Goal: Task Accomplishment & Management: Complete application form

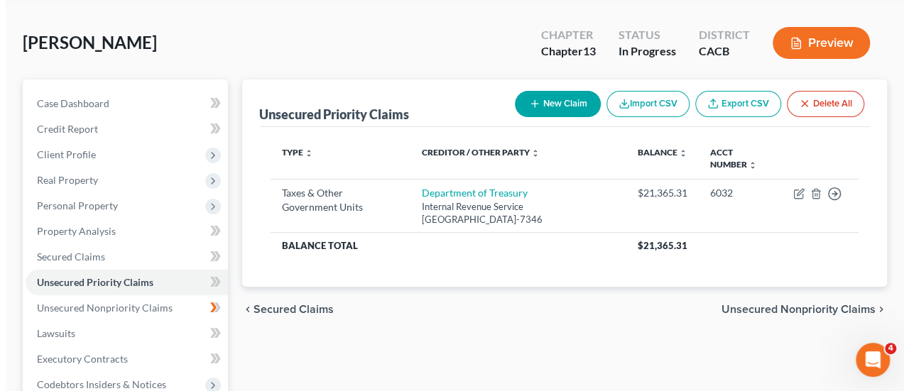
scroll to position [56, 0]
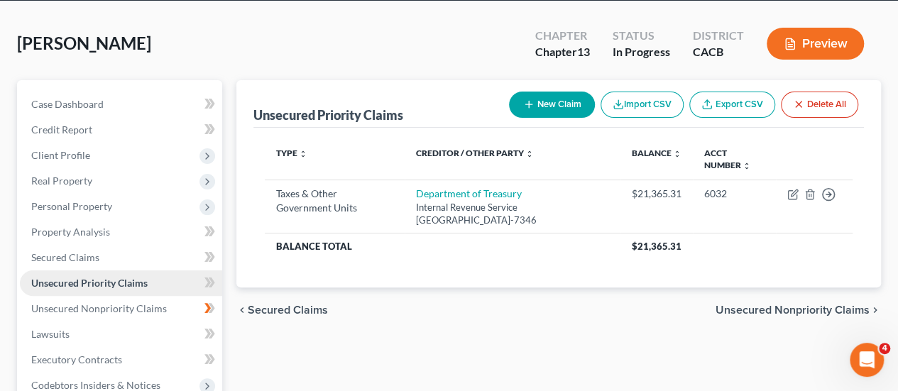
click at [139, 281] on span "Unsecured Priority Claims" at bounding box center [89, 283] width 116 height 12
click at [553, 99] on button "New Claim" at bounding box center [552, 105] width 86 height 26
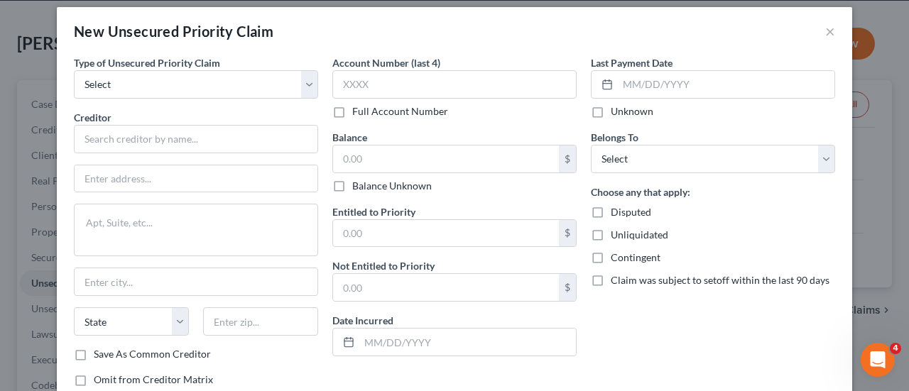
scroll to position [6, 0]
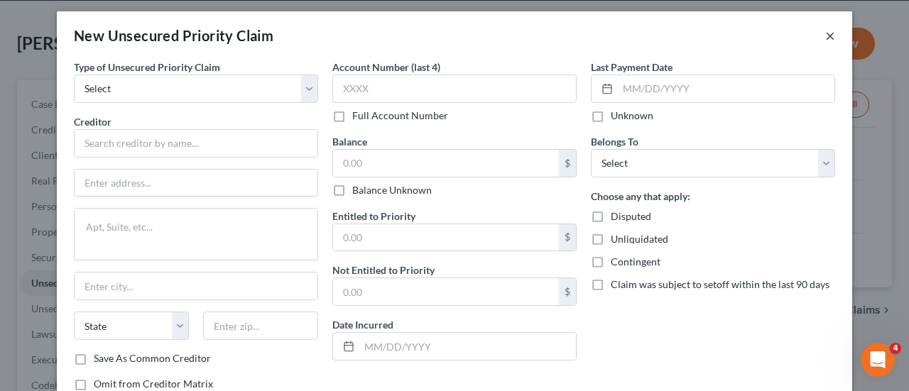
click at [825, 31] on button "×" at bounding box center [830, 35] width 10 height 17
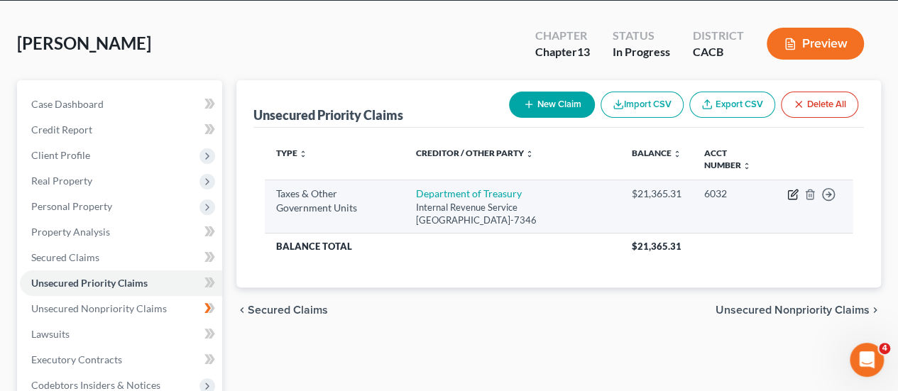
click at [789, 189] on icon "button" at bounding box center [792, 194] width 11 height 11
select select "0"
select select "39"
select select "0"
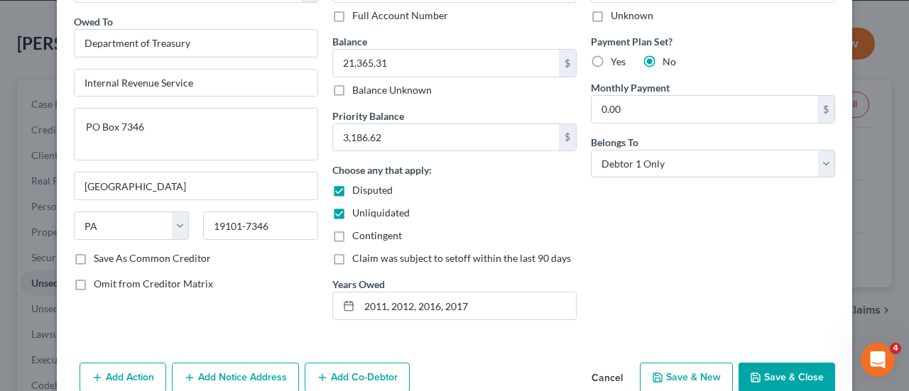
scroll to position [104, 0]
click at [314, 303] on div "Type of Tax Obligation * Select Federal City State Franchise Tax Board Other Ow…" at bounding box center [196, 147] width 258 height 372
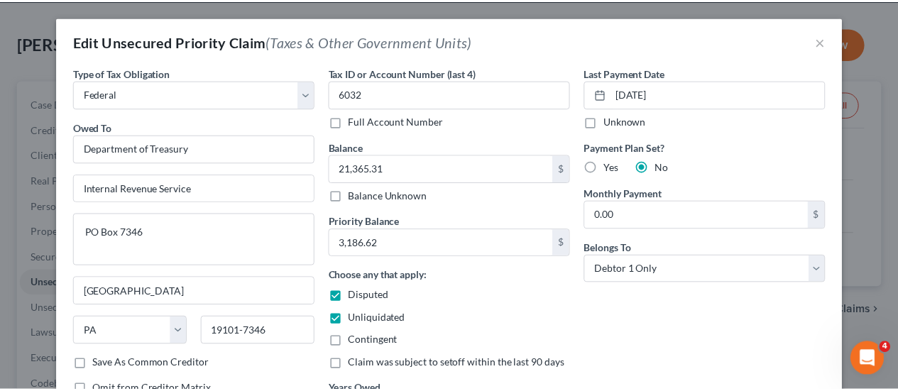
scroll to position [145, 0]
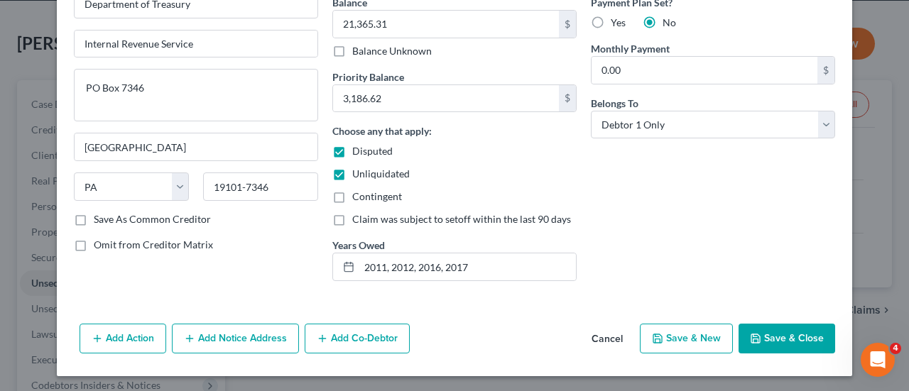
click at [778, 332] on button "Save & Close" at bounding box center [786, 339] width 97 height 30
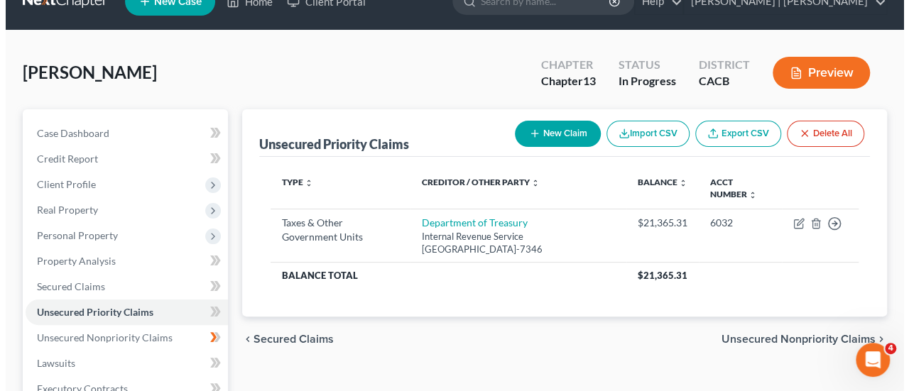
scroll to position [0, 0]
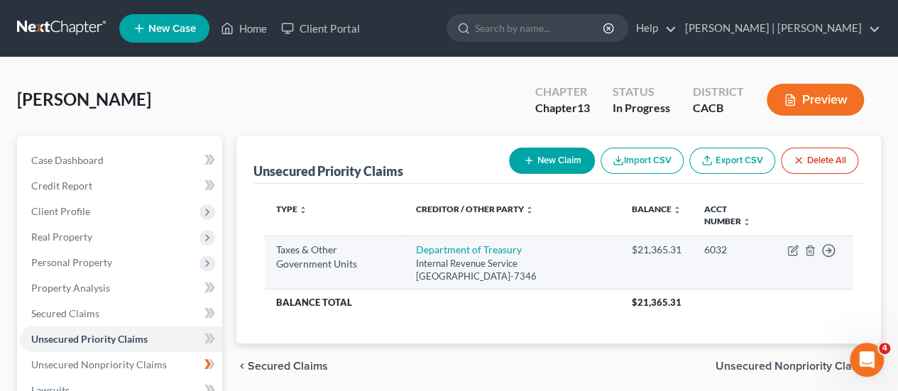
click at [785, 251] on td "Move to D Move to F Move to G Move to Notice Only" at bounding box center [814, 263] width 77 height 54
click at [791, 251] on icon "button" at bounding box center [794, 249] width 6 height 6
select select "0"
select select "39"
select select "0"
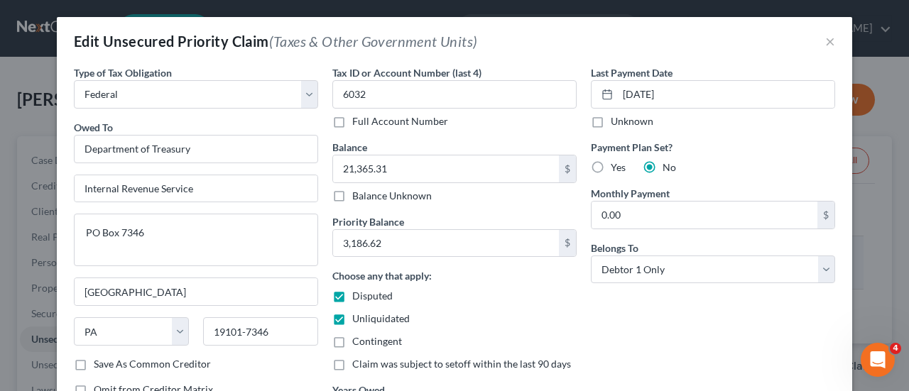
click at [791, 251] on div "Belongs To * Select Debtor 1 Only Debtor 2 Only Debtor 1 And Debtor 2 Only At L…" at bounding box center [713, 262] width 244 height 43
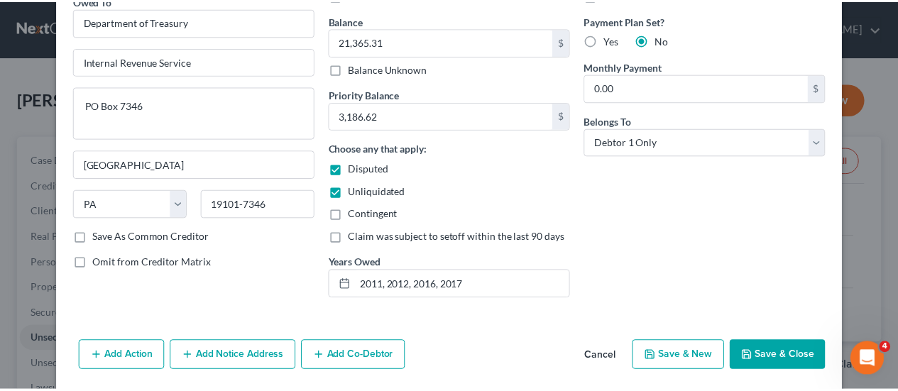
scroll to position [140, 0]
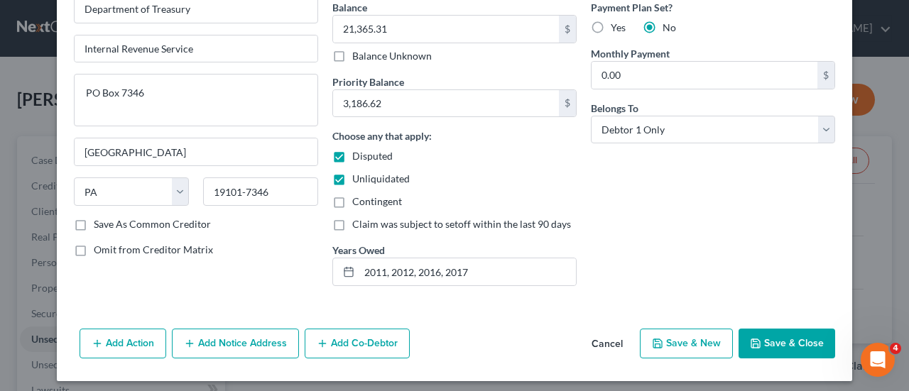
click at [755, 343] on icon "button" at bounding box center [755, 343] width 11 height 11
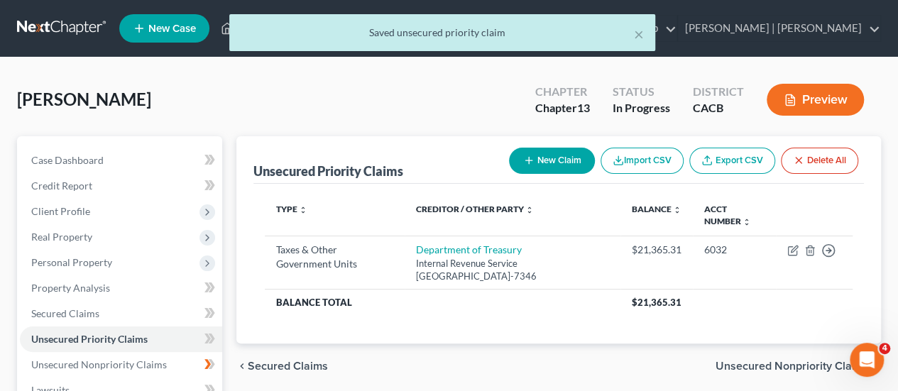
click at [554, 165] on button "New Claim" at bounding box center [552, 161] width 86 height 26
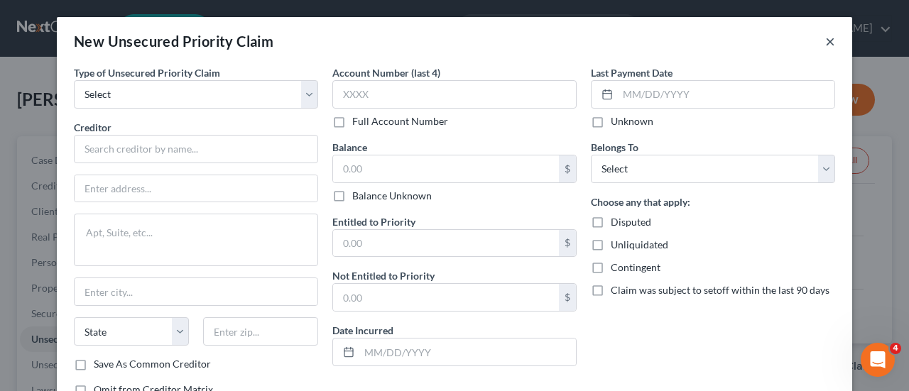
click at [825, 40] on button "×" at bounding box center [830, 41] width 10 height 17
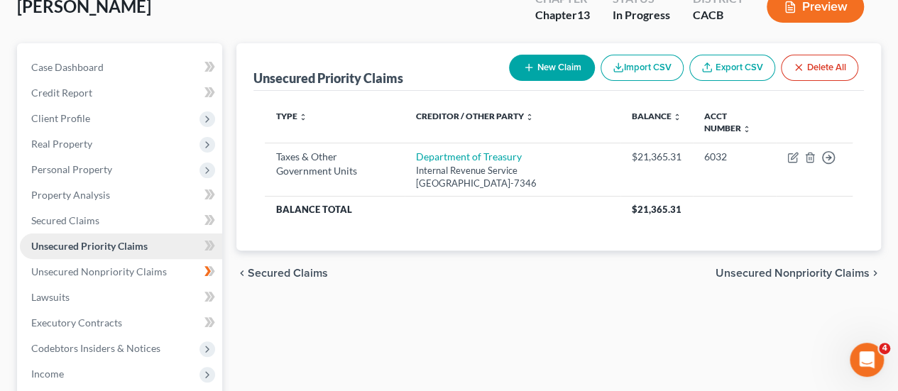
scroll to position [94, 0]
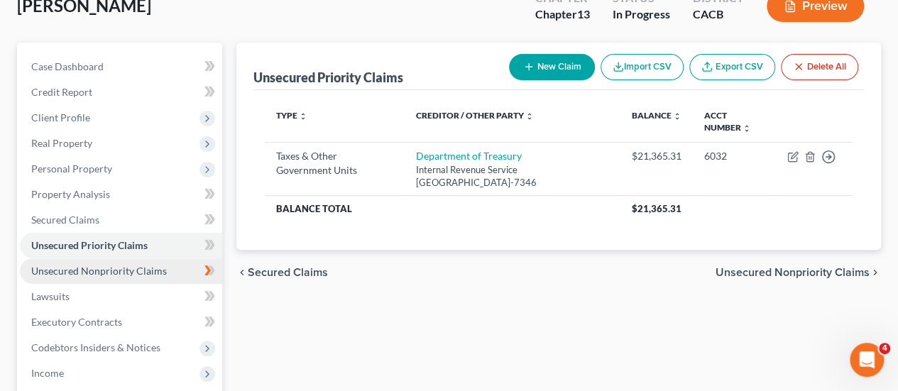
click at [86, 276] on span "Unsecured Nonpriority Claims" at bounding box center [99, 271] width 136 height 12
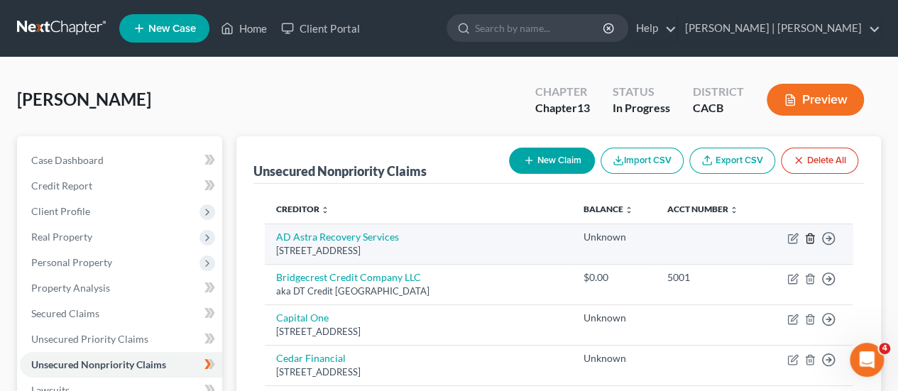
click at [812, 239] on icon "button" at bounding box center [809, 238] width 6 height 9
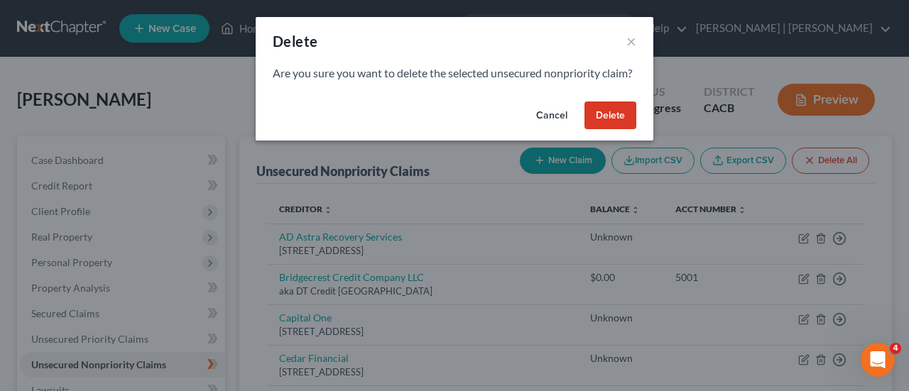
click at [611, 130] on button "Delete" at bounding box center [610, 116] width 52 height 28
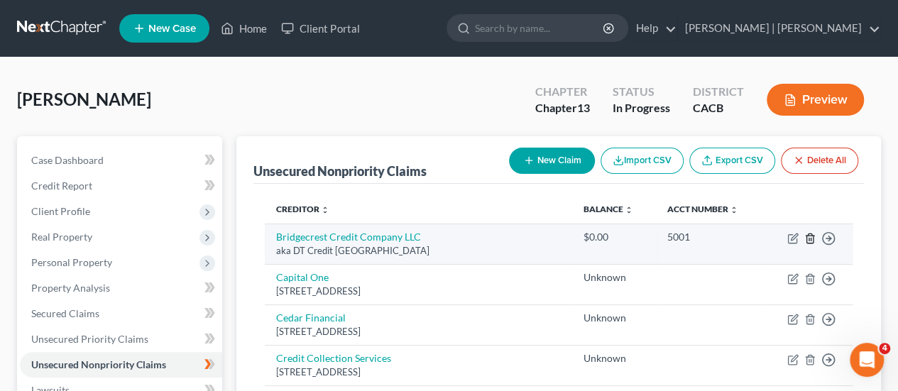
click at [806, 235] on icon "button" at bounding box center [809, 238] width 6 height 9
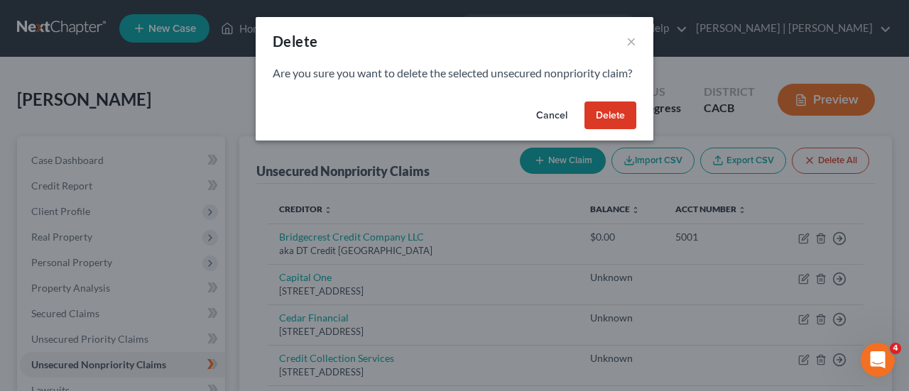
click at [612, 130] on button "Delete" at bounding box center [610, 116] width 52 height 28
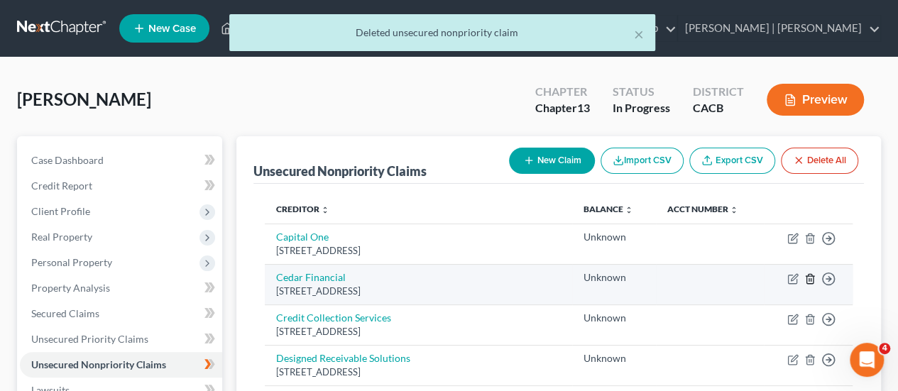
click at [808, 283] on icon "button" at bounding box center [809, 278] width 6 height 9
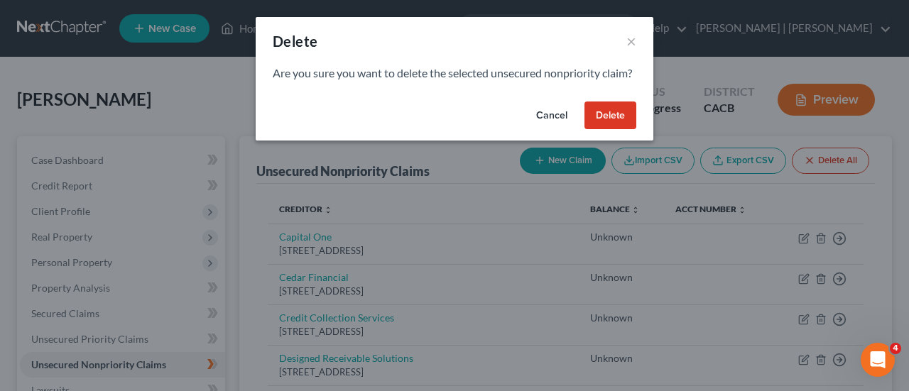
click at [618, 130] on button "Delete" at bounding box center [610, 116] width 52 height 28
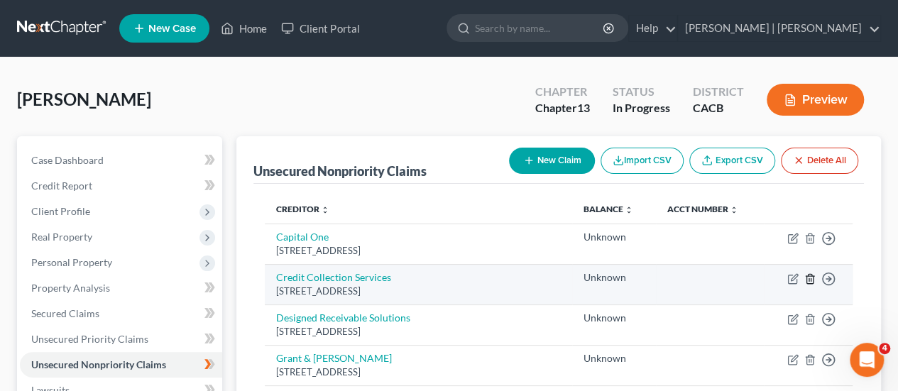
click at [806, 275] on icon "button" at bounding box center [809, 278] width 6 height 9
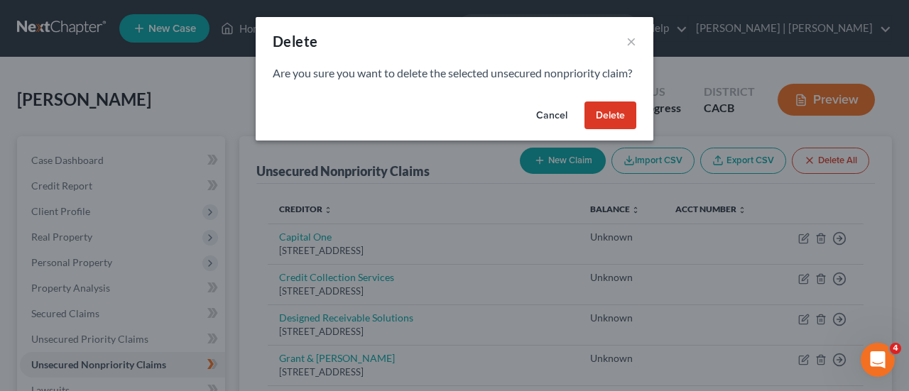
click at [608, 120] on button "Delete" at bounding box center [610, 116] width 52 height 28
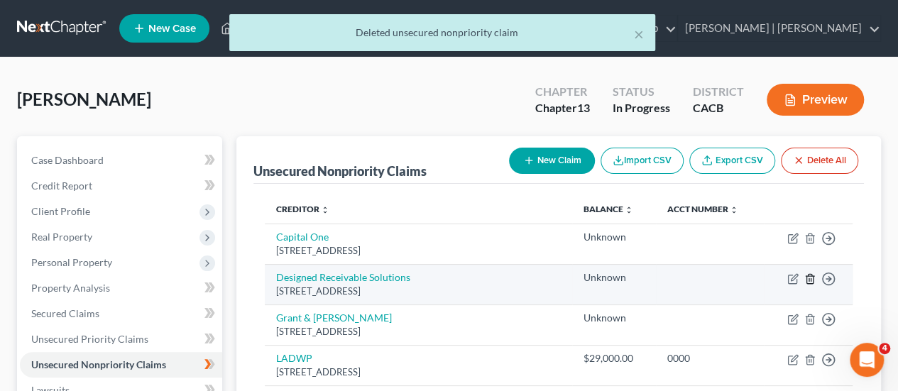
click at [809, 279] on line "button" at bounding box center [809, 279] width 0 height 3
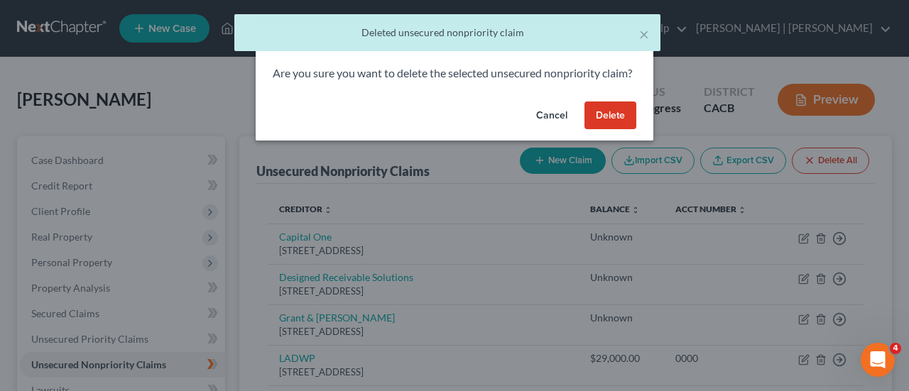
click at [610, 130] on button "Delete" at bounding box center [610, 116] width 52 height 28
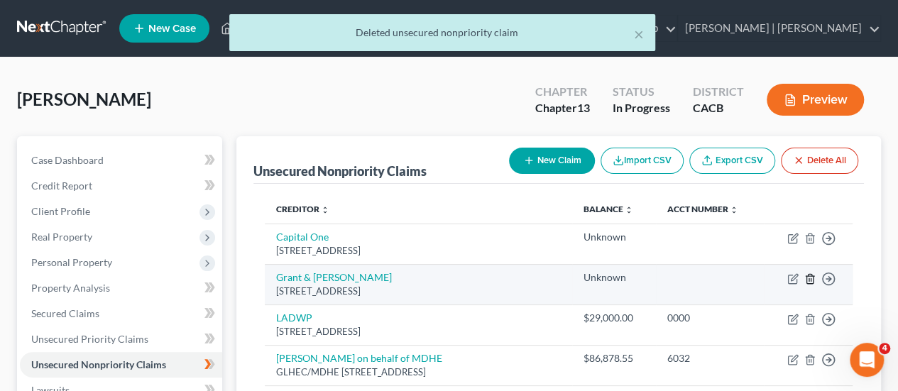
click at [812, 276] on icon "button" at bounding box center [809, 278] width 11 height 11
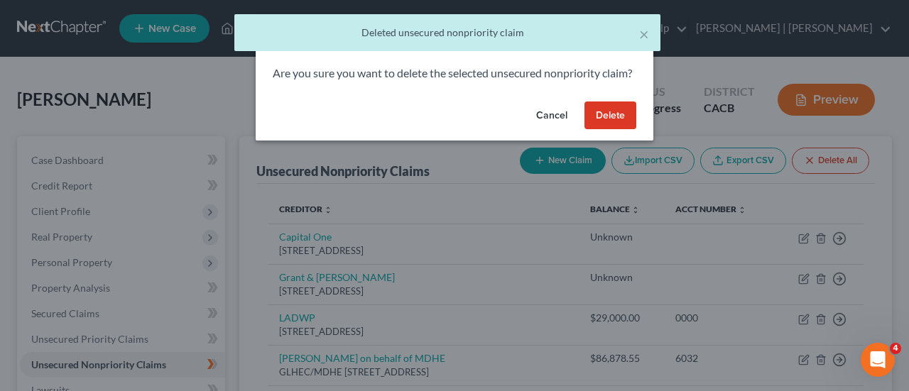
click at [615, 130] on button "Delete" at bounding box center [610, 116] width 52 height 28
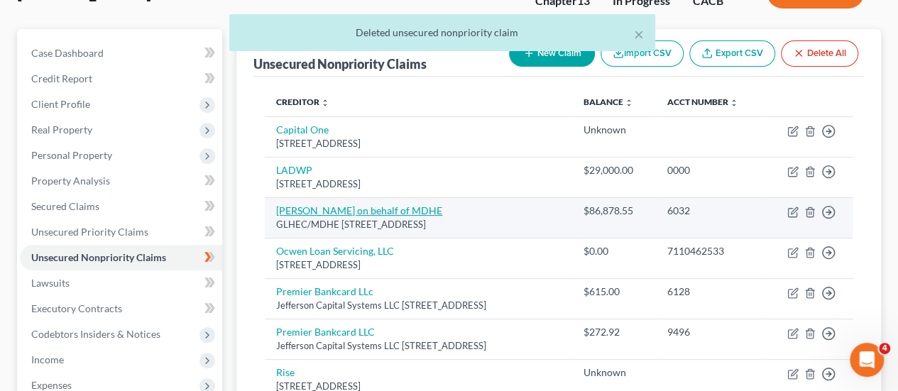
scroll to position [109, 0]
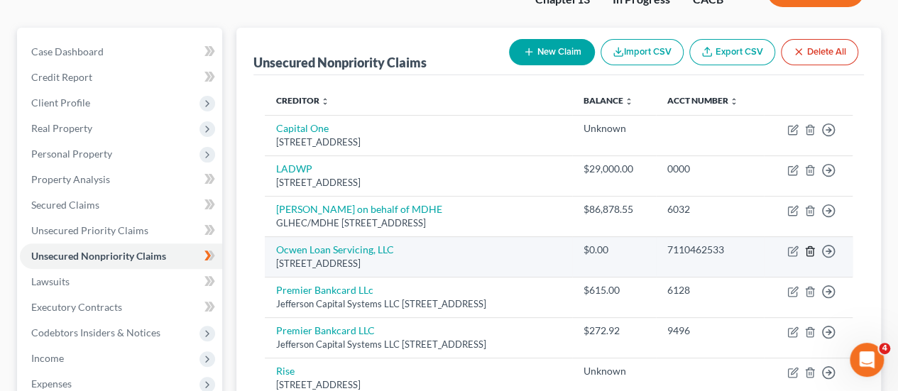
click at [809, 251] on line "button" at bounding box center [809, 252] width 0 height 3
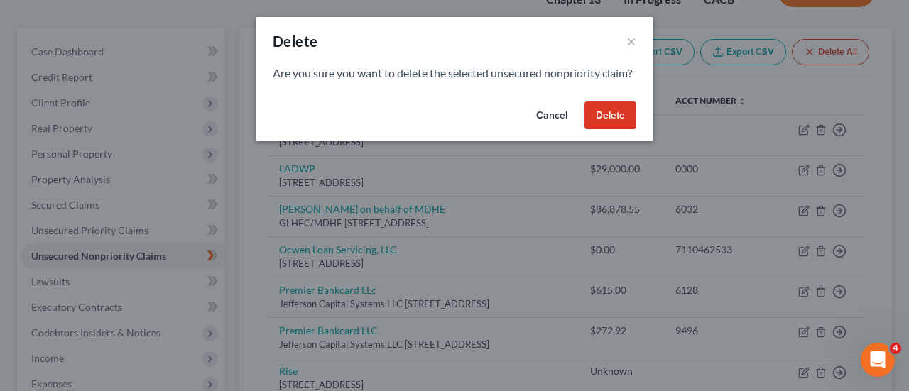
click at [608, 127] on button "Delete" at bounding box center [610, 116] width 52 height 28
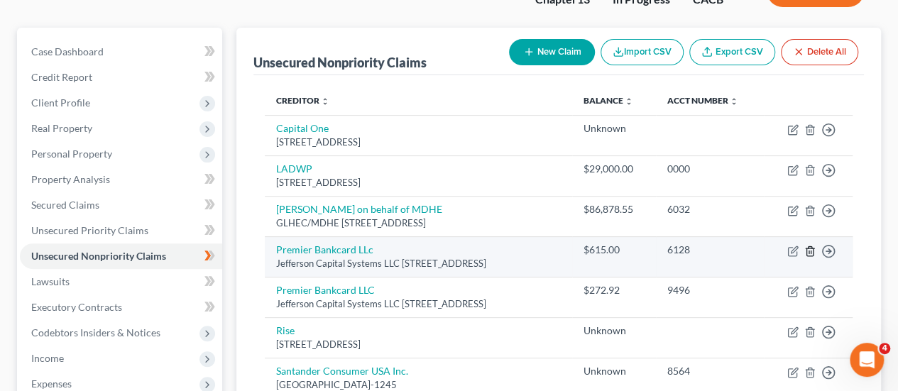
click at [811, 252] on icon "button" at bounding box center [809, 251] width 11 height 11
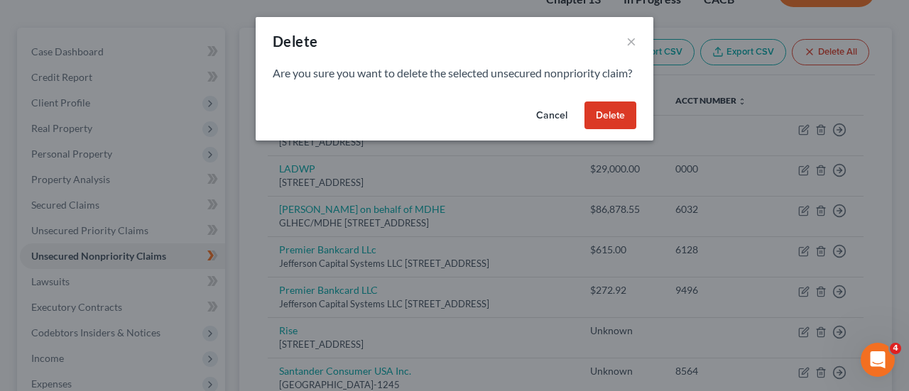
click at [612, 126] on button "Delete" at bounding box center [610, 116] width 52 height 28
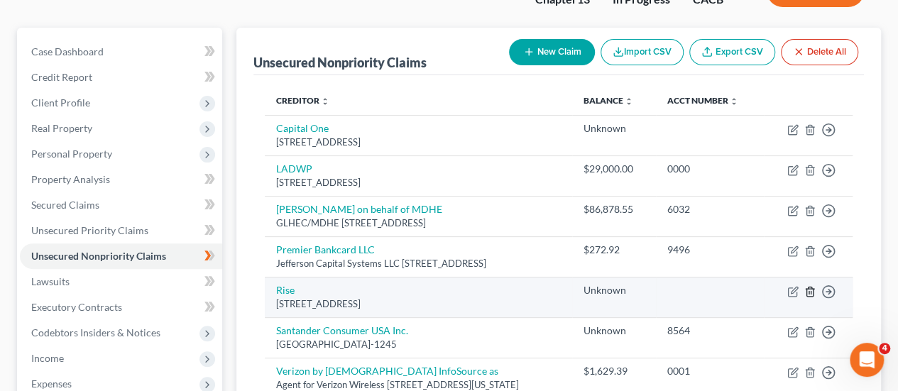
click at [806, 289] on icon "button" at bounding box center [809, 291] width 6 height 9
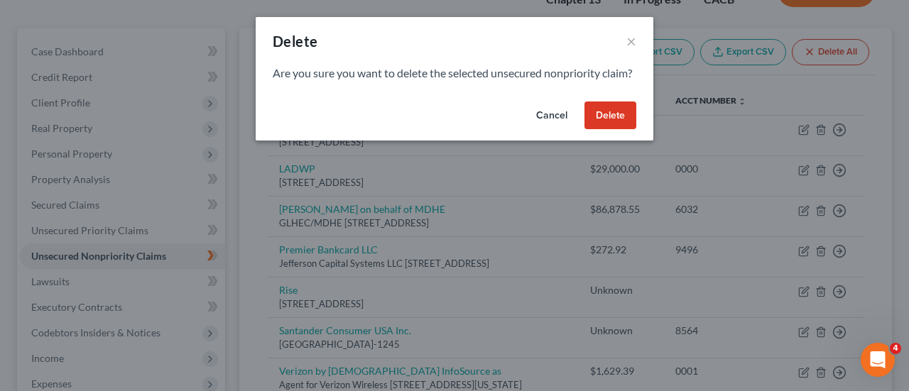
click at [606, 130] on button "Delete" at bounding box center [610, 116] width 52 height 28
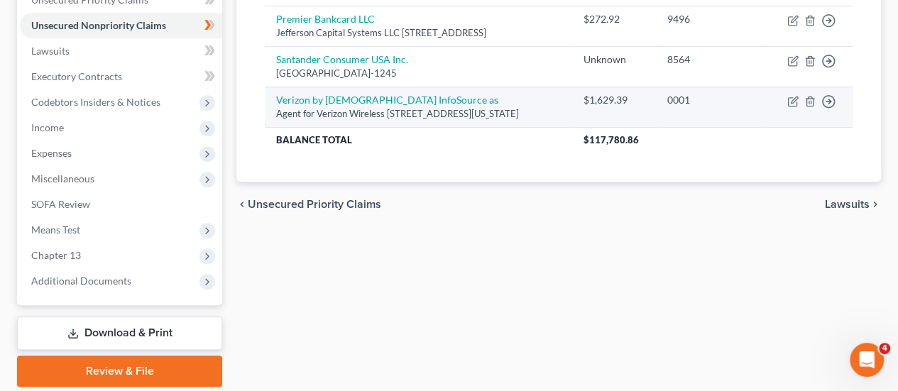
scroll to position [346, 0]
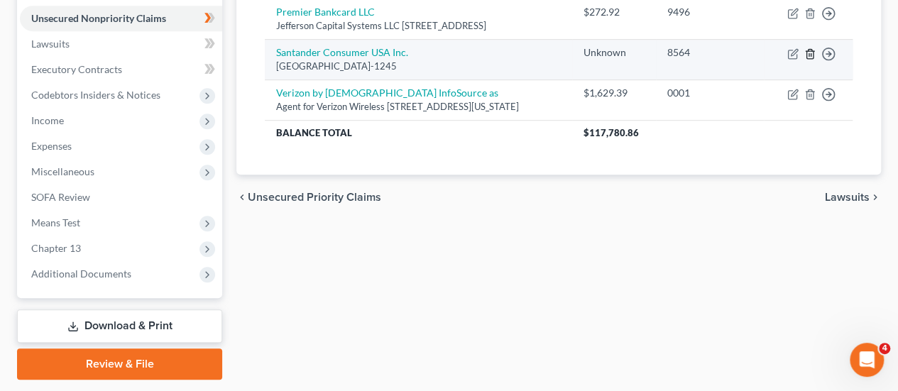
click at [809, 50] on icon "button" at bounding box center [809, 53] width 11 height 11
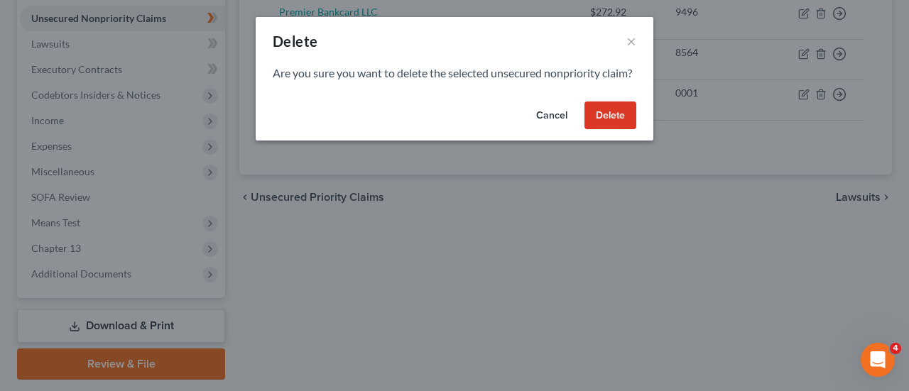
click at [601, 126] on button "Delete" at bounding box center [610, 116] width 52 height 28
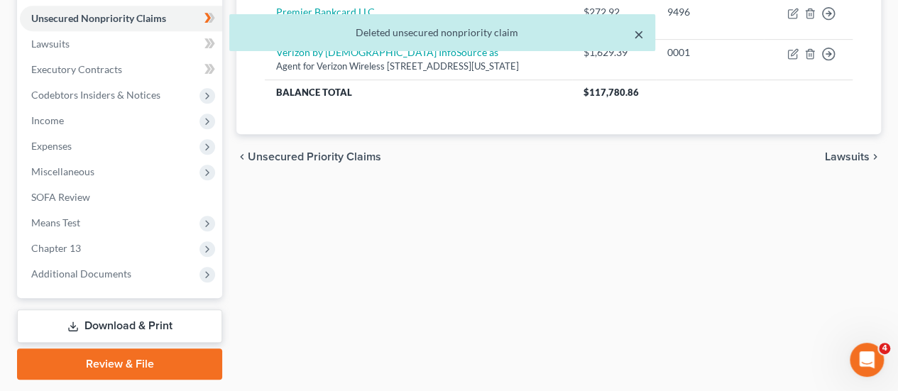
click at [637, 38] on button "×" at bounding box center [639, 34] width 10 height 17
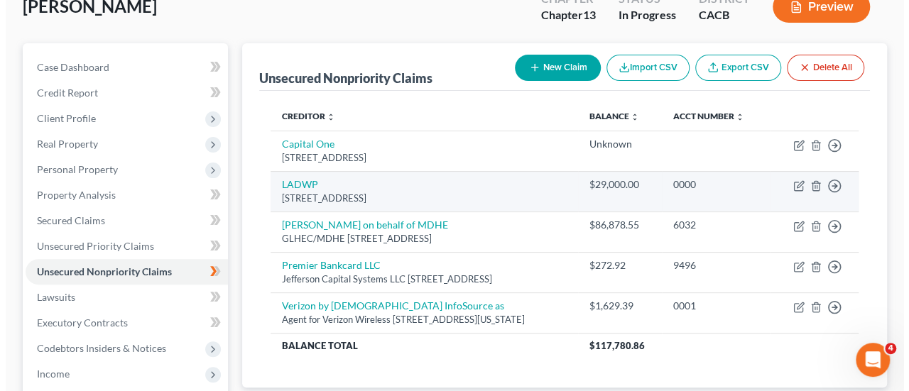
scroll to position [94, 0]
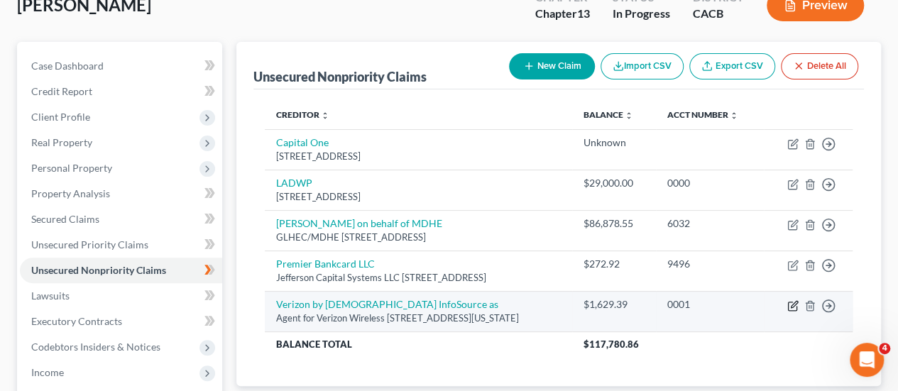
click at [793, 306] on icon "button" at bounding box center [792, 305] width 11 height 11
select select "37"
select select "19"
select select "0"
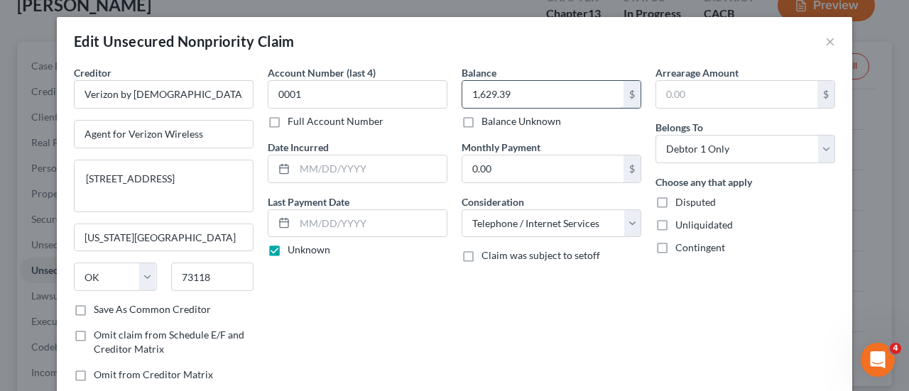
click at [508, 94] on input "1,629.39" at bounding box center [542, 94] width 161 height 27
type input "1,500"
click at [589, 119] on div "Balance Unknown" at bounding box center [551, 121] width 180 height 14
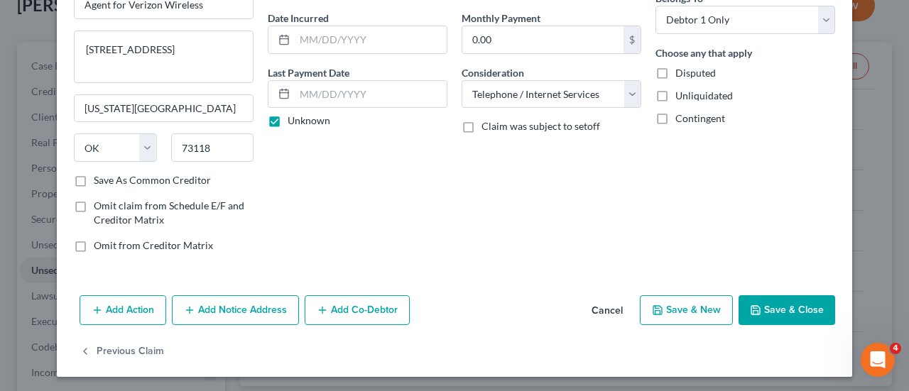
click at [762, 305] on button "Save & Close" at bounding box center [786, 310] width 97 height 30
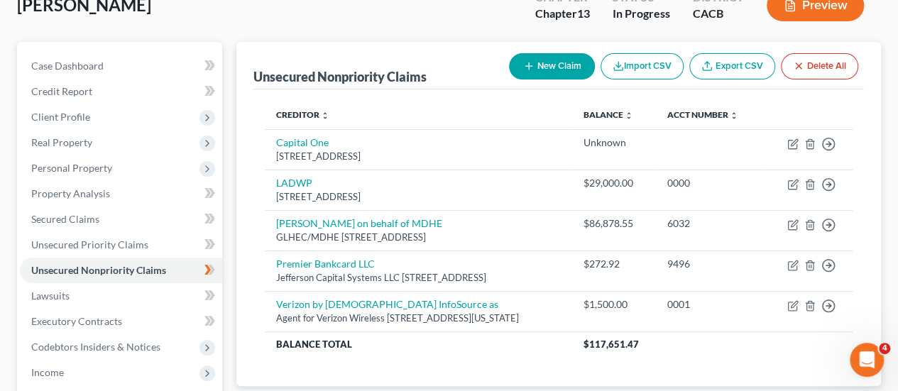
click at [548, 68] on button "New Claim" at bounding box center [552, 66] width 86 height 26
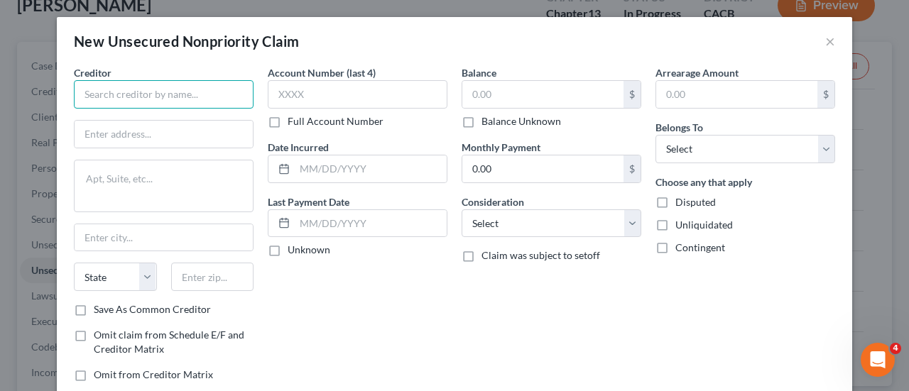
click at [126, 99] on input "text" at bounding box center [164, 94] width 180 height 28
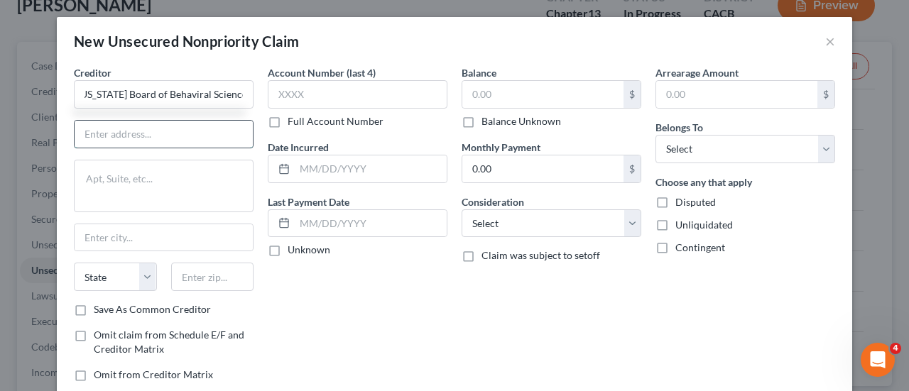
scroll to position [0, 0]
click at [129, 130] on input "text" at bounding box center [164, 134] width 178 height 27
type input "[US_STATE] Board of Behaviral Sciences"
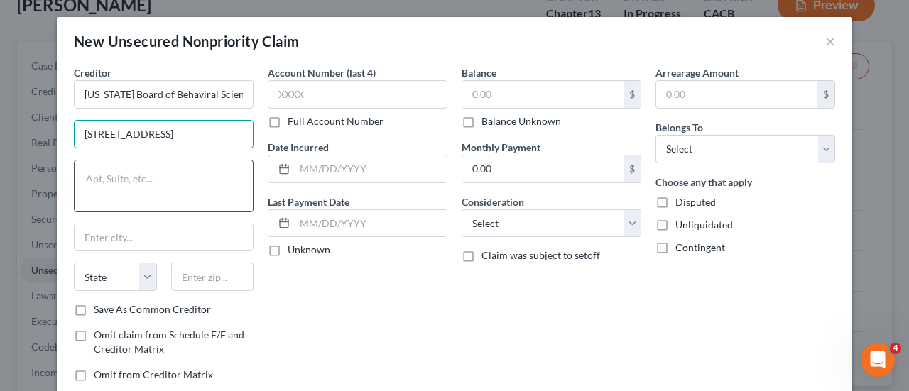
type input "[STREET_ADDRESS]"
click at [136, 186] on textarea at bounding box center [164, 186] width 180 height 53
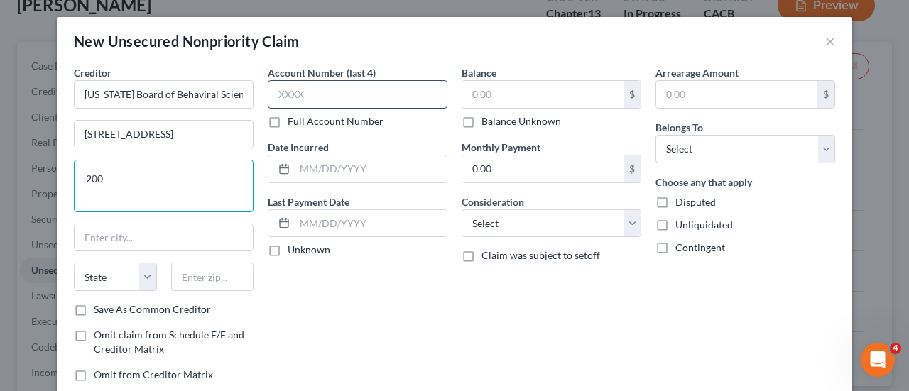
type textarea "200"
click at [337, 89] on input "text" at bounding box center [358, 94] width 180 height 28
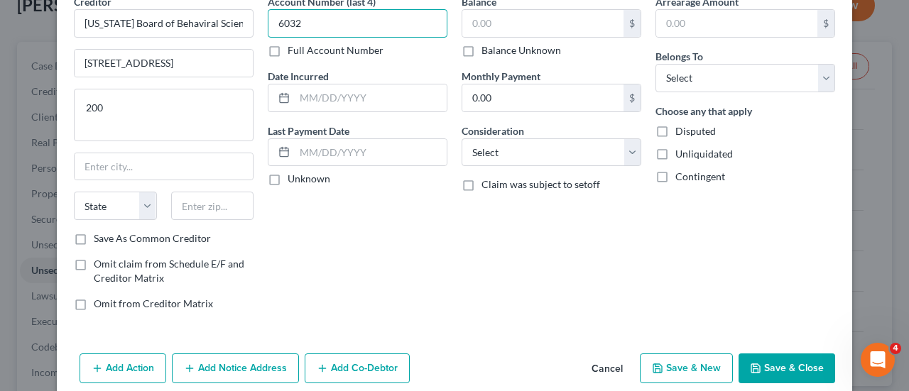
scroll to position [89, 0]
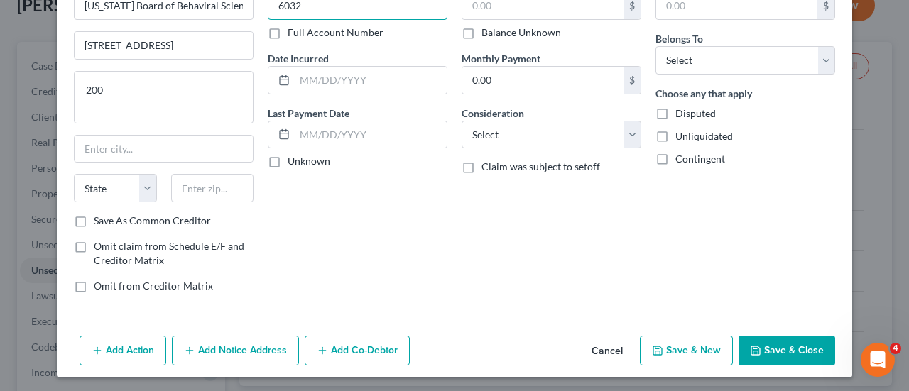
type input "6032"
click at [769, 344] on button "Save & Close" at bounding box center [786, 351] width 97 height 30
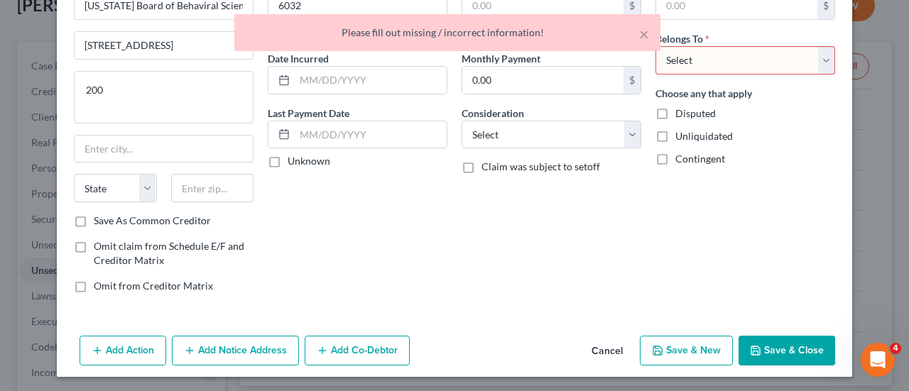
scroll to position [0, 0]
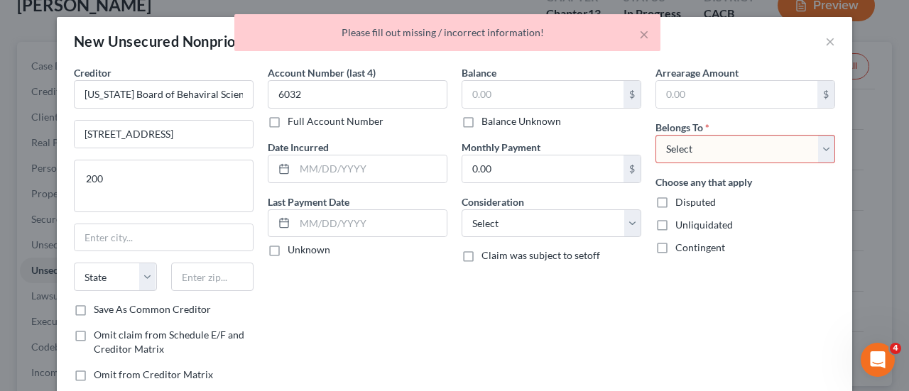
click at [698, 144] on select "Select Debtor 1 Only Debtor 2 Only Debtor 1 And Debtor 2 Only At Least One Of T…" at bounding box center [745, 149] width 180 height 28
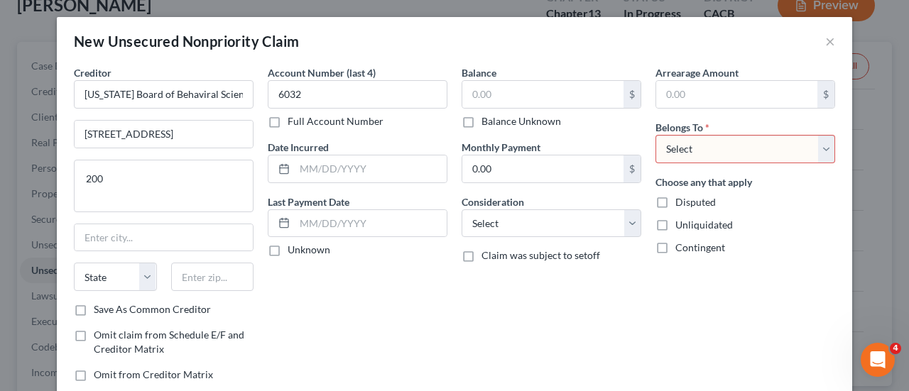
select select "0"
click at [655, 135] on select "Select Debtor 1 Only Debtor 2 Only Debtor 1 And Debtor 2 Only At Least One Of T…" at bounding box center [745, 149] width 180 height 28
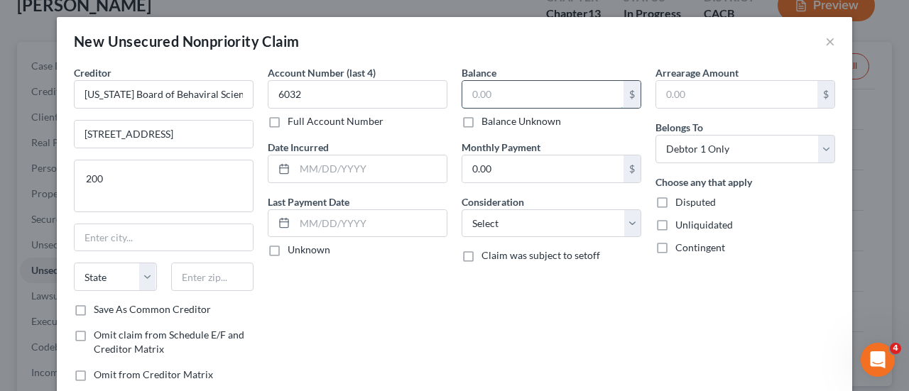
click at [513, 91] on input "text" at bounding box center [542, 94] width 161 height 27
type input "8,000"
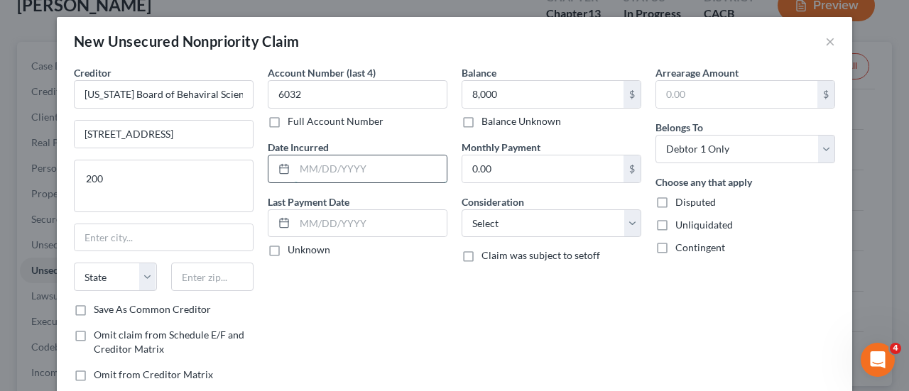
click at [334, 168] on input "text" at bounding box center [371, 168] width 152 height 27
type input "2019"
click at [135, 232] on input "text" at bounding box center [164, 237] width 178 height 27
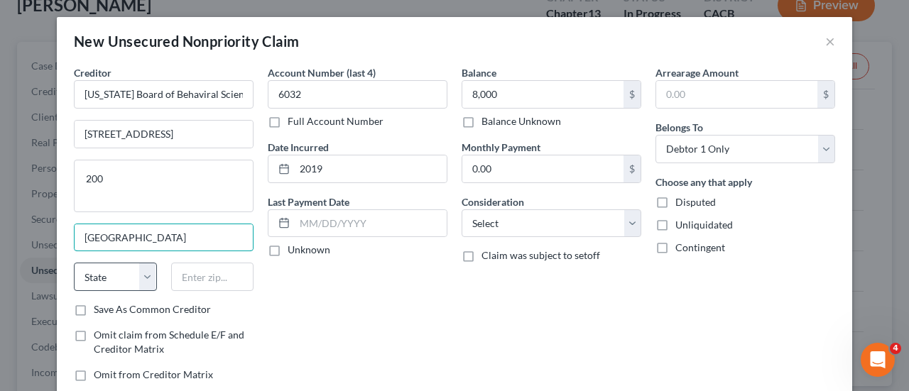
type input "[GEOGRAPHIC_DATA]"
click at [132, 275] on select "State [US_STATE] AK AR AZ CA CO CT DE DC [GEOGRAPHIC_DATA] [GEOGRAPHIC_DATA] GU…" at bounding box center [115, 277] width 83 height 28
select select "4"
click at [74, 263] on select "State [US_STATE] AK AR AZ CA CO CT DE DC [GEOGRAPHIC_DATA] [GEOGRAPHIC_DATA] GU…" at bounding box center [115, 277] width 83 height 28
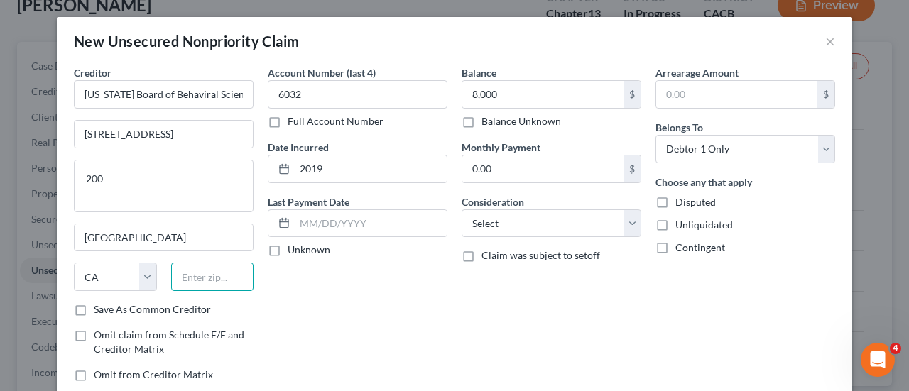
click at [220, 276] on input "text" at bounding box center [212, 277] width 83 height 28
type input "90018"
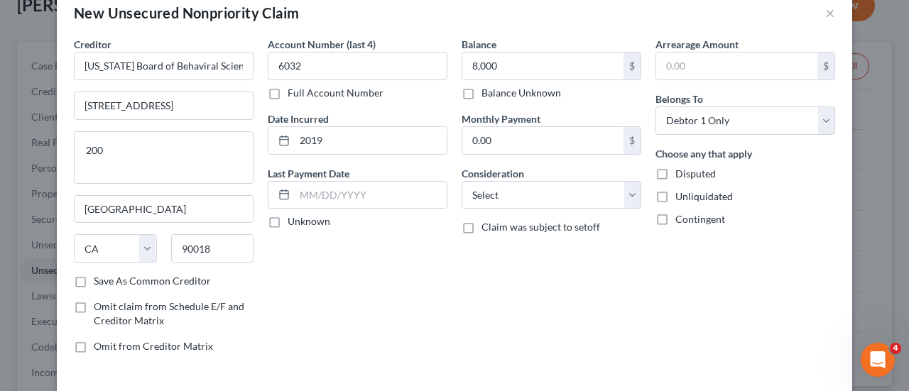
type input "[GEOGRAPHIC_DATA]"
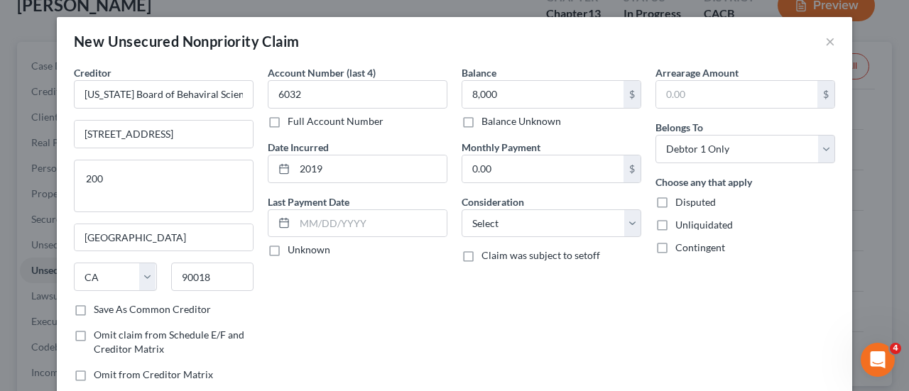
click at [287, 123] on label "Full Account Number" at bounding box center [335, 121] width 96 height 14
click at [293, 123] on input "Full Account Number" at bounding box center [297, 118] width 9 height 9
click at [305, 97] on input "6032" at bounding box center [358, 94] width 180 height 28
type input "6"
type input "LA2017604879"
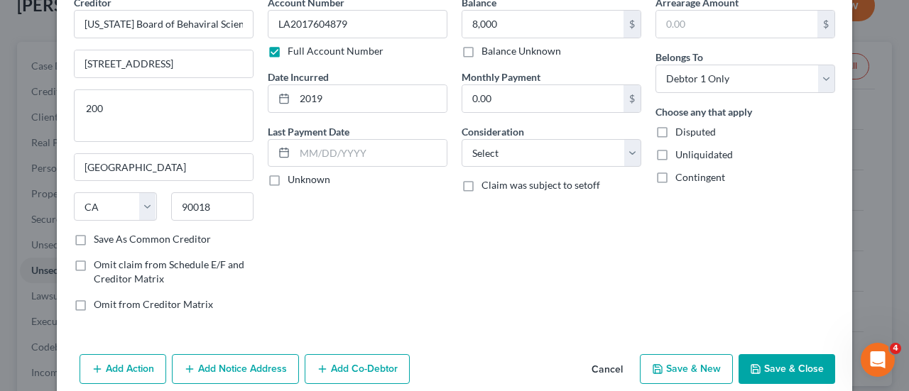
scroll to position [89, 0]
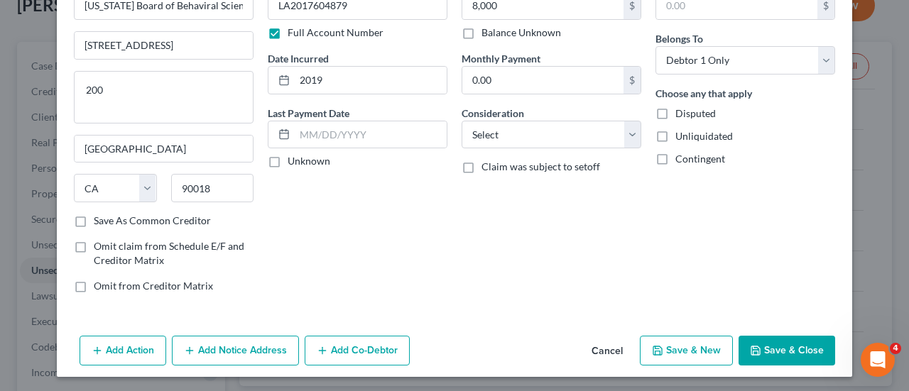
click at [667, 346] on button "Save & New" at bounding box center [686, 351] width 93 height 30
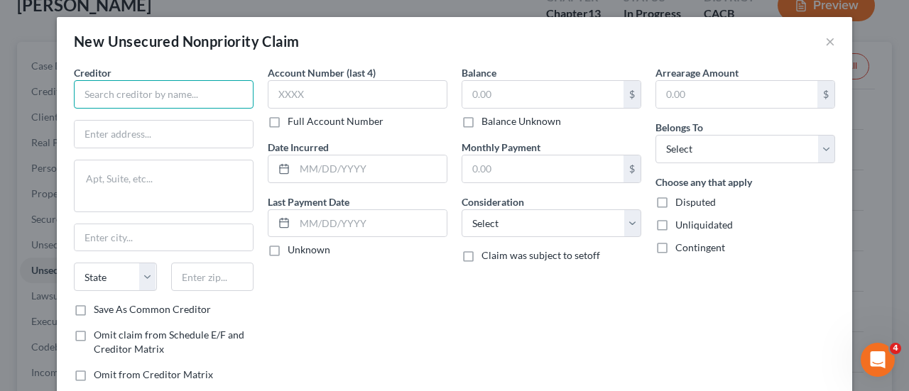
click at [166, 91] on input "text" at bounding box center [164, 94] width 180 height 28
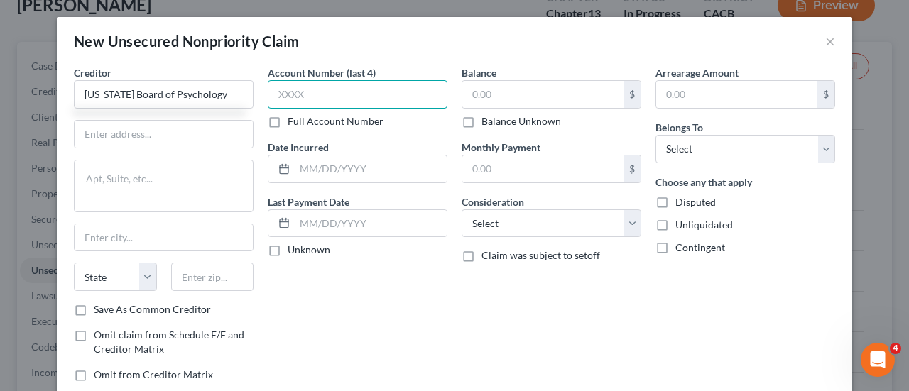
click at [335, 87] on input "text" at bounding box center [358, 94] width 180 height 28
type input "[US_STATE] Board of Psychology"
click at [287, 118] on label "Full Account Number" at bounding box center [335, 121] width 96 height 14
click at [293, 118] on input "Full Account Number" at bounding box center [297, 118] width 9 height 9
click at [286, 86] on input "text" at bounding box center [358, 94] width 180 height 28
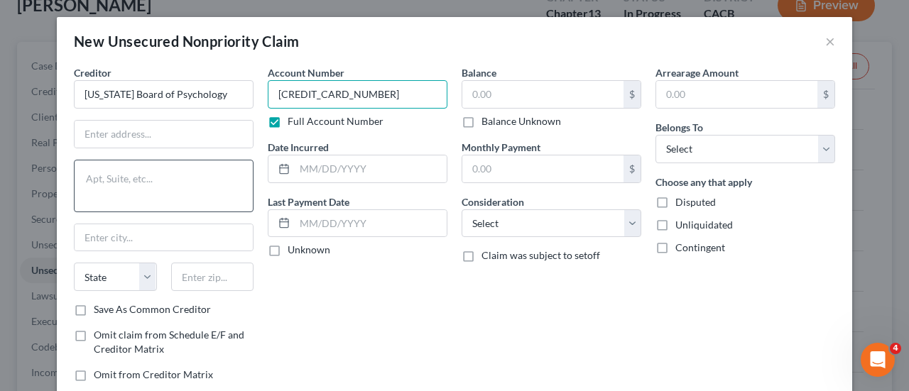
type input "[CREDIT_CARD_NUMBER]"
click at [95, 166] on textarea at bounding box center [164, 186] width 180 height 53
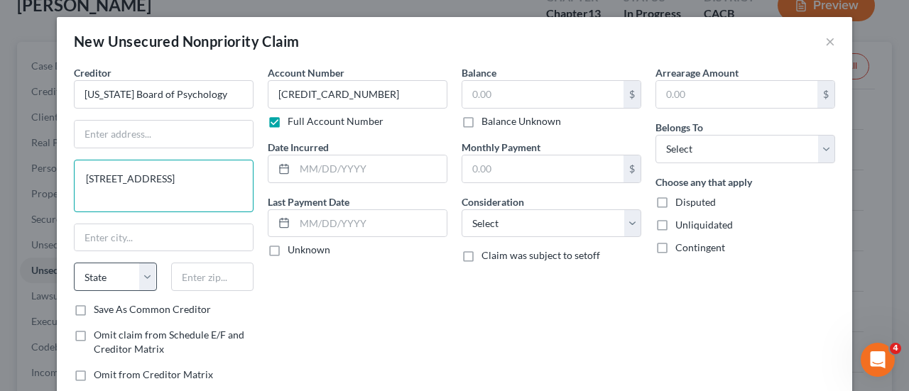
type textarea "[STREET_ADDRESS]"
click at [138, 283] on select "State [US_STATE] AK AR AZ CA CO CT DE DC [GEOGRAPHIC_DATA] [GEOGRAPHIC_DATA] GU…" at bounding box center [115, 277] width 83 height 28
select select "4"
click at [74, 263] on select "State [US_STATE] AK AR AZ CA CO CT DE DC [GEOGRAPHIC_DATA] [GEOGRAPHIC_DATA] GU…" at bounding box center [115, 277] width 83 height 28
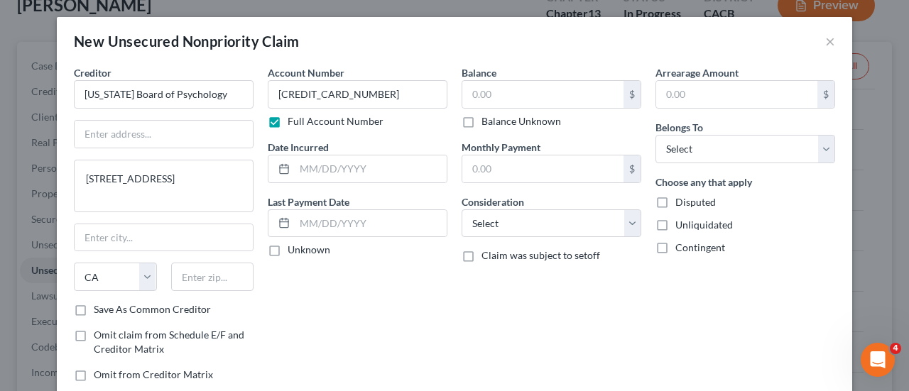
click at [316, 292] on div "Account Number [CREDIT_CARD_NUMBER] Full Account Number Date Incurred Last Paym…" at bounding box center [358, 229] width 194 height 328
click at [190, 280] on input "text" at bounding box center [212, 277] width 83 height 28
type input "95834"
click at [295, 169] on input "text" at bounding box center [371, 168] width 152 height 27
type input "[GEOGRAPHIC_DATA]"
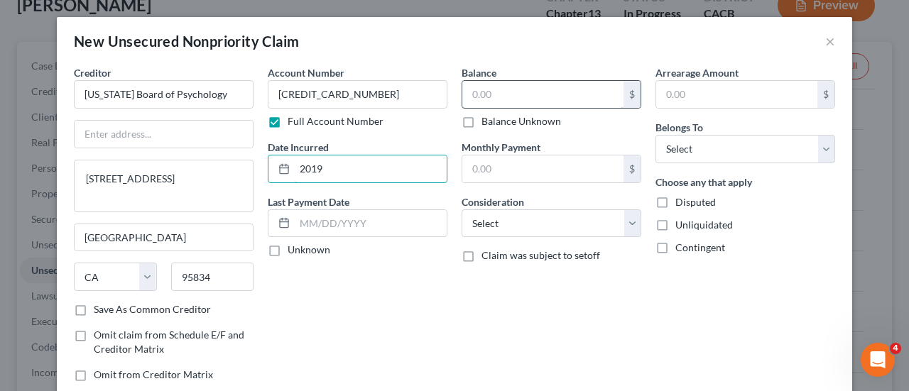
type input "2019"
click at [506, 97] on input "text" at bounding box center [542, 94] width 161 height 27
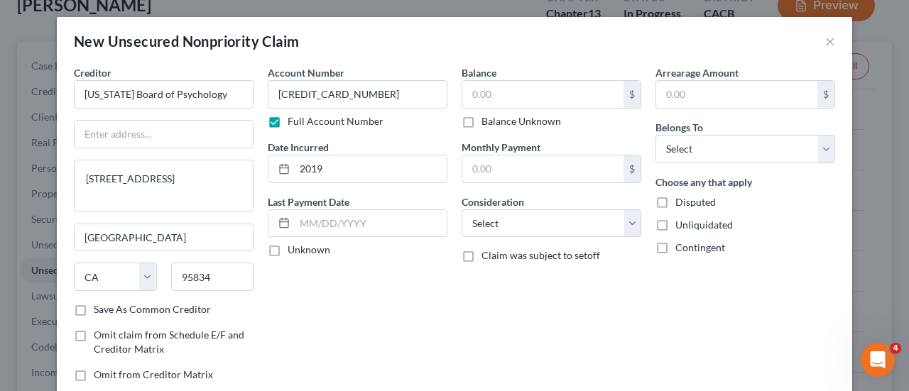
click at [481, 121] on label "Balance Unknown" at bounding box center [521, 121] width 80 height 14
click at [487, 121] on input "Balance Unknown" at bounding box center [491, 118] width 9 height 9
checkbox input "true"
type input "0.00"
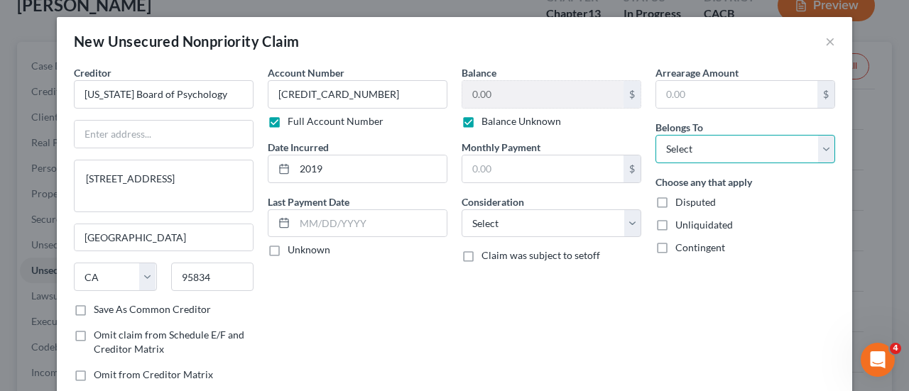
click at [816, 146] on select "Select Debtor 1 Only Debtor 2 Only Debtor 1 And Debtor 2 Only At Least One Of T…" at bounding box center [745, 149] width 180 height 28
select select "0"
click at [655, 135] on select "Select Debtor 1 Only Debtor 2 Only Debtor 1 And Debtor 2 Only At Least One Of T…" at bounding box center [745, 149] width 180 height 28
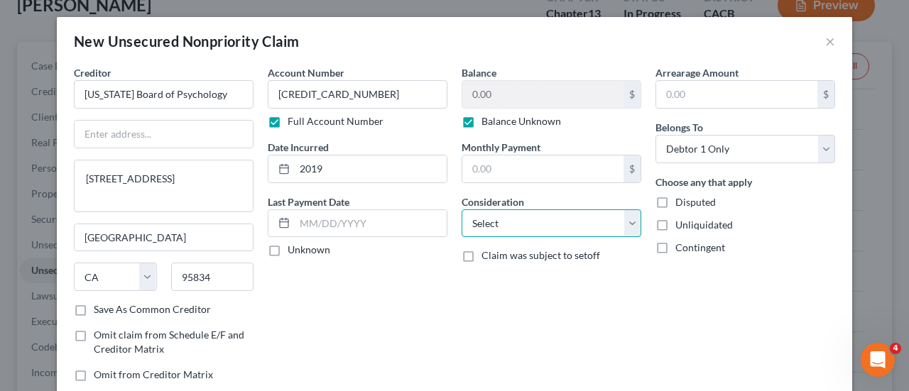
click at [630, 227] on select "Select Cable / Satellite Services Collection Agency Credit Card Debt Debt Couns…" at bounding box center [551, 223] width 180 height 28
select select "14"
click at [461, 209] on select "Select Cable / Satellite Services Collection Agency Credit Card Debt Debt Couns…" at bounding box center [551, 223] width 180 height 28
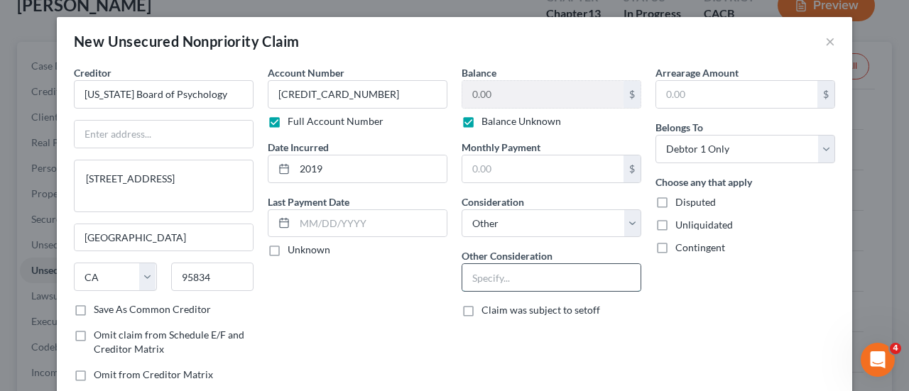
click at [530, 283] on input "text" at bounding box center [551, 277] width 178 height 27
click at [717, 313] on div "Arrearage Amount $ Belongs To * Select Debtor 1 Only Debtor 2 Only Debtor 1 And…" at bounding box center [745, 229] width 194 height 328
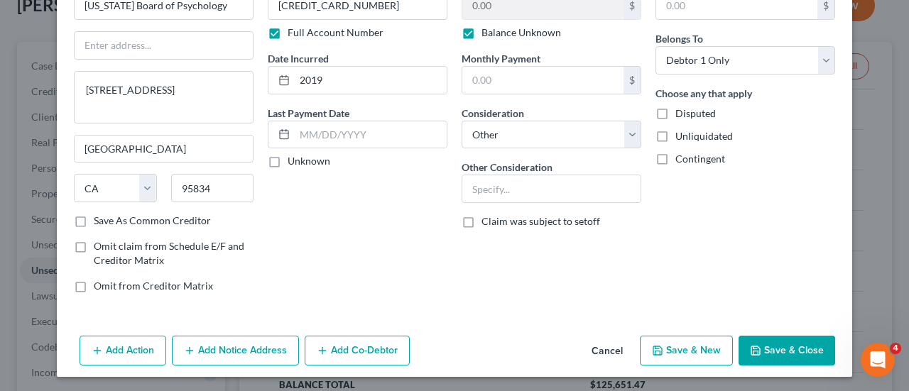
click at [698, 351] on button "Save & New" at bounding box center [686, 351] width 93 height 30
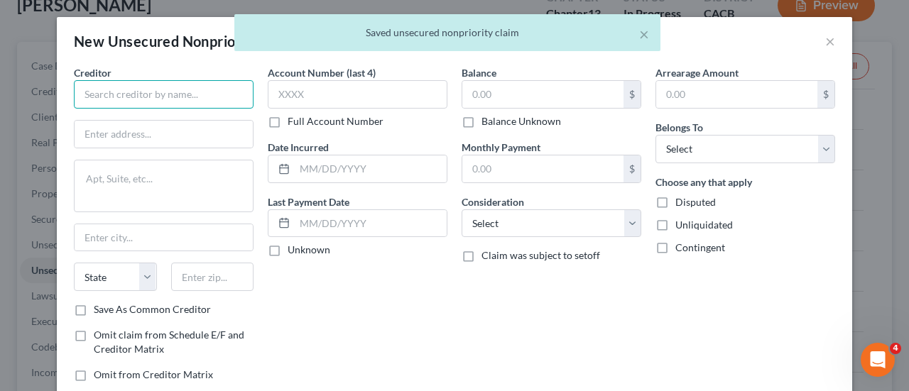
click at [152, 101] on input "text" at bounding box center [164, 94] width 180 height 28
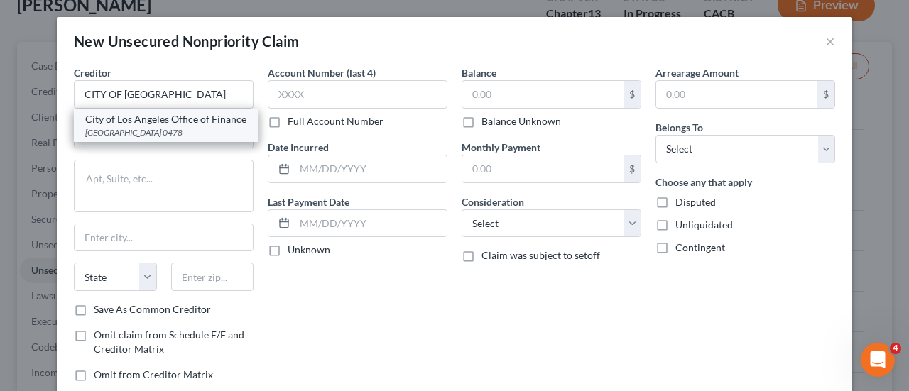
click at [152, 126] on div "City of Los Angeles Office of Finance" at bounding box center [165, 119] width 161 height 14
type input "City of Los Angeles Office of Finance"
type input "PO Box 53478"
type input "[GEOGRAPHIC_DATA]"
select select "4"
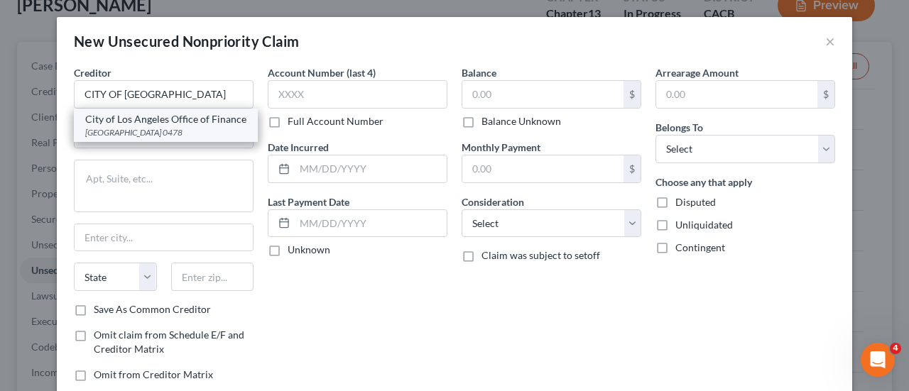
type input "90053 0478"
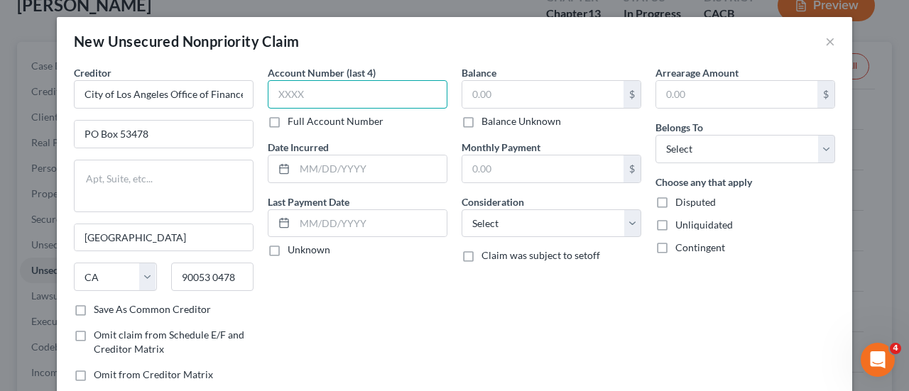
click at [294, 89] on input "text" at bounding box center [358, 94] width 180 height 28
type input "6032"
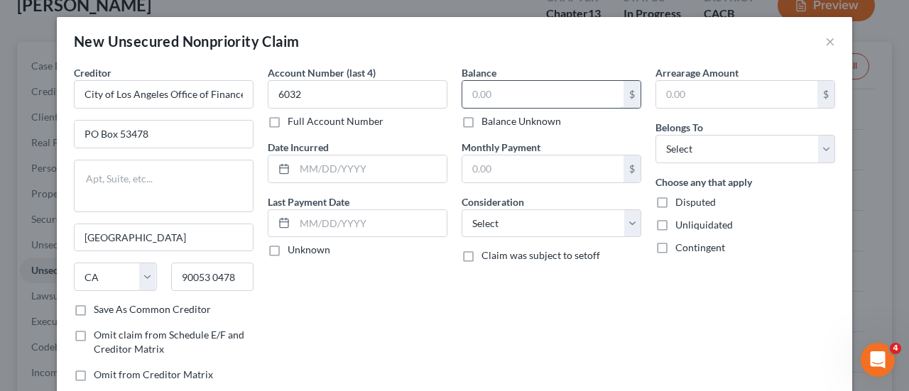
click at [500, 94] on input "text" at bounding box center [542, 94] width 161 height 27
type input "4,798.38"
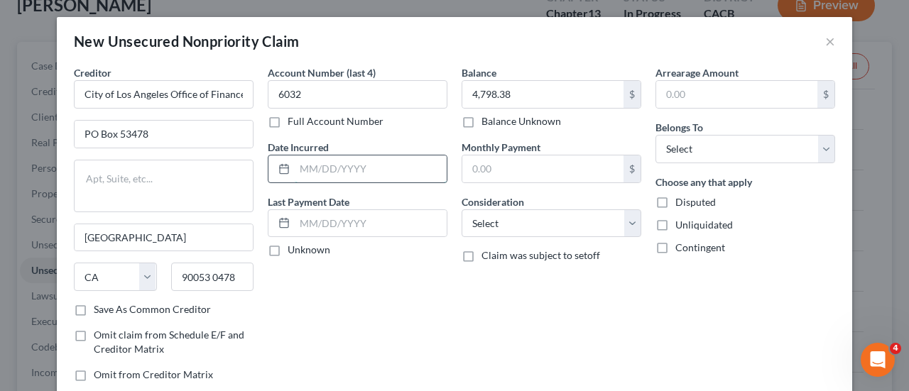
click at [305, 169] on input "text" at bounding box center [371, 168] width 152 height 27
type input "2023"
click at [818, 150] on select "Select Debtor 1 Only Debtor 2 Only Debtor 1 And Debtor 2 Only At Least One Of T…" at bounding box center [745, 149] width 180 height 28
select select "0"
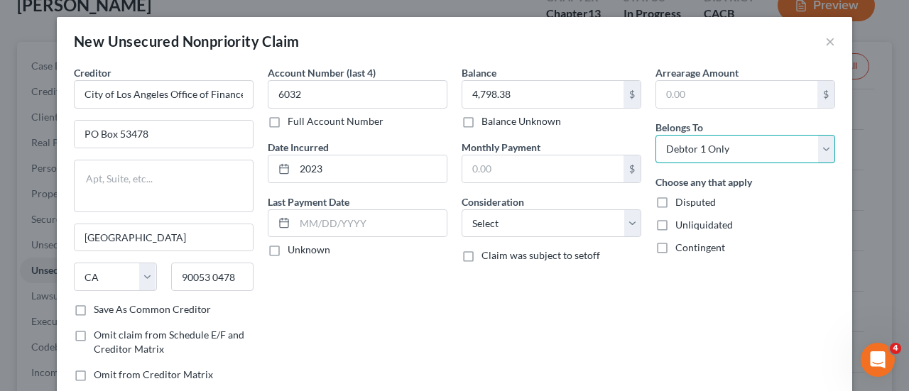
click at [655, 135] on select "Select Debtor 1 Only Debtor 2 Only Debtor 1 And Debtor 2 Only At Least One Of T…" at bounding box center [745, 149] width 180 height 28
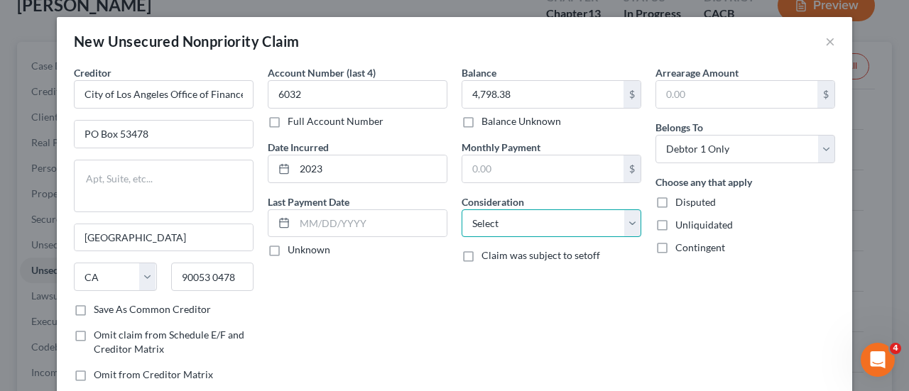
click at [627, 234] on select "Select Cable / Satellite Services Collection Agency Credit Card Debt Debt Couns…" at bounding box center [551, 223] width 180 height 28
click at [468, 317] on div "Balance 4,798.38 $ Balance Unknown Balance Undetermined 4,798.38 $ Balance Unkn…" at bounding box center [551, 229] width 194 height 328
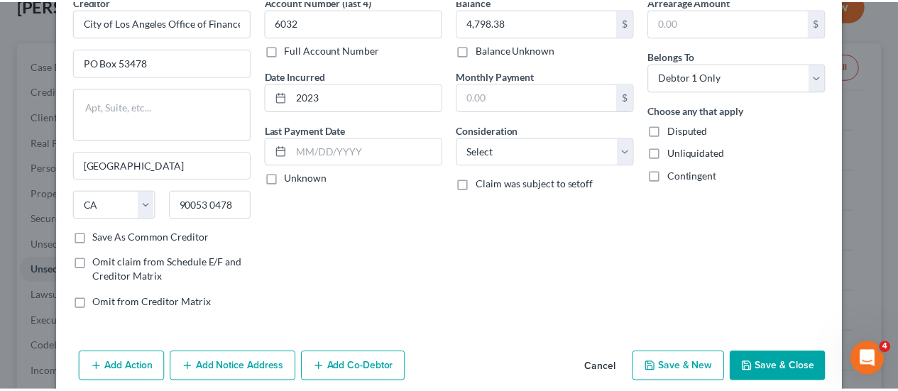
scroll to position [86, 0]
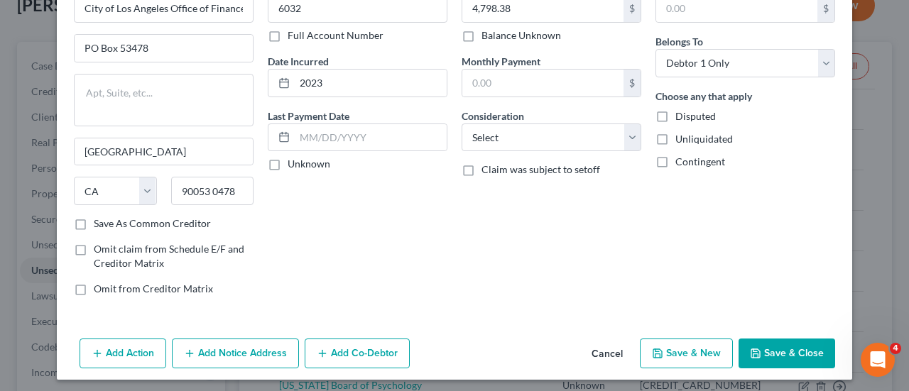
click at [771, 343] on button "Save & Close" at bounding box center [786, 354] width 97 height 30
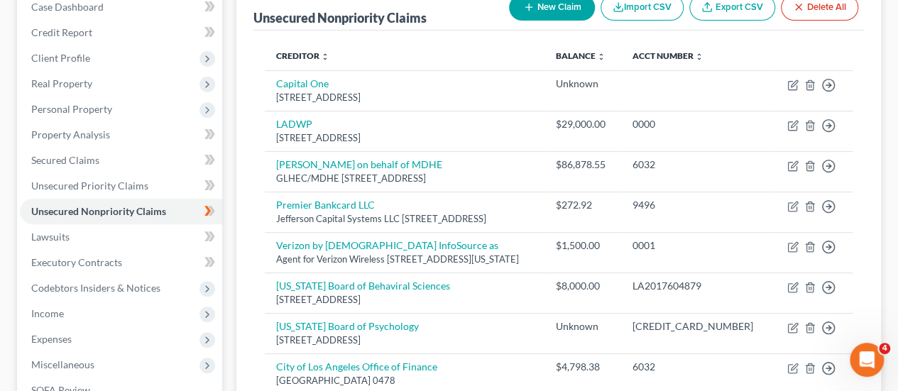
scroll to position [143, 0]
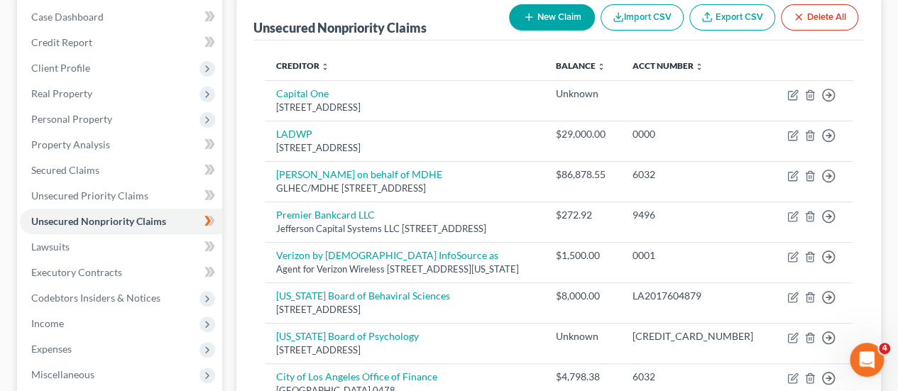
click at [552, 12] on button "New Claim" at bounding box center [552, 17] width 86 height 26
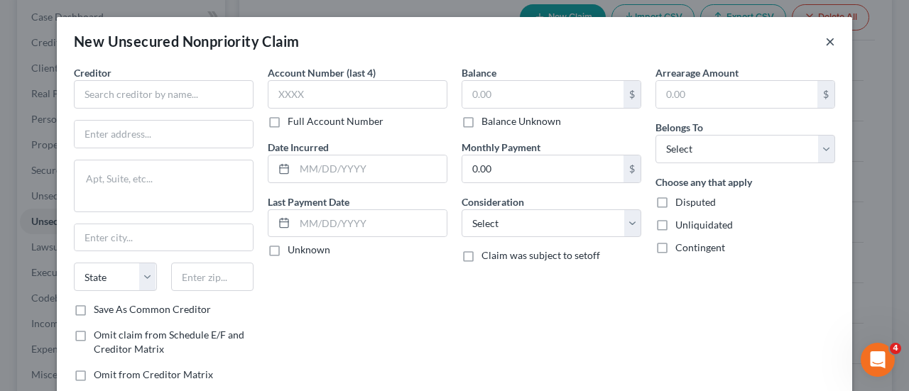
click at [827, 40] on button "×" at bounding box center [830, 41] width 10 height 17
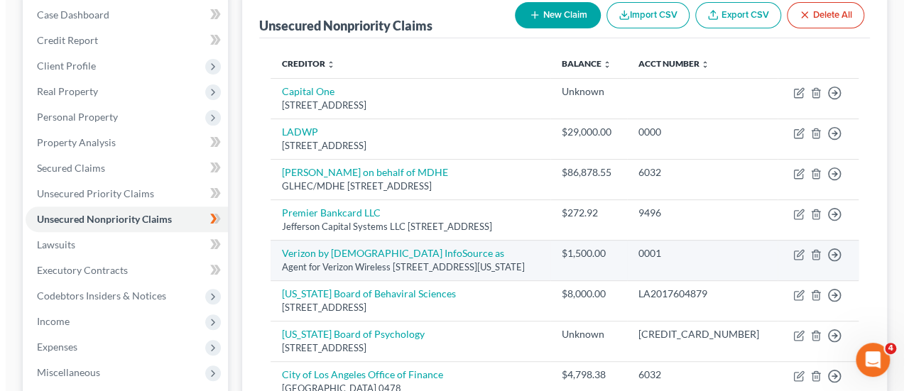
scroll to position [140, 0]
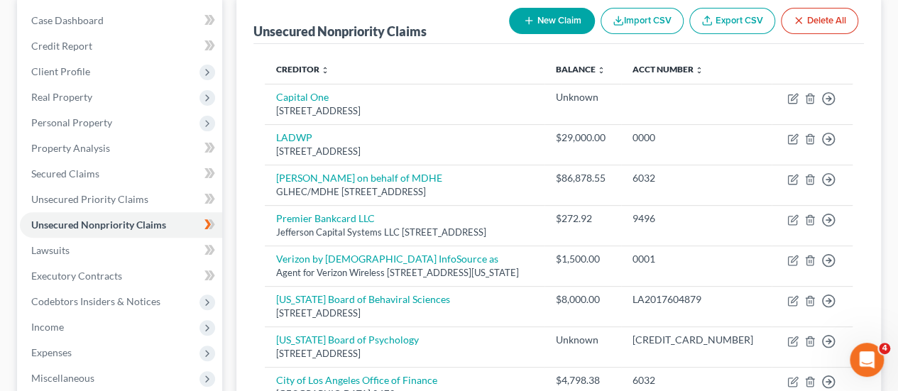
click at [548, 21] on button "New Claim" at bounding box center [552, 21] width 86 height 26
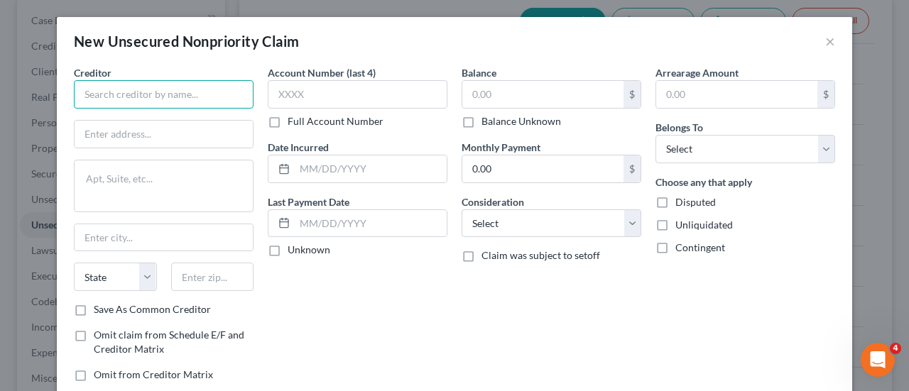
click at [177, 99] on input "text" at bounding box center [164, 94] width 180 height 28
type input "g"
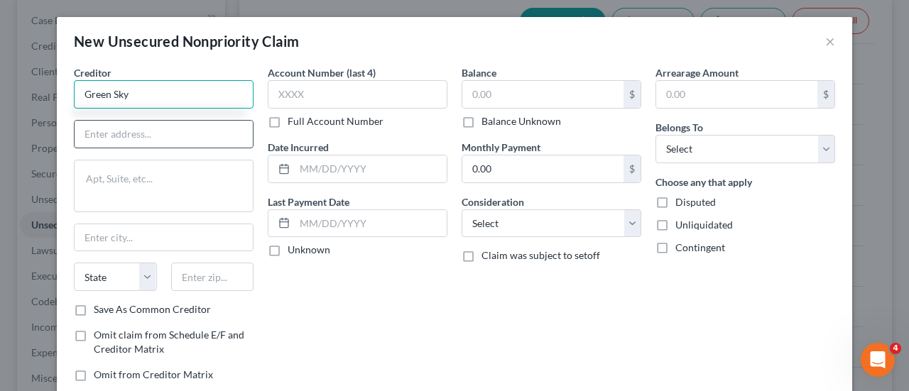
type input "Green Sky"
click at [122, 139] on input "text" at bounding box center [164, 134] width 178 height 27
type input "p"
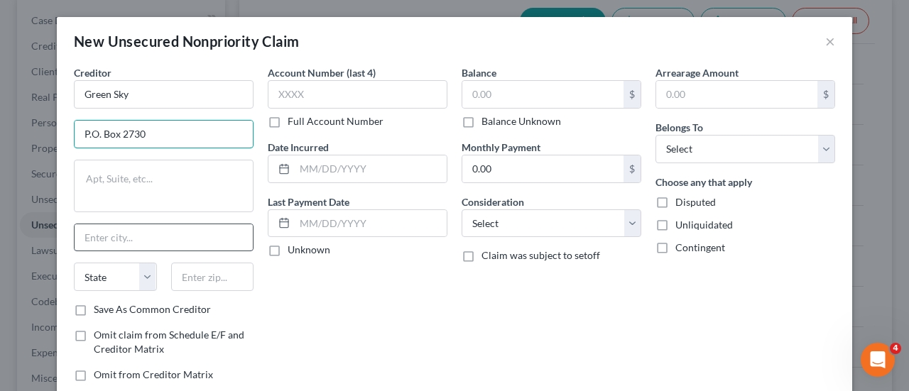
type input "P.O. Box 2730"
click at [97, 246] on input "text" at bounding box center [164, 237] width 178 height 27
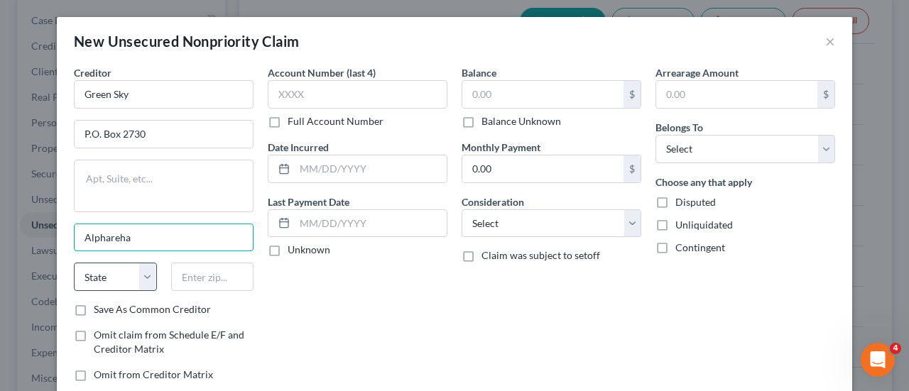
type input "Alphareha"
click at [109, 275] on select "State [US_STATE] AK AR AZ CA CO CT DE DC [GEOGRAPHIC_DATA] [GEOGRAPHIC_DATA] GU…" at bounding box center [115, 277] width 83 height 28
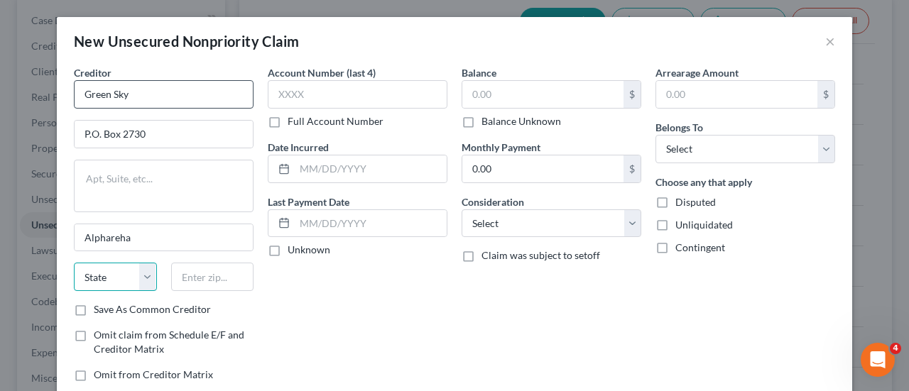
select select "4"
click at [74, 263] on select "State [US_STATE] AK AR AZ CA CO CT DE DC [GEOGRAPHIC_DATA] [GEOGRAPHIC_DATA] GU…" at bounding box center [115, 277] width 83 height 28
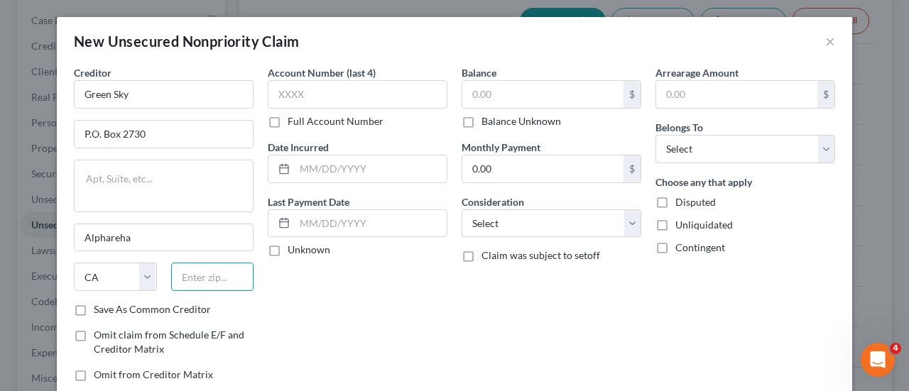
click at [187, 277] on input "text" at bounding box center [212, 277] width 83 height 28
type input "30023"
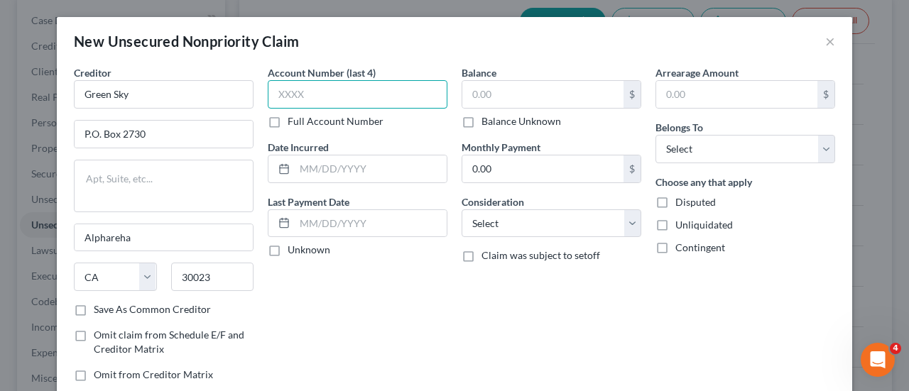
click at [314, 88] on input "text" at bounding box center [358, 94] width 180 height 28
type input "Alpharetta"
select select "10"
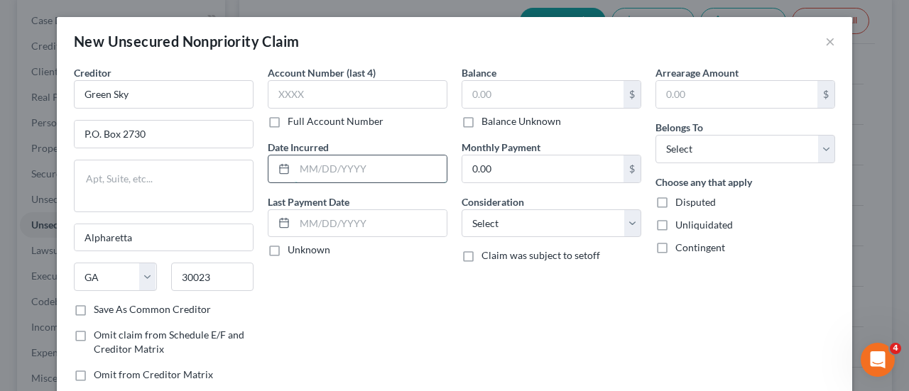
click at [323, 171] on input "text" at bounding box center [371, 168] width 152 height 27
click at [325, 276] on div "Account Number (last 4) Full Account Number Date Incurred Last Payment Date Unk…" at bounding box center [358, 229] width 194 height 328
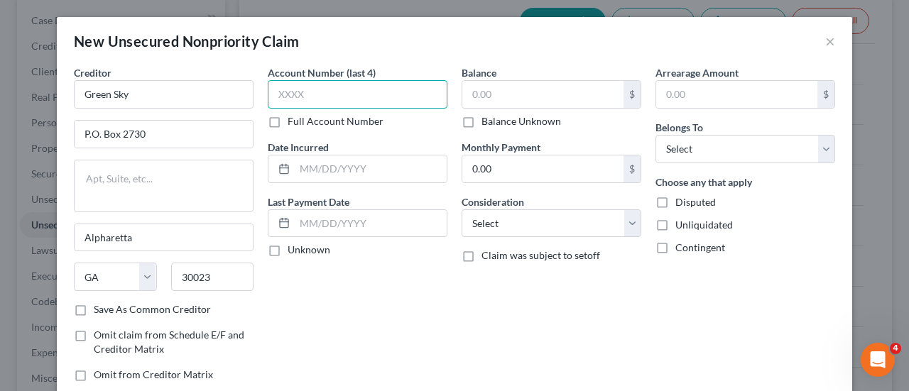
click at [292, 94] on input "text" at bounding box center [358, 94] width 180 height 28
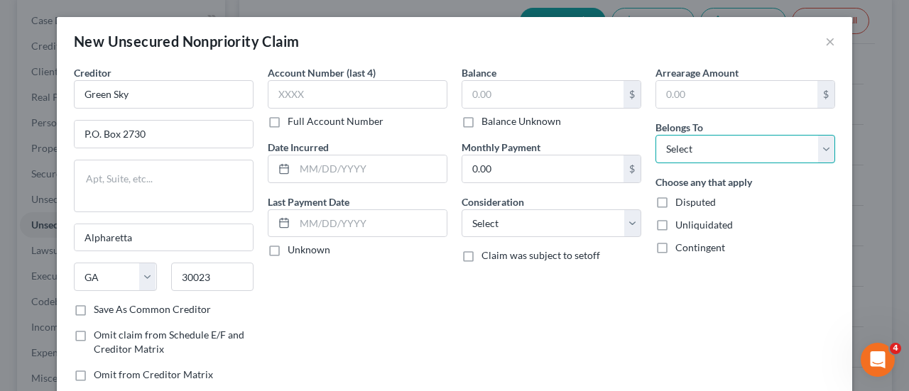
click at [717, 135] on select "Select Debtor 1 Only Debtor 2 Only Debtor 1 And Debtor 2 Only At Least One Of T…" at bounding box center [745, 149] width 180 height 28
select select "0"
click at [655, 135] on select "Select Debtor 1 Only Debtor 2 Only Debtor 1 And Debtor 2 Only At Least One Of T…" at bounding box center [745, 149] width 180 height 28
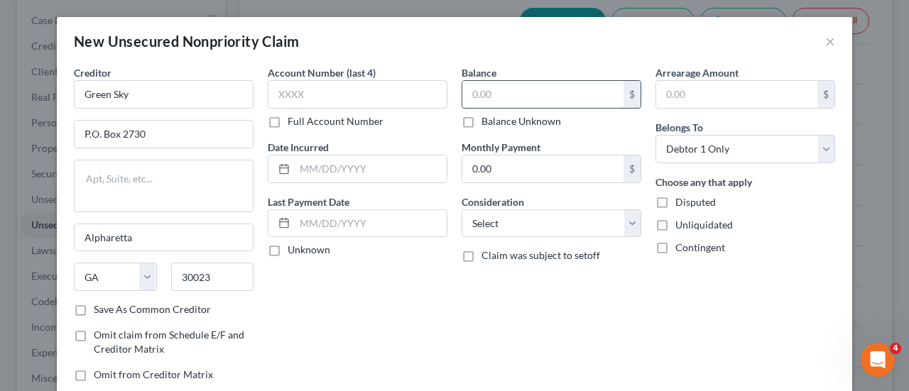
click at [520, 89] on input "text" at bounding box center [542, 94] width 161 height 27
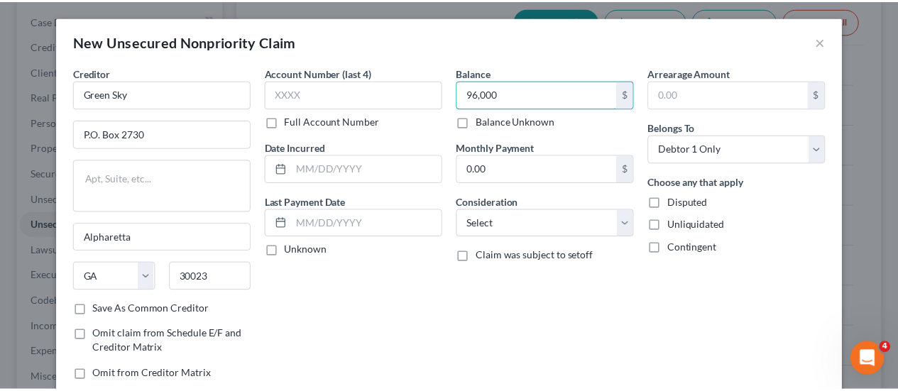
scroll to position [89, 0]
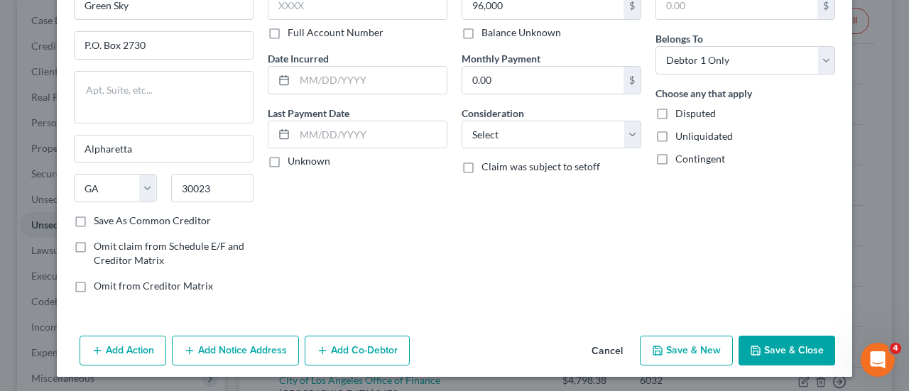
click at [772, 349] on button "Save & Close" at bounding box center [786, 351] width 97 height 30
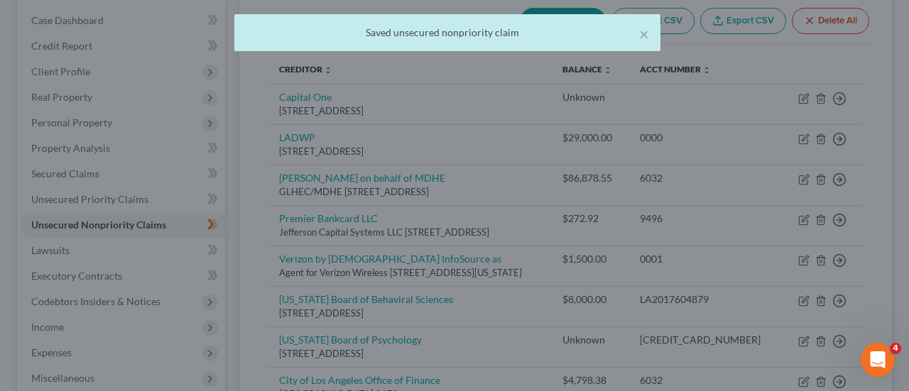
type input "96,000.00"
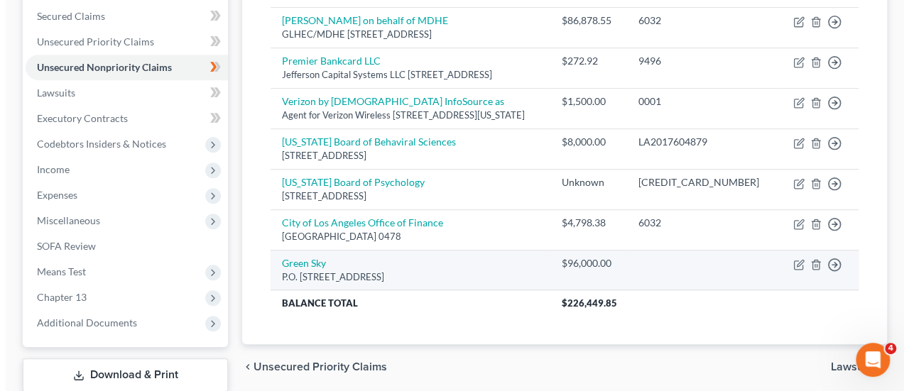
scroll to position [300, 0]
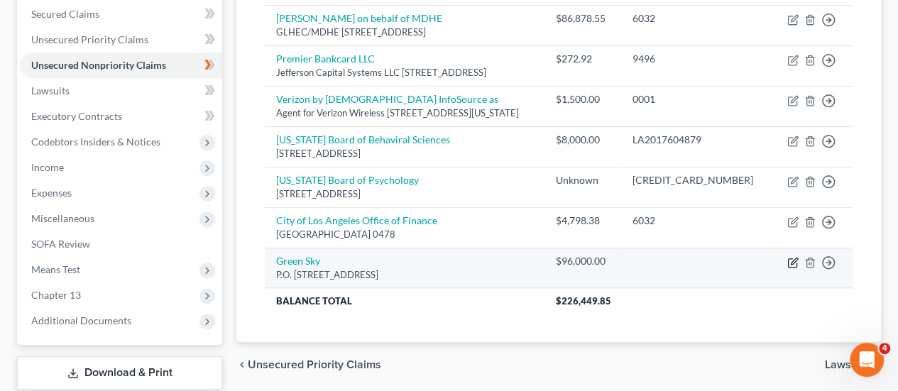
click at [797, 268] on icon "button" at bounding box center [792, 262] width 11 height 11
select select "10"
select select "0"
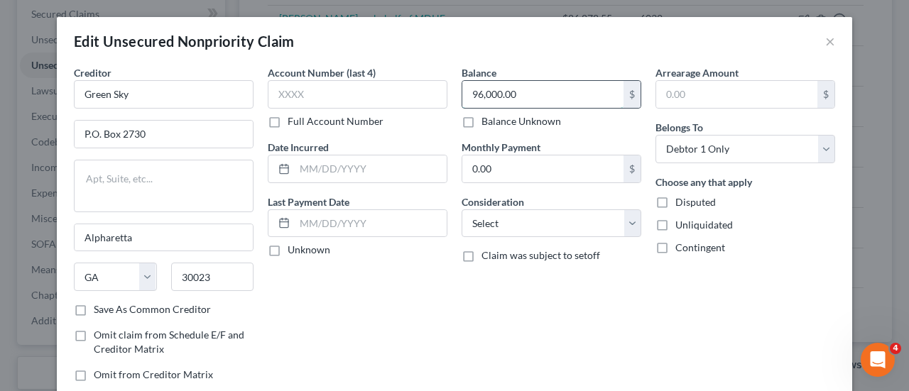
click at [535, 92] on input "96,000.00" at bounding box center [542, 94] width 161 height 27
type input "23,814"
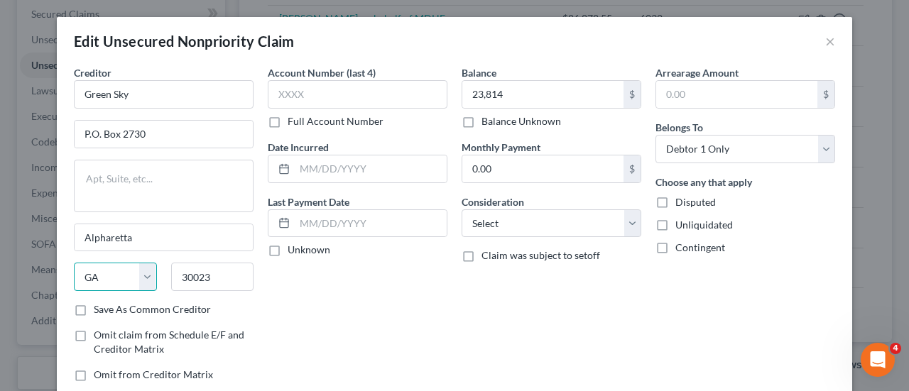
click at [139, 274] on select "State [US_STATE] AK AR AZ CA CO CT DE DC [GEOGRAPHIC_DATA] [GEOGRAPHIC_DATA] GU…" at bounding box center [115, 277] width 83 height 28
select select "4"
click at [74, 263] on select "State [US_STATE] AK AR AZ CA CO CT DE DC [GEOGRAPHIC_DATA] [GEOGRAPHIC_DATA] GU…" at bounding box center [115, 277] width 83 height 28
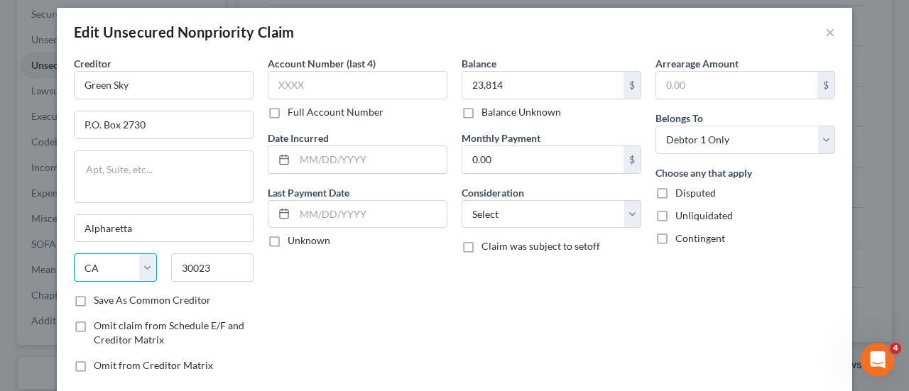
scroll to position [11, 0]
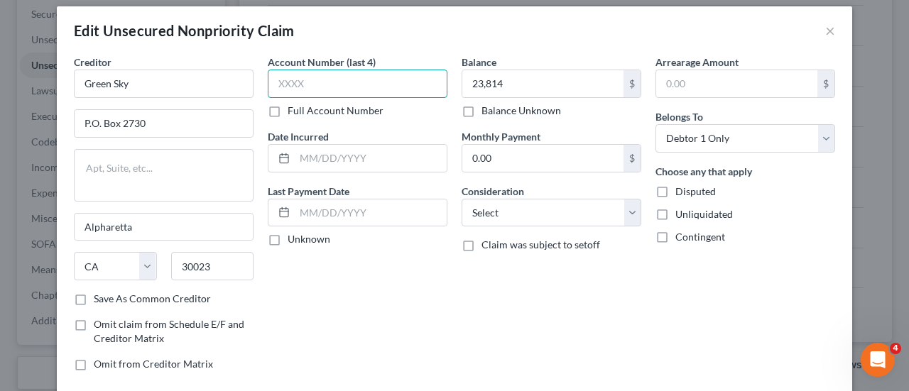
click at [313, 78] on input "text" at bounding box center [358, 84] width 180 height 28
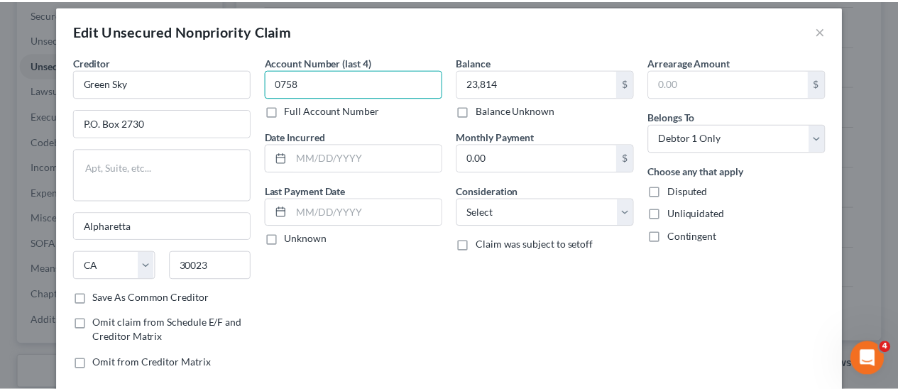
scroll to position [129, 0]
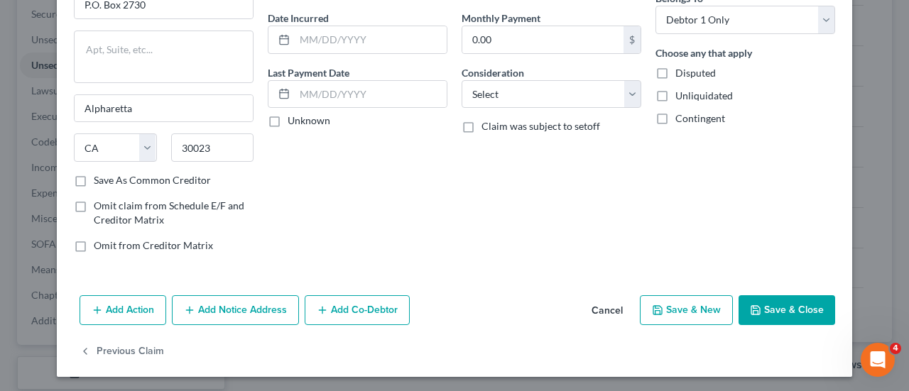
type input "0758"
click at [765, 311] on button "Save & Close" at bounding box center [786, 310] width 97 height 30
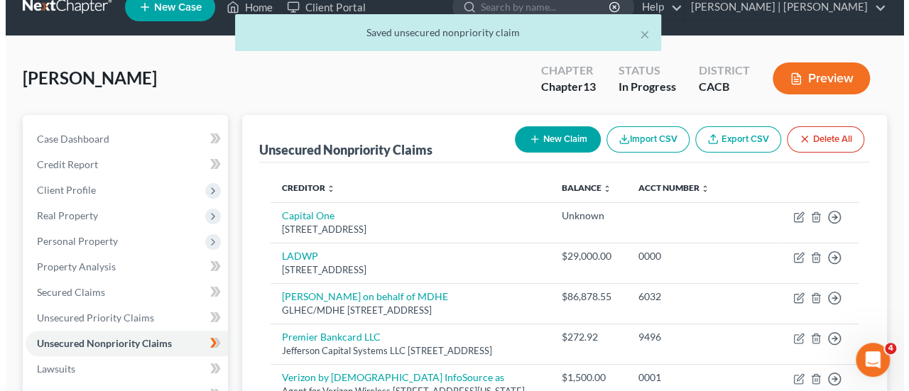
scroll to position [22, 0]
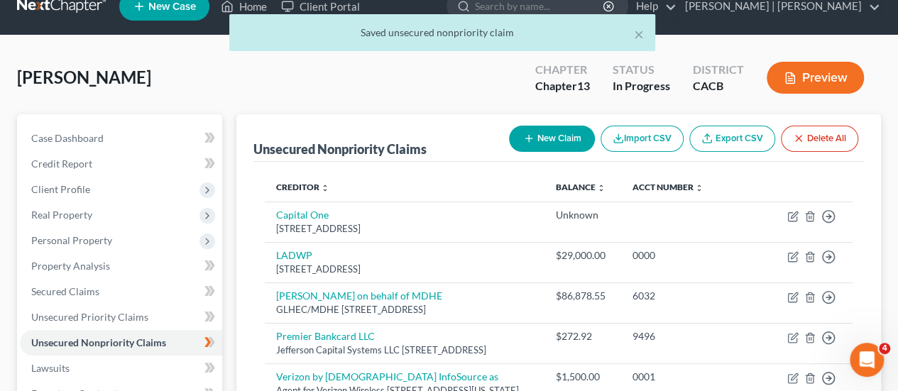
click at [560, 143] on button "New Claim" at bounding box center [552, 139] width 86 height 26
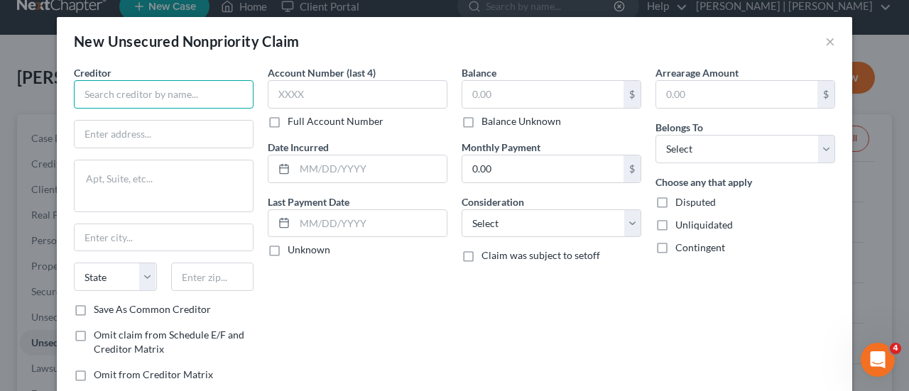
click at [193, 93] on input "text" at bounding box center [164, 94] width 180 height 28
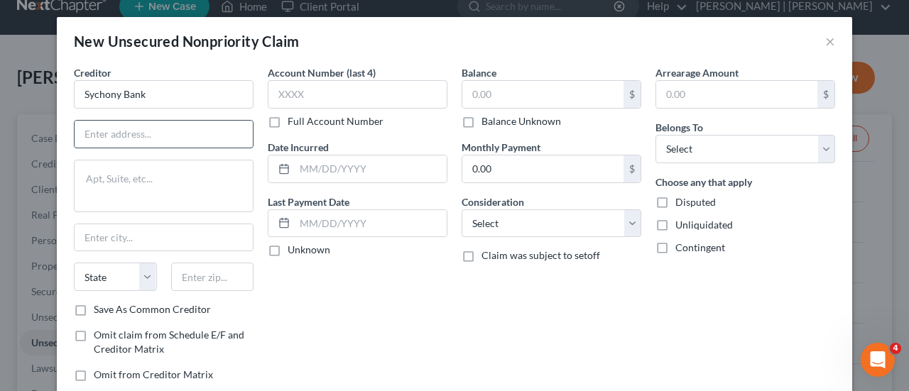
click at [158, 133] on input "text" at bounding box center [164, 134] width 178 height 27
type input "Sychony Bank"
type input "[STREET_ADDRESS]"
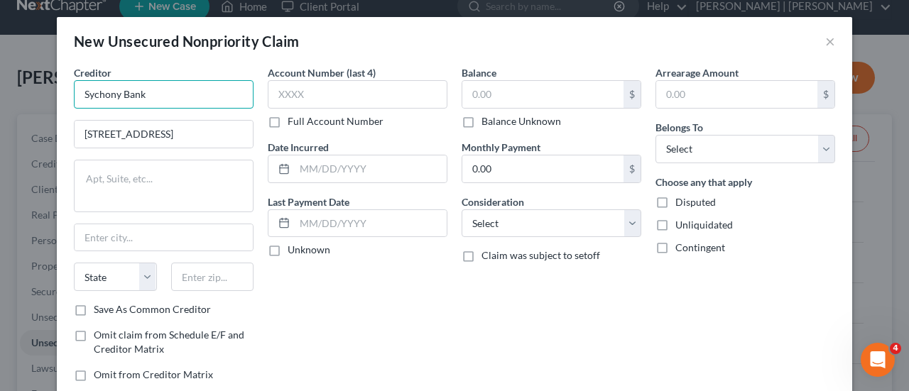
click at [150, 89] on input "Sychony Bank" at bounding box center [164, 94] width 180 height 28
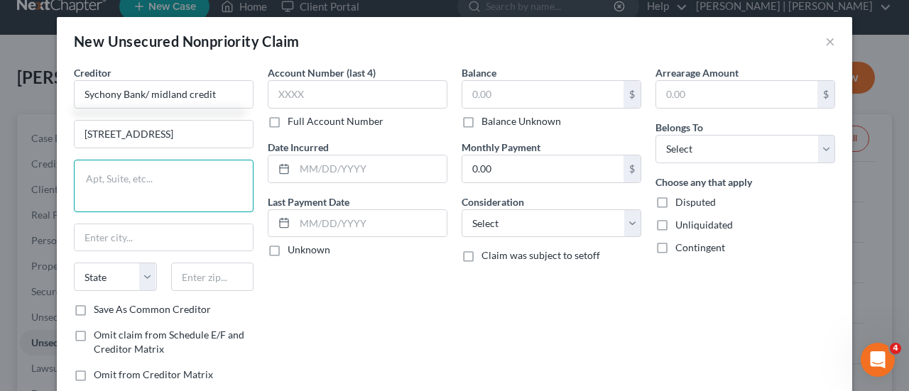
click at [126, 179] on textarea at bounding box center [164, 186] width 180 height 53
type input "Sychony Bank/ midland credit"
type textarea "[STREET_ADDRESS]"
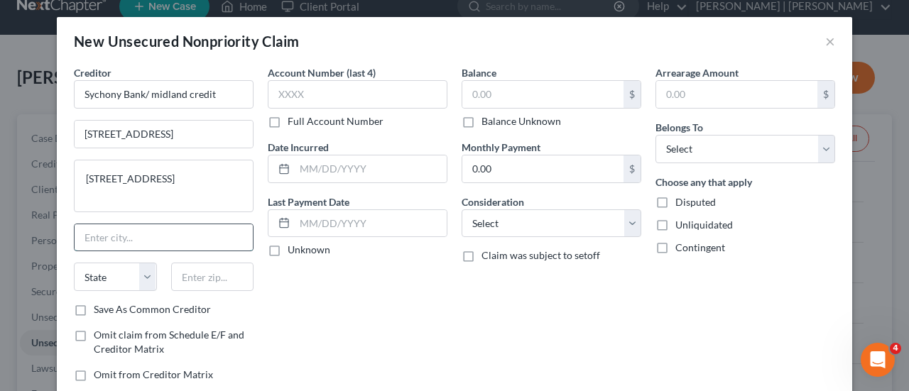
click at [128, 238] on input "text" at bounding box center [164, 237] width 178 height 27
type input "[PERSON_NAME]"
click at [143, 269] on select "State [US_STATE] AK AR AZ CA CO CT DE DC [GEOGRAPHIC_DATA] [GEOGRAPHIC_DATA] GU…" at bounding box center [115, 277] width 83 height 28
select select "46"
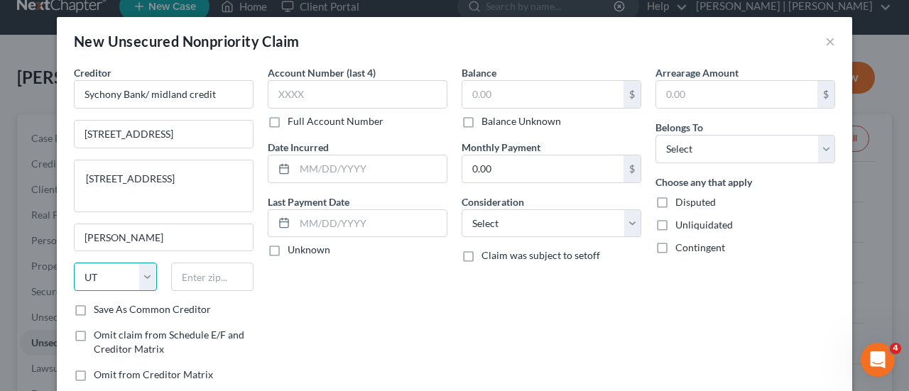
click at [74, 263] on select "State [US_STATE] AK AR AZ CA CO CT DE DC [GEOGRAPHIC_DATA] [GEOGRAPHIC_DATA] GU…" at bounding box center [115, 277] width 83 height 28
click at [203, 280] on input "text" at bounding box center [212, 277] width 83 height 28
type input "84020"
click at [246, 309] on div "Save As Common Creditor" at bounding box center [164, 309] width 180 height 14
type input "[PERSON_NAME]"
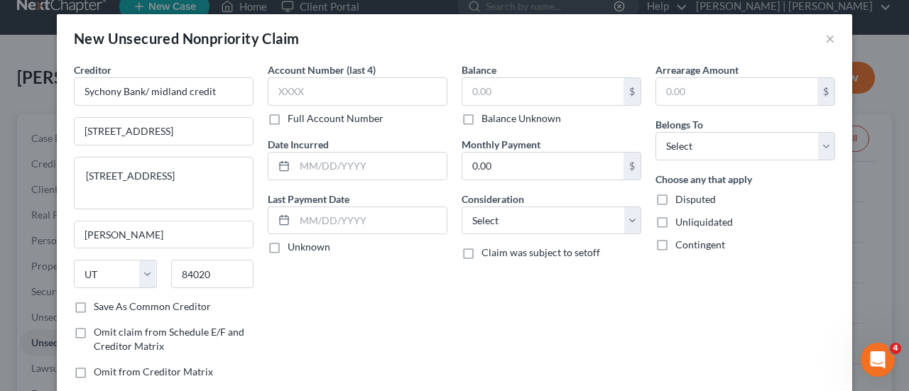
scroll to position [1, 0]
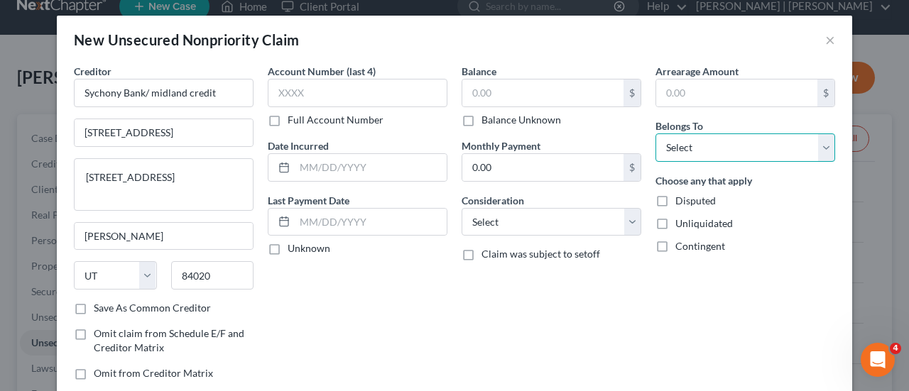
click at [730, 147] on select "Select Debtor 1 Only Debtor 2 Only Debtor 1 And Debtor 2 Only At Least One Of T…" at bounding box center [745, 147] width 180 height 28
select select "0"
click at [655, 133] on select "Select Debtor 1 Only Debtor 2 Only Debtor 1 And Debtor 2 Only At Least One Of T…" at bounding box center [745, 147] width 180 height 28
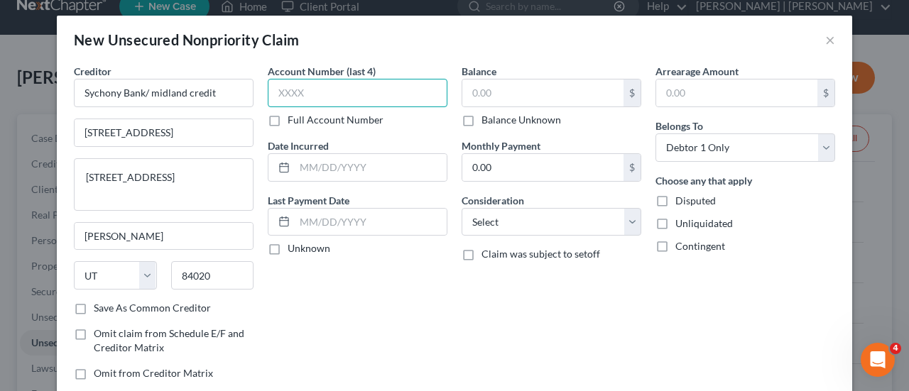
click at [331, 92] on input "text" at bounding box center [358, 93] width 180 height 28
type input "5939"
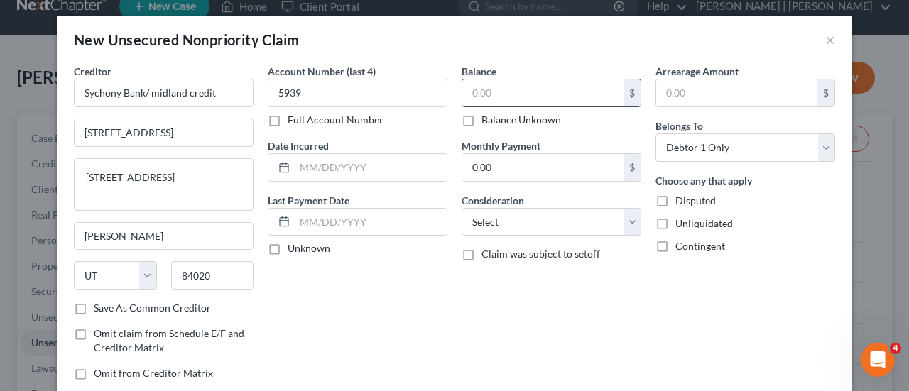
click at [495, 83] on input "text" at bounding box center [542, 93] width 161 height 27
click at [500, 96] on input "1,245,229" at bounding box center [542, 93] width 161 height 27
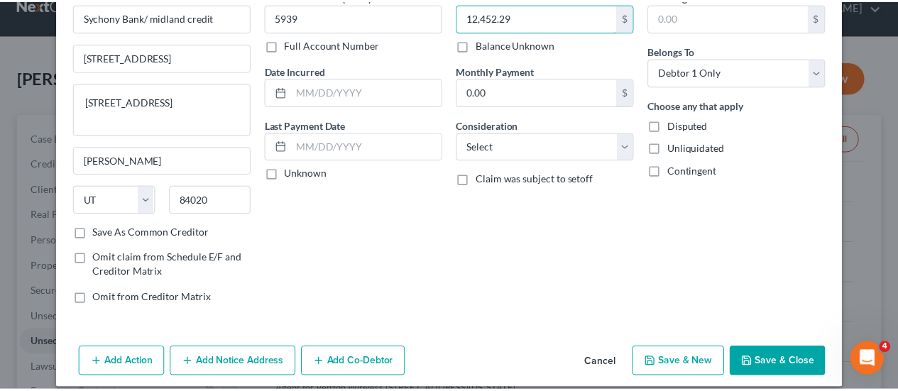
scroll to position [77, 0]
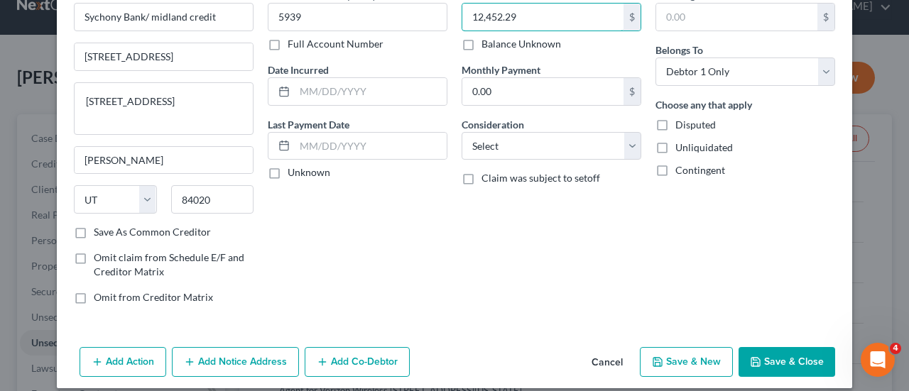
type input "12,452.29"
click at [787, 362] on button "Save & Close" at bounding box center [786, 362] width 97 height 30
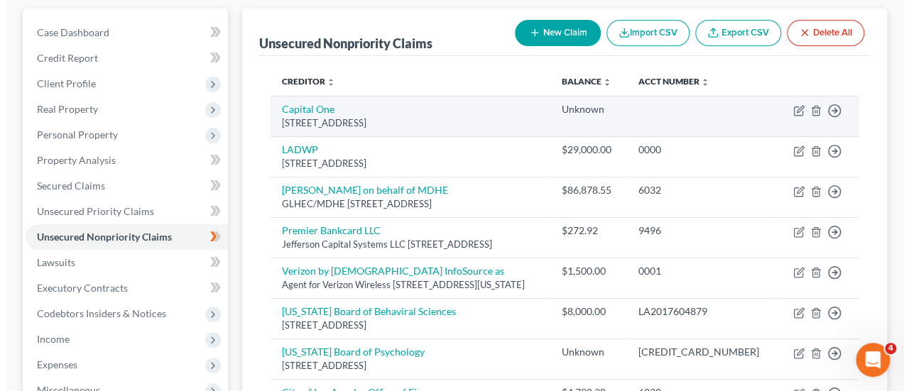
scroll to position [127, 0]
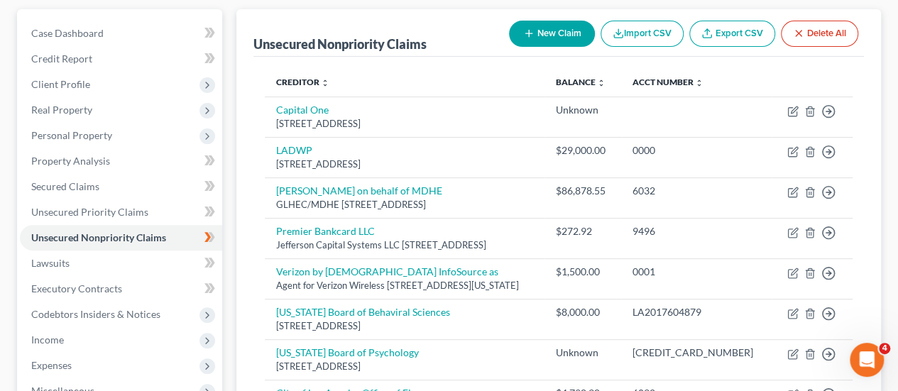
click at [566, 24] on button "New Claim" at bounding box center [552, 34] width 86 height 26
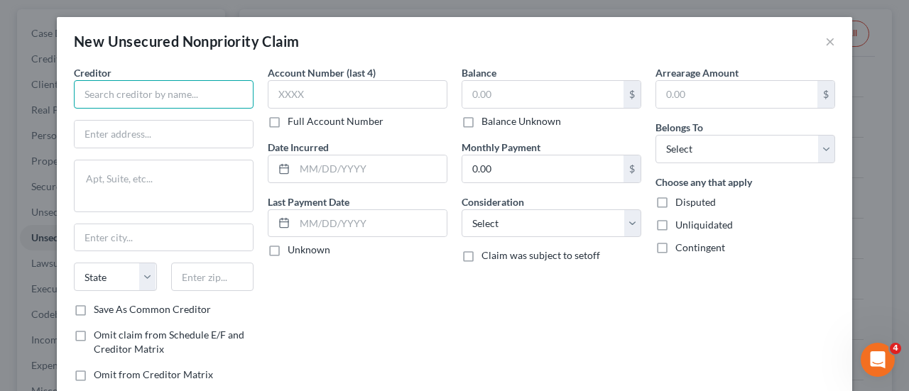
click at [155, 82] on input "text" at bounding box center [164, 94] width 180 height 28
type input "u"
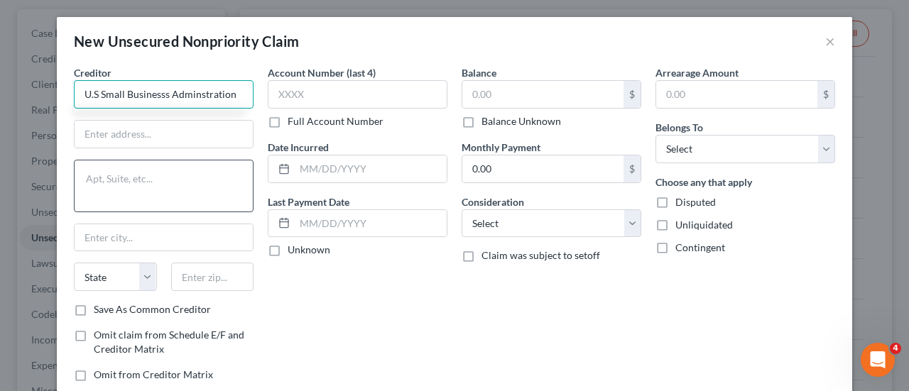
drag, startPoint x: 192, startPoint y: 93, endPoint x: 202, endPoint y: 174, distance: 81.4
click at [202, 174] on div "Creditor * U.S Small Businesss Adminstration State [US_STATE][GEOGRAPHIC_DATA] …" at bounding box center [164, 183] width 180 height 237
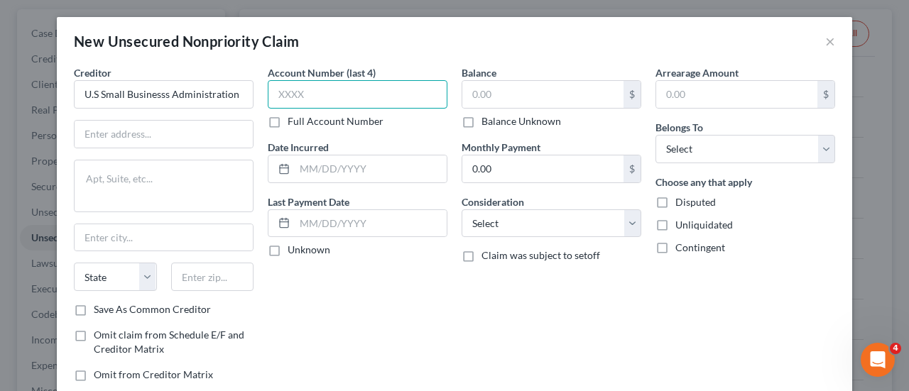
click at [329, 100] on input "text" at bounding box center [358, 94] width 180 height 28
type input "U.S Small Businesss Administration"
type input "6032"
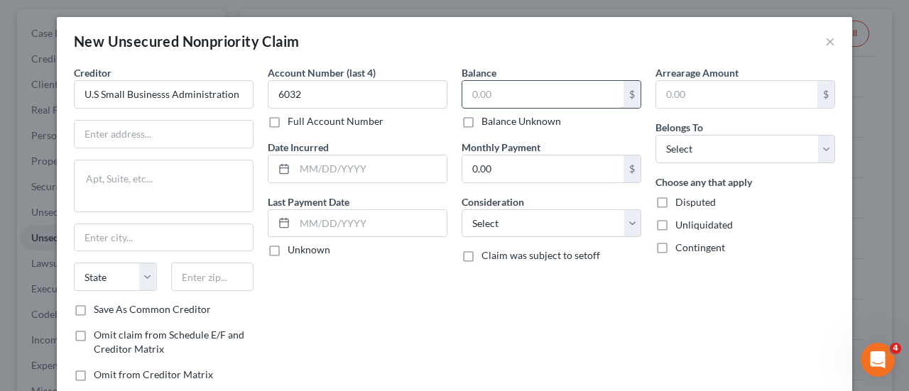
click at [488, 94] on input "text" at bounding box center [542, 94] width 161 height 27
type input "96,000"
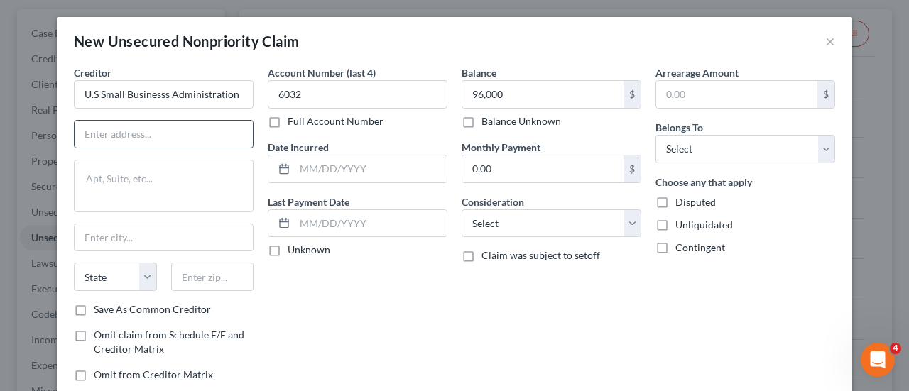
click at [192, 134] on input "text" at bounding box center [164, 134] width 178 height 27
type input "[STREET_ADDRESS]"
click at [131, 231] on input "text" at bounding box center [164, 237] width 178 height 27
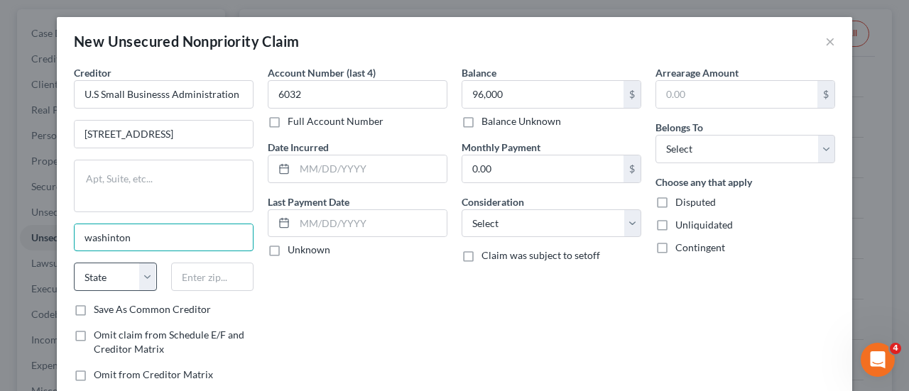
type input "washinton"
click at [117, 278] on select "State [US_STATE] AK AR AZ CA CO CT DE DC [GEOGRAPHIC_DATA] [GEOGRAPHIC_DATA] GU…" at bounding box center [115, 277] width 83 height 28
select select "50"
click at [74, 263] on select "State [US_STATE] AK AR AZ CA CO CT DE DC [GEOGRAPHIC_DATA] [GEOGRAPHIC_DATA] GU…" at bounding box center [115, 277] width 83 height 28
click at [134, 236] on input "washinton" at bounding box center [164, 237] width 178 height 27
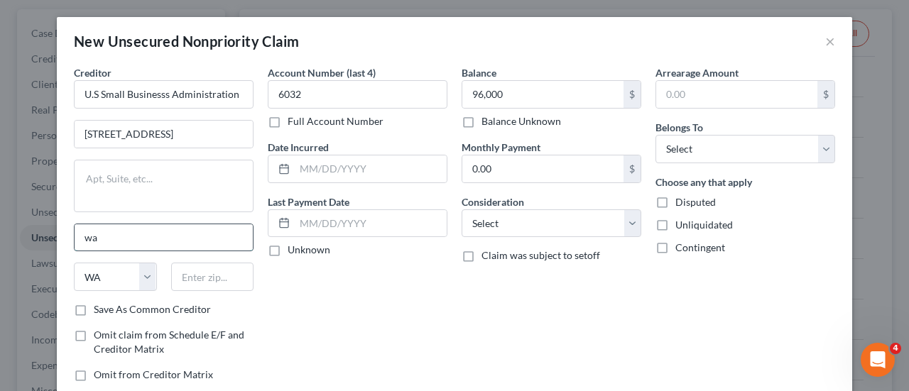
type input "w"
type input "DC20"
click at [196, 273] on input "text" at bounding box center [212, 277] width 83 height 28
type input "20416"
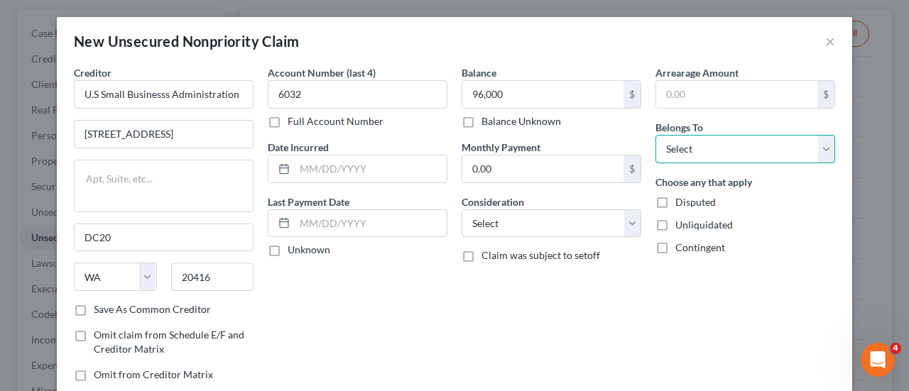
click at [686, 148] on select "Select Debtor 1 Only Debtor 2 Only Debtor 1 And Debtor 2 Only At Least One Of T…" at bounding box center [745, 149] width 180 height 28
type input "[US_STATE]"
select select "8"
select select "0"
click at [655, 135] on select "Select Debtor 1 Only Debtor 2 Only Debtor 1 And Debtor 2 Only At Least One Of T…" at bounding box center [745, 149] width 180 height 28
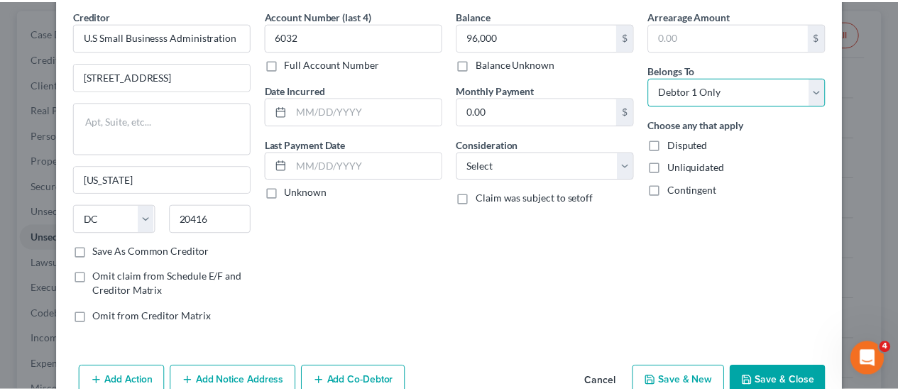
scroll to position [89, 0]
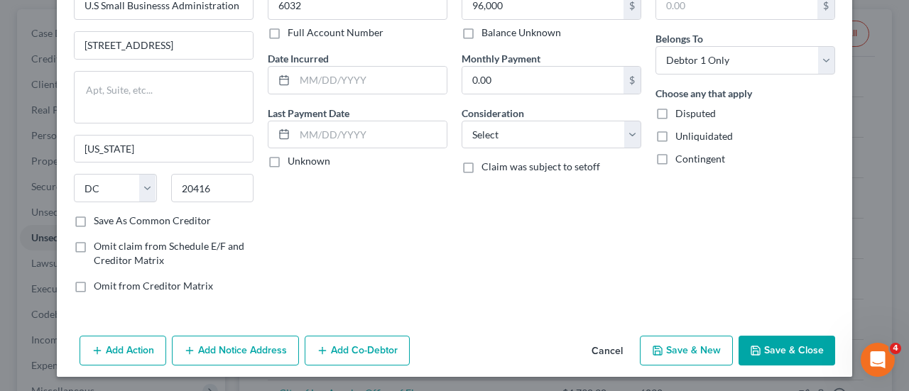
click at [772, 347] on button "Save & Close" at bounding box center [786, 351] width 97 height 30
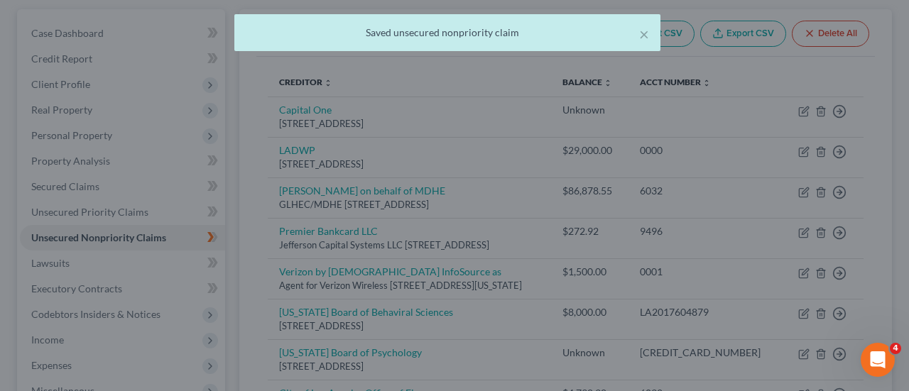
type input "96,000.00"
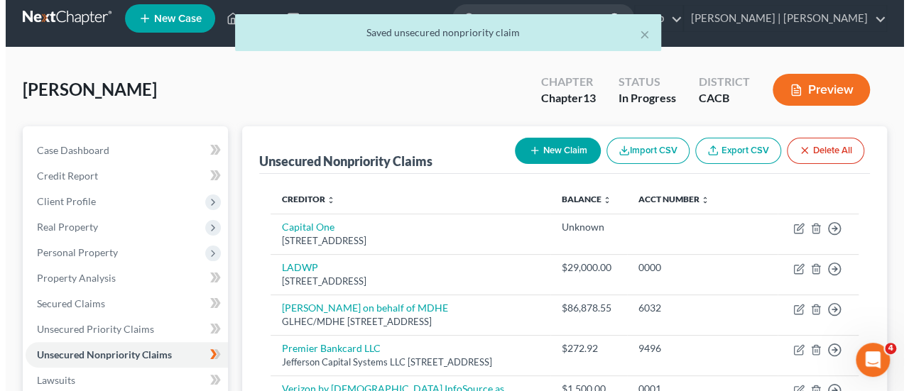
scroll to position [0, 0]
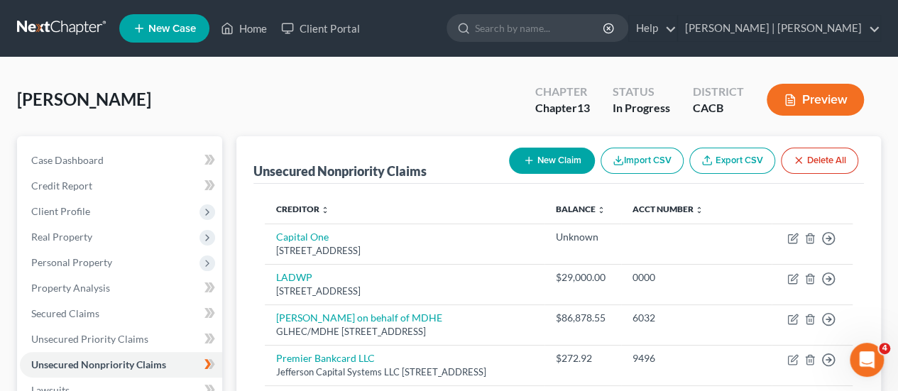
click at [538, 162] on button "New Claim" at bounding box center [552, 161] width 86 height 26
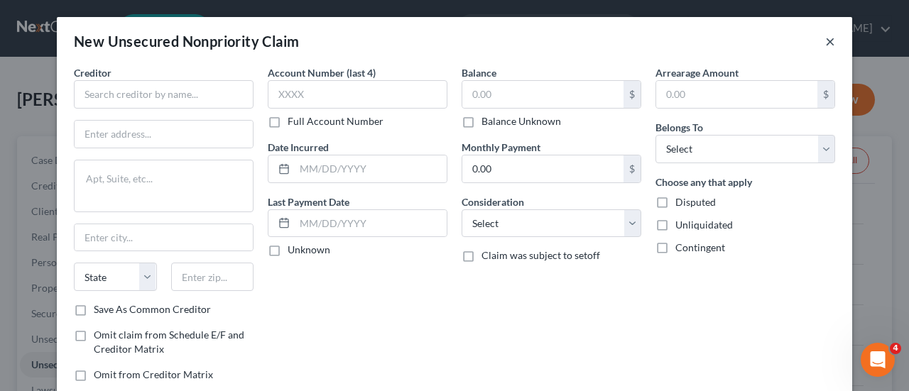
click at [825, 38] on button "×" at bounding box center [830, 41] width 10 height 17
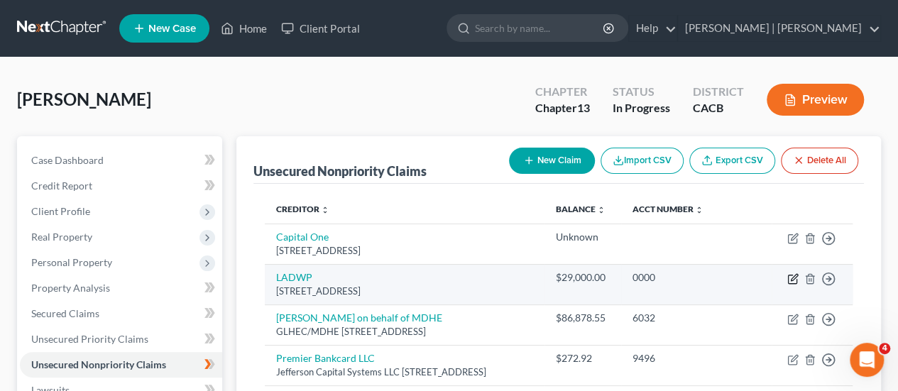
click at [794, 278] on icon "button" at bounding box center [794, 277] width 6 height 6
select select "4"
select select "20"
select select "0"
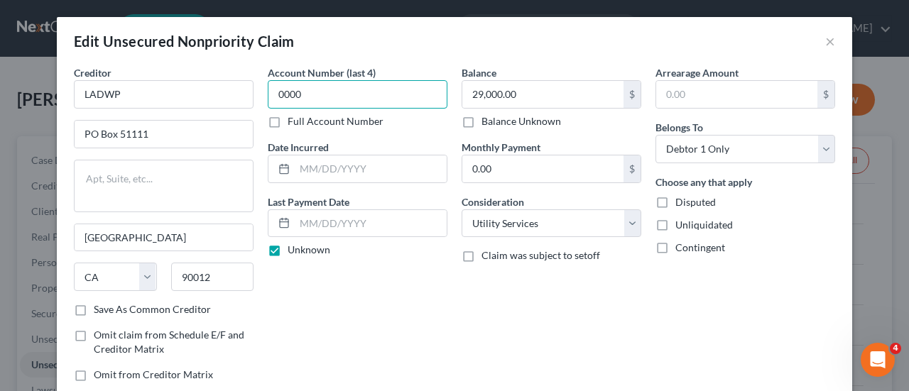
click at [344, 92] on input "0000" at bounding box center [358, 94] width 180 height 28
type input "0"
type input "4841"
click at [403, 329] on div "Account Number (last 4) 4841 Full Account Number Date Incurred Last Payment Dat…" at bounding box center [358, 229] width 194 height 328
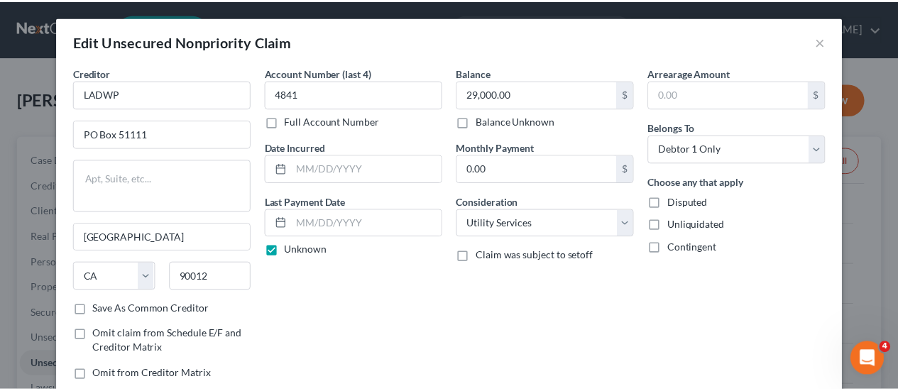
scroll to position [129, 0]
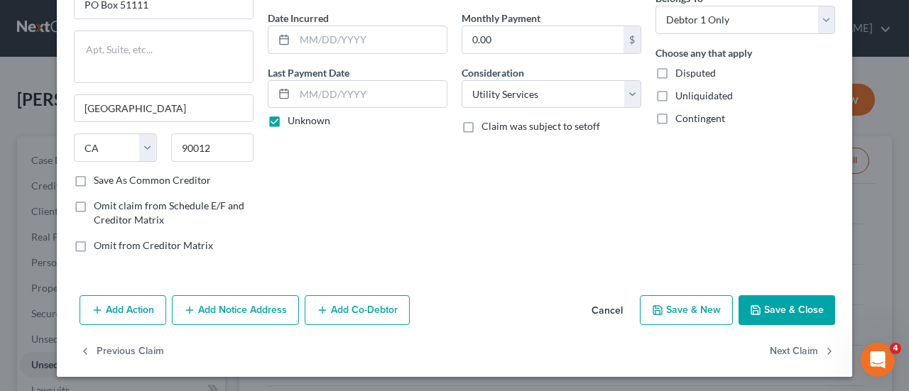
click at [754, 307] on icon "button" at bounding box center [755, 310] width 11 height 11
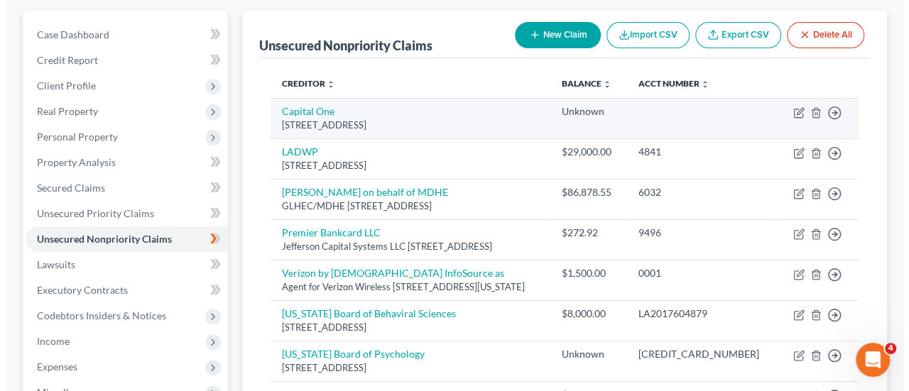
scroll to position [121, 0]
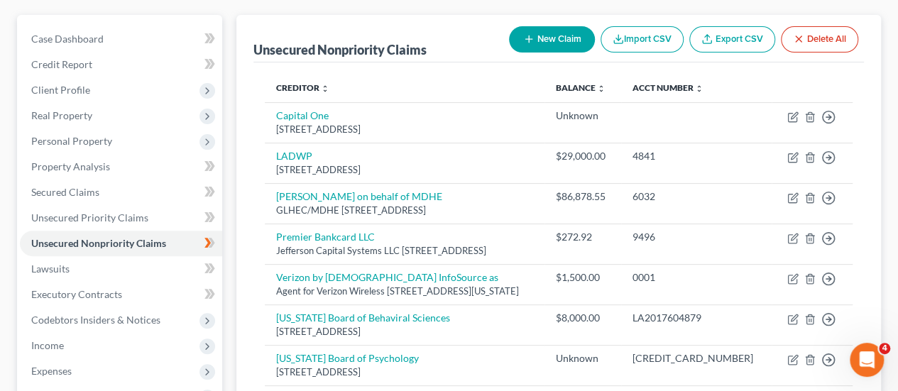
click at [556, 36] on button "New Claim" at bounding box center [552, 39] width 86 height 26
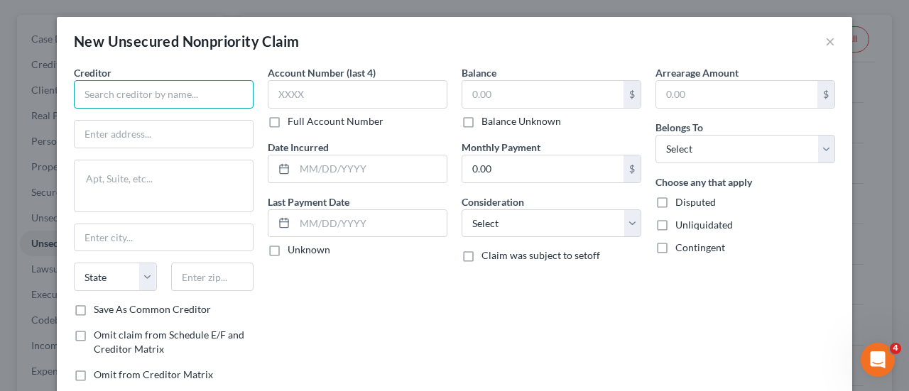
click at [186, 96] on input "text" at bounding box center [164, 94] width 180 height 28
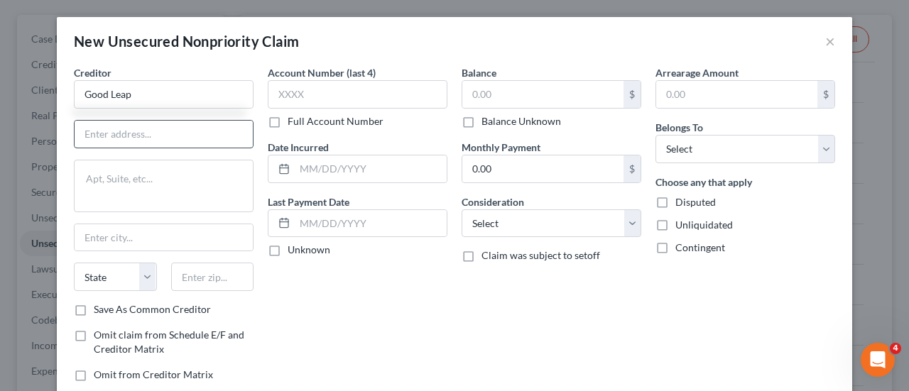
click at [115, 135] on input "text" at bounding box center [164, 134] width 178 height 27
type input "Good Leap"
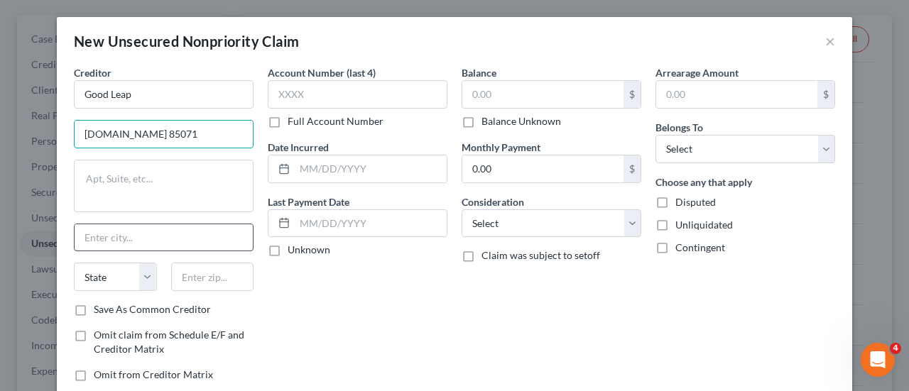
type input "[DOMAIN_NAME] 85071"
click at [121, 240] on input "text" at bounding box center [164, 237] width 178 height 27
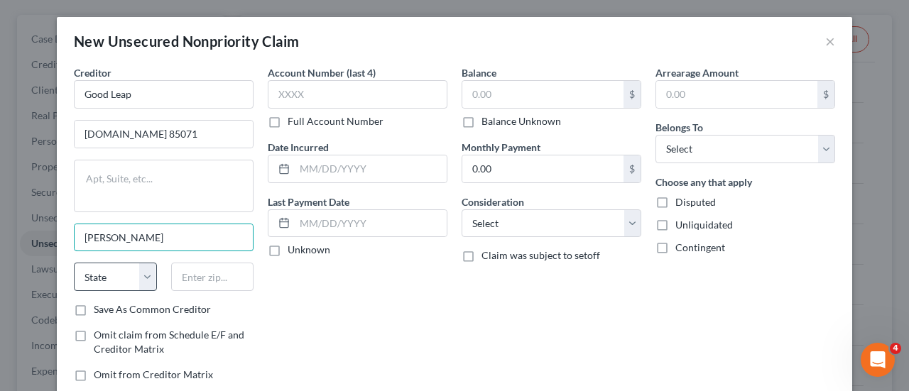
type input "[PERSON_NAME]"
click at [142, 270] on select "State [US_STATE] AK AR AZ CA CO CT DE DC [GEOGRAPHIC_DATA] [GEOGRAPHIC_DATA] GU…" at bounding box center [115, 277] width 83 height 28
select select "45"
click at [74, 263] on select "State [US_STATE] AK AR AZ CA CO CT DE DC [GEOGRAPHIC_DATA] [GEOGRAPHIC_DATA] GU…" at bounding box center [115, 277] width 83 height 28
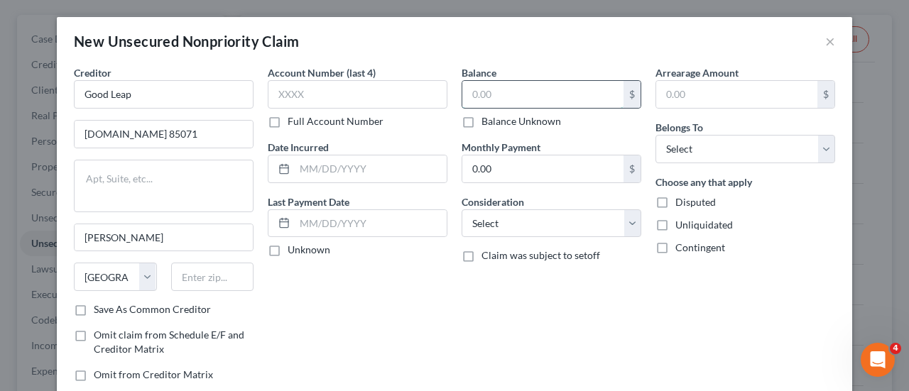
click at [491, 90] on input "text" at bounding box center [542, 94] width 161 height 27
type input "55,000"
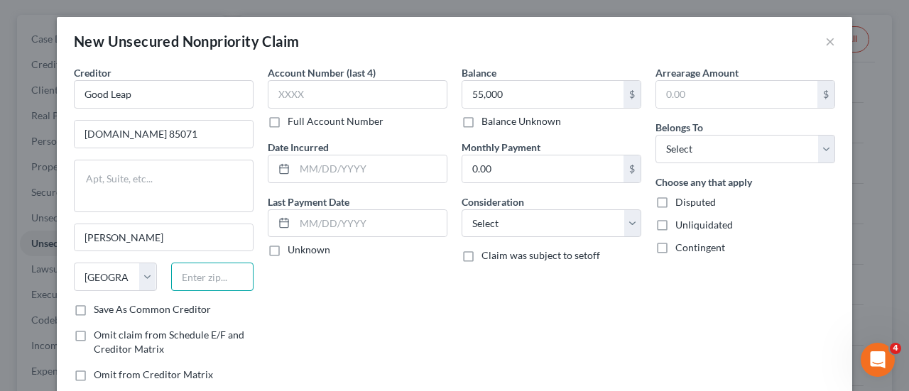
click at [183, 275] on input "text" at bounding box center [212, 277] width 83 height 28
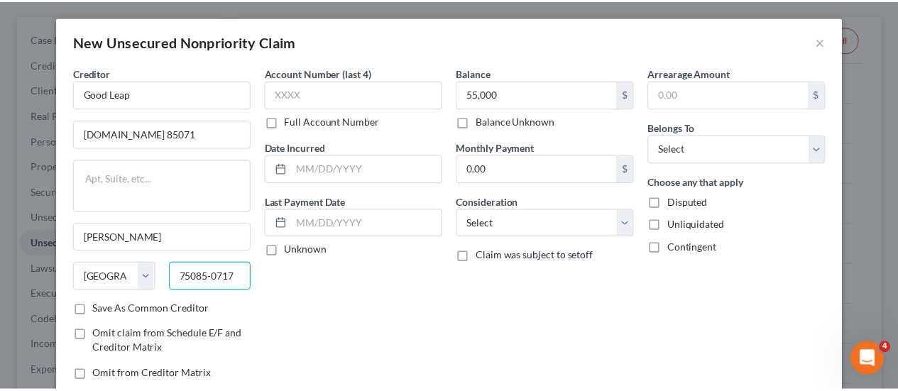
scroll to position [89, 0]
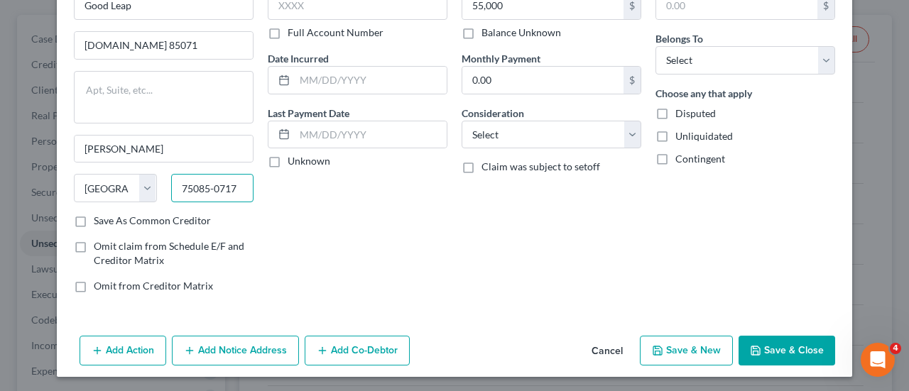
type input "75085-0717"
click at [774, 343] on button "Save & Close" at bounding box center [786, 351] width 97 height 30
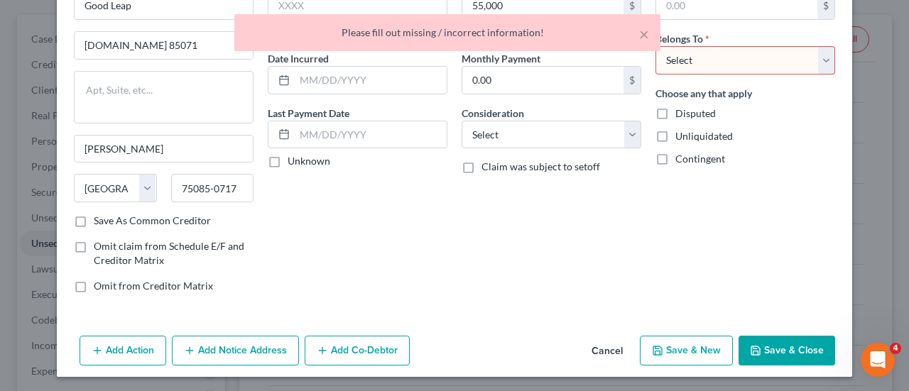
click at [734, 75] on div "Arrearage Amount $ Belongs To * Select Debtor 1 Only Debtor 2 Only Debtor 1 And…" at bounding box center [745, 141] width 194 height 328
drag, startPoint x: 723, startPoint y: 62, endPoint x: 713, endPoint y: 70, distance: 13.1
click at [723, 62] on select "Select Debtor 1 Only Debtor 2 Only Debtor 1 And Debtor 2 Only At Least One Of T…" at bounding box center [745, 60] width 180 height 28
select select "0"
click at [655, 46] on select "Select Debtor 1 Only Debtor 2 Only Debtor 1 And Debtor 2 Only At Least One Of T…" at bounding box center [745, 60] width 180 height 28
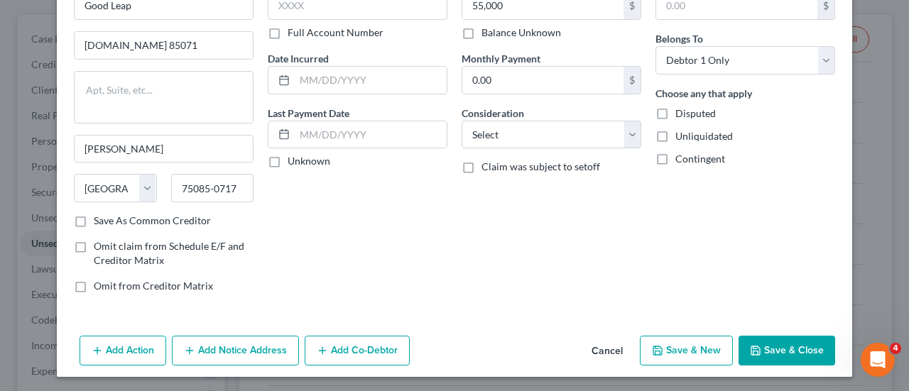
click at [768, 349] on button "Save & Close" at bounding box center [786, 351] width 97 height 30
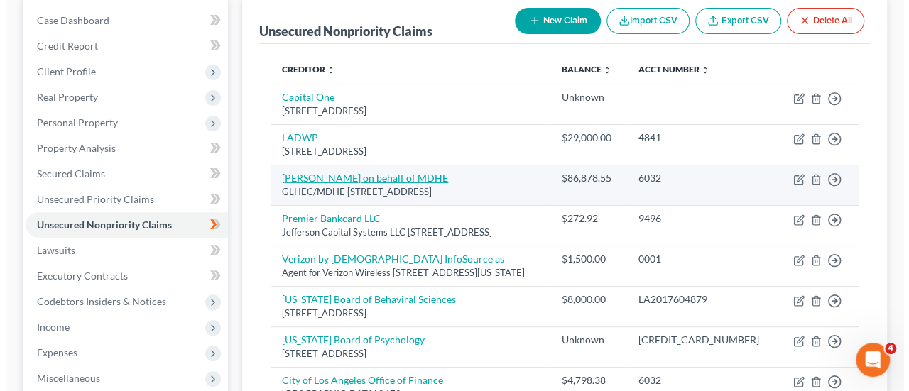
scroll to position [138, 0]
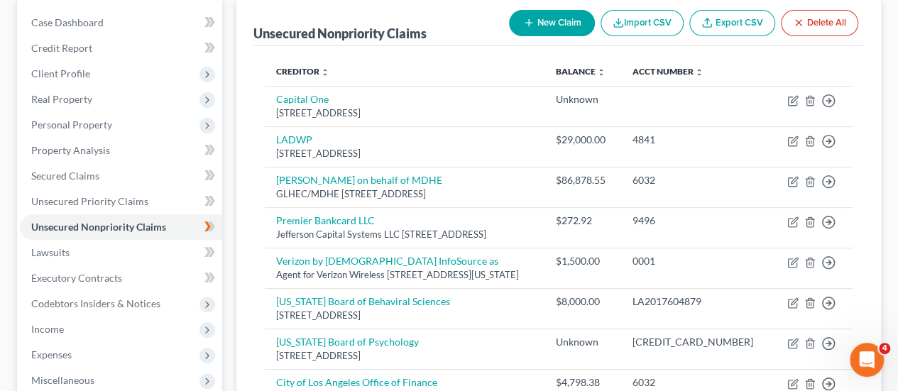
click at [569, 25] on button "New Claim" at bounding box center [552, 23] width 86 height 26
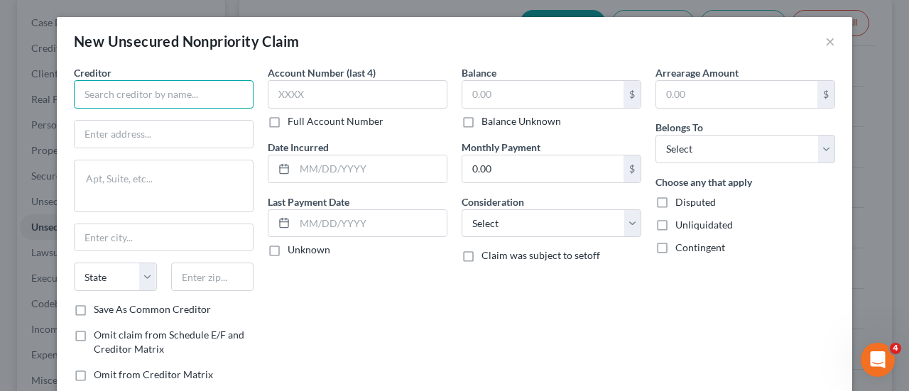
click at [158, 85] on input "text" at bounding box center [164, 94] width 180 height 28
click at [158, 87] on input "text" at bounding box center [164, 94] width 180 height 28
click at [124, 94] on input "Snap Finaance" at bounding box center [164, 94] width 180 height 28
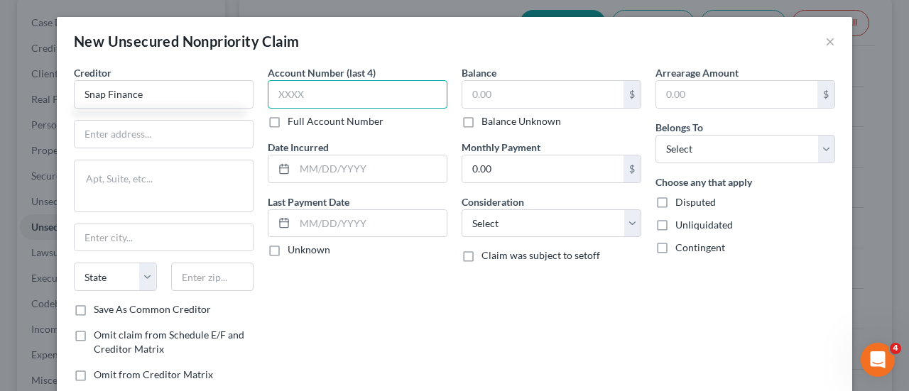
click at [309, 94] on input "text" at bounding box center [358, 94] width 180 height 28
type input "Snap Finance"
click at [322, 97] on input "6023" at bounding box center [358, 94] width 180 height 28
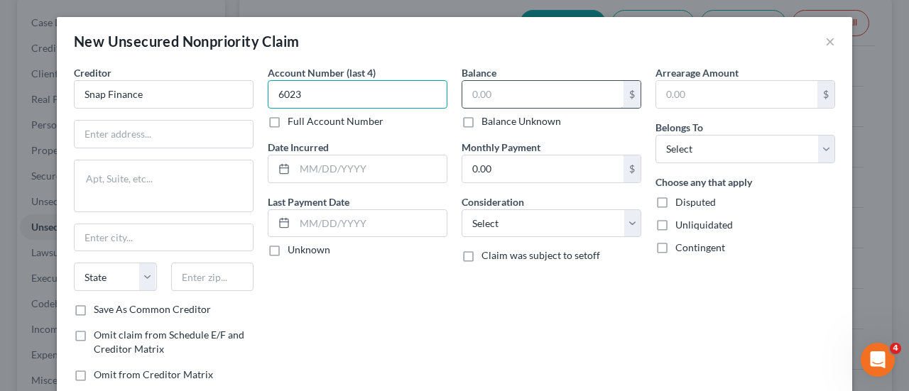
type input "6023"
click at [517, 82] on input "text" at bounding box center [542, 94] width 161 height 27
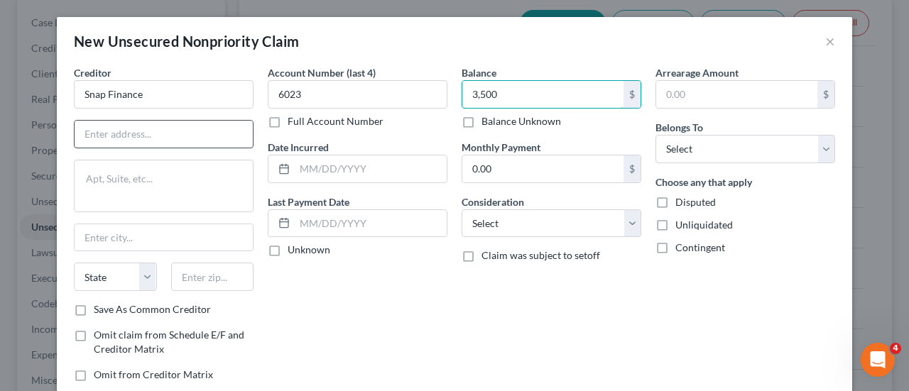
type input "3,500"
click at [118, 136] on input "text" at bounding box center [164, 134] width 178 height 27
click at [95, 133] on input "SaltLake" at bounding box center [164, 134] width 178 height 27
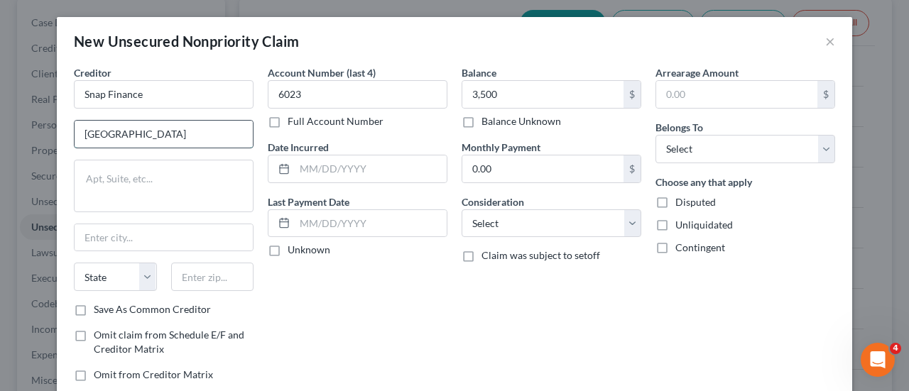
click at [122, 137] on input "[GEOGRAPHIC_DATA]" at bounding box center [164, 134] width 178 height 27
type input "S"
type input "P.O. box 26561"
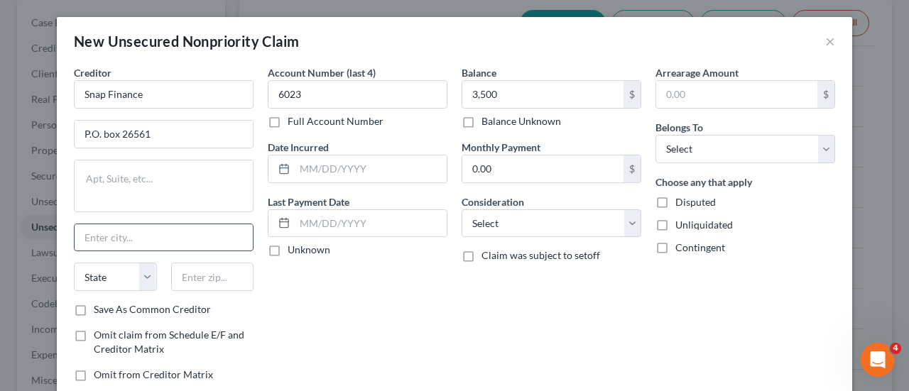
click at [109, 242] on input "text" at bounding box center [164, 237] width 178 height 27
type input "[GEOGRAPHIC_DATA]"
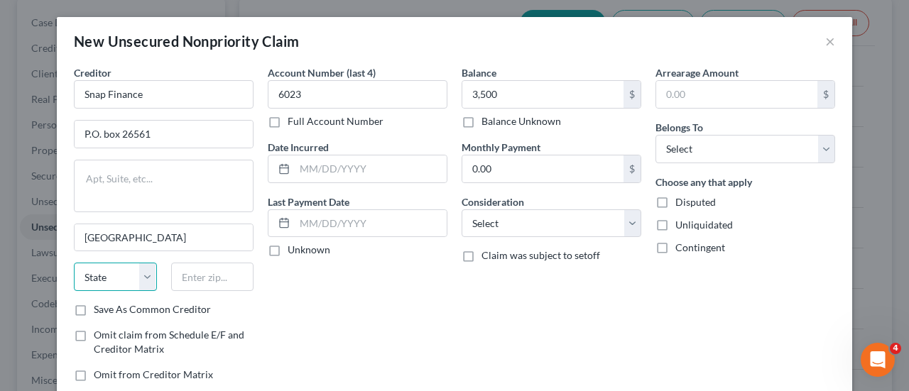
click at [132, 273] on select "State [US_STATE] AK AR AZ CA CO CT DE DC [GEOGRAPHIC_DATA] [GEOGRAPHIC_DATA] GU…" at bounding box center [115, 277] width 83 height 28
select select "46"
click at [74, 263] on select "State [US_STATE] AK AR AZ CA CO CT DE DC [GEOGRAPHIC_DATA] [GEOGRAPHIC_DATA] GU…" at bounding box center [115, 277] width 83 height 28
click at [706, 147] on select "Select Debtor 1 Only Debtor 2 Only Debtor 1 And Debtor 2 Only At Least One Of T…" at bounding box center [745, 149] width 180 height 28
select select "0"
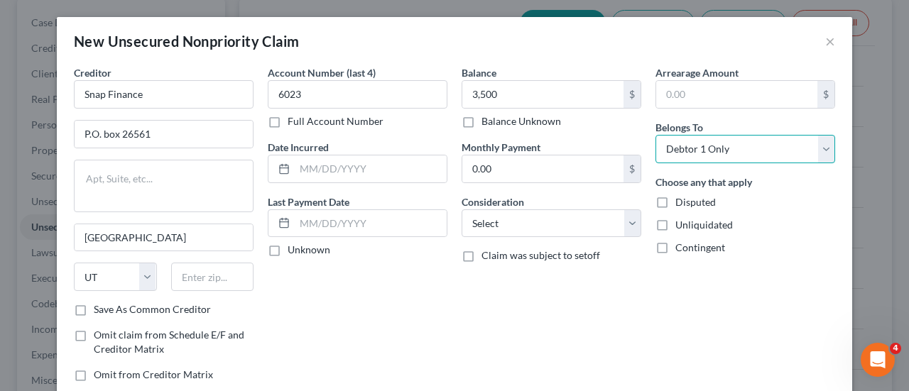
click at [655, 135] on select "Select Debtor 1 Only Debtor 2 Only Debtor 1 And Debtor 2 Only At Least One Of T…" at bounding box center [745, 149] width 180 height 28
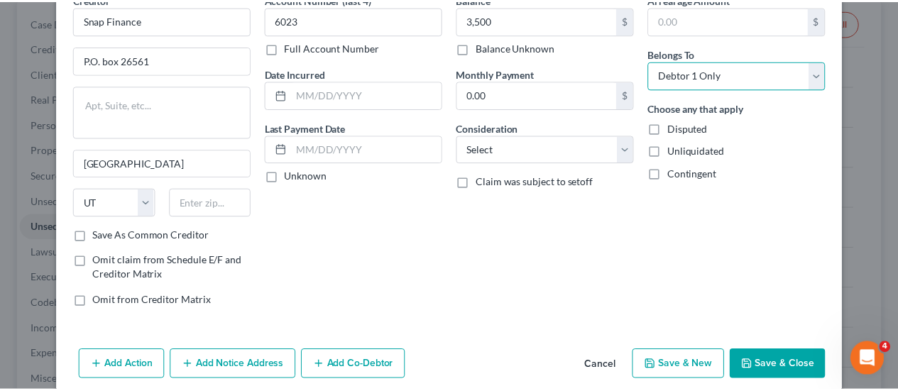
scroll to position [75, 0]
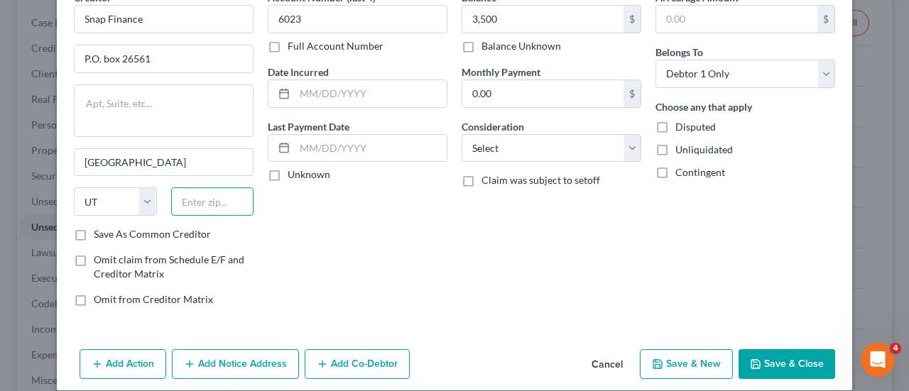
click at [205, 208] on input "text" at bounding box center [212, 201] width 83 height 28
type input "841126"
click at [779, 362] on button "Save & Close" at bounding box center [786, 364] width 97 height 30
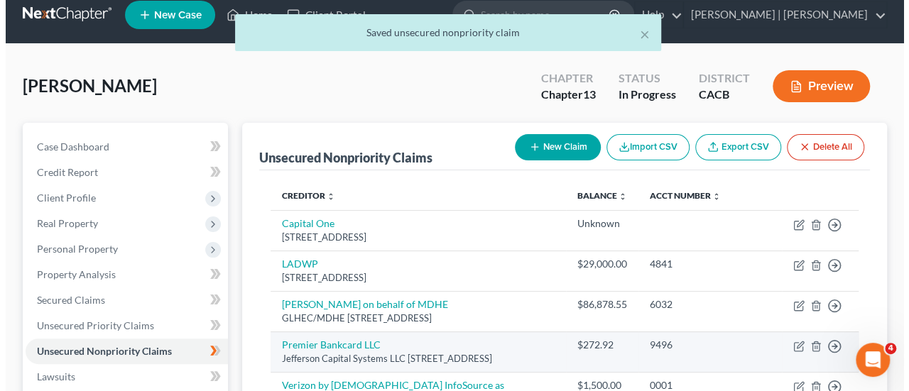
scroll to position [13, 0]
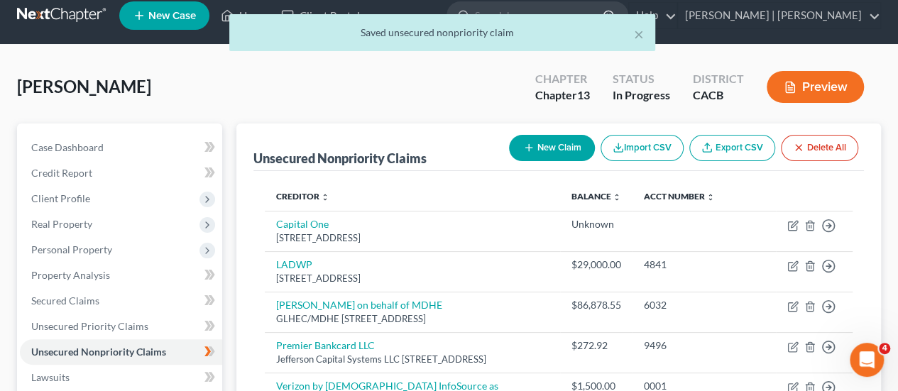
click at [545, 143] on button "New Claim" at bounding box center [552, 148] width 86 height 26
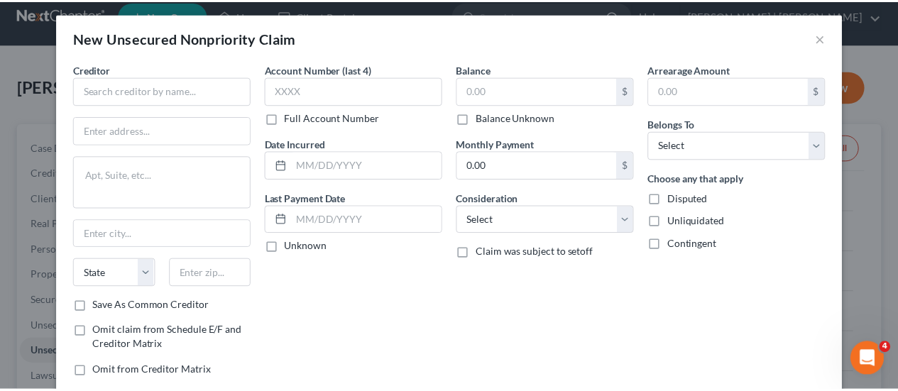
scroll to position [4, 0]
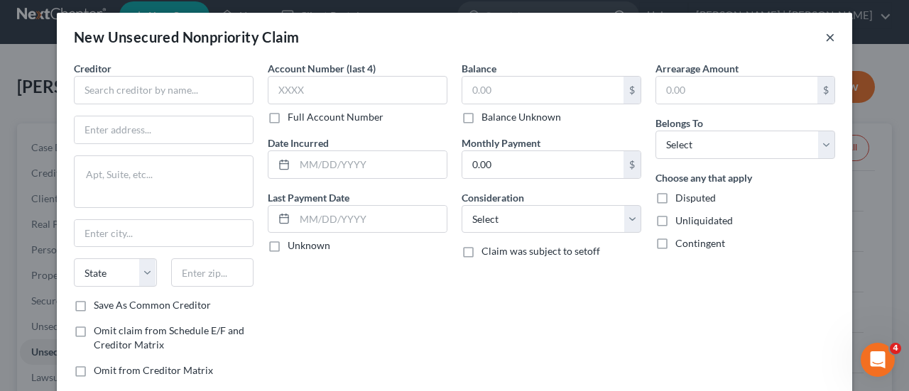
click at [825, 38] on button "×" at bounding box center [830, 36] width 10 height 17
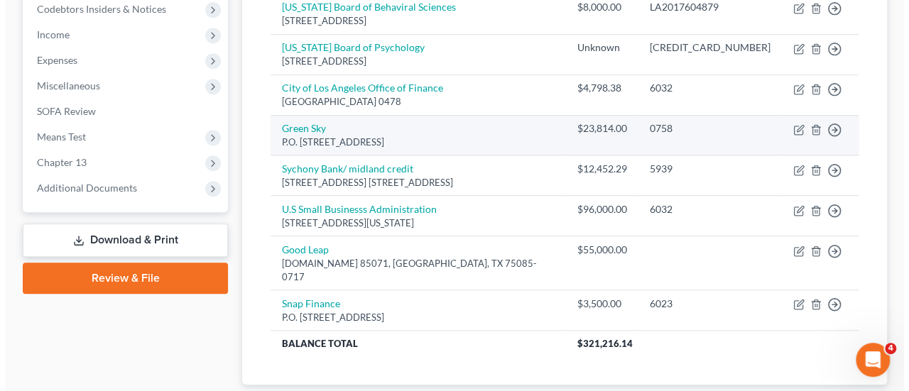
scroll to position [434, 0]
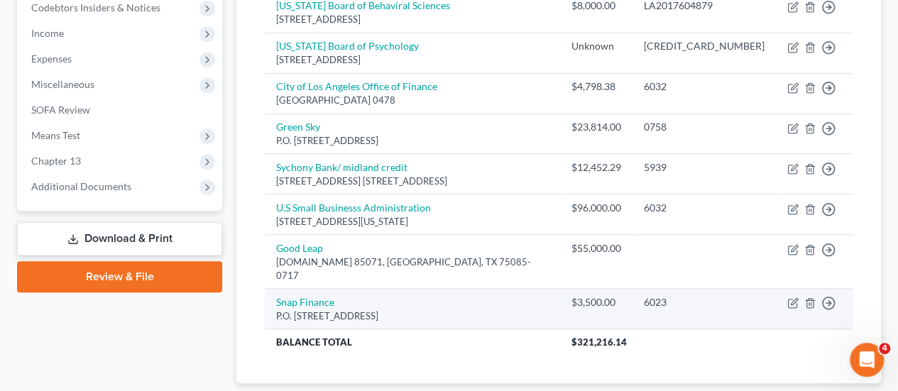
click at [786, 302] on td "Move to D Move to E Move to G Move to Notice Only" at bounding box center [814, 308] width 77 height 40
click at [791, 302] on icon "button" at bounding box center [794, 301] width 6 height 6
select select "46"
select select "0"
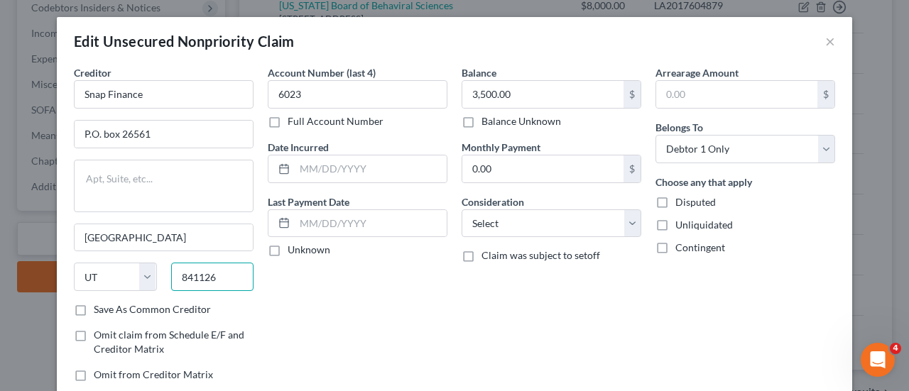
click at [197, 274] on input "841126" at bounding box center [212, 277] width 83 height 28
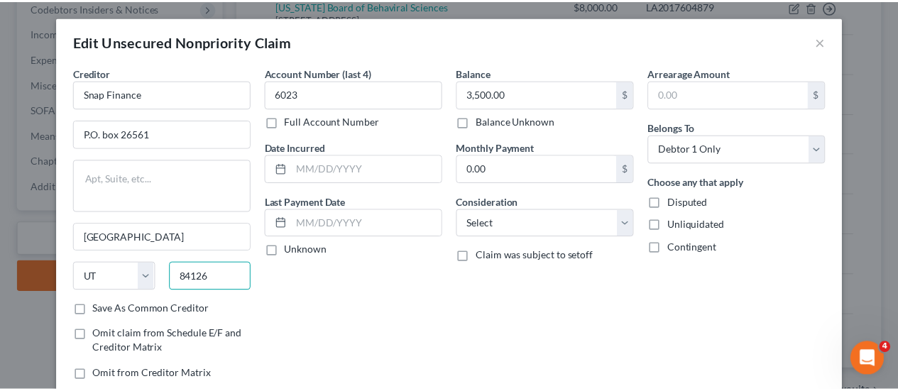
scroll to position [129, 0]
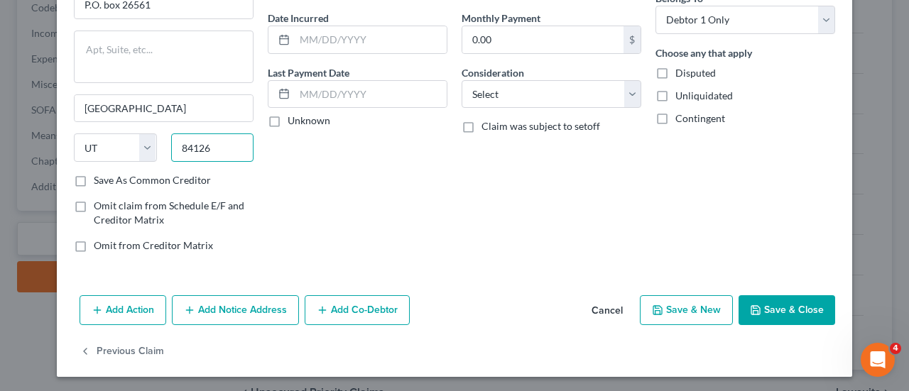
type input "84126"
click at [780, 295] on button "Save & Close" at bounding box center [786, 310] width 97 height 30
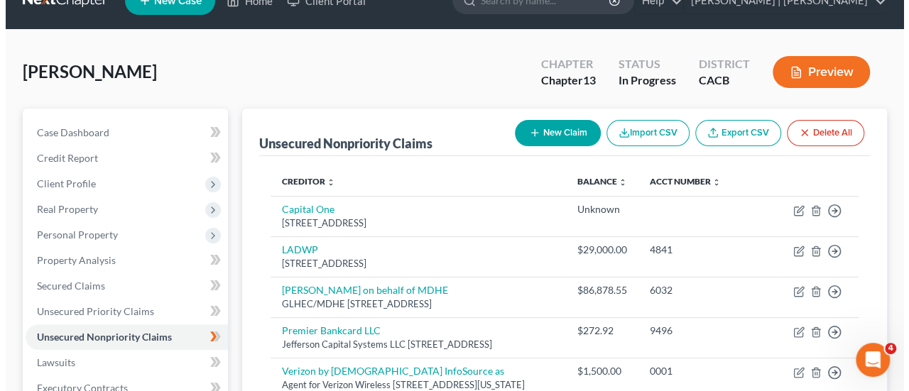
scroll to position [27, 0]
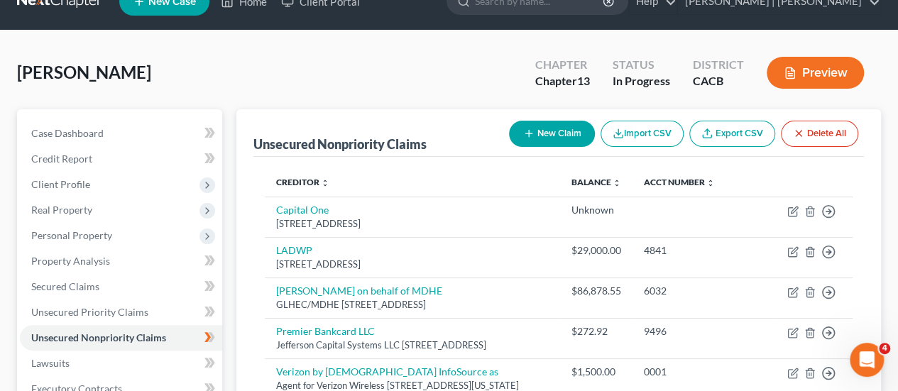
click at [554, 140] on button "New Claim" at bounding box center [552, 134] width 86 height 26
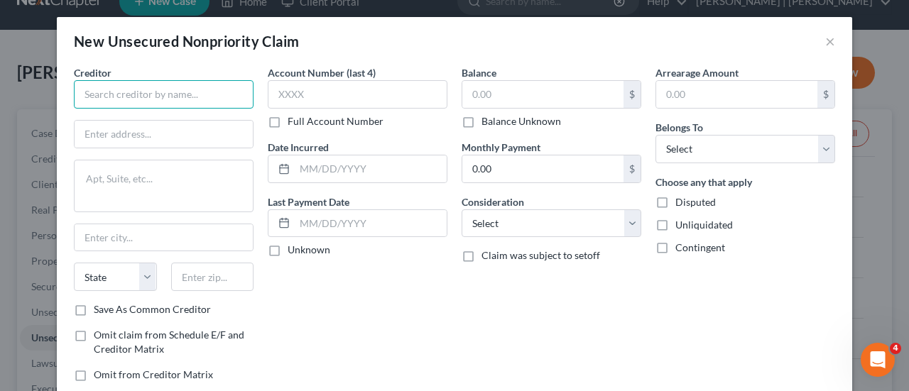
click at [106, 92] on input "text" at bounding box center [164, 94] width 180 height 28
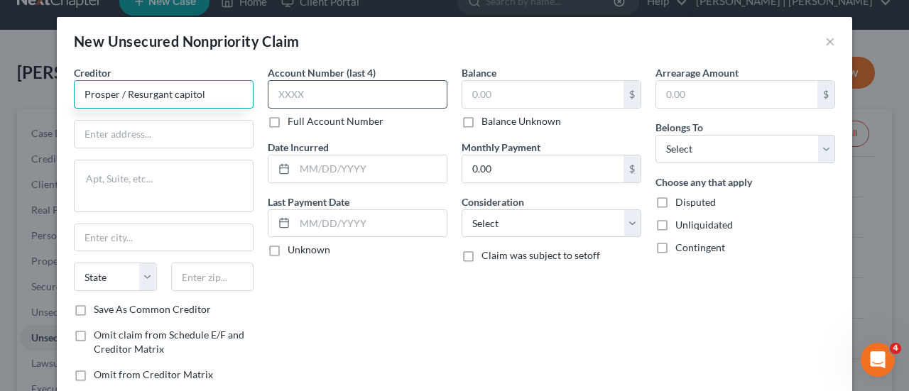
type input "Prosper / Resurgant capitol"
click at [308, 98] on input "text" at bounding box center [358, 94] width 180 height 28
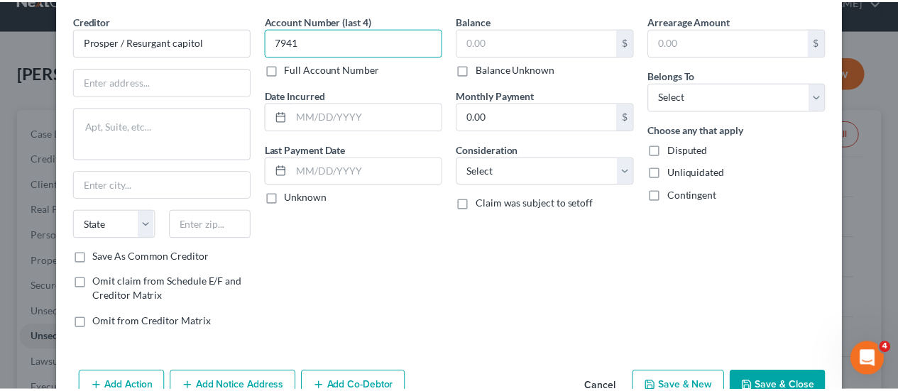
scroll to position [53, 0]
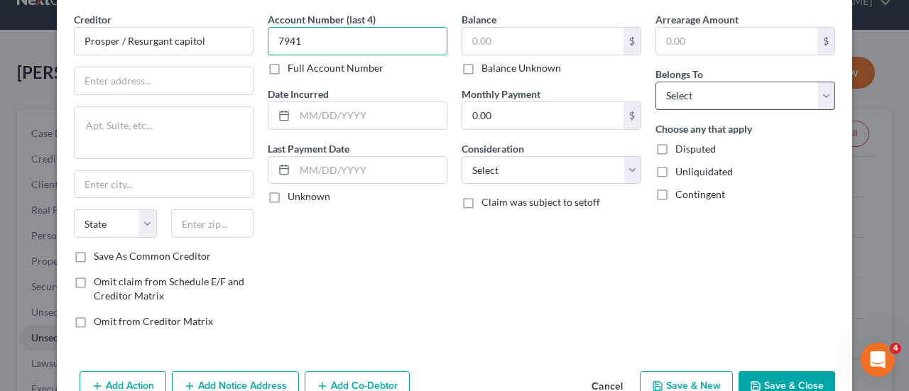
type input "7941"
drag, startPoint x: 710, startPoint y: 94, endPoint x: 697, endPoint y: 106, distance: 17.1
click at [710, 94] on select "Select Debtor 1 Only Debtor 2 Only Debtor 1 And Debtor 2 Only At Least One Of T…" at bounding box center [745, 96] width 180 height 28
select select "0"
click at [655, 82] on select "Select Debtor 1 Only Debtor 2 Only Debtor 1 And Debtor 2 Only At Least One Of T…" at bounding box center [745, 96] width 180 height 28
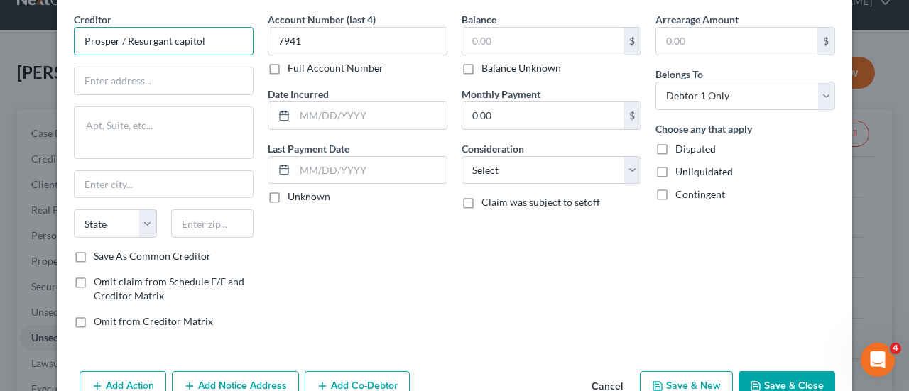
click at [114, 38] on input "Prosper / Resurgant capitol" at bounding box center [164, 41] width 180 height 28
type input "Prosper Funding/ Resurgant capitol"
click at [112, 77] on input "text" at bounding box center [164, 80] width 178 height 27
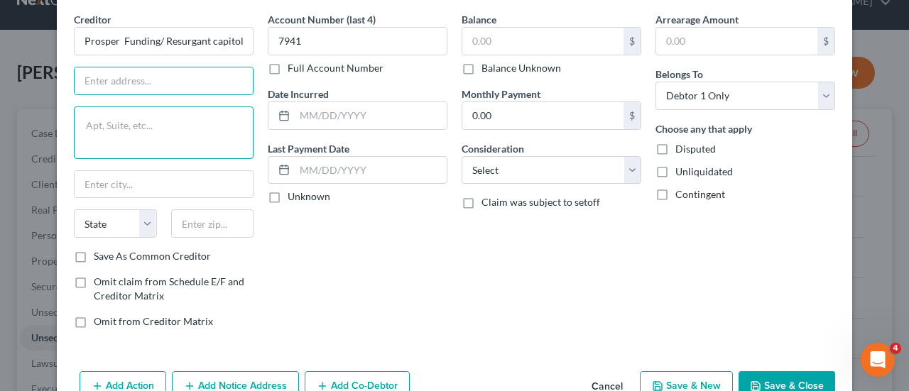
click at [102, 123] on textarea at bounding box center [164, 132] width 180 height 53
type textarea "300"
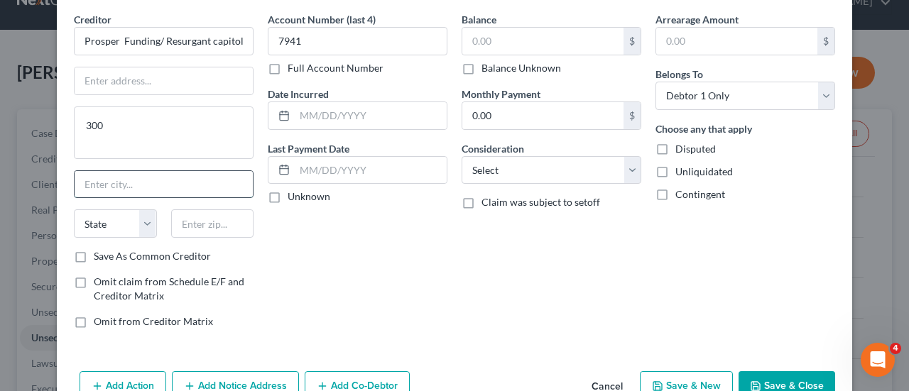
click at [109, 190] on input "text" at bounding box center [164, 184] width 178 height 27
click at [115, 80] on input "text" at bounding box center [164, 80] width 178 height 27
type input "[STREET_ADDRESS]"
click at [118, 180] on input "text" at bounding box center [164, 184] width 178 height 27
type input "[GEOGRAPHIC_DATA]"
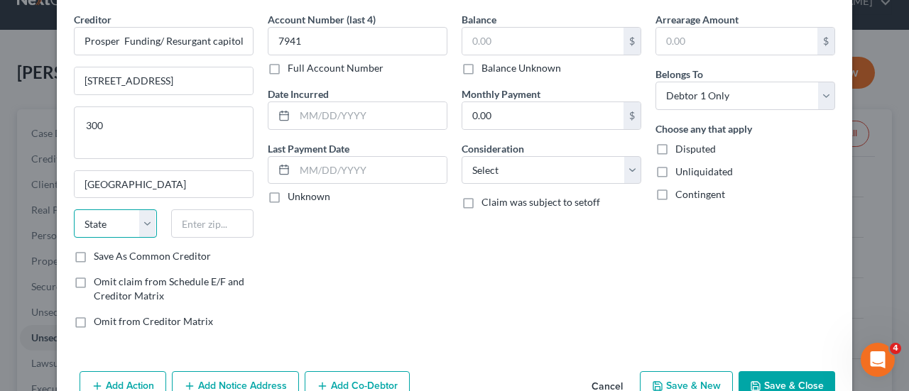
click at [126, 226] on select "State [US_STATE] AK AR AZ CA CO CT DE DC [GEOGRAPHIC_DATA] [GEOGRAPHIC_DATA] GU…" at bounding box center [115, 223] width 83 height 28
select select "4"
click at [74, 209] on select "State [US_STATE] AK AR AZ CA CO CT DE DC [GEOGRAPHIC_DATA] [GEOGRAPHIC_DATA] GU…" at bounding box center [115, 223] width 83 height 28
click at [201, 220] on input "text" at bounding box center [212, 223] width 83 height 28
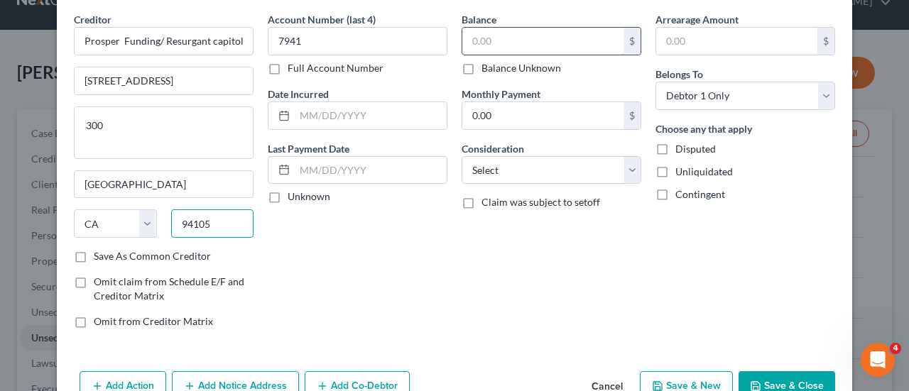
type input "94105"
click at [512, 43] on input "text" at bounding box center [542, 41] width 161 height 27
type input "[GEOGRAPHIC_DATA]"
type input "809.78"
click at [774, 382] on button "Save & Close" at bounding box center [786, 386] width 97 height 30
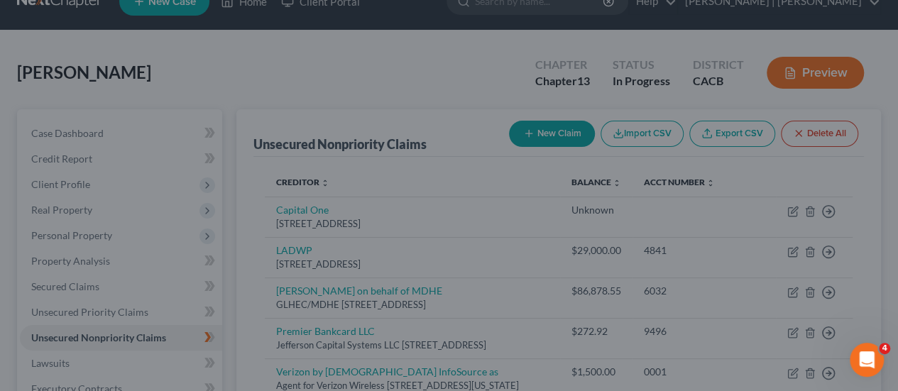
scroll to position [0, 0]
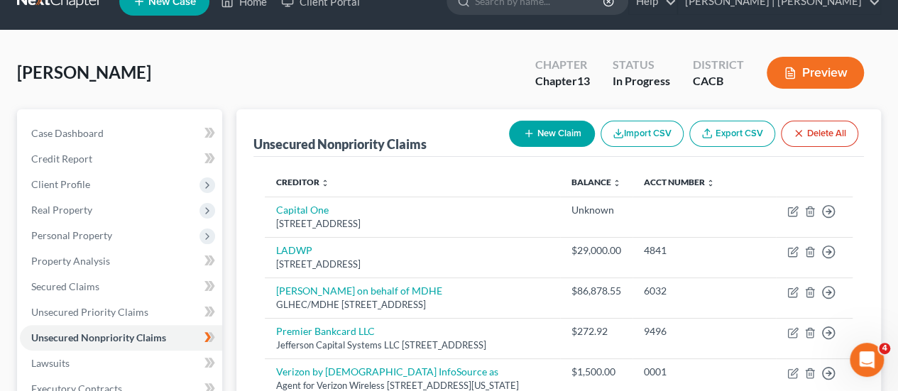
click at [459, 194] on th "Creditor expand_more expand_less unfold_more" at bounding box center [412, 182] width 295 height 28
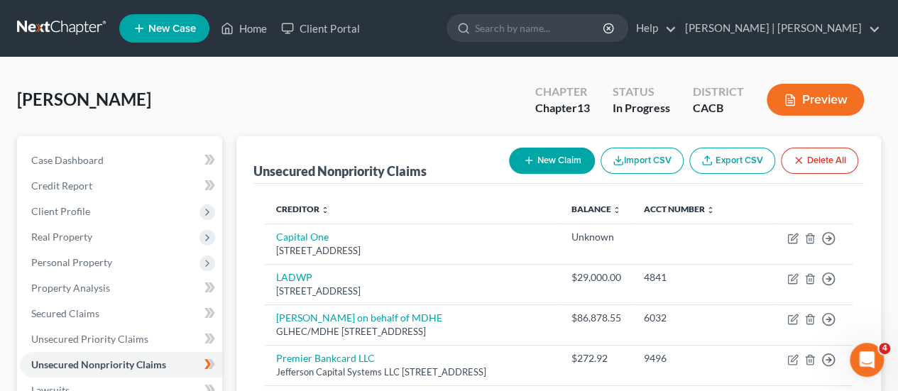
click at [554, 161] on button "New Claim" at bounding box center [552, 161] width 86 height 26
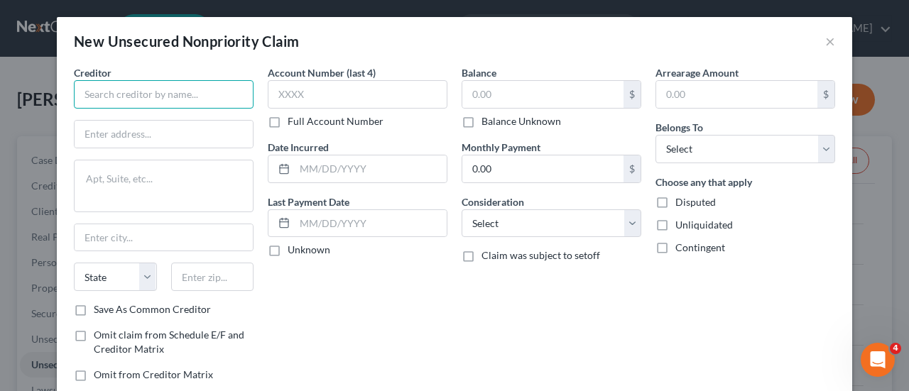
click at [180, 95] on input "text" at bounding box center [164, 94] width 180 height 28
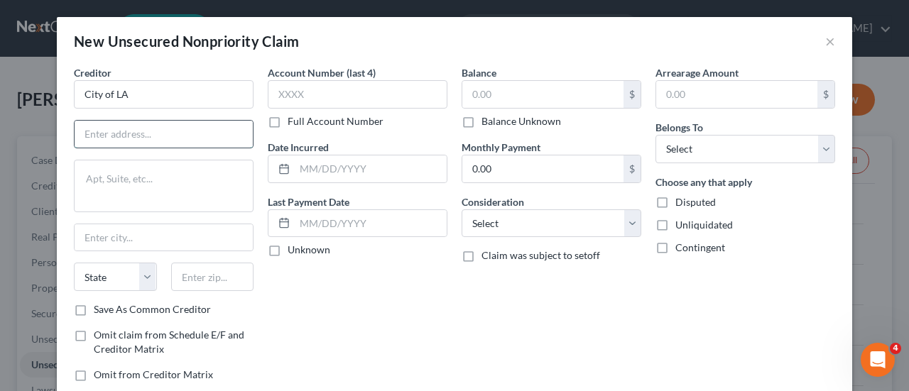
click at [135, 134] on input "text" at bounding box center [164, 134] width 178 height 27
type input "City of LA"
type input "P.O box 30420"
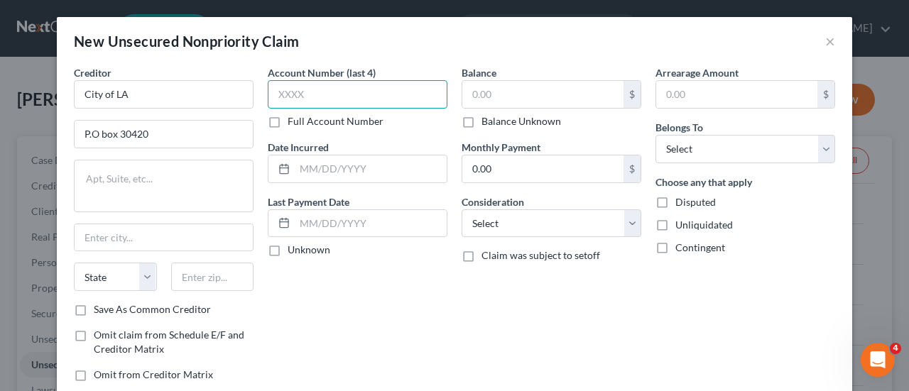
click at [304, 89] on input "text" at bounding box center [358, 94] width 180 height 28
type input "1265"
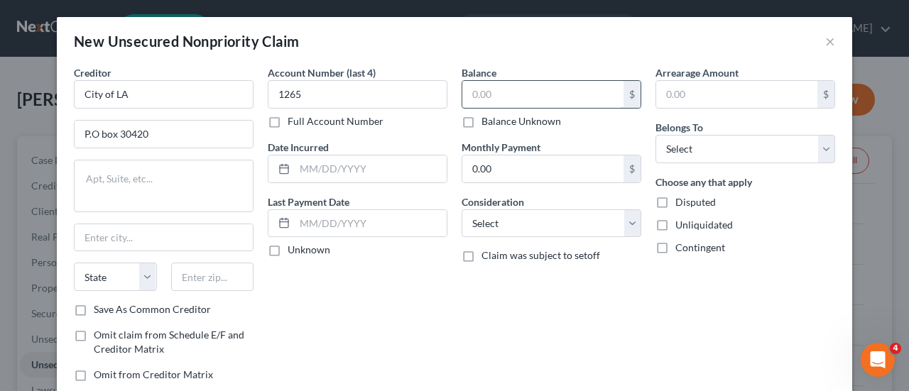
click at [502, 97] on input "text" at bounding box center [542, 94] width 161 height 27
type input "201"
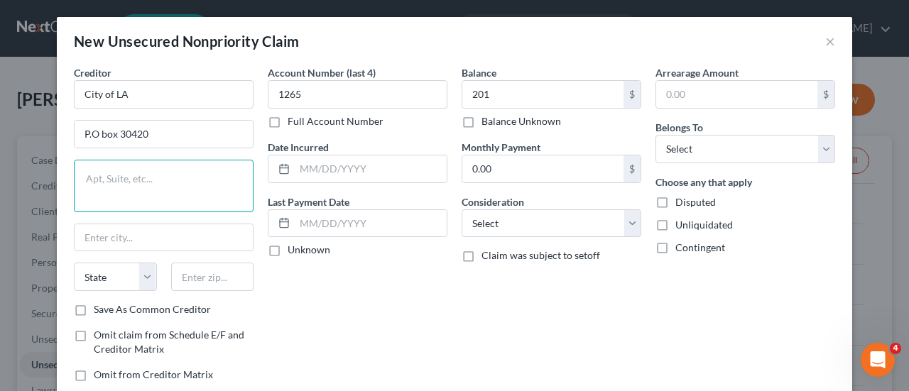
click at [116, 174] on textarea at bounding box center [164, 186] width 180 height 53
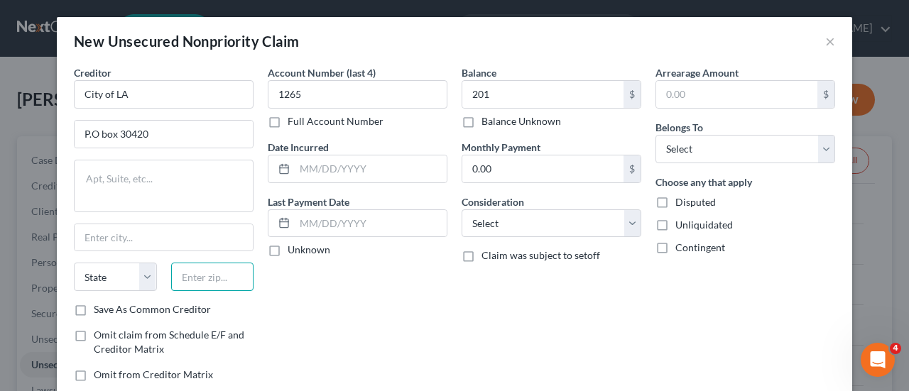
click at [176, 268] on input "text" at bounding box center [212, 277] width 83 height 28
type input "90030"
click at [126, 276] on select "State [US_STATE] AK AR AZ CA CO CT DE DC [GEOGRAPHIC_DATA] [GEOGRAPHIC_DATA] GU…" at bounding box center [115, 277] width 83 height 28
type input "[GEOGRAPHIC_DATA]"
select select "4"
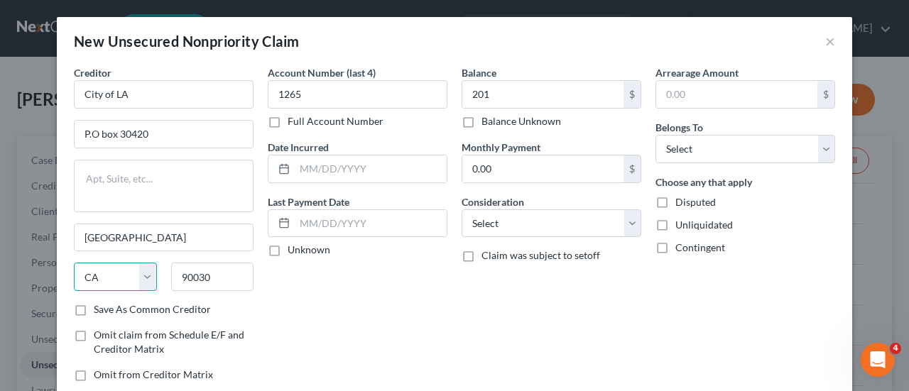
click at [74, 263] on select "State [US_STATE] AK AR AZ CA CO CT DE DC [GEOGRAPHIC_DATA] [GEOGRAPHIC_DATA] GU…" at bounding box center [115, 277] width 83 height 28
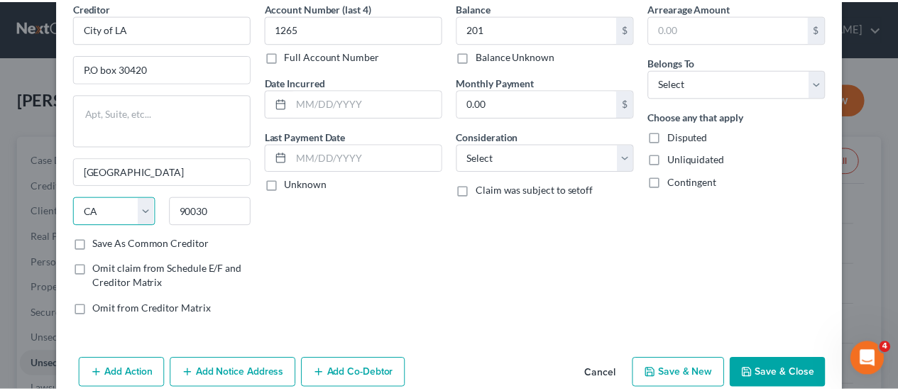
scroll to position [89, 0]
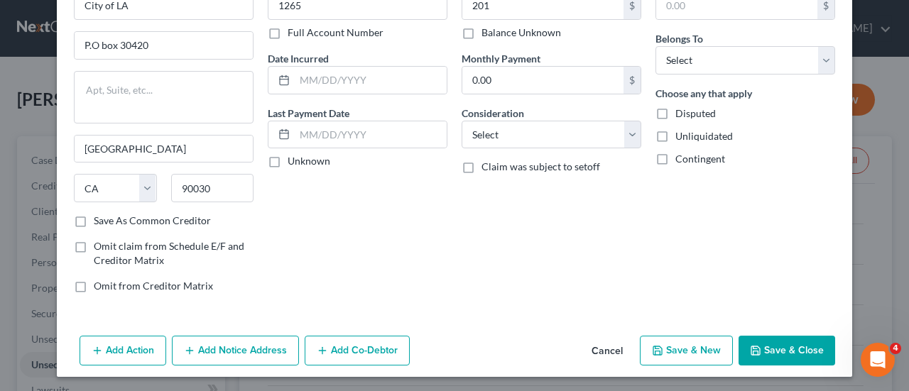
click at [785, 339] on button "Save & Close" at bounding box center [786, 351] width 97 height 30
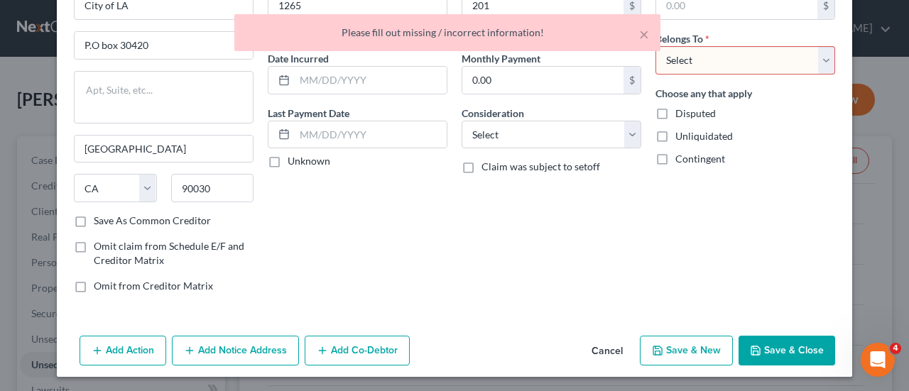
click at [713, 60] on select "Select Debtor 1 Only Debtor 2 Only Debtor 1 And Debtor 2 Only At Least One Of T…" at bounding box center [745, 60] width 180 height 28
select select "0"
click at [655, 46] on select "Select Debtor 1 Only Debtor 2 Only Debtor 1 And Debtor 2 Only At Least One Of T…" at bounding box center [745, 60] width 180 height 28
click at [762, 343] on button "Save & Close" at bounding box center [786, 351] width 97 height 30
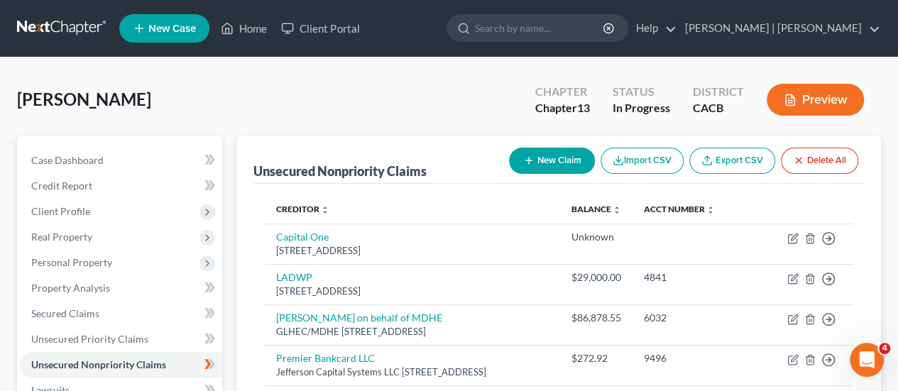
click at [762, 345] on td "9496" at bounding box center [703, 365] width 143 height 40
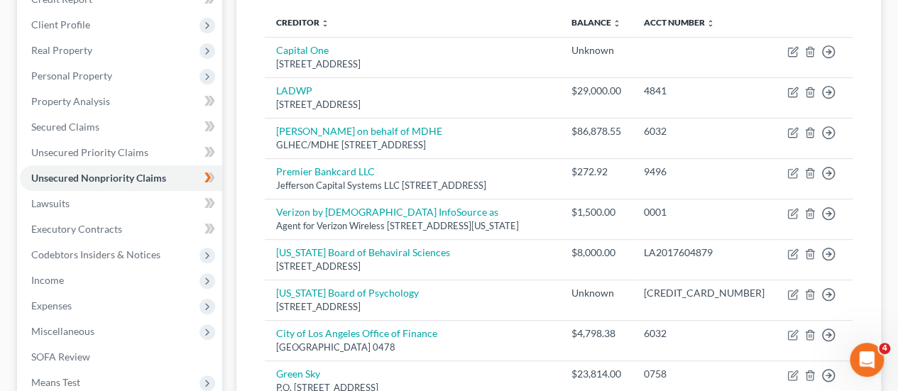
scroll to position [1, 0]
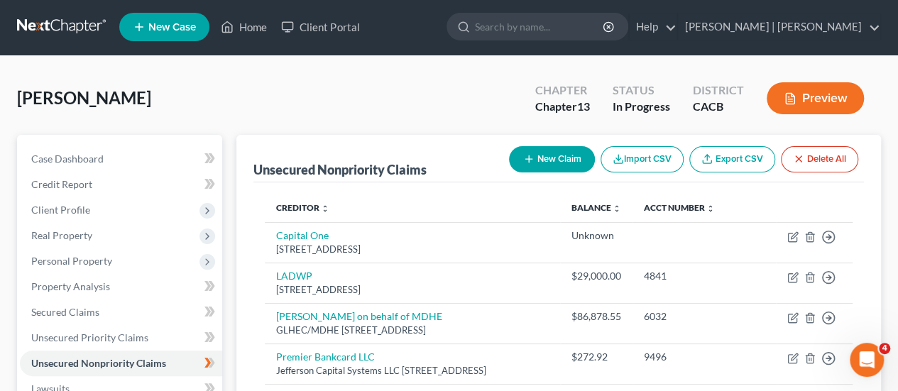
click at [551, 160] on button "New Claim" at bounding box center [552, 159] width 86 height 26
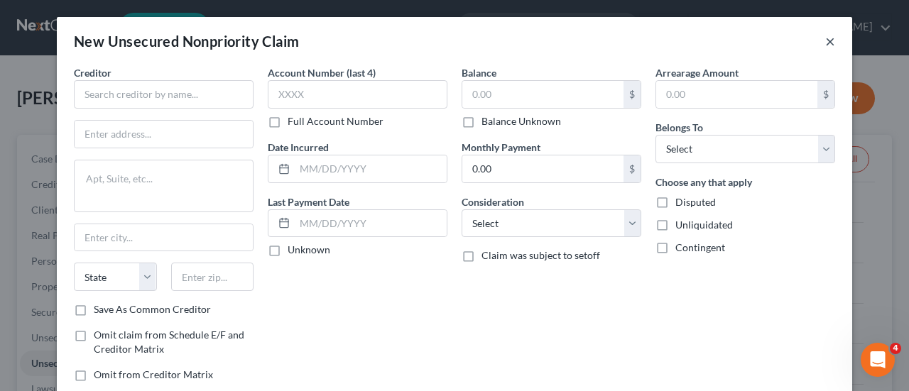
click at [825, 40] on button "×" at bounding box center [830, 41] width 10 height 17
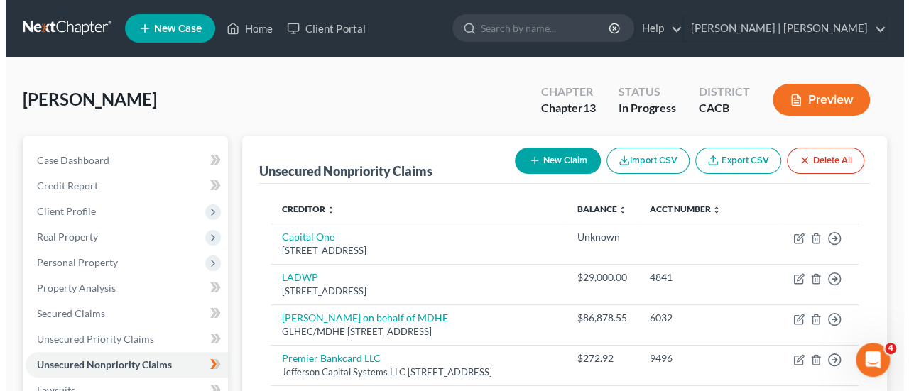
scroll to position [1, 0]
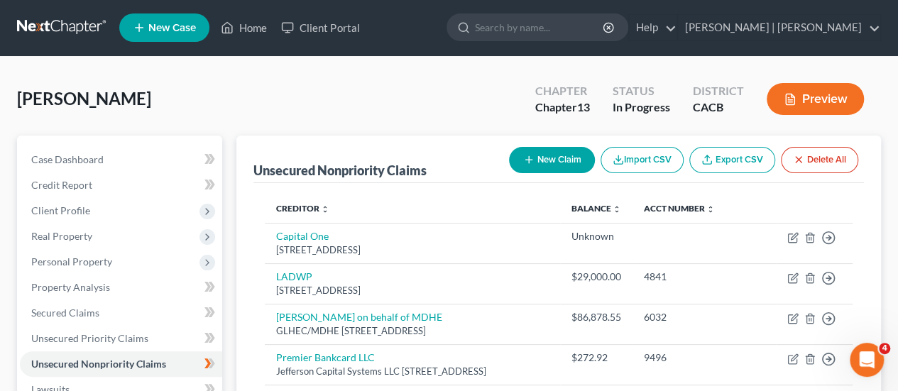
click at [552, 148] on button "New Claim" at bounding box center [552, 160] width 86 height 26
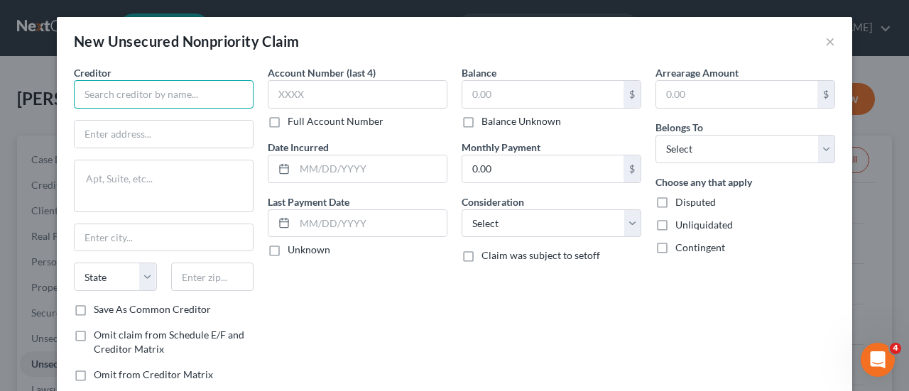
click at [193, 91] on input "text" at bounding box center [164, 94] width 180 height 28
type input "m"
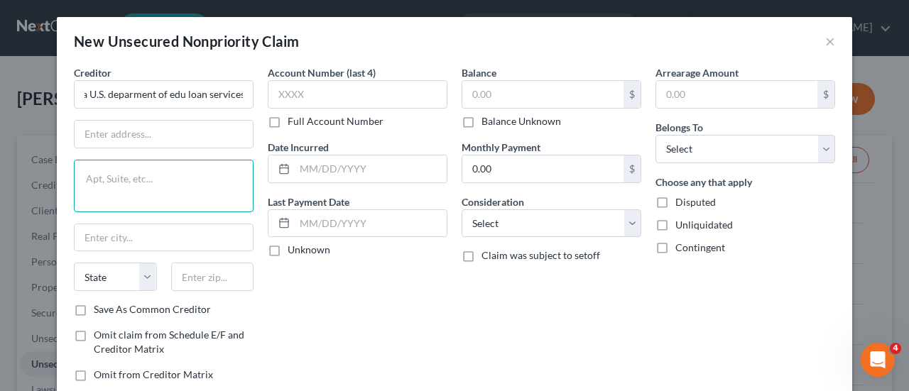
scroll to position [0, 0]
click at [131, 180] on textarea at bounding box center [164, 186] width 180 height 53
type input "Mohela U.S. deparment of edu loan services"
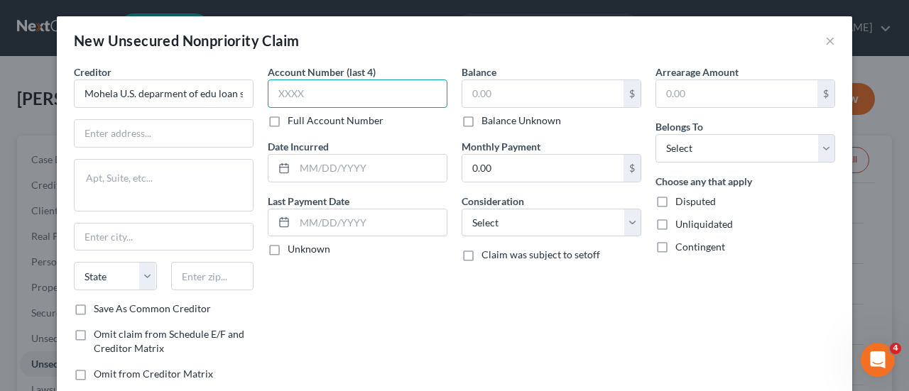
click at [324, 92] on input "text" at bounding box center [358, 94] width 180 height 28
type input "6032"
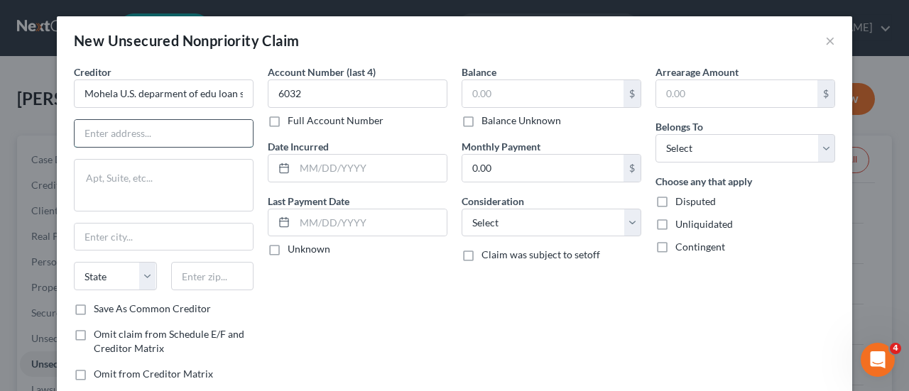
click at [136, 135] on input "text" at bounding box center [164, 133] width 178 height 27
type input "P.O. box 9635"
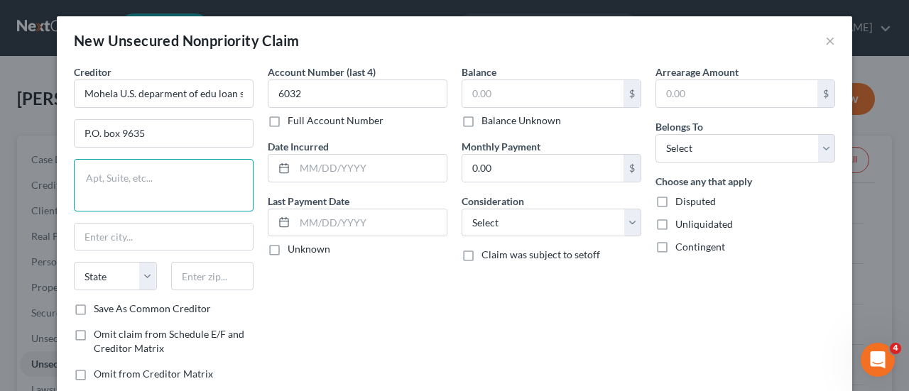
click at [128, 184] on textarea at bounding box center [164, 185] width 180 height 53
type textarea "[PERSON_NAME]"
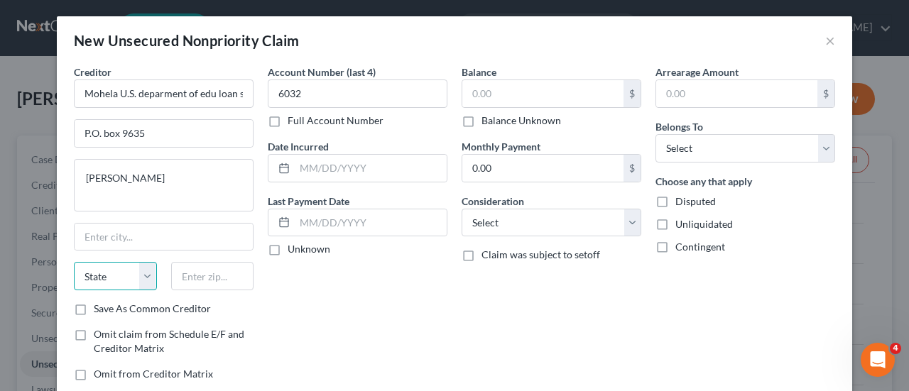
click at [97, 268] on select "State [US_STATE] AK AR AZ CA CO CT DE DC [GEOGRAPHIC_DATA] [GEOGRAPHIC_DATA] GU…" at bounding box center [115, 276] width 83 height 28
select select "39"
click at [74, 262] on select "State [US_STATE] AK AR AZ CA CO CT DE DC [GEOGRAPHIC_DATA] [GEOGRAPHIC_DATA] GU…" at bounding box center [115, 276] width 83 height 28
click at [186, 278] on input "text" at bounding box center [212, 276] width 83 height 28
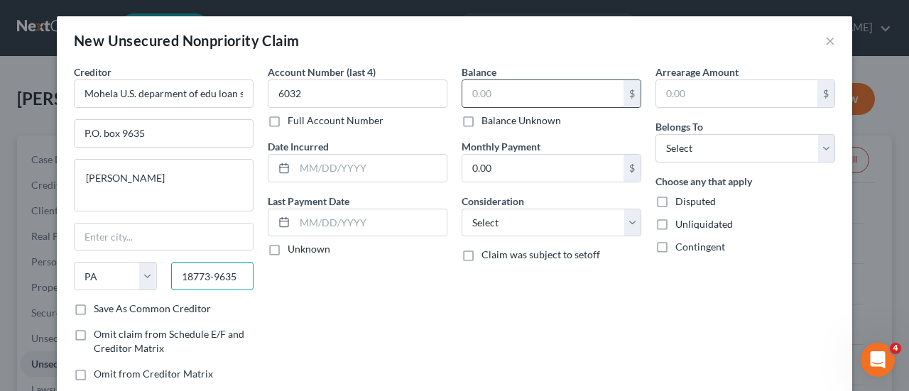
type input "18773-9635"
click at [490, 92] on input "text" at bounding box center [542, 93] width 161 height 27
type input "498,541.45"
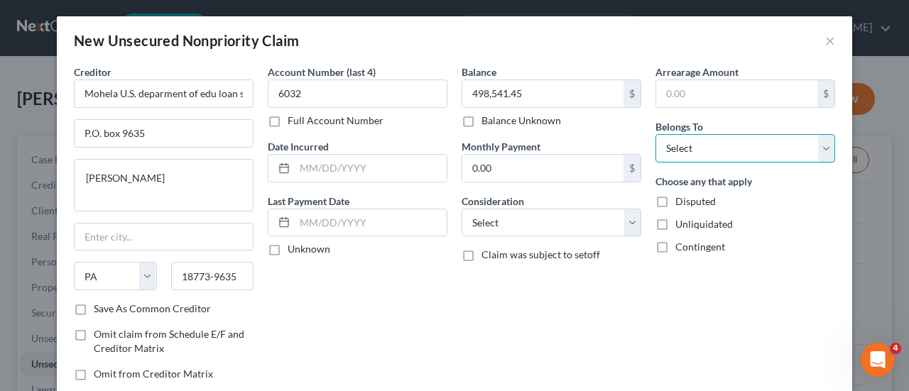
click at [696, 155] on select "Select Debtor 1 Only Debtor 2 Only Debtor 1 And Debtor 2 Only At Least One Of T…" at bounding box center [745, 148] width 180 height 28
select select "0"
click at [655, 134] on select "Select Debtor 1 Only Debtor 2 Only Debtor 1 And Debtor 2 Only At Least One Of T…" at bounding box center [745, 148] width 180 height 28
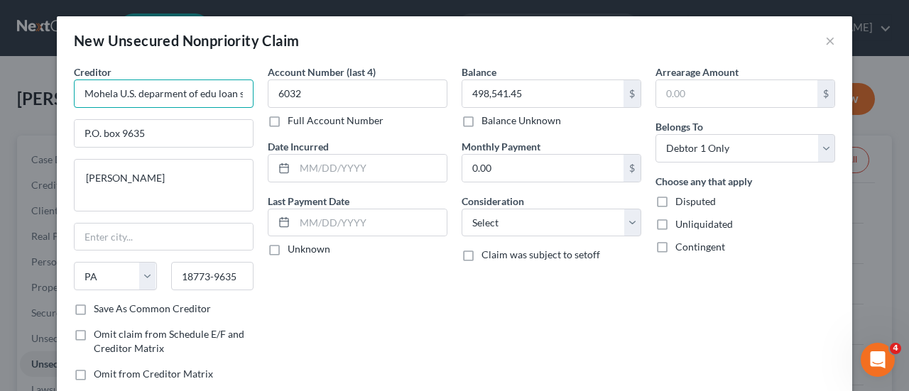
scroll to position [0, 28]
drag, startPoint x: 80, startPoint y: 92, endPoint x: 265, endPoint y: 92, distance: 186.0
click at [265, 92] on div "Creditor * Mohela U.S. deparment of edu loan services P.O. box 9635 [PERSON_NAM…" at bounding box center [454, 229] width 775 height 328
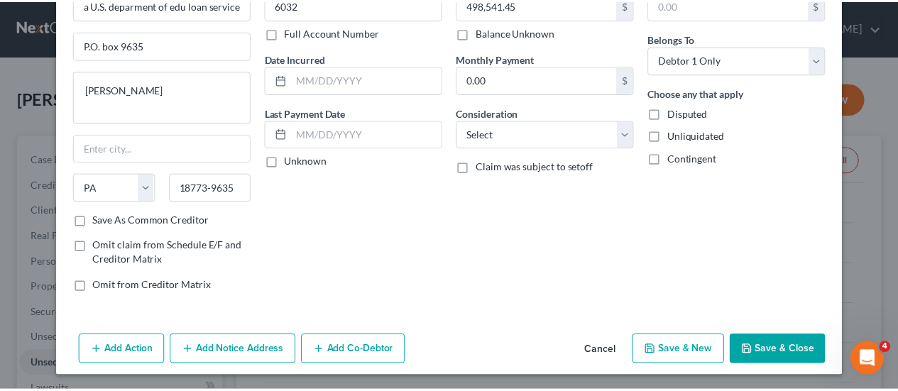
scroll to position [0, 0]
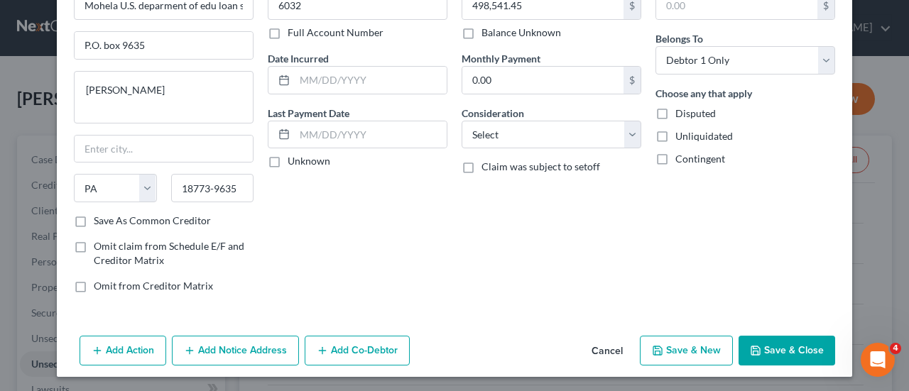
click at [774, 346] on button "Save & Close" at bounding box center [786, 351] width 97 height 30
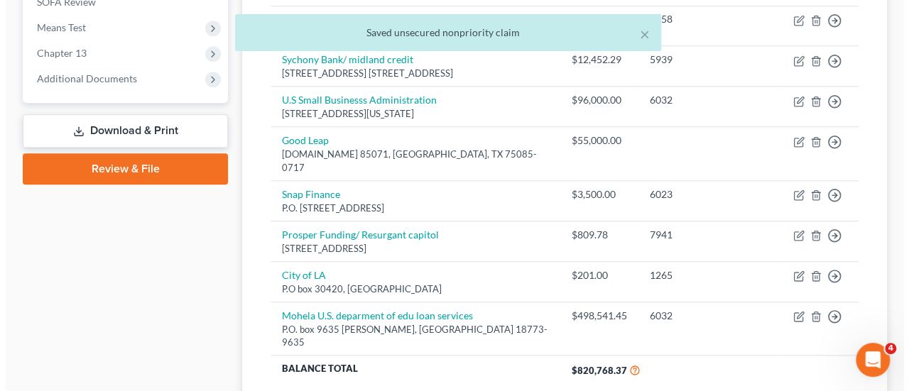
scroll to position [546, 0]
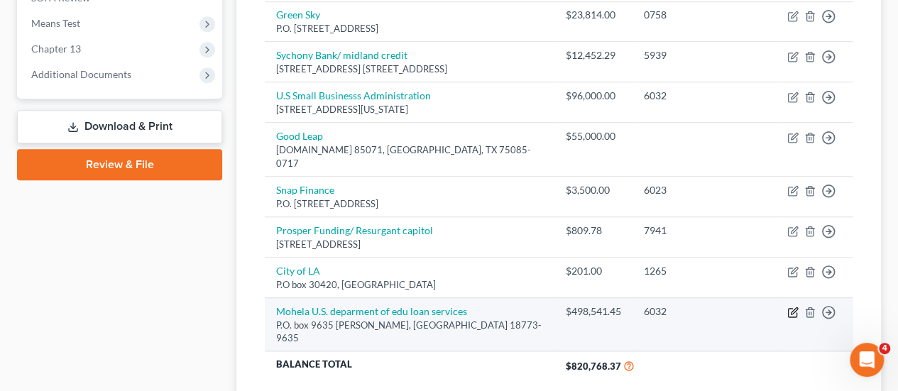
click at [794, 309] on icon "button" at bounding box center [794, 310] width 6 height 6
select select "39"
select select "0"
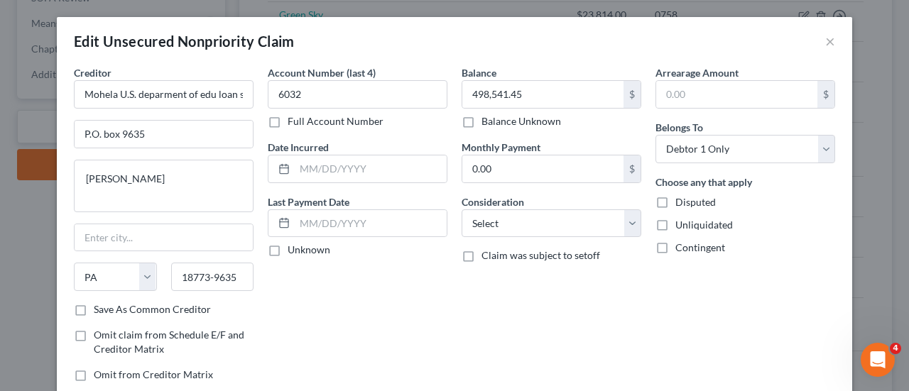
click at [483, 292] on div "Balance 498,541.45 $ Balance Unknown Balance Undetermined 498,541.45 $ Balance …" at bounding box center [551, 229] width 194 height 328
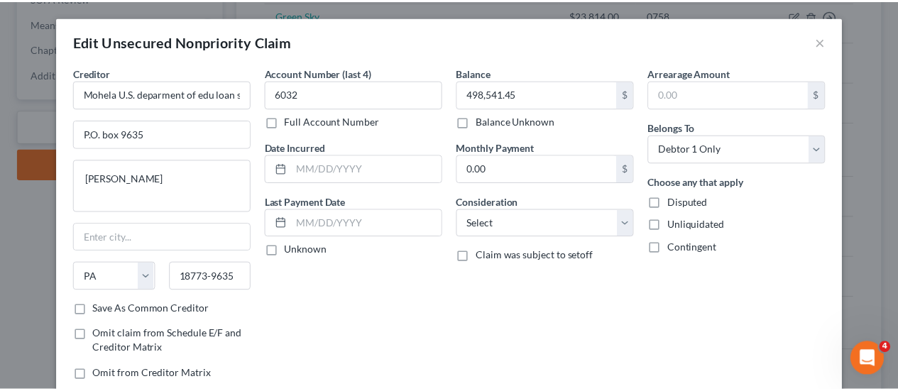
scroll to position [129, 0]
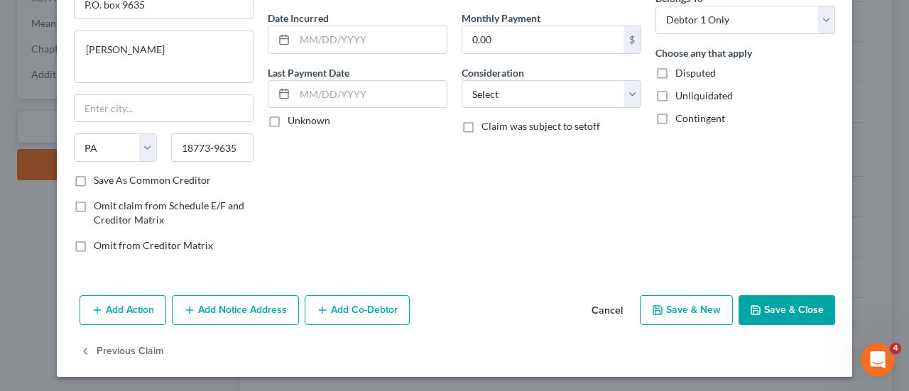
click at [758, 303] on button "Save & Close" at bounding box center [786, 310] width 97 height 30
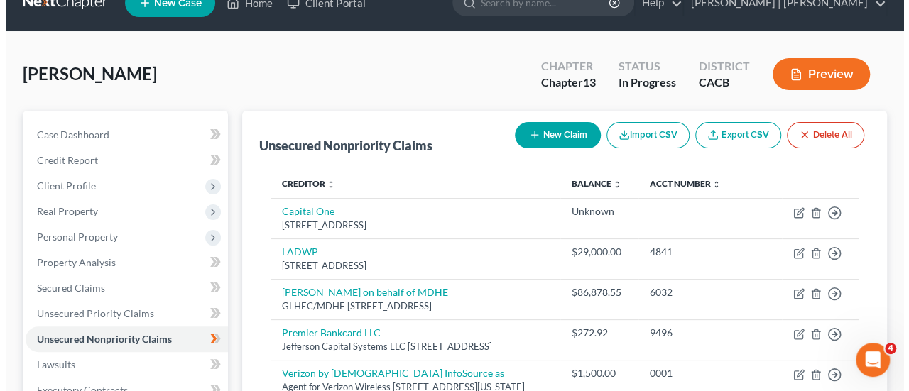
scroll to position [0, 0]
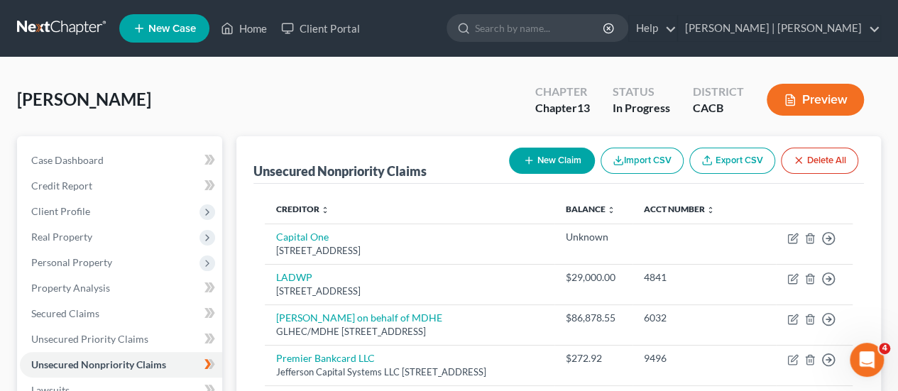
click at [560, 164] on button "New Claim" at bounding box center [552, 161] width 86 height 26
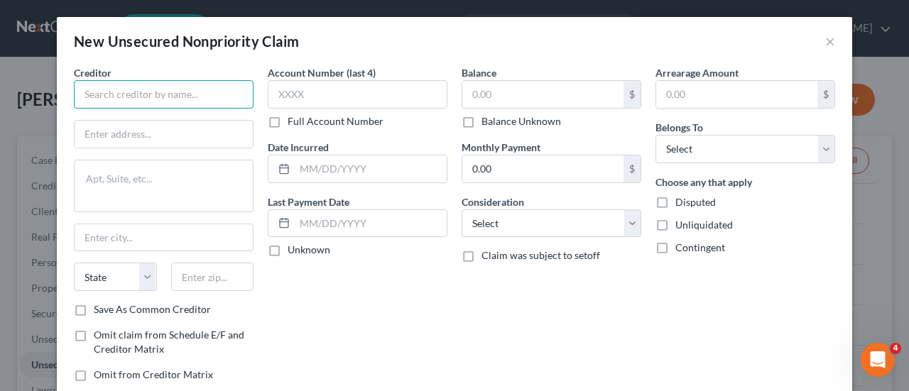
paste input "Mohela U.S. deparment of edu loan services"
type input "Mohela U.S. deparment of edu loan services"
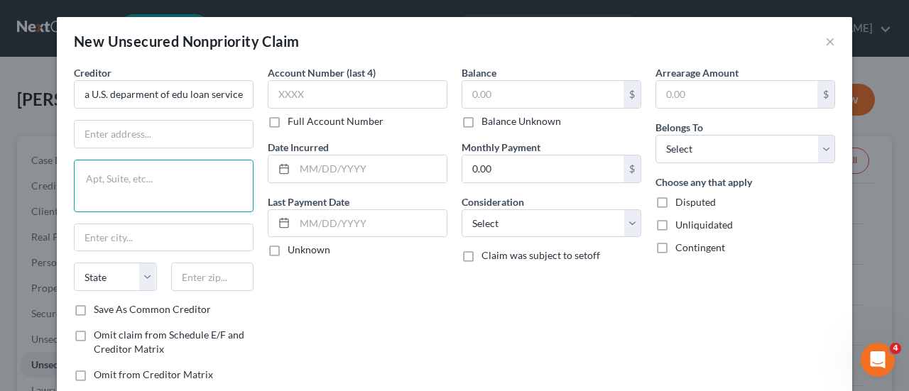
scroll to position [0, 0]
click at [115, 172] on textarea at bounding box center [164, 186] width 180 height 53
click at [115, 172] on textarea "P.O." at bounding box center [164, 186] width 180 height 53
type textarea "P.O. box 9635"
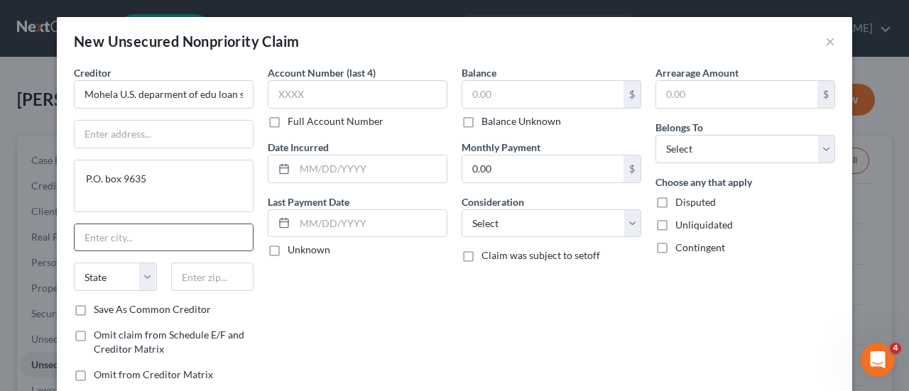
click at [123, 232] on input "text" at bounding box center [164, 237] width 178 height 27
type input "[PERSON_NAME] bare"
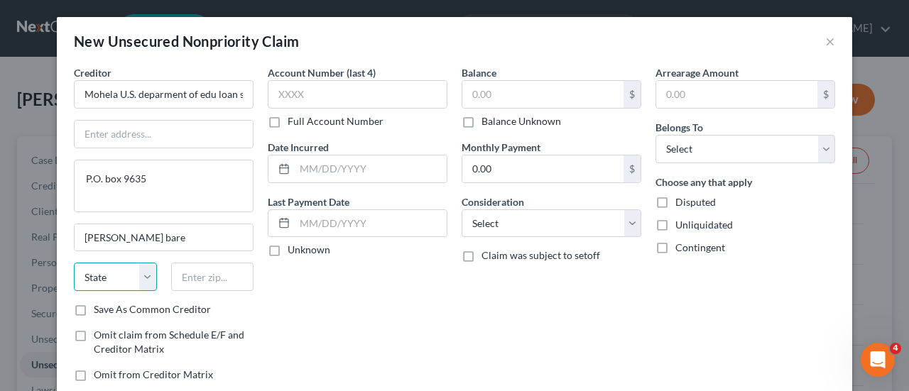
click at [118, 276] on select "State [US_STATE] AK AR AZ CA CO CT DE DC [GEOGRAPHIC_DATA] [GEOGRAPHIC_DATA] GU…" at bounding box center [115, 277] width 83 height 28
select select "39"
click at [74, 263] on select "State [US_STATE] AK AR AZ CA CO CT DE DC [GEOGRAPHIC_DATA] [GEOGRAPHIC_DATA] GU…" at bounding box center [115, 277] width 83 height 28
click at [217, 276] on input "text" at bounding box center [212, 277] width 83 height 28
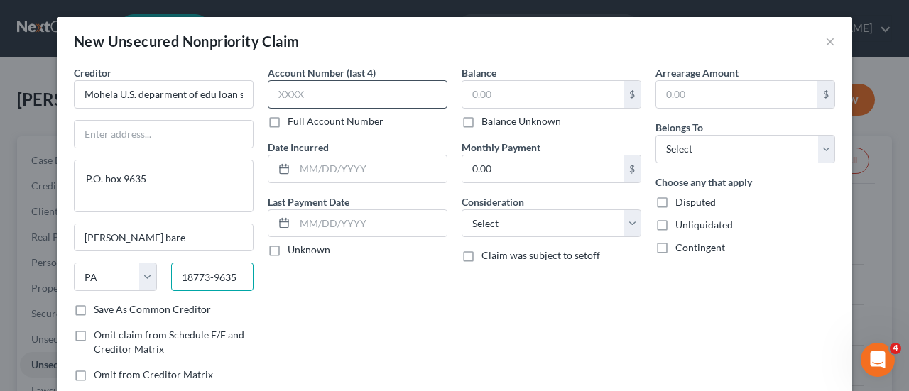
type input "18773-9635"
click at [297, 98] on input "text" at bounding box center [358, 94] width 180 height 28
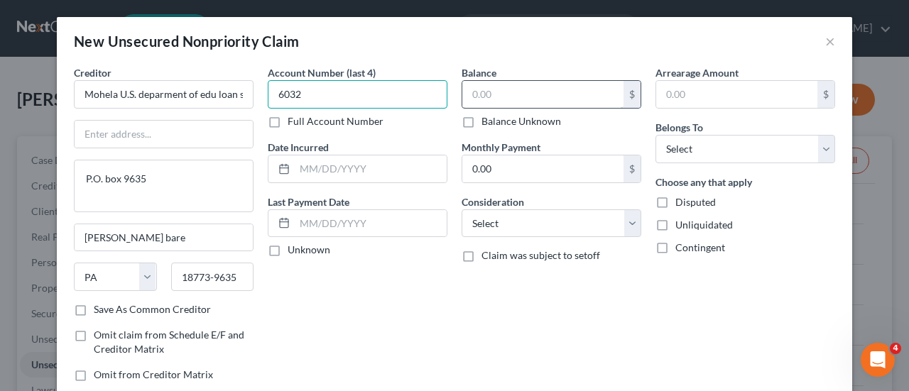
type input "6032"
click at [477, 89] on input "text" at bounding box center [542, 94] width 161 height 27
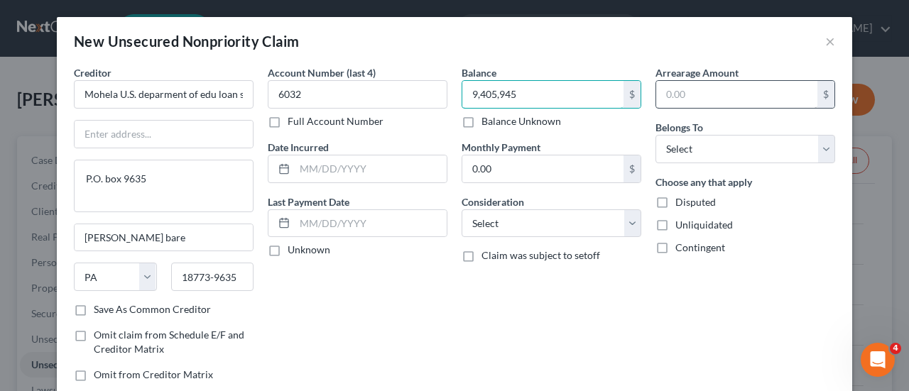
type input "9,405,945"
click at [682, 94] on input "text" at bounding box center [736, 94] width 161 height 27
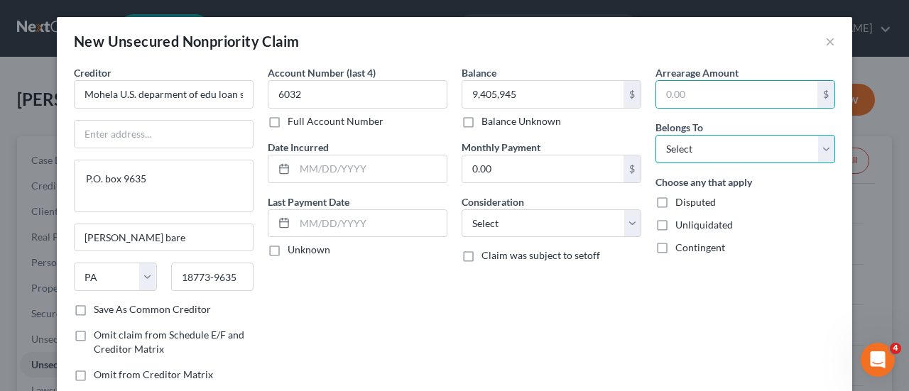
click at [680, 136] on select "Select Debtor 1 Only Debtor 2 Only Debtor 1 And Debtor 2 Only At Least One Of T…" at bounding box center [745, 149] width 180 height 28
select select "0"
click at [655, 135] on select "Select Debtor 1 Only Debtor 2 Only Debtor 1 And Debtor 2 Only At Least One Of T…" at bounding box center [745, 149] width 180 height 28
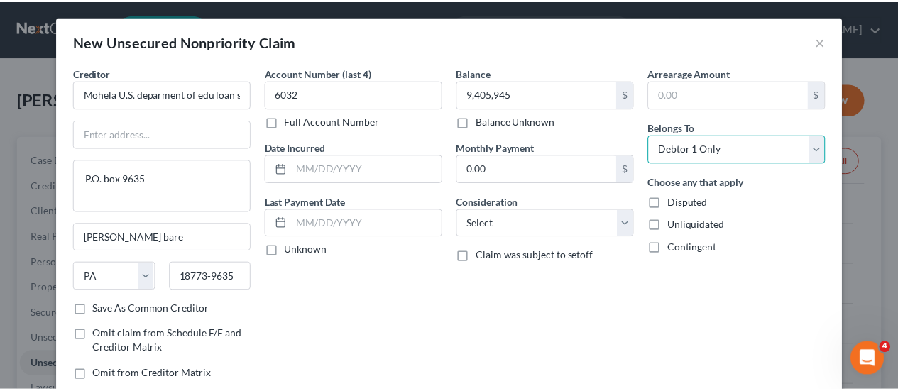
scroll to position [89, 0]
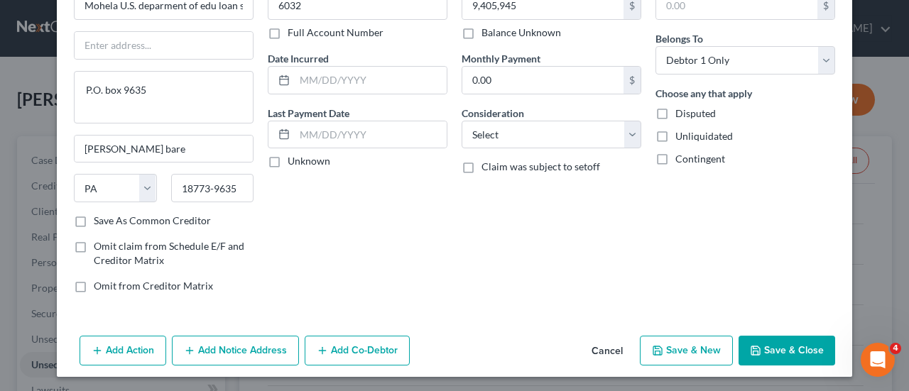
click at [761, 336] on button "Save & Close" at bounding box center [786, 351] width 97 height 30
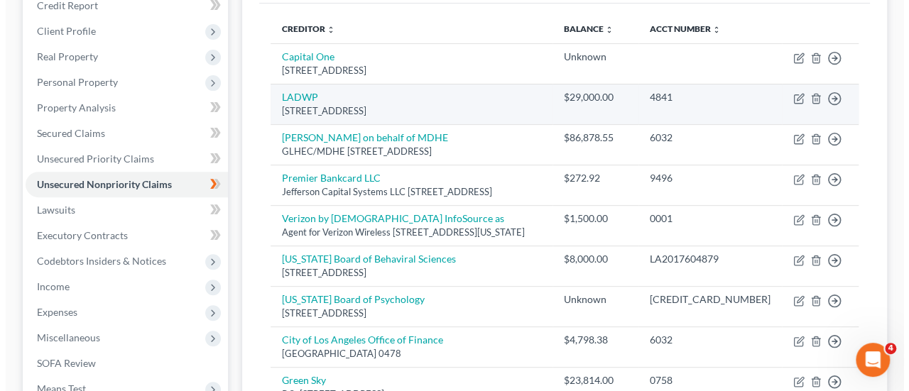
scroll to position [182, 0]
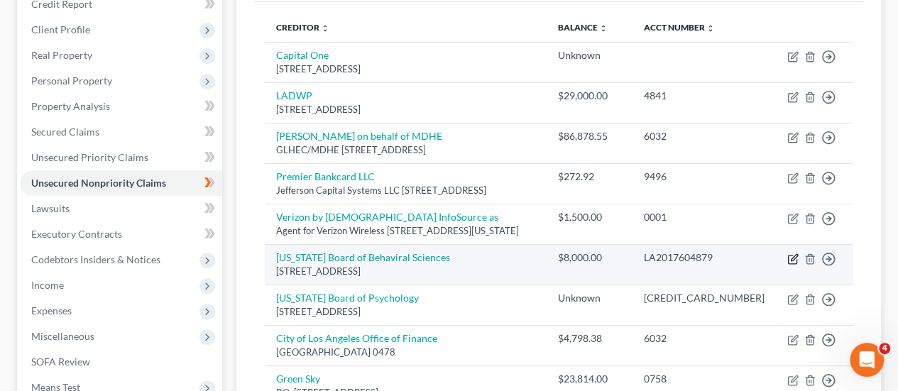
click at [796, 263] on icon "button" at bounding box center [792, 259] width 9 height 9
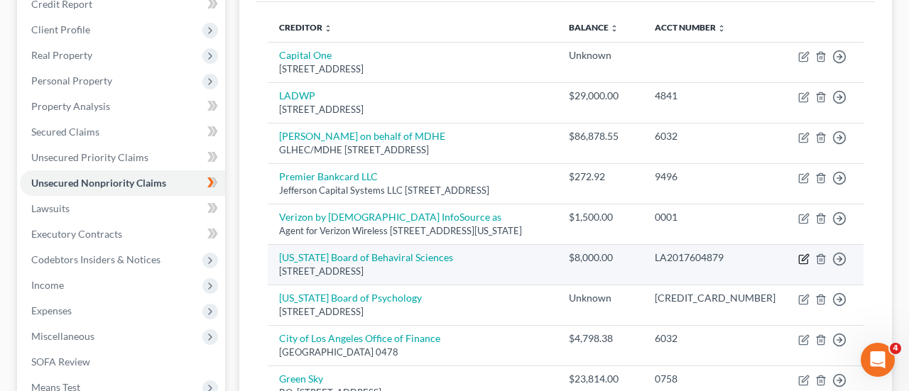
select select "4"
select select "0"
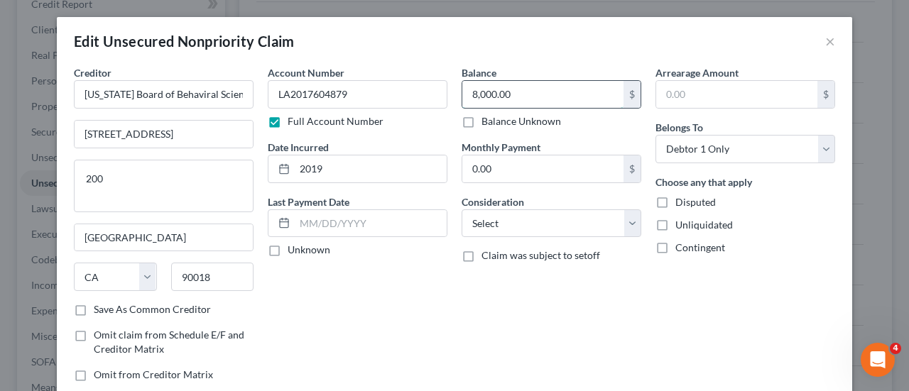
click at [481, 93] on input "8,000.00" at bounding box center [542, 94] width 161 height 27
click at [475, 89] on input "8,000.00" at bounding box center [542, 94] width 161 height 27
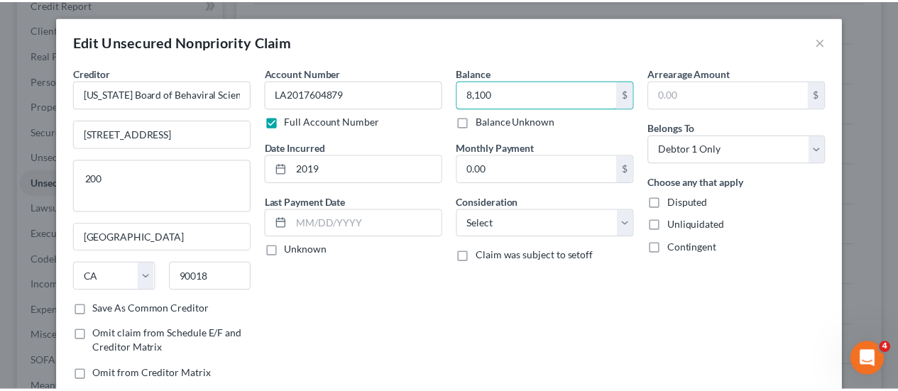
scroll to position [129, 0]
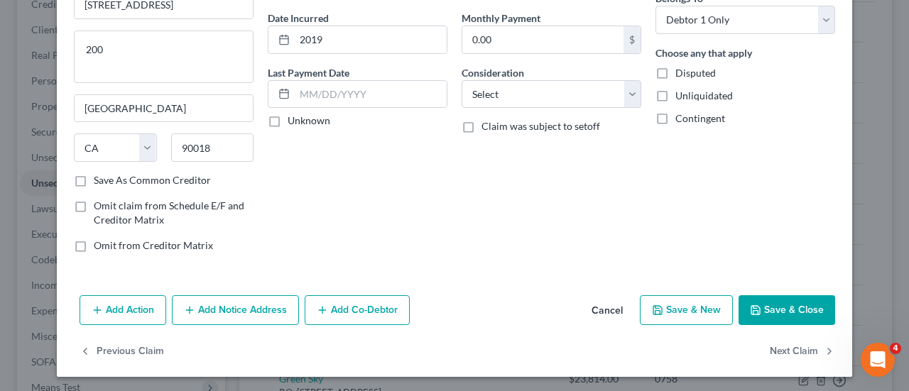
type input "8,100"
click at [778, 307] on button "Save & Close" at bounding box center [786, 310] width 97 height 30
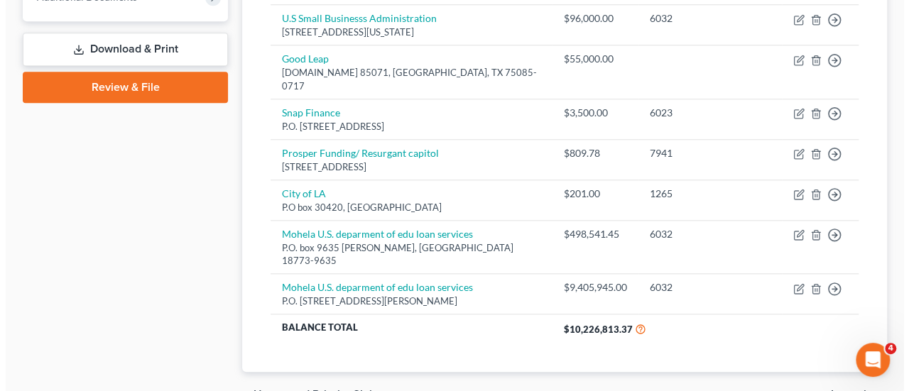
scroll to position [623, 0]
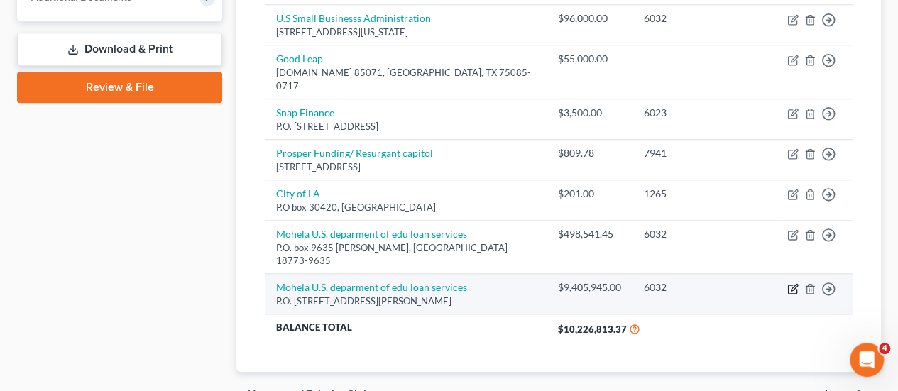
click at [792, 283] on icon "button" at bounding box center [792, 288] width 11 height 11
select select "39"
select select "0"
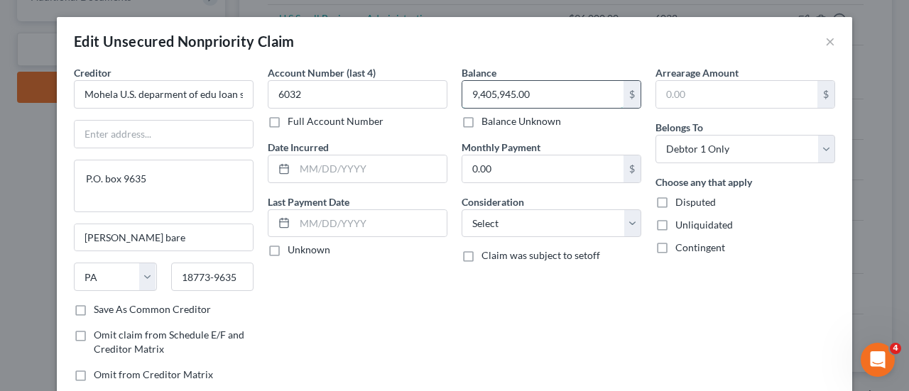
click at [522, 92] on input "9,405,945.00" at bounding box center [542, 94] width 161 height 27
click at [522, 93] on input "9,405,945.00" at bounding box center [542, 94] width 161 height 27
type input "94,059.45"
click at [387, 283] on div "Account Number (last 4) 6032 Full Account Number Date Incurred Last Payment Dat…" at bounding box center [358, 229] width 194 height 328
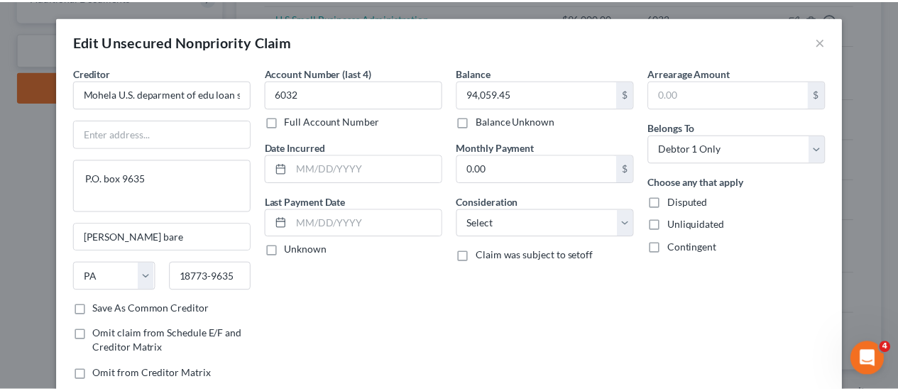
scroll to position [129, 0]
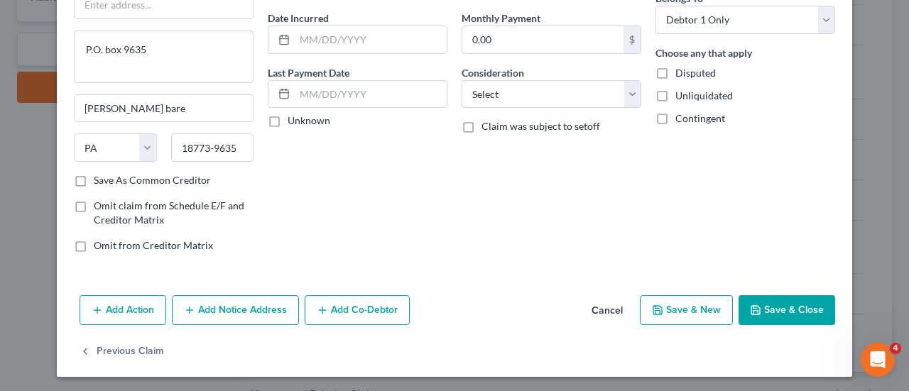
click at [769, 312] on button "Save & Close" at bounding box center [786, 310] width 97 height 30
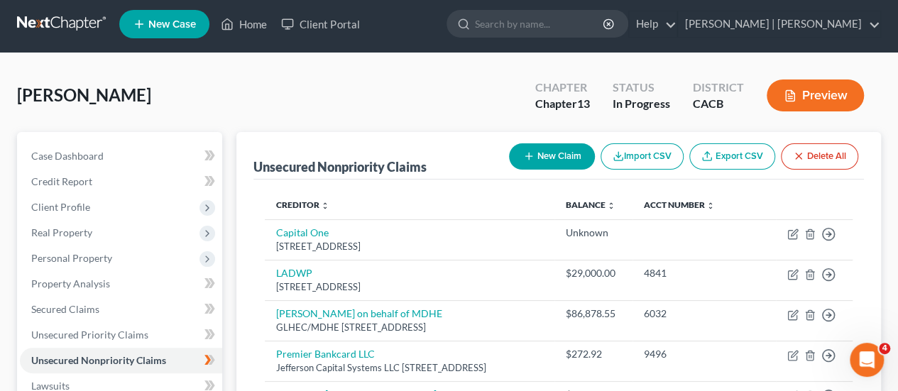
scroll to position [0, 0]
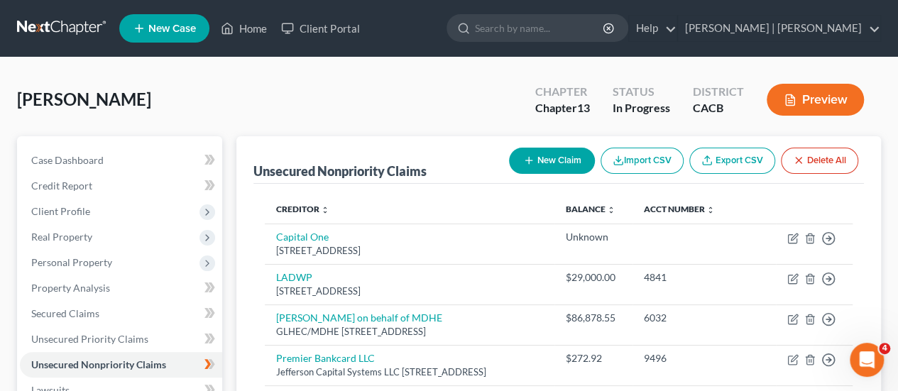
click at [542, 163] on button "New Claim" at bounding box center [552, 161] width 86 height 26
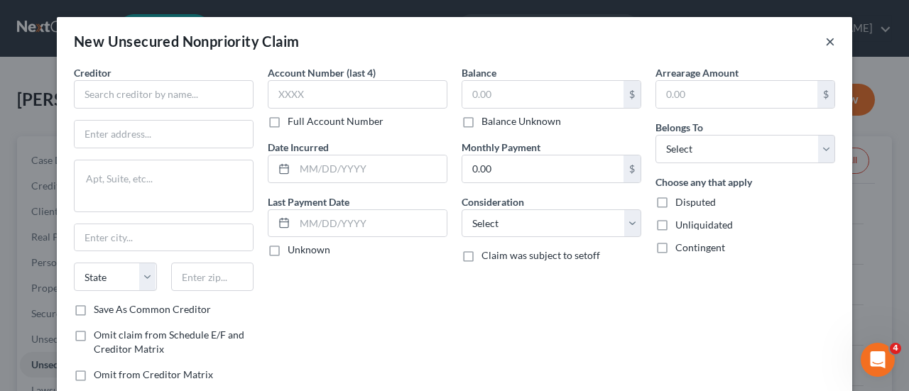
click at [825, 43] on button "×" at bounding box center [830, 41] width 10 height 17
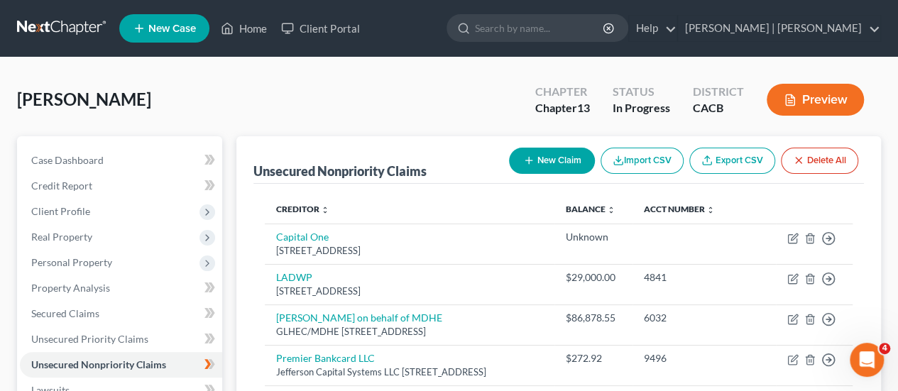
click at [558, 160] on button "New Claim" at bounding box center [552, 161] width 86 height 26
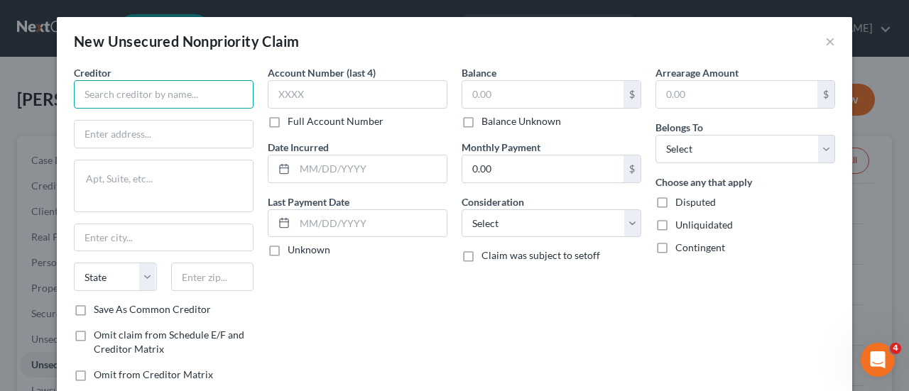
click at [190, 87] on input "text" at bounding box center [164, 94] width 180 height 28
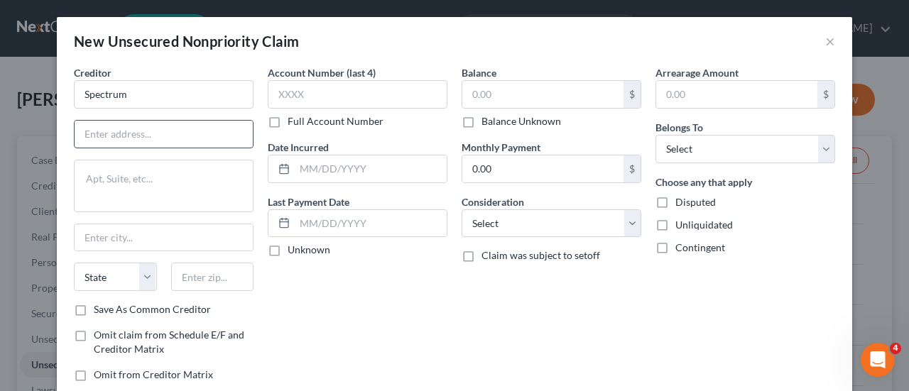
click at [103, 133] on input "text" at bounding box center [164, 134] width 178 height 27
type input "Spectrum"
type input "[STREET_ADDRESS][PERSON_NAME][PERSON_NAME]"
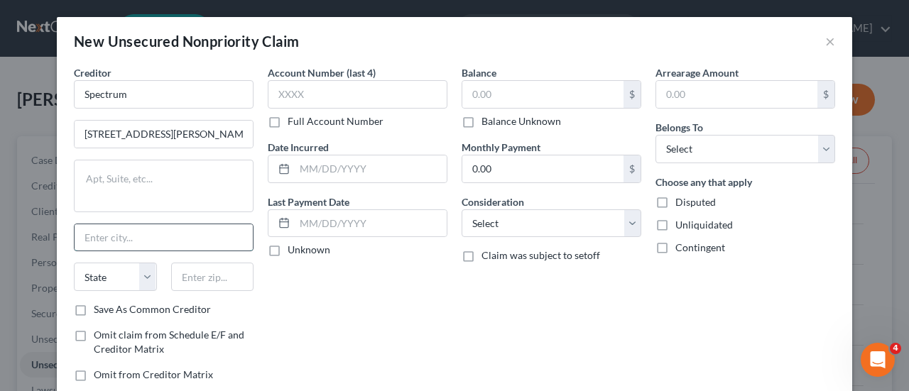
click at [112, 239] on input "text" at bounding box center [164, 237] width 178 height 27
type input "river view"
click at [115, 276] on select "State [US_STATE] AK AR AZ CA CO CT DE DC [GEOGRAPHIC_DATA] [GEOGRAPHIC_DATA] GU…" at bounding box center [115, 277] width 83 height 28
select select "9"
click at [74, 263] on select "State [US_STATE] AK AR AZ CA CO CT DE DC [GEOGRAPHIC_DATA] [GEOGRAPHIC_DATA] GU…" at bounding box center [115, 277] width 83 height 28
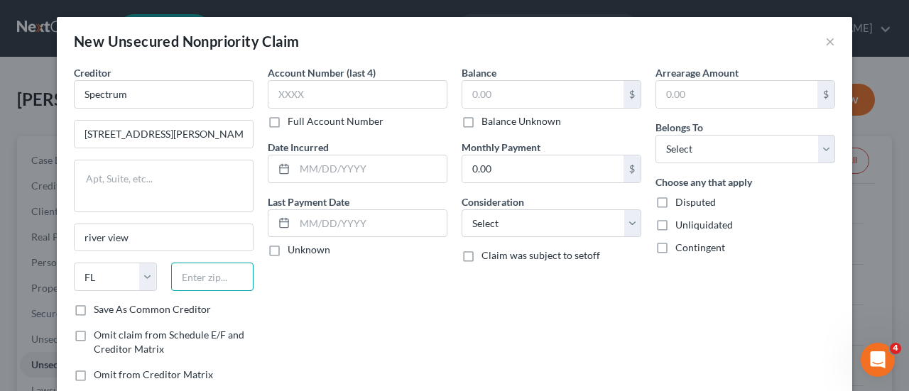
click at [216, 270] on input "text" at bounding box center [212, 277] width 83 height 28
type input "33578"
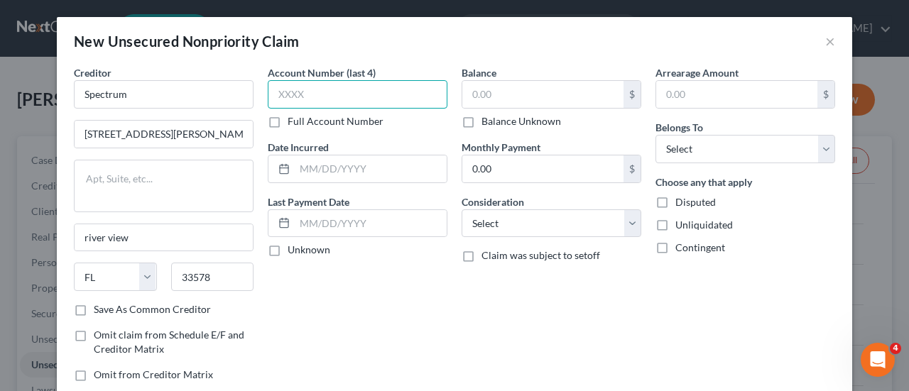
click at [309, 92] on input "text" at bounding box center [358, 94] width 180 height 28
type input "St. [PERSON_NAME]"
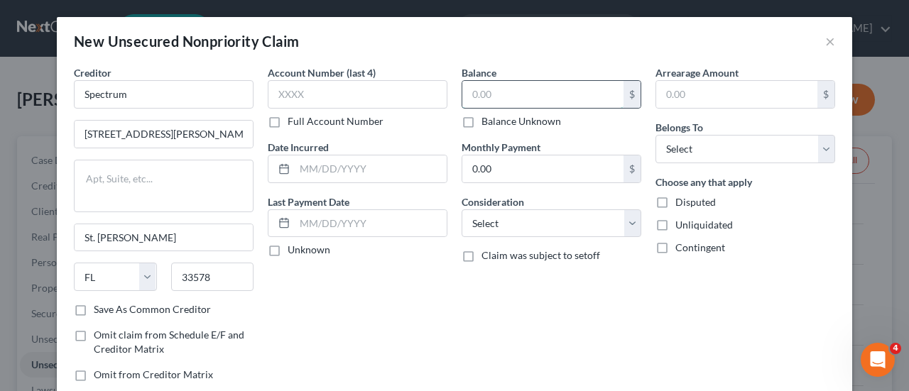
click at [481, 86] on input "text" at bounding box center [542, 94] width 161 height 27
type input "1,900"
click at [720, 138] on select "Select Debtor 1 Only Debtor 2 Only Debtor 1 And Debtor 2 Only At Least One Of T…" at bounding box center [745, 149] width 180 height 28
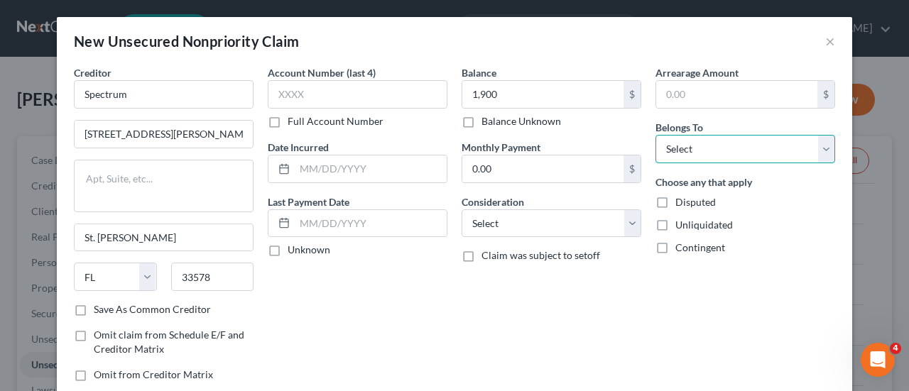
select select "0"
click at [655, 135] on select "Select Debtor 1 Only Debtor 2 Only Debtor 1 And Debtor 2 Only At Least One Of T…" at bounding box center [745, 149] width 180 height 28
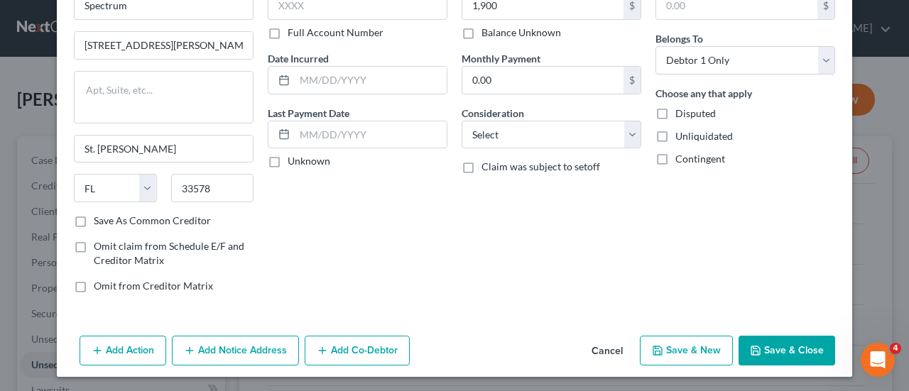
click at [780, 350] on button "Save & Close" at bounding box center [786, 351] width 97 height 30
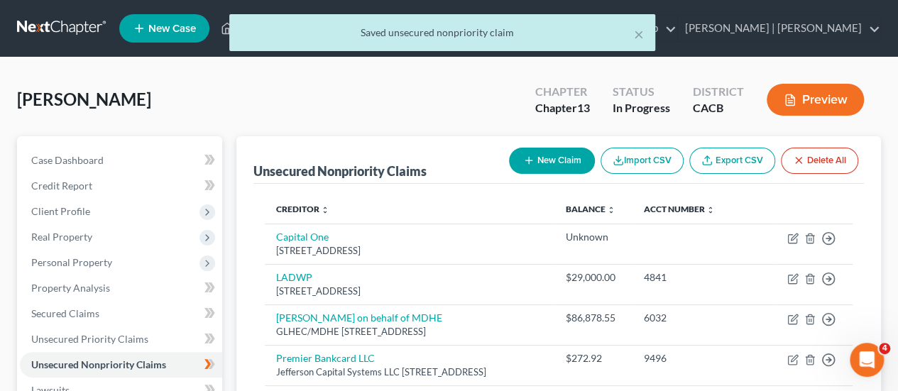
click at [547, 152] on button "New Claim" at bounding box center [552, 161] width 86 height 26
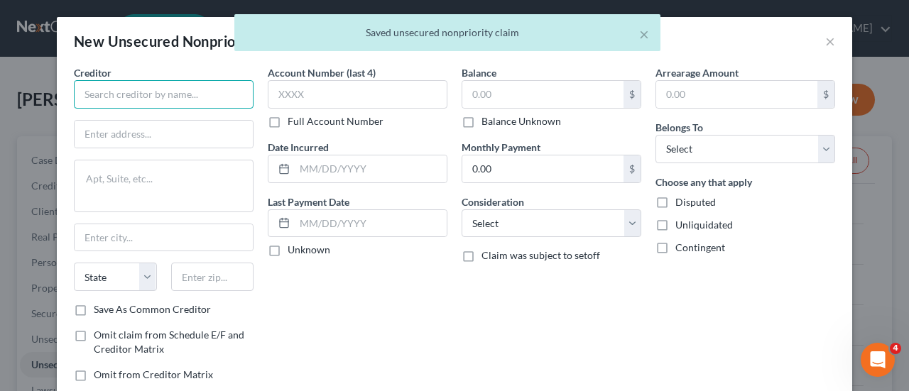
click at [146, 103] on input "text" at bounding box center [164, 94] width 180 height 28
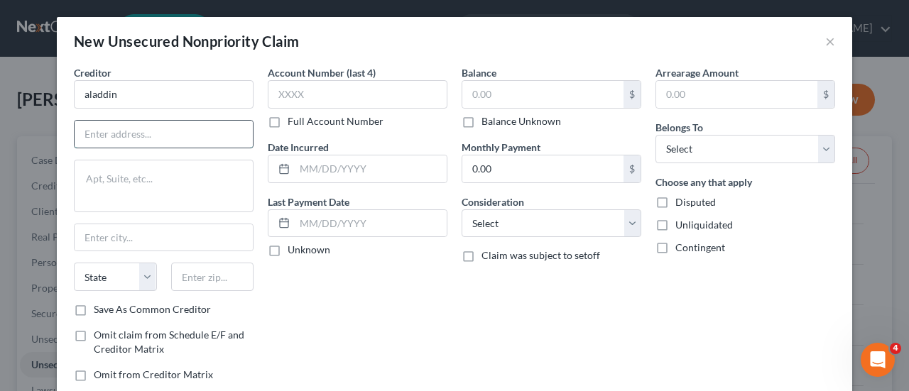
click at [118, 125] on input "text" at bounding box center [164, 134] width 178 height 27
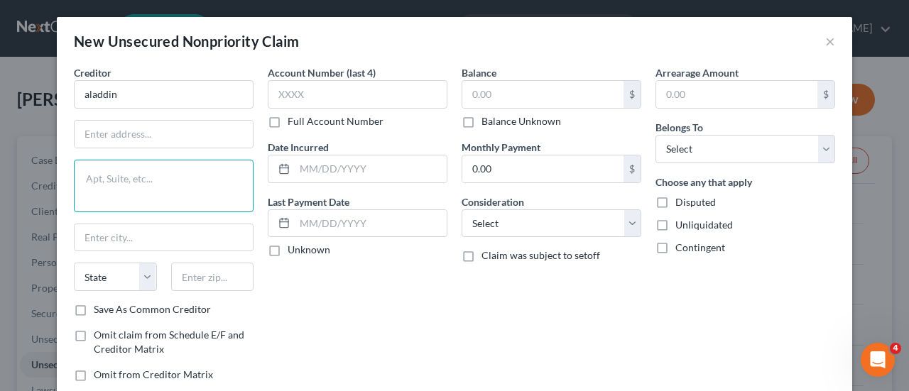
click at [92, 195] on textarea at bounding box center [164, 186] width 180 height 53
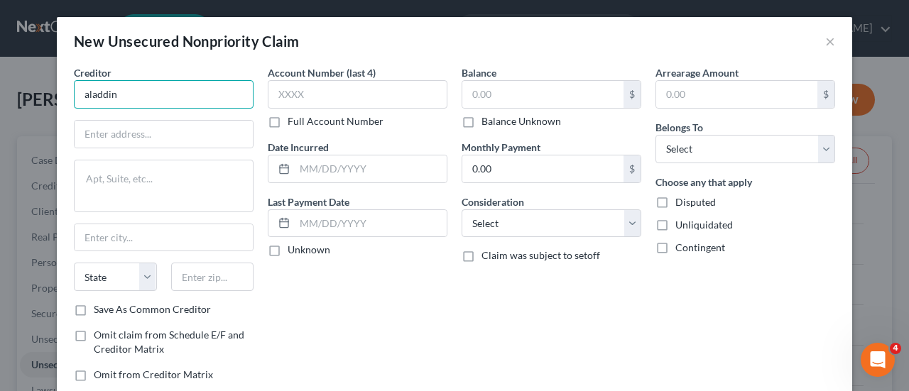
click at [131, 92] on input "aladdin" at bounding box center [164, 94] width 180 height 28
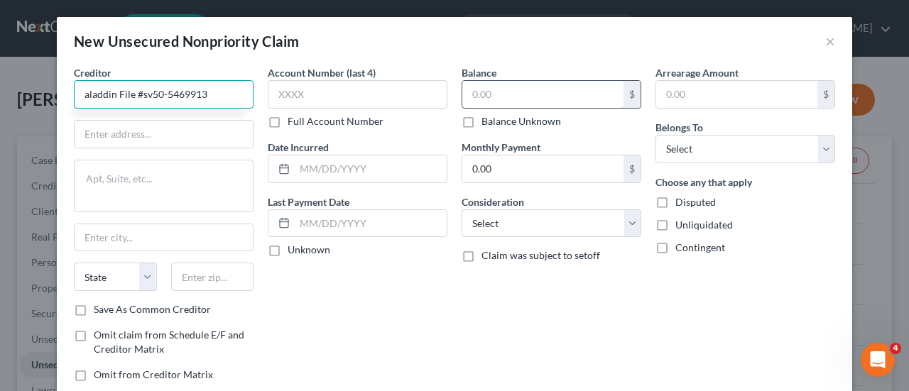
type input "aladdin File #sv50-5469913"
click at [503, 99] on input "text" at bounding box center [542, 94] width 161 height 27
type input "4,015"
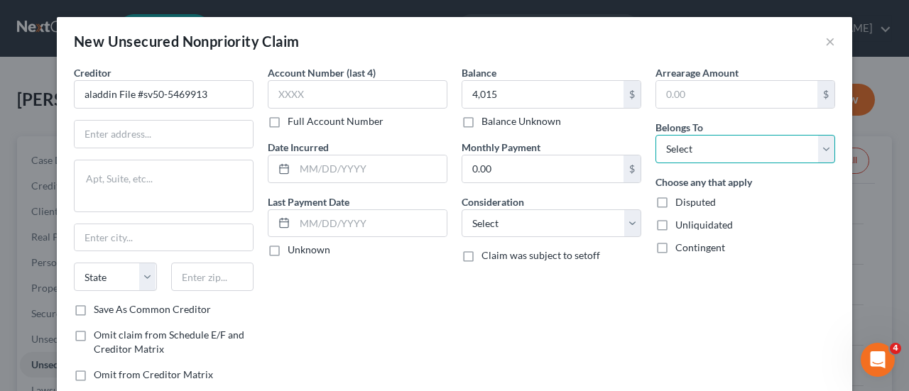
click at [698, 151] on select "Select Debtor 1 Only Debtor 2 Only Debtor 1 And Debtor 2 Only At Least One Of T…" at bounding box center [745, 149] width 180 height 28
select select "0"
click at [655, 135] on select "Select Debtor 1 Only Debtor 2 Only Debtor 1 And Debtor 2 Only At Least One Of T…" at bounding box center [745, 149] width 180 height 28
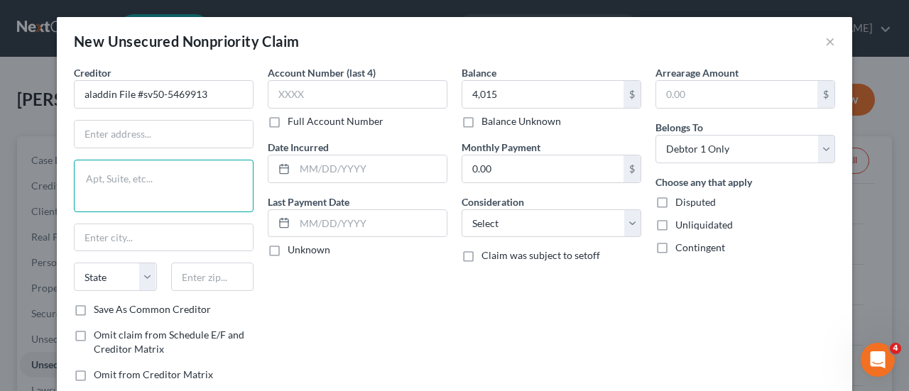
click at [114, 172] on textarea at bounding box center [164, 186] width 180 height 53
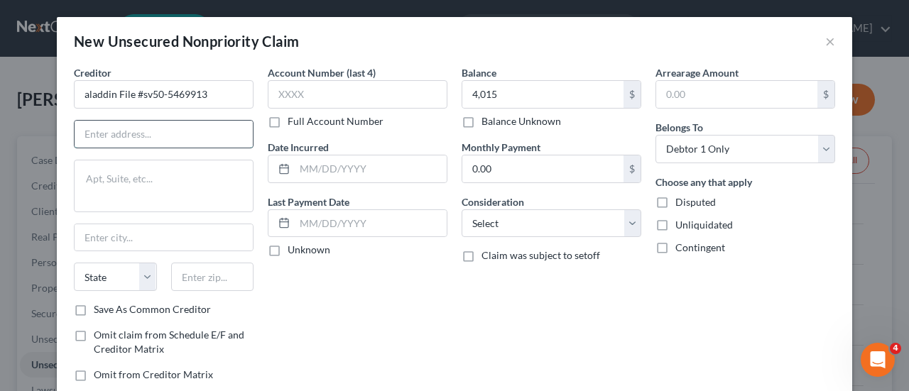
click at [126, 136] on input "text" at bounding box center [164, 134] width 178 height 27
type input "p"
type input "P.O. box 2606"
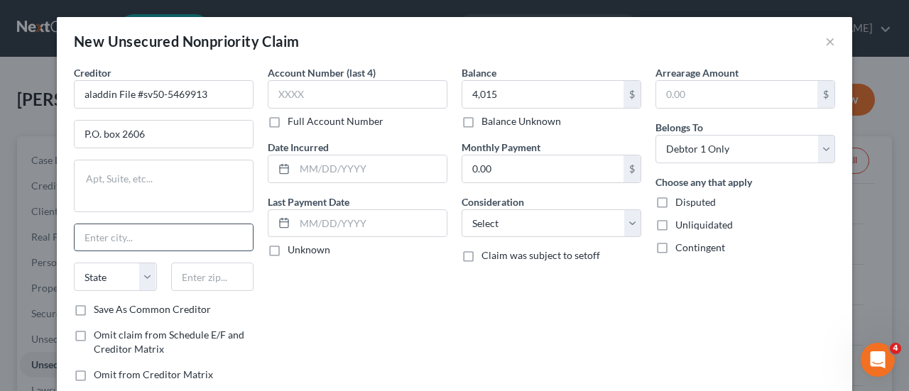
click at [109, 238] on input "text" at bounding box center [164, 237] width 178 height 27
type input "carlsdad"
click at [189, 275] on input "text" at bounding box center [212, 277] width 83 height 28
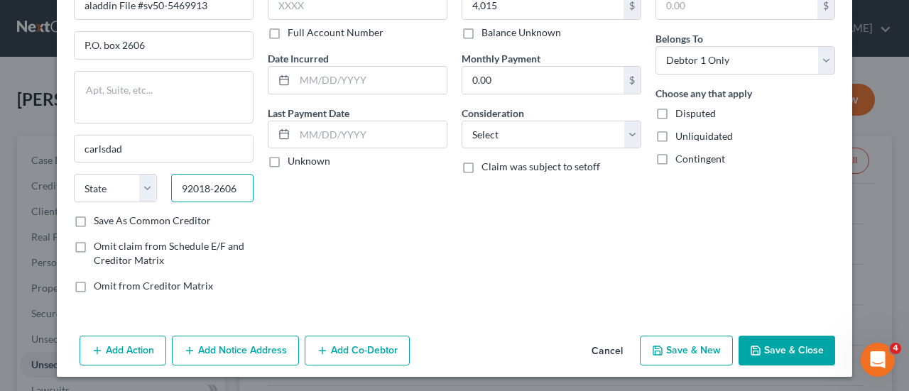
type input "92018-2606"
click at [772, 349] on button "Save & Close" at bounding box center [786, 351] width 97 height 30
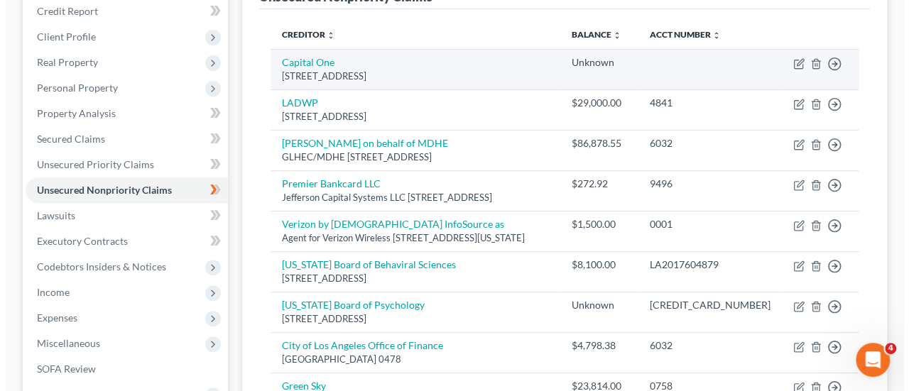
scroll to position [0, 0]
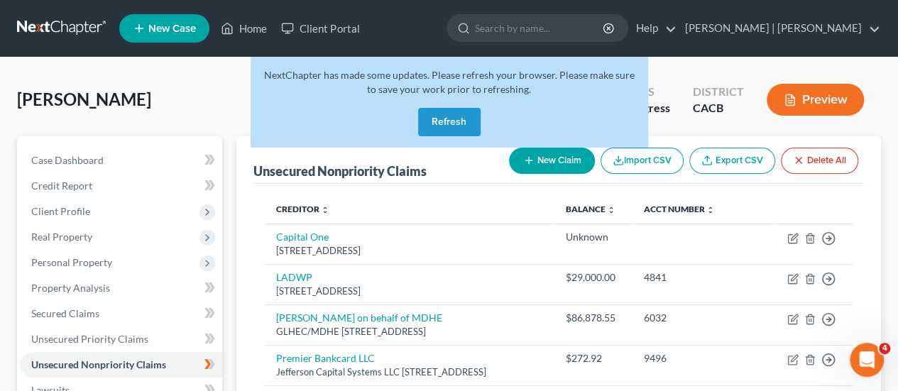
click at [561, 163] on button "New Claim" at bounding box center [552, 161] width 86 height 26
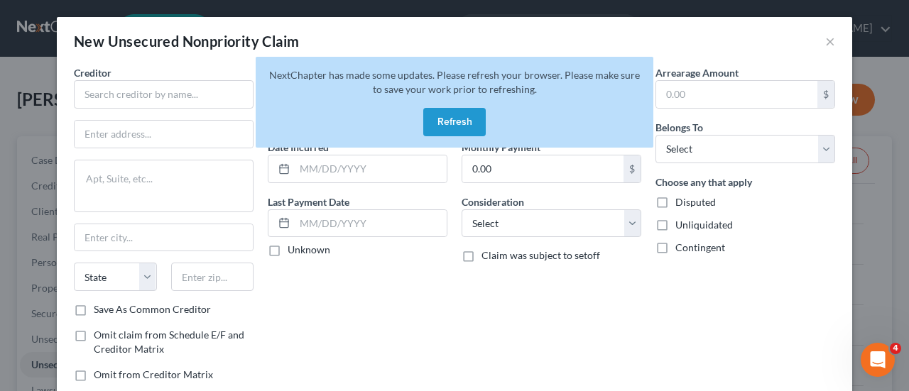
click at [460, 121] on button "Refresh" at bounding box center [454, 122] width 62 height 28
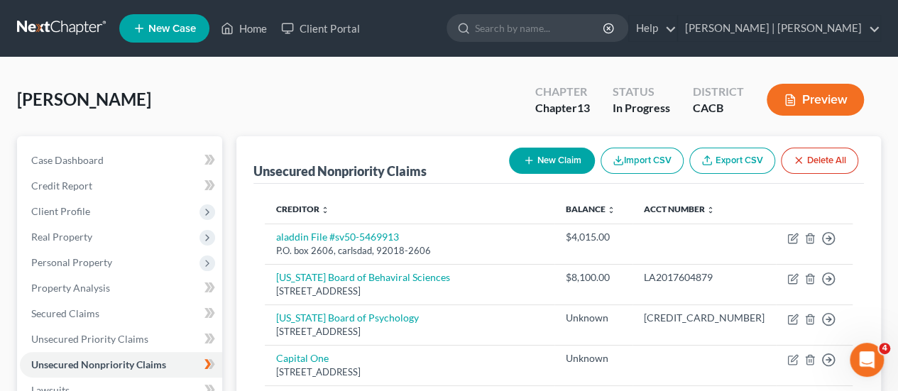
click at [554, 155] on button "New Claim" at bounding box center [552, 161] width 86 height 26
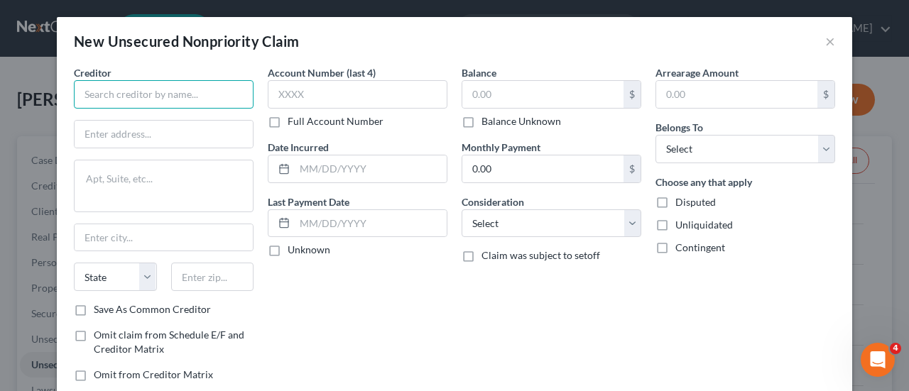
click at [172, 97] on input "text" at bounding box center [164, 94] width 180 height 28
type input "a"
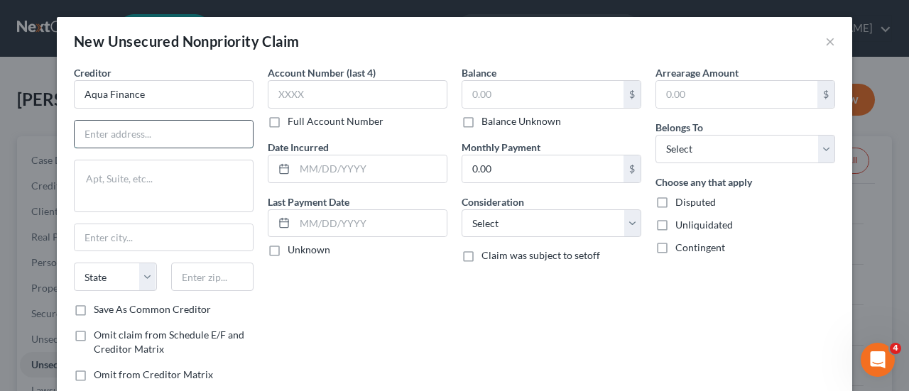
click at [114, 131] on input "text" at bounding box center [164, 134] width 178 height 27
type input "Aqua Finance"
type input "one corporate drive"
click at [324, 92] on input "text" at bounding box center [358, 94] width 180 height 28
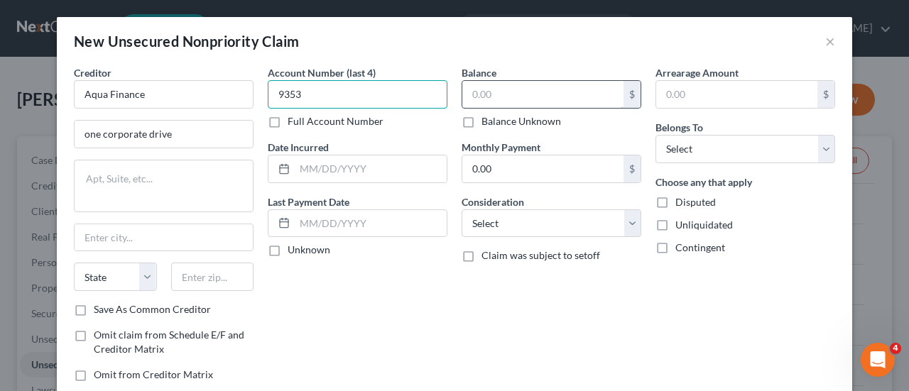
type input "9353"
click at [501, 89] on input "text" at bounding box center [542, 94] width 161 height 27
type input "13,000"
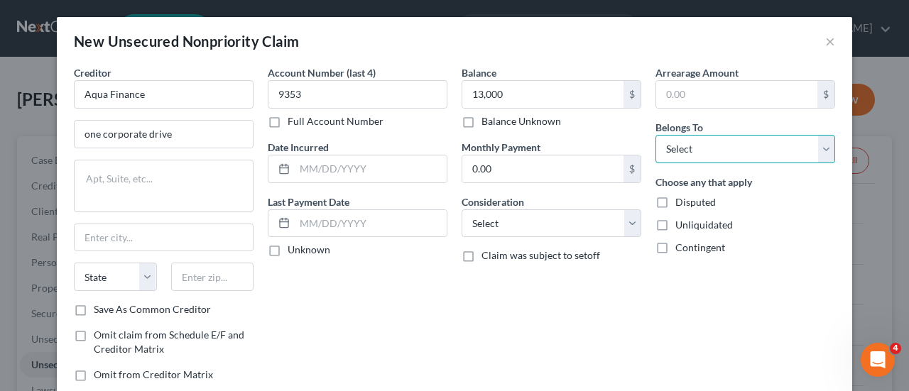
click at [708, 138] on select "Select Debtor 1 Only Debtor 2 Only Debtor 1 And Debtor 2 Only At Least One Of T…" at bounding box center [745, 149] width 180 height 28
select select "0"
click at [655, 135] on select "Select Debtor 1 Only Debtor 2 Only Debtor 1 And Debtor 2 Only At Least One Of T…" at bounding box center [745, 149] width 180 height 28
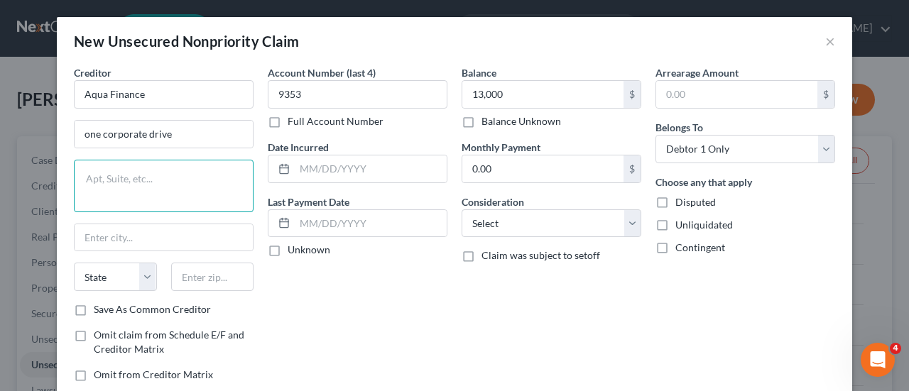
click at [192, 169] on textarea at bounding box center [164, 186] width 180 height 53
type textarea "300"
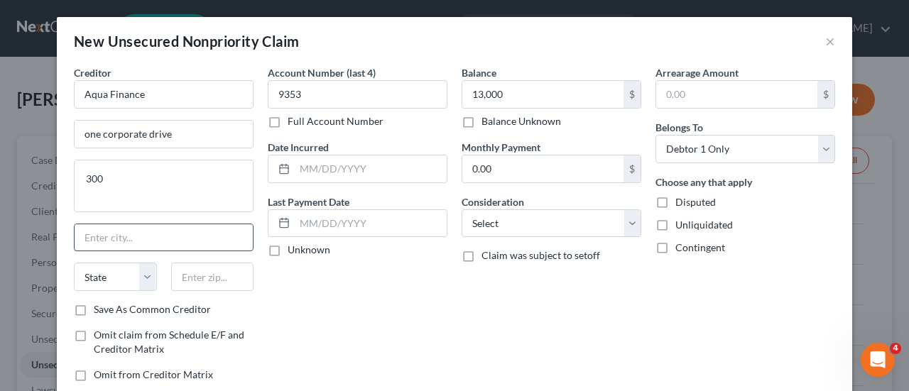
click at [149, 246] on input "text" at bounding box center [164, 237] width 178 height 27
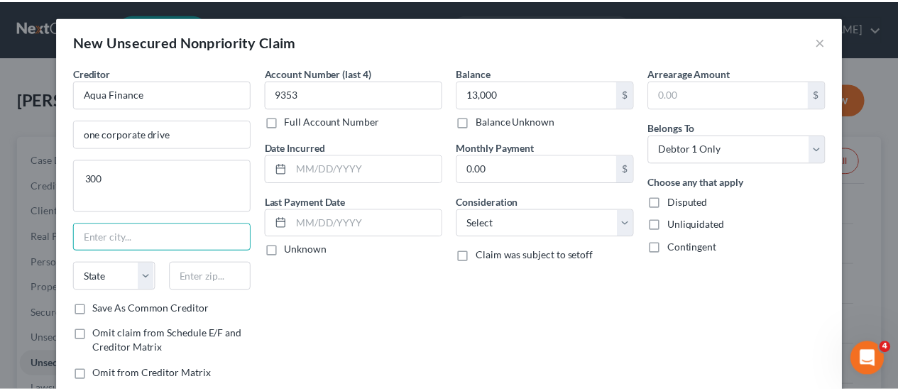
scroll to position [89, 0]
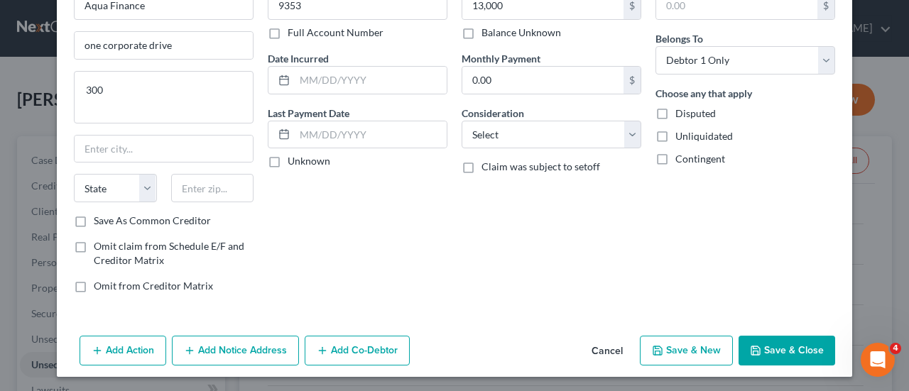
click at [758, 336] on button "Save & Close" at bounding box center [786, 351] width 97 height 30
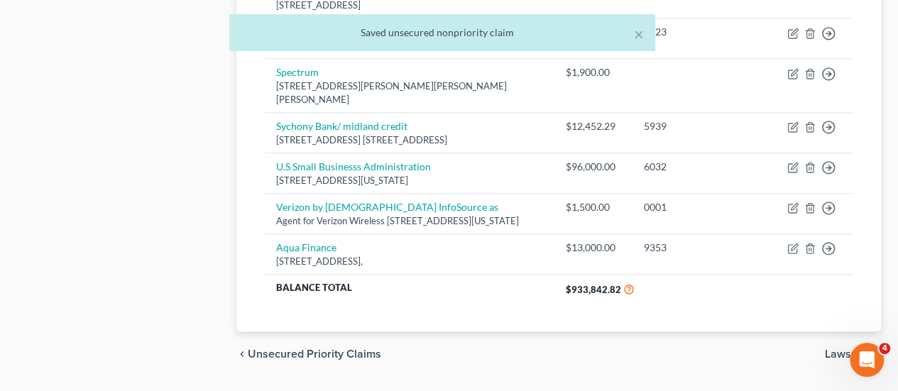
scroll to position [805, 0]
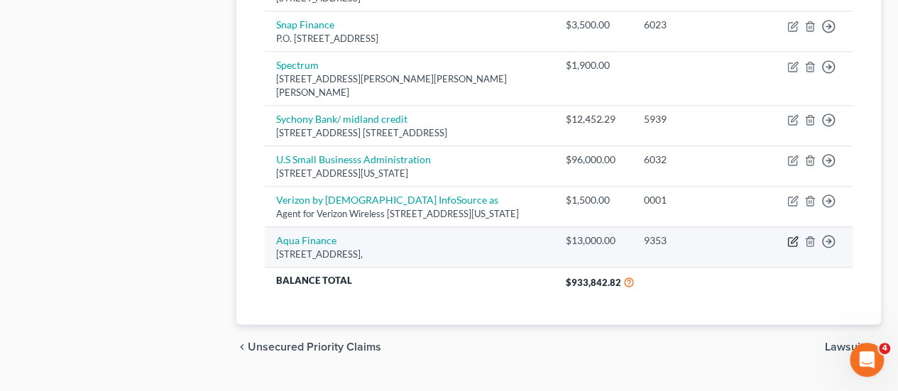
click at [790, 236] on icon "button" at bounding box center [792, 241] width 11 height 11
select select "0"
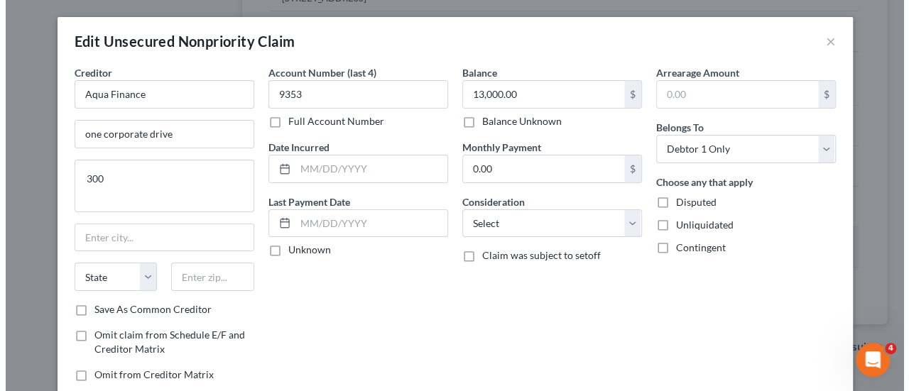
scroll to position [792, 0]
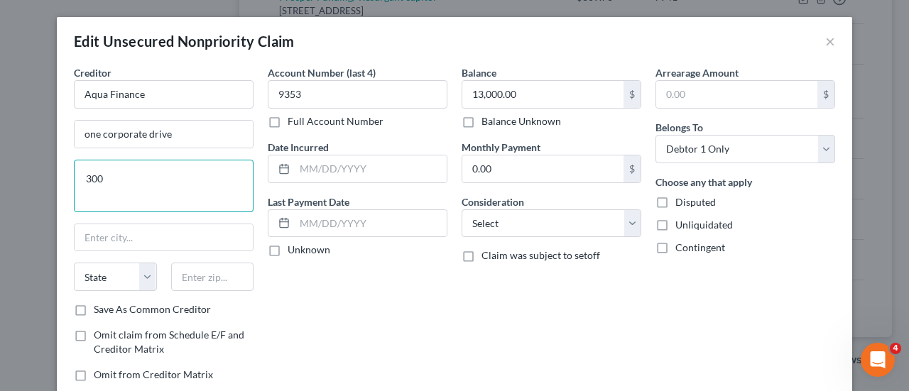
click at [81, 178] on textarea "300" at bounding box center [164, 186] width 180 height 53
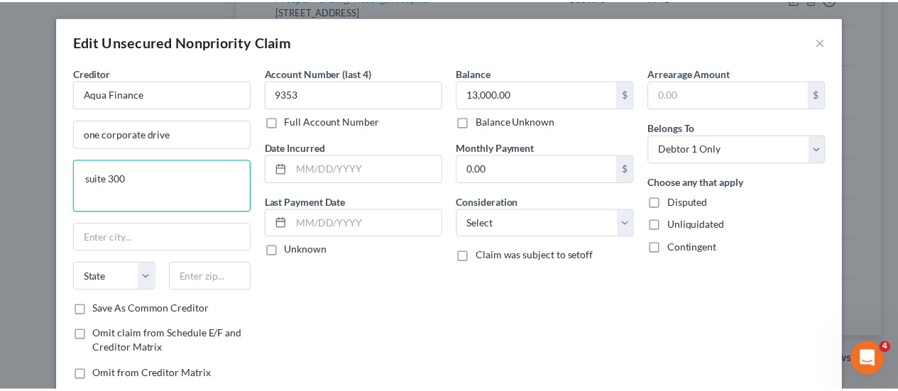
scroll to position [129, 0]
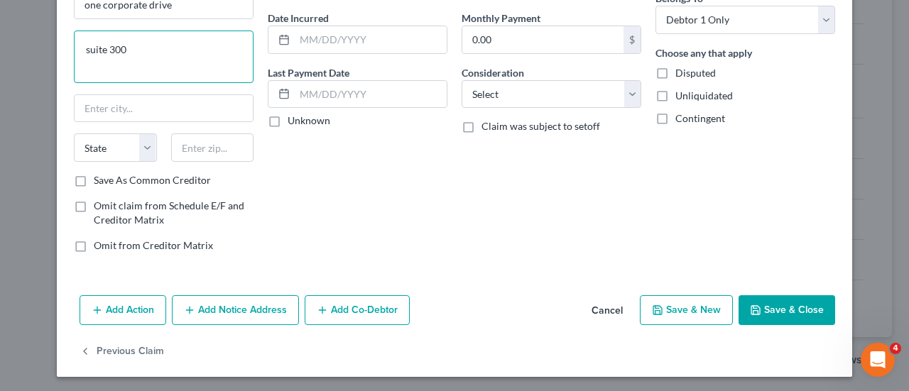
type textarea "suite 300"
click at [778, 309] on button "Save & Close" at bounding box center [786, 310] width 97 height 30
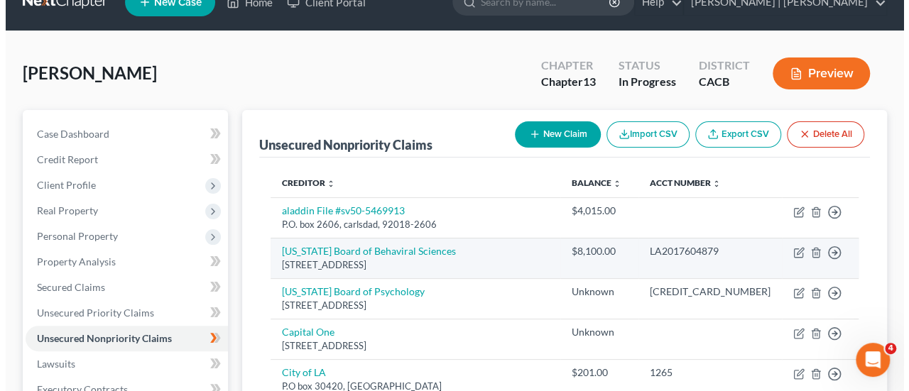
scroll to position [26, 0]
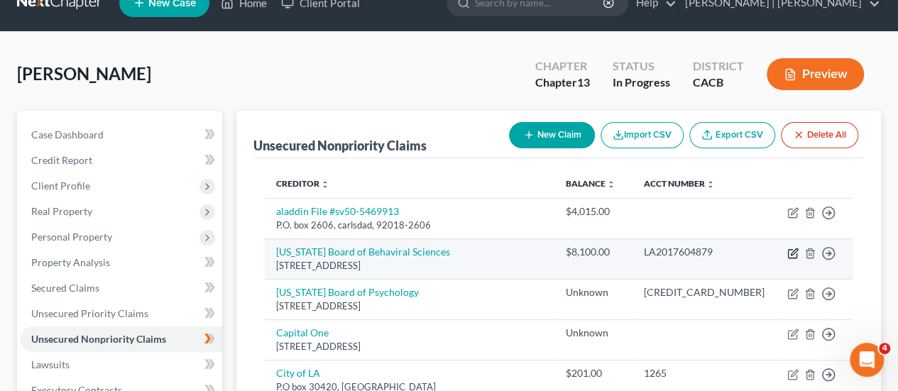
click at [792, 251] on icon "button" at bounding box center [794, 251] width 6 height 6
select select "4"
select select "0"
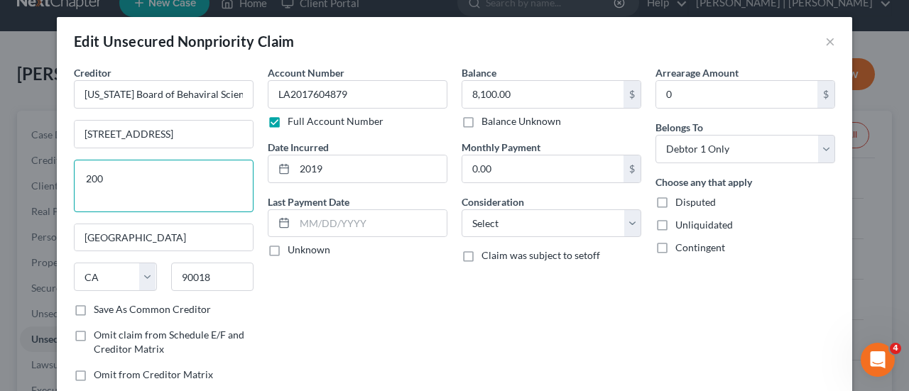
click at [75, 172] on textarea "200" at bounding box center [164, 186] width 180 height 53
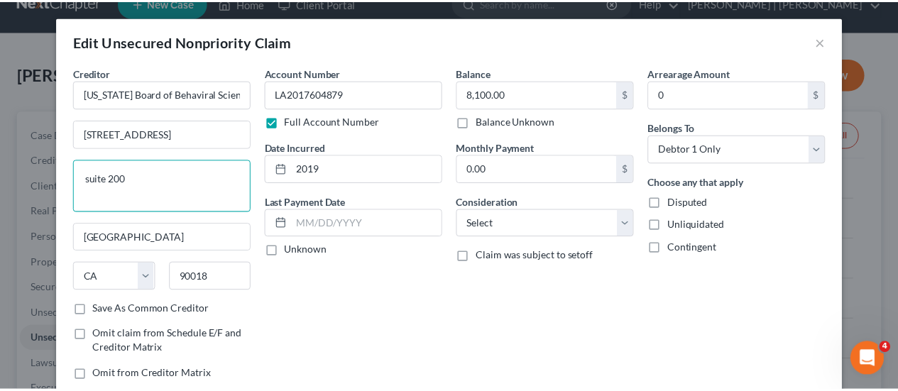
scroll to position [129, 0]
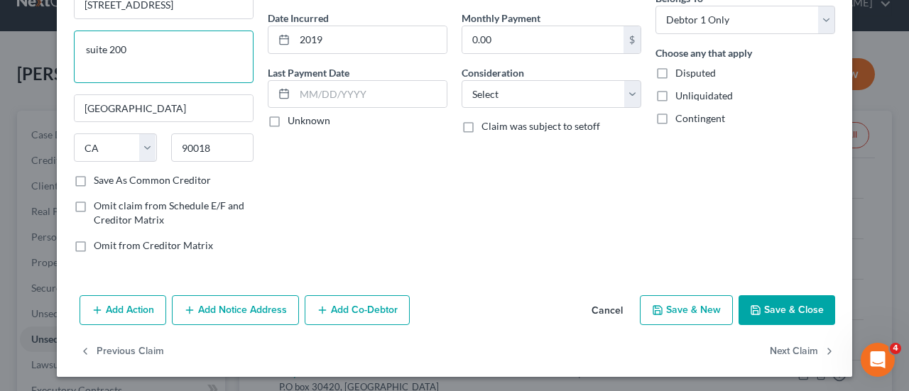
type textarea "suite 200"
click at [785, 317] on button "Save & Close" at bounding box center [786, 310] width 97 height 30
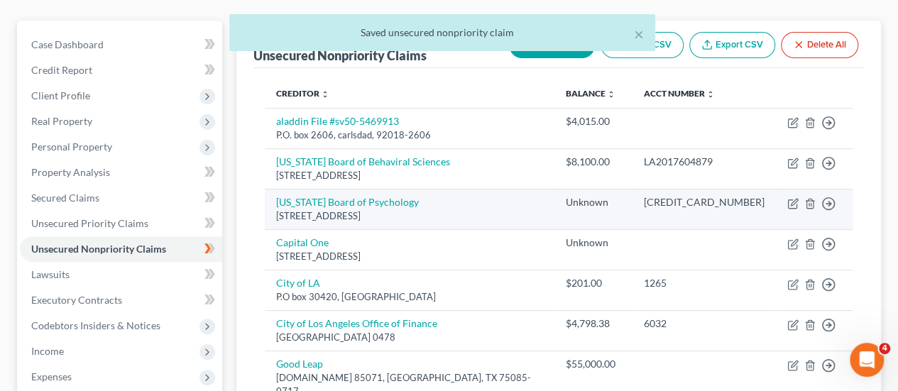
scroll to position [118, 0]
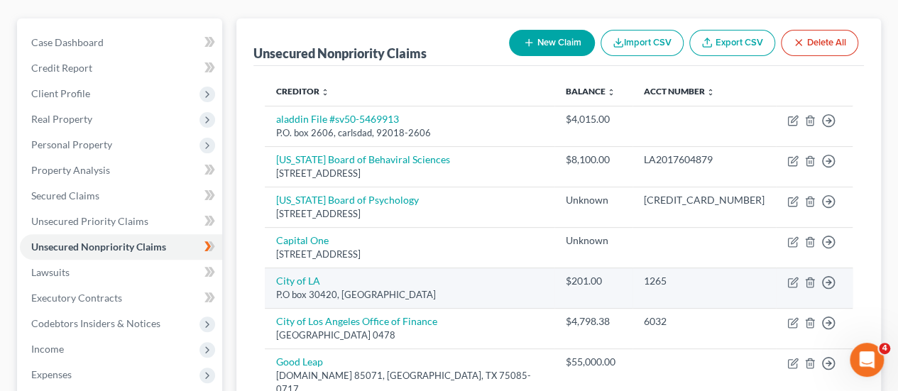
click at [451, 283] on td "City of LA P.O box 30420, Los Angeles, CA 90030" at bounding box center [410, 288] width 290 height 40
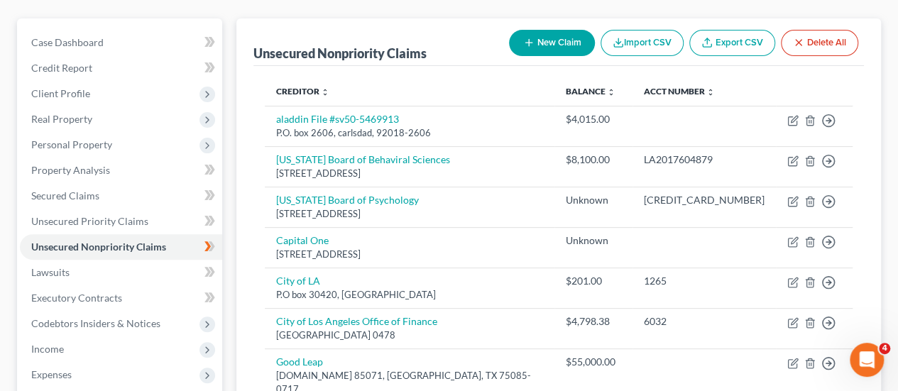
click at [556, 39] on button "New Claim" at bounding box center [552, 43] width 86 height 26
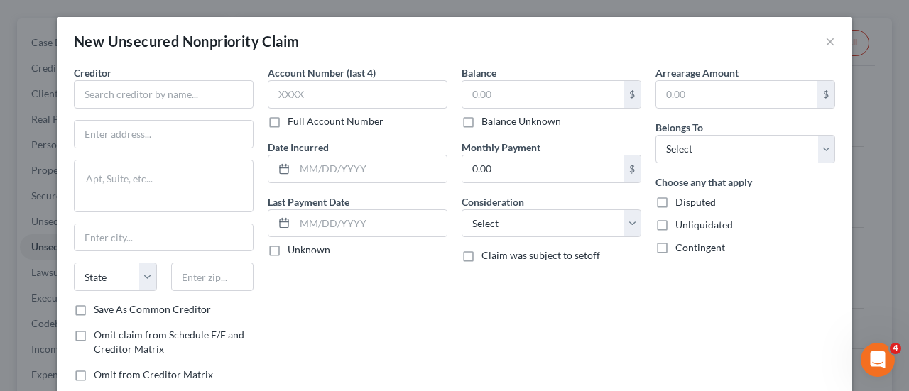
click at [556, 39] on div "New Unsecured Nonpriority Claim ×" at bounding box center [454, 41] width 795 height 48
click at [114, 95] on input "text" at bounding box center [164, 94] width 180 height 28
click at [83, 97] on input "affirm inc" at bounding box center [164, 94] width 180 height 28
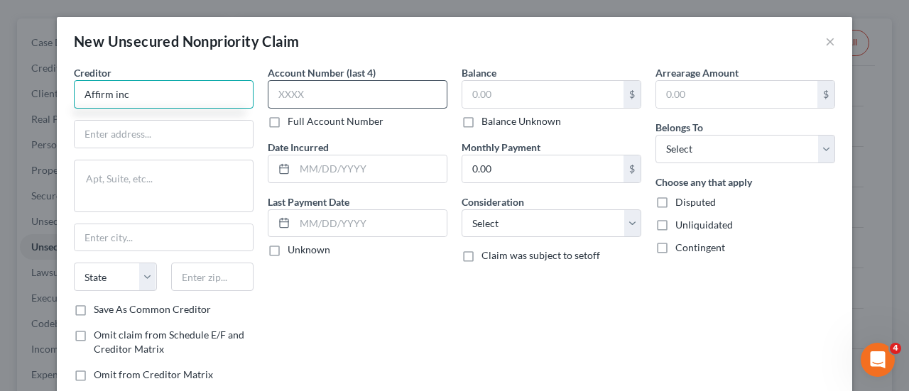
type input "Affirm inc"
click at [331, 94] on input "text" at bounding box center [358, 94] width 180 height 28
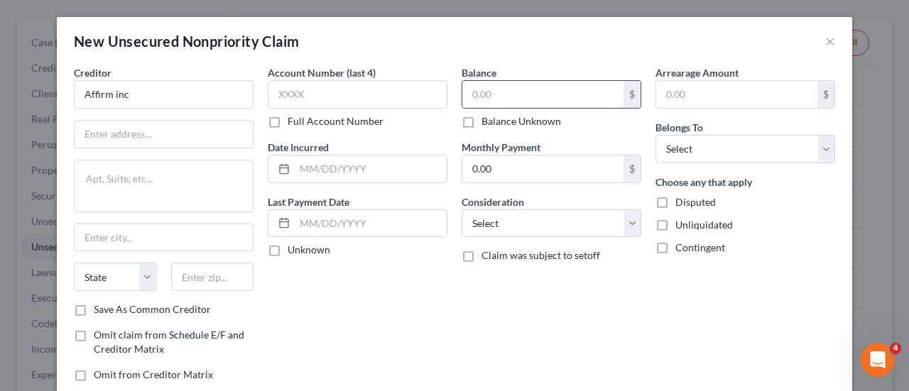
click at [552, 102] on input "text" at bounding box center [542, 94] width 161 height 27
click at [552, 102] on input "2,489." at bounding box center [542, 94] width 161 height 27
type input "2,489."
click at [825, 40] on button "×" at bounding box center [830, 41] width 10 height 17
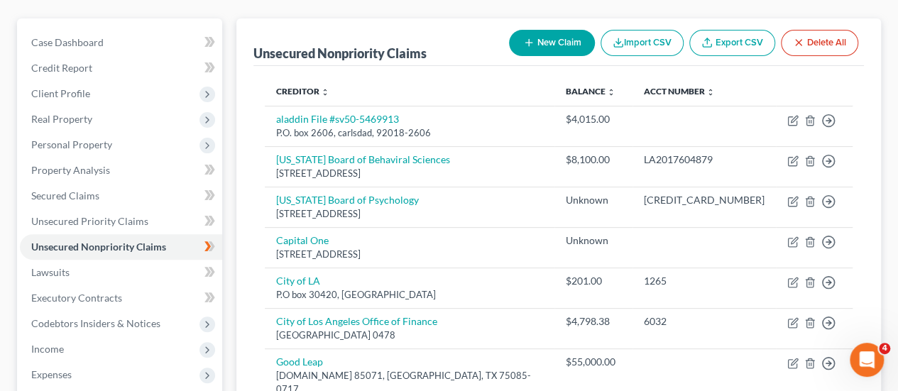
scroll to position [260, 0]
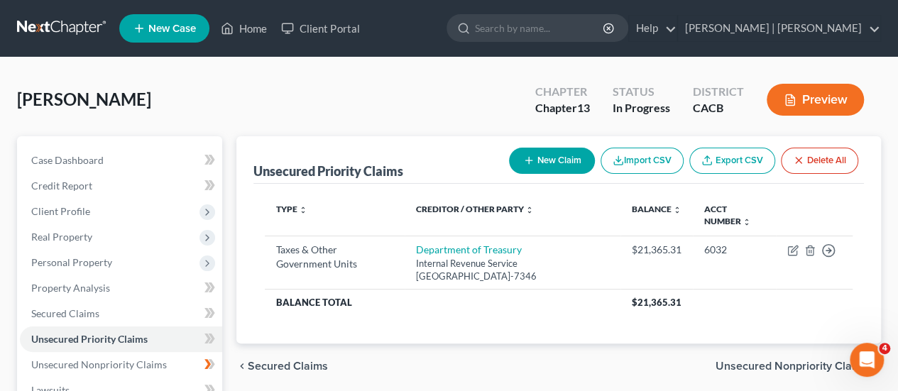
drag, startPoint x: 439, startPoint y: 72, endPoint x: 504, endPoint y: 45, distance: 70.7
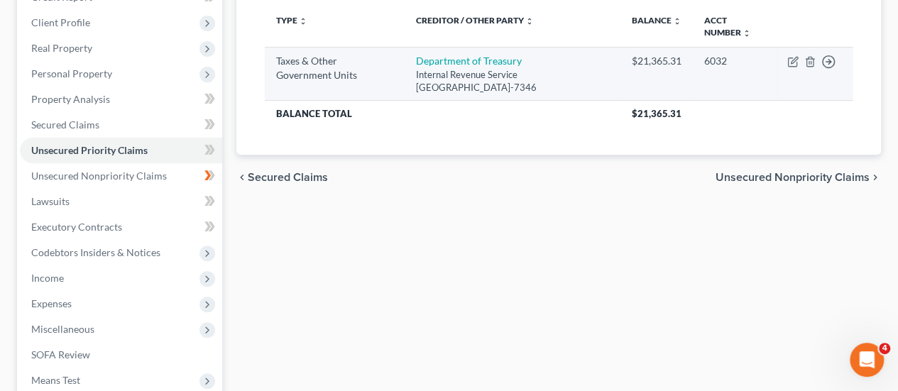
scroll to position [82, 0]
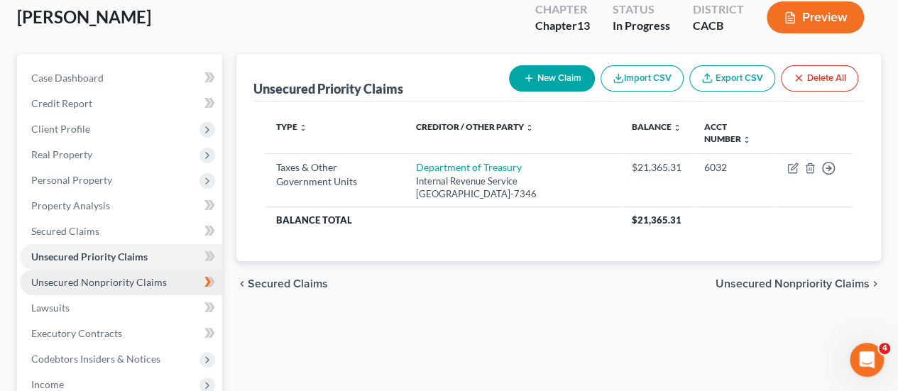
click at [139, 275] on link "Unsecured Nonpriority Claims" at bounding box center [121, 283] width 202 height 26
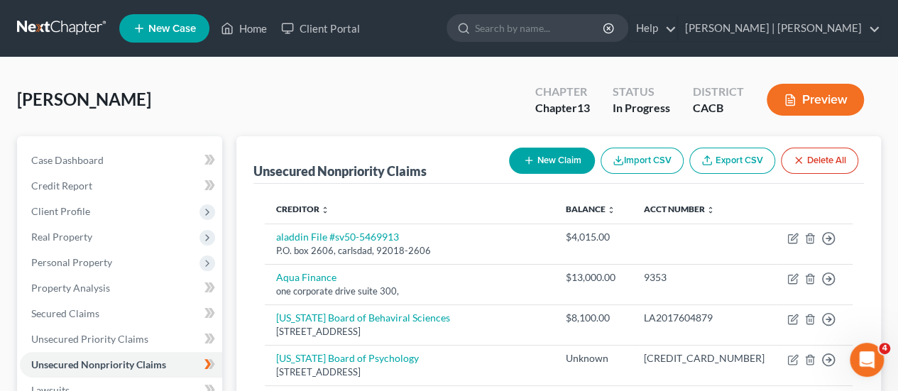
click at [545, 155] on button "New Claim" at bounding box center [552, 161] width 86 height 26
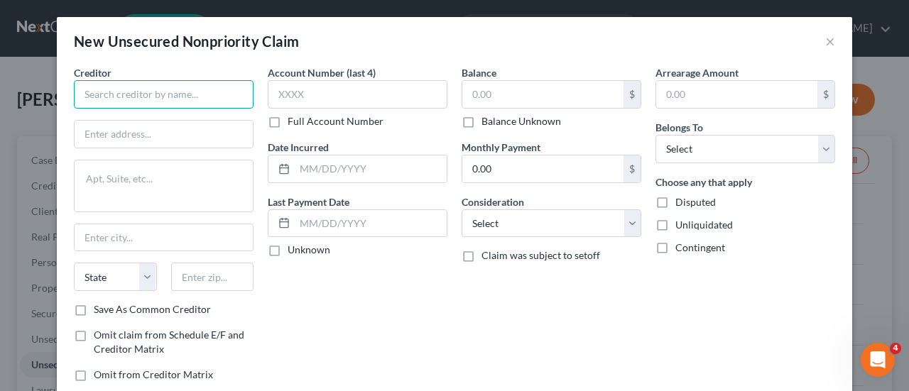
click at [134, 98] on input "text" at bounding box center [164, 94] width 180 height 28
click at [825, 40] on button "×" at bounding box center [830, 41] width 10 height 17
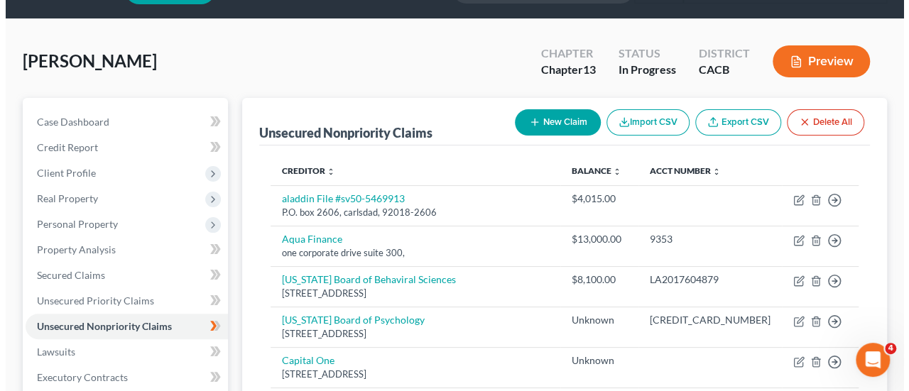
scroll to position [28, 0]
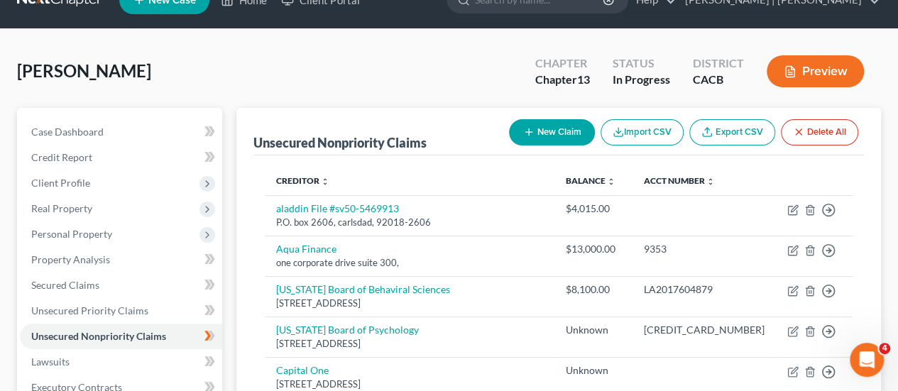
click at [548, 131] on button "New Claim" at bounding box center [552, 132] width 86 height 26
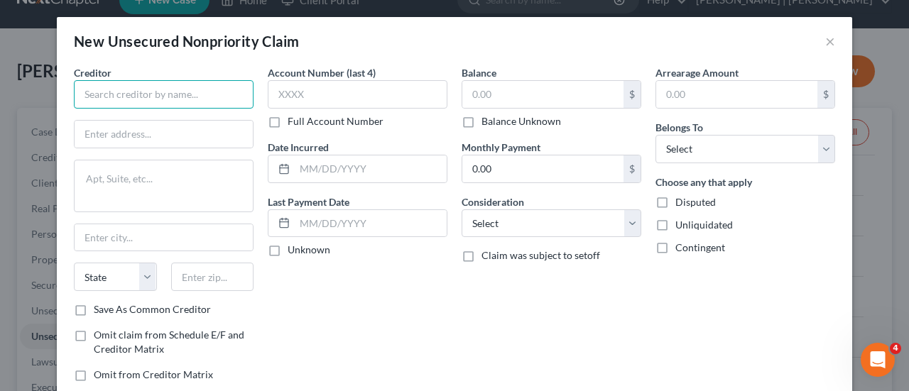
click at [175, 82] on input "text" at bounding box center [164, 94] width 180 height 28
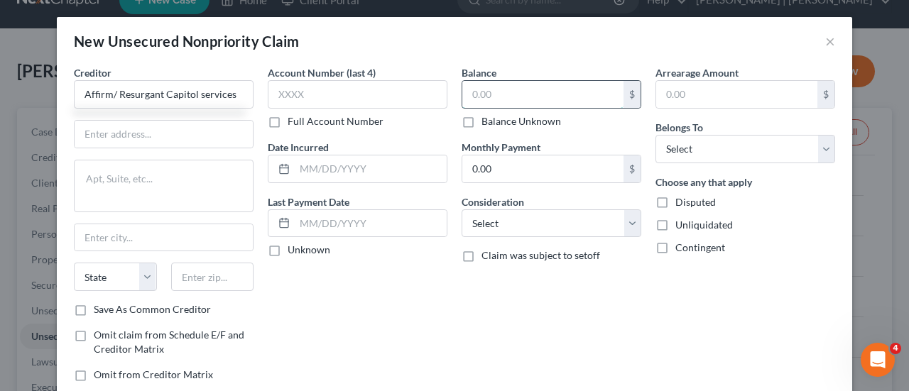
click at [495, 97] on input "text" at bounding box center [542, 94] width 161 height 27
type input "Affirm/ Resurgant Capitol services"
type input "2,489.36"
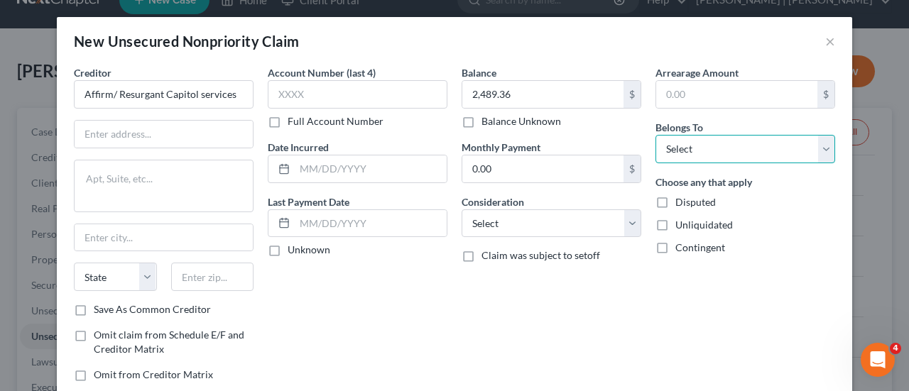
click at [724, 150] on select "Select Debtor 1 Only Debtor 2 Only Debtor 1 And Debtor 2 Only At Least One Of T…" at bounding box center [745, 149] width 180 height 28
select select "0"
click at [655, 135] on select "Select Debtor 1 Only Debtor 2 Only Debtor 1 And Debtor 2 Only At Least One Of T…" at bounding box center [745, 149] width 180 height 28
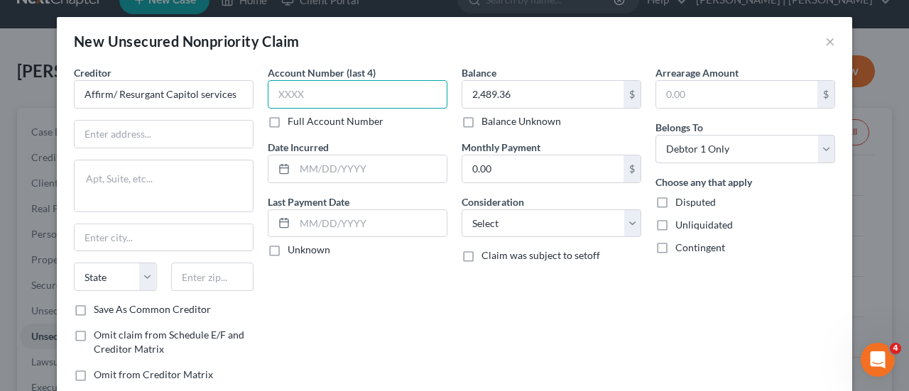
click at [312, 89] on input "text" at bounding box center [358, 94] width 180 height 28
type input "Oby0"
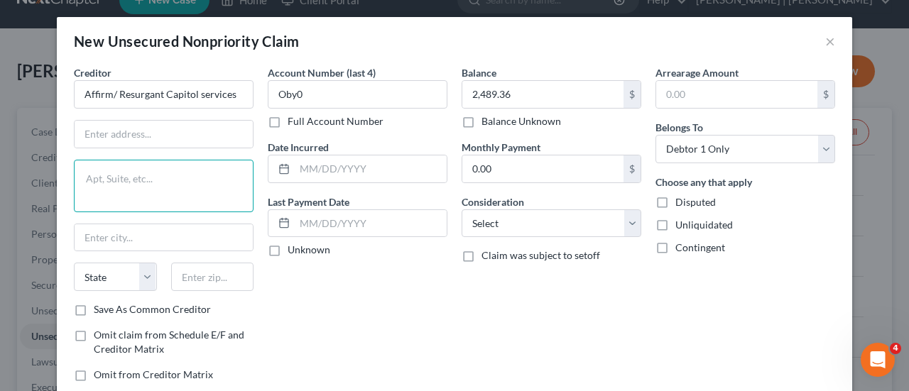
click at [111, 183] on textarea at bounding box center [164, 186] width 180 height 53
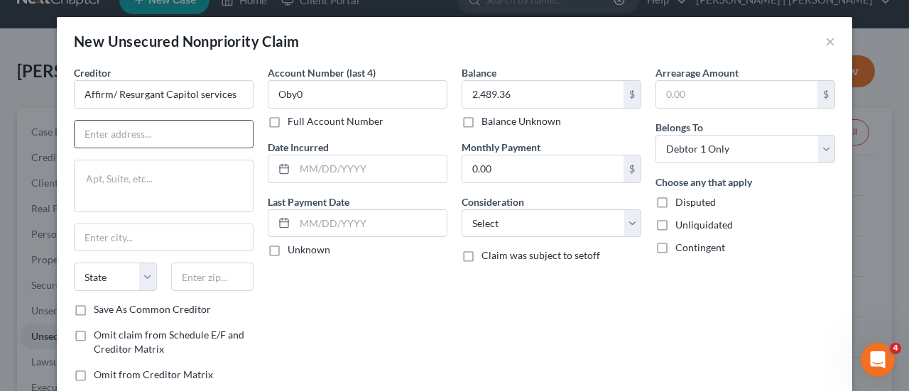
click at [116, 133] on input "text" at bounding box center [164, 134] width 178 height 27
type input "PO box 10587"
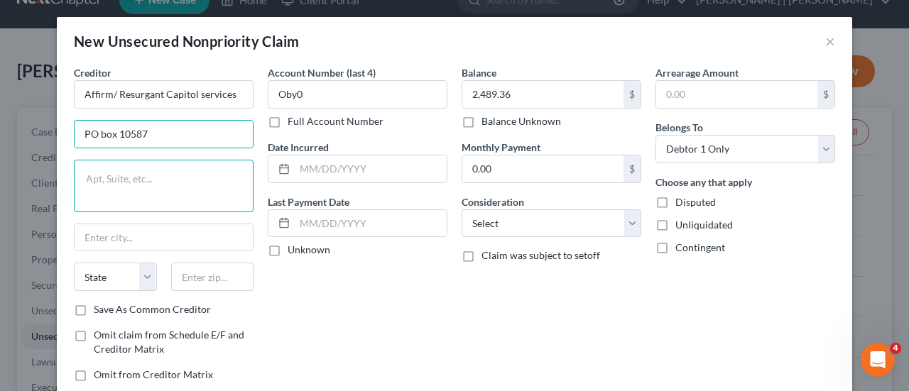
click at [128, 195] on textarea at bounding box center [164, 186] width 180 height 53
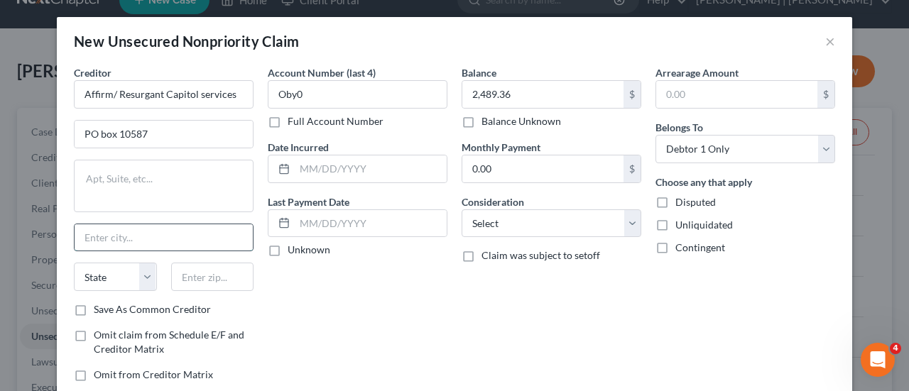
click at [111, 232] on input "text" at bounding box center [164, 237] width 178 height 27
type input "Greenville,"
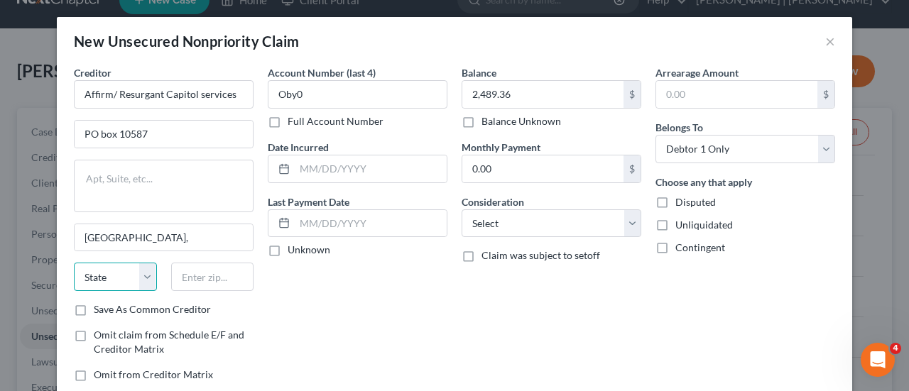
click at [140, 279] on select "State [US_STATE] AK AR AZ CA CO CT DE DC [GEOGRAPHIC_DATA] [GEOGRAPHIC_DATA] GU…" at bounding box center [115, 277] width 83 height 28
select select "4"
click at [74, 263] on select "State [US_STATE] AK AR AZ CA CO CT DE DC [GEOGRAPHIC_DATA] [GEOGRAPHIC_DATA] GU…" at bounding box center [115, 277] width 83 height 28
click at [212, 272] on input "text" at bounding box center [212, 277] width 83 height 28
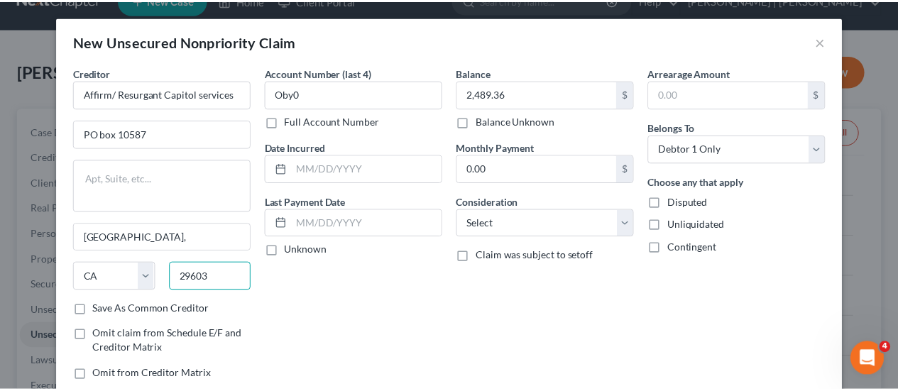
scroll to position [89, 0]
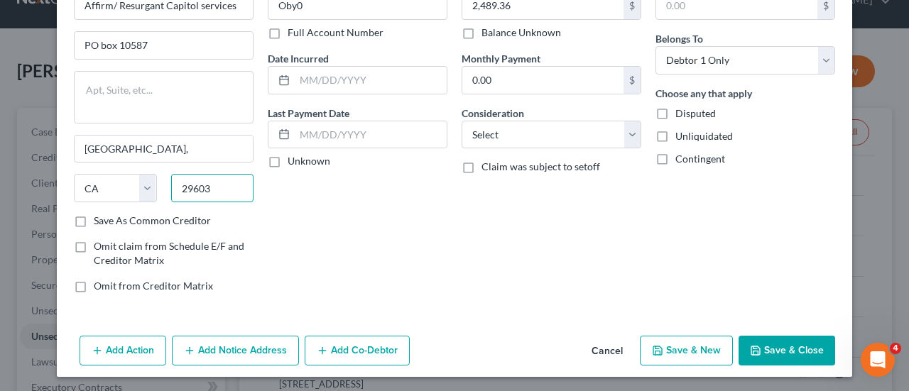
type input "29603"
click at [792, 341] on button "Save & Close" at bounding box center [786, 351] width 97 height 30
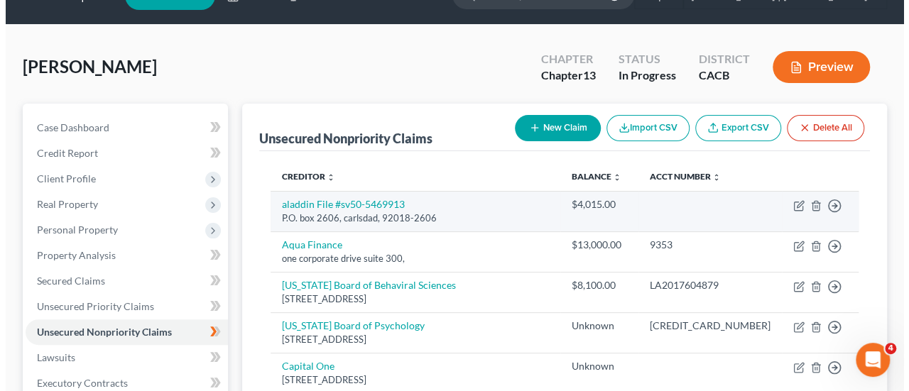
scroll to position [27, 0]
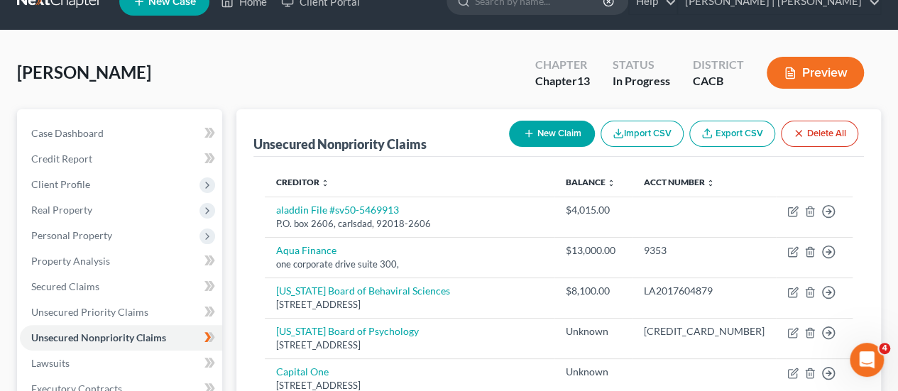
drag, startPoint x: 548, startPoint y: 136, endPoint x: 550, endPoint y: 143, distance: 7.4
click at [550, 143] on button "New Claim" at bounding box center [552, 134] width 86 height 26
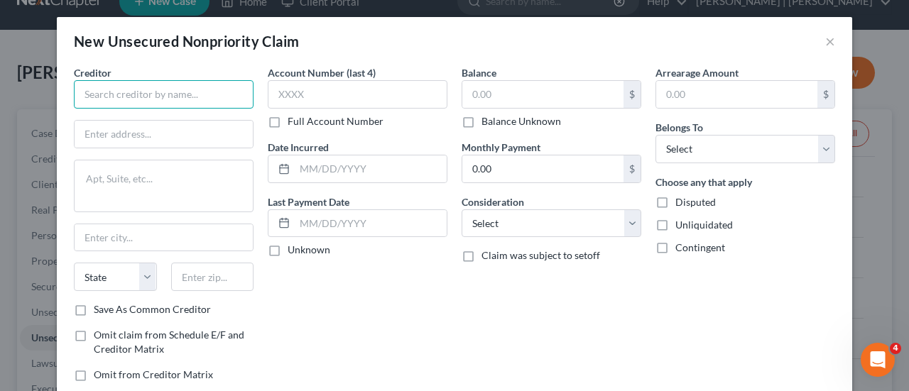
click at [165, 101] on input "text" at bounding box center [164, 94] width 180 height 28
click at [212, 96] on input "Progressive Storage Reality Patners" at bounding box center [164, 94] width 180 height 28
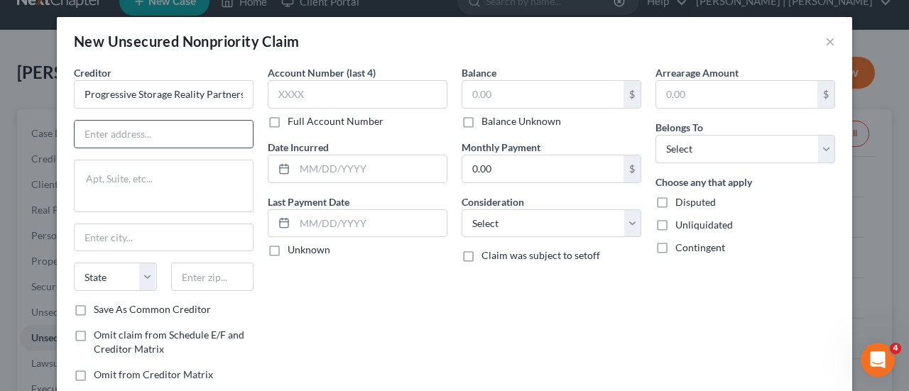
click at [141, 133] on input "text" at bounding box center [164, 134] width 178 height 27
type input "Progressive Storage Reality Partners"
click at [107, 184] on textarea at bounding box center [164, 186] width 180 height 53
click at [98, 133] on input "text" at bounding box center [164, 134] width 178 height 27
type input "6885 Alton Pkwy"
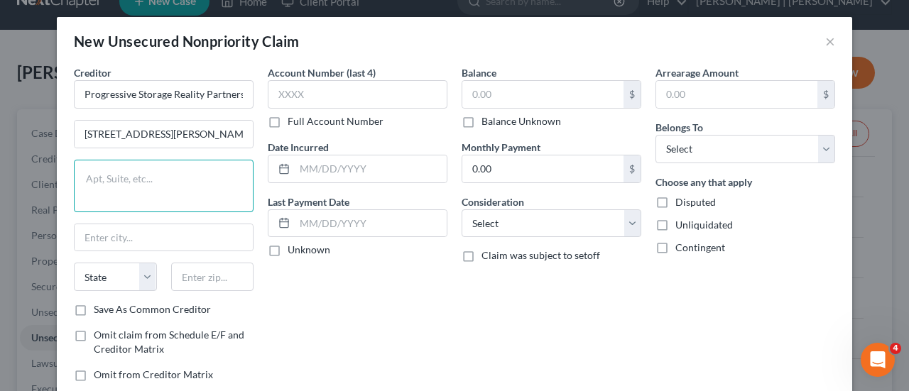
click at [104, 185] on textarea at bounding box center [164, 186] width 180 height 53
type textarea "s"
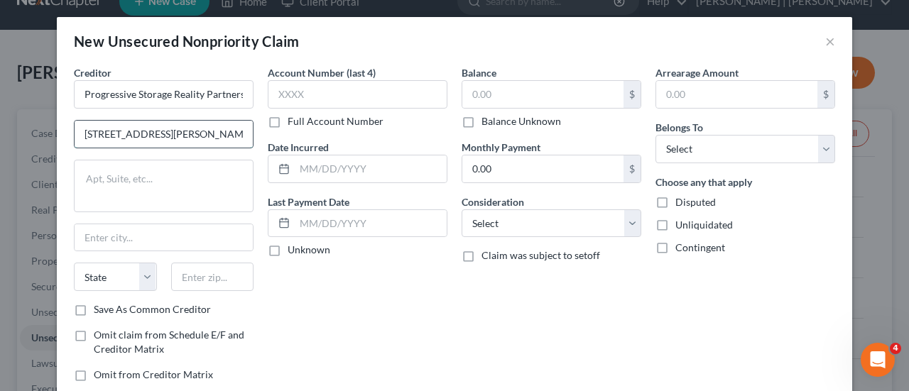
click at [163, 136] on input "6885 Alton Pkwy" at bounding box center [164, 134] width 178 height 27
type input "6885 Alton Pkwy"
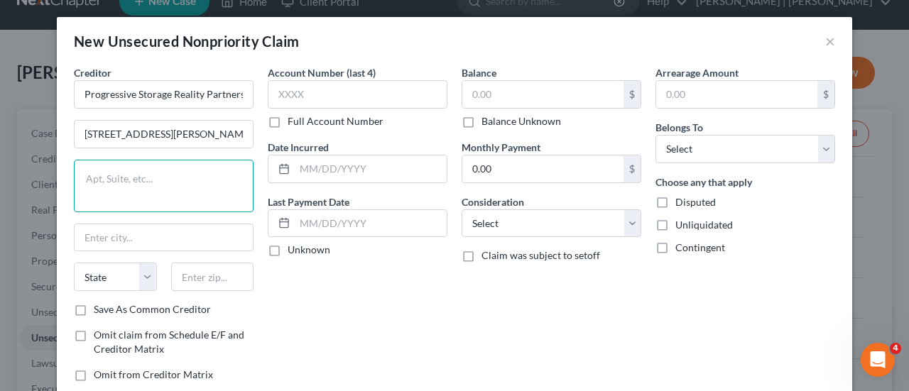
click at [115, 175] on textarea at bounding box center [164, 186] width 180 height 53
type textarea "ste 100"
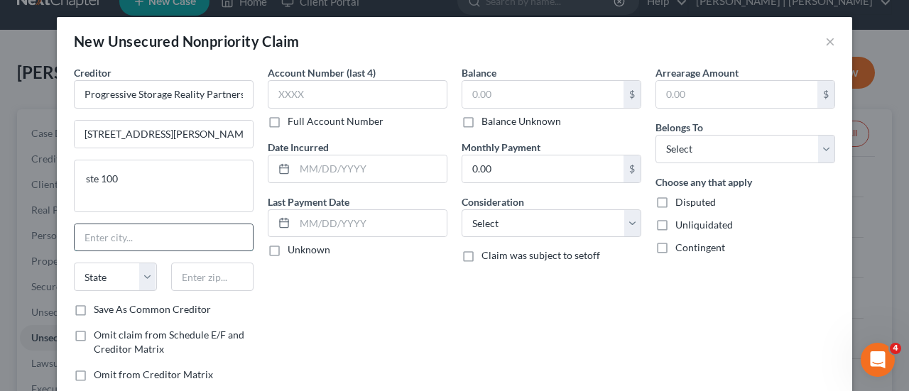
click at [99, 228] on input "text" at bounding box center [164, 237] width 178 height 27
type input "Irvine"
click at [138, 283] on select "State [US_STATE] AK AR AZ CA CO CT DE DC [GEOGRAPHIC_DATA] [GEOGRAPHIC_DATA] GU…" at bounding box center [115, 277] width 83 height 28
select select "4"
click at [74, 263] on select "State [US_STATE] AK AR AZ CA CO CT DE DC [GEOGRAPHIC_DATA] [GEOGRAPHIC_DATA] GU…" at bounding box center [115, 277] width 83 height 28
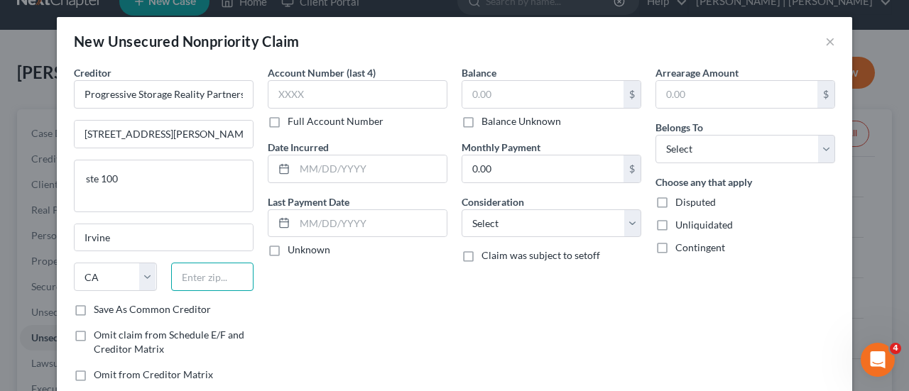
click at [196, 274] on input "text" at bounding box center [212, 277] width 83 height 28
type input "92618"
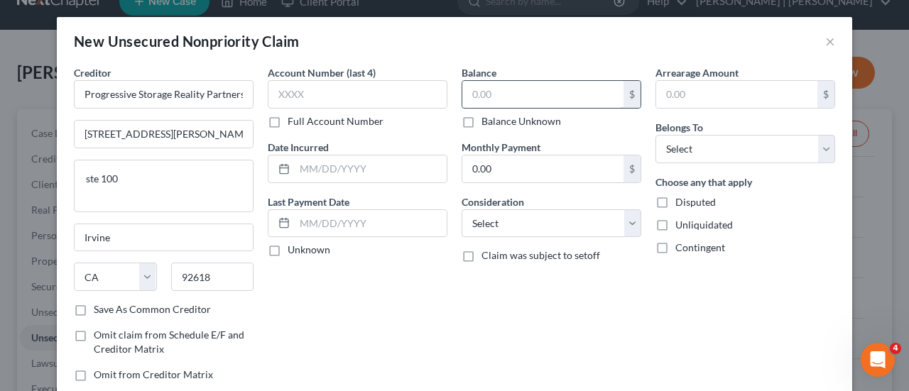
click at [505, 100] on input "text" at bounding box center [542, 94] width 161 height 27
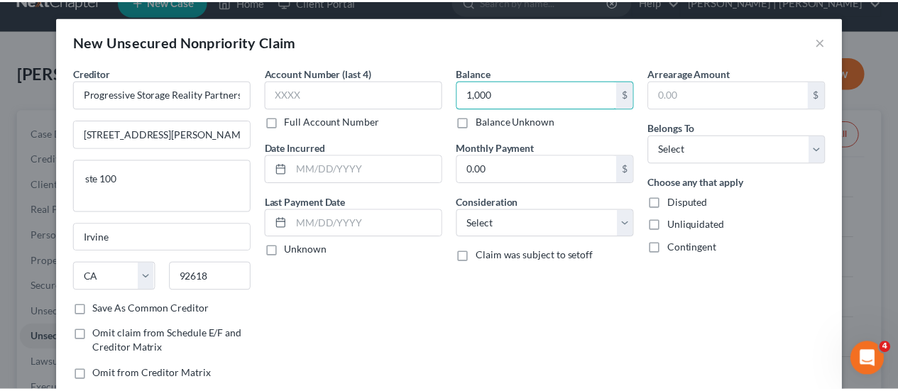
scroll to position [89, 0]
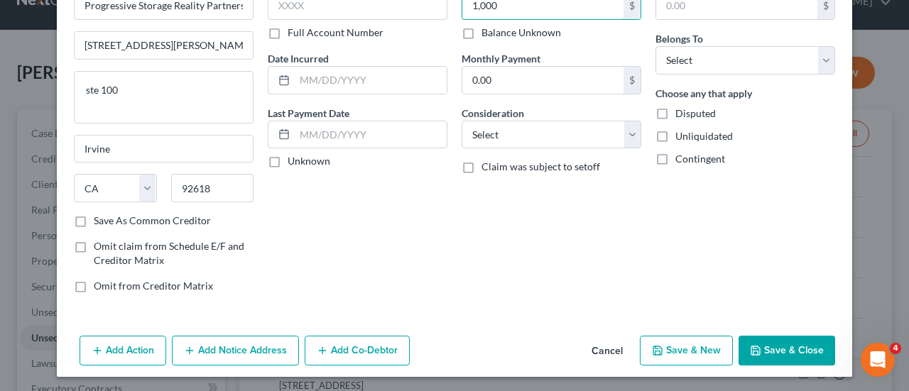
type input "1,000"
click at [773, 344] on button "Save & Close" at bounding box center [786, 351] width 97 height 30
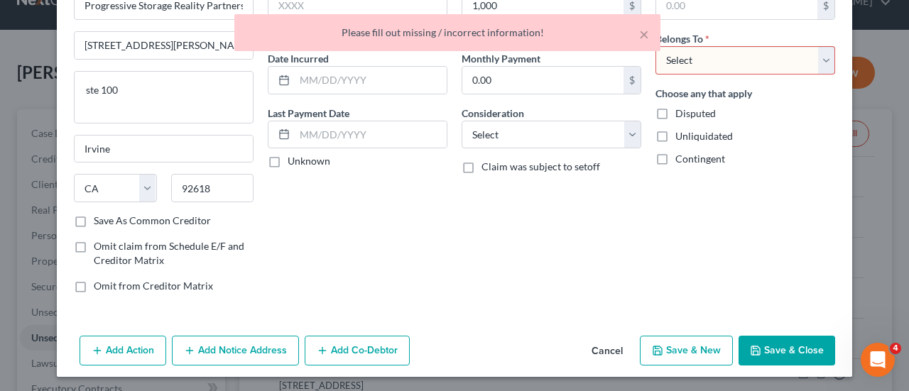
click at [706, 60] on select "Select Debtor 1 Only Debtor 2 Only Debtor 1 And Debtor 2 Only At Least One Of T…" at bounding box center [745, 60] width 180 height 28
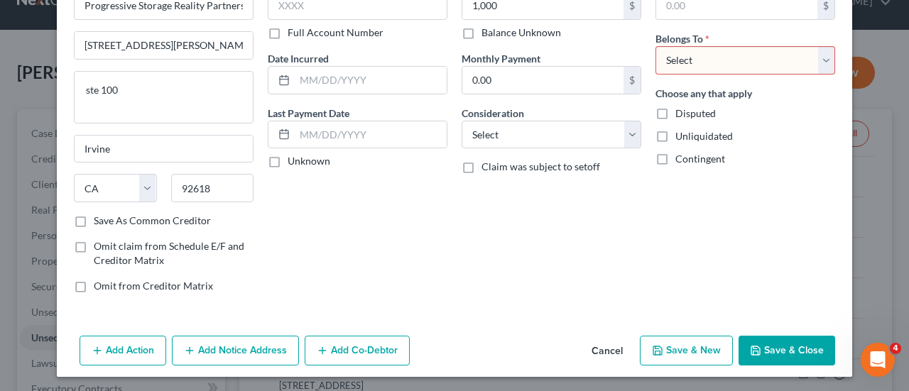
select select "0"
click at [655, 46] on select "Select Debtor 1 Only Debtor 2 Only Debtor 1 And Debtor 2 Only At Least One Of T…" at bounding box center [745, 60] width 180 height 28
click at [761, 338] on button "Save & Close" at bounding box center [786, 351] width 97 height 30
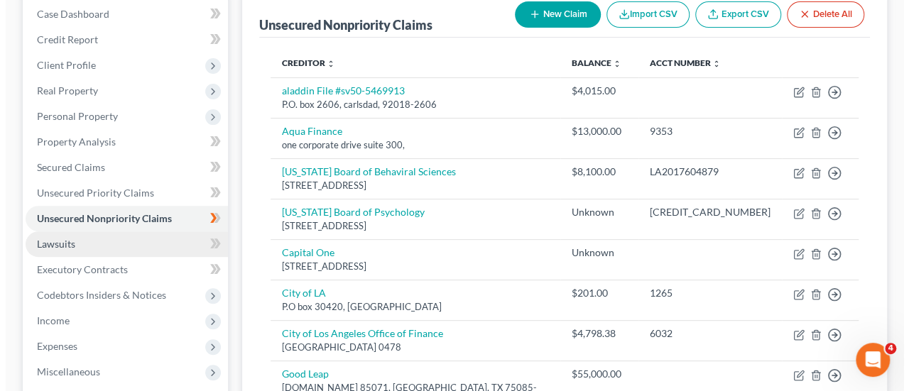
scroll to position [148, 0]
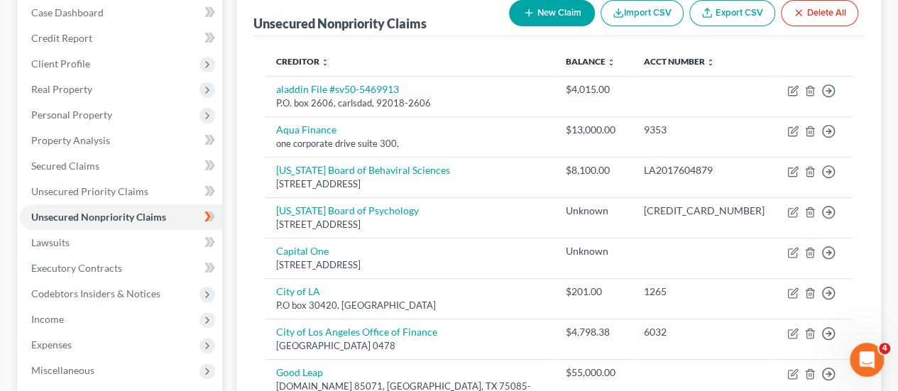
click at [549, 15] on button "New Claim" at bounding box center [552, 13] width 86 height 26
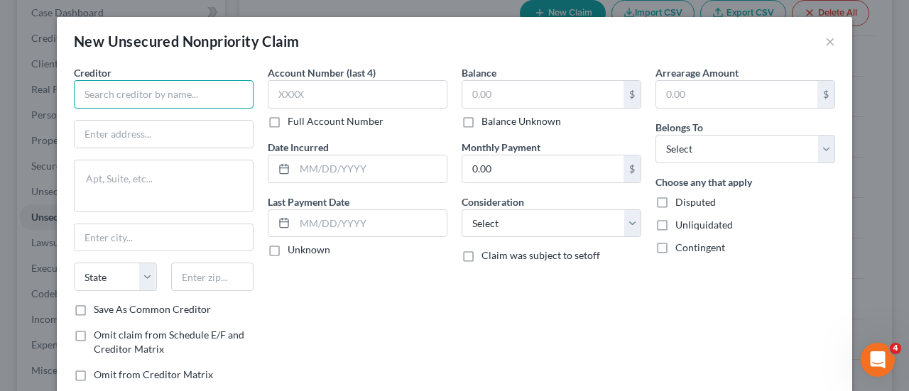
click at [160, 87] on input "text" at bounding box center [164, 94] width 180 height 28
click at [105, 97] on input "Neigh" at bounding box center [164, 94] width 180 height 28
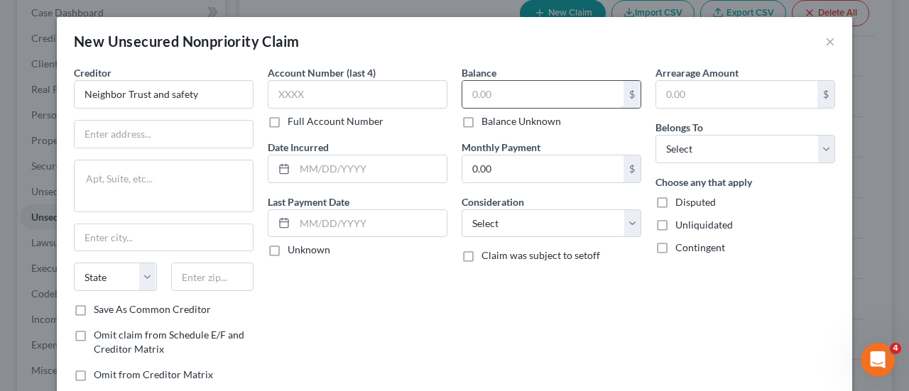
click at [498, 99] on input "text" at bounding box center [542, 94] width 161 height 27
type input "Neighbor Trust and safety"
type input "776"
click at [116, 180] on textarea at bounding box center [164, 186] width 180 height 53
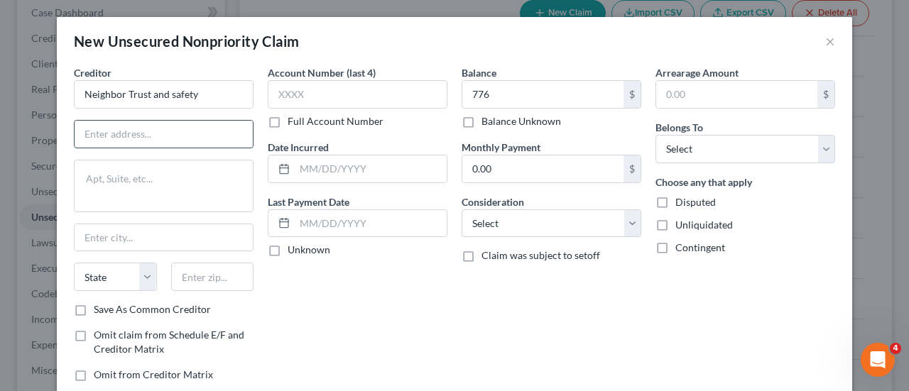
click at [118, 134] on input "text" at bounding box center [164, 134] width 178 height 27
drag, startPoint x: 118, startPoint y: 134, endPoint x: 352, endPoint y: 269, distance: 270.3
click at [352, 269] on div "Account Number (last 4) Full Account Number Date Incurred Last Payment Date Unk…" at bounding box center [358, 229] width 194 height 328
click at [129, 137] on input "2600" at bounding box center [164, 134] width 178 height 27
type input "2600 executive pkwy"
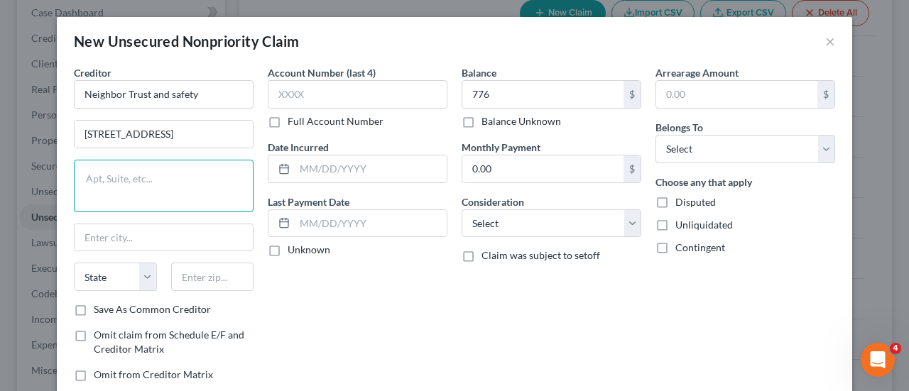
click at [78, 170] on textarea at bounding box center [164, 186] width 180 height 53
type textarea "suite 550"
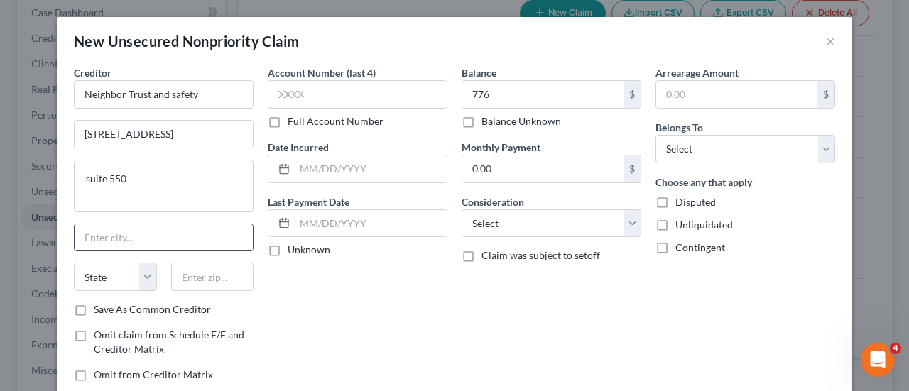
click at [99, 231] on input "text" at bounding box center [164, 237] width 178 height 27
type input "lehi"
click at [112, 275] on select "State [US_STATE] AK AR AZ CA CO CT DE DC [GEOGRAPHIC_DATA] [GEOGRAPHIC_DATA] GU…" at bounding box center [115, 277] width 83 height 28
select select "46"
click at [74, 263] on select "State [US_STATE] AK AR AZ CA CO CT DE DC [GEOGRAPHIC_DATA] [GEOGRAPHIC_DATA] GU…" at bounding box center [115, 277] width 83 height 28
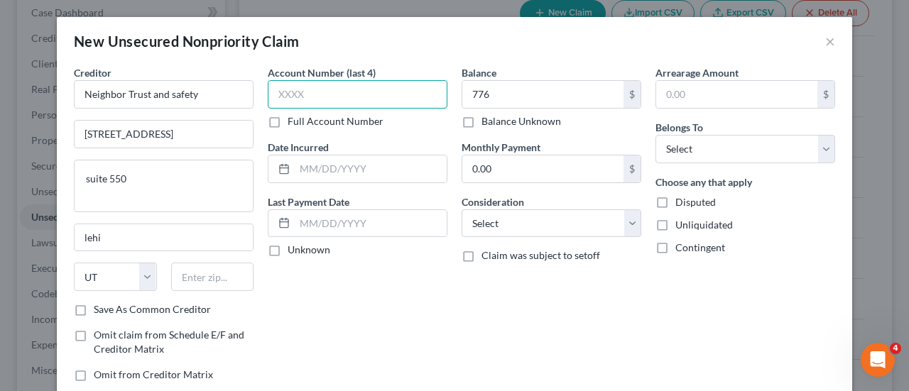
click at [318, 92] on input "text" at bounding box center [358, 94] width 180 height 28
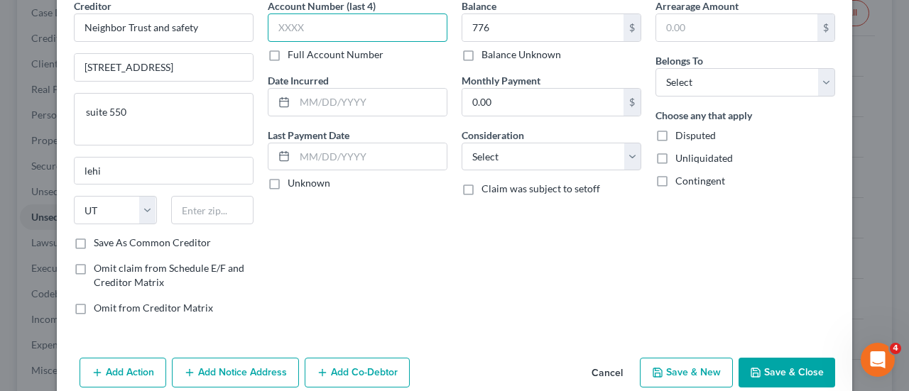
scroll to position [64, 0]
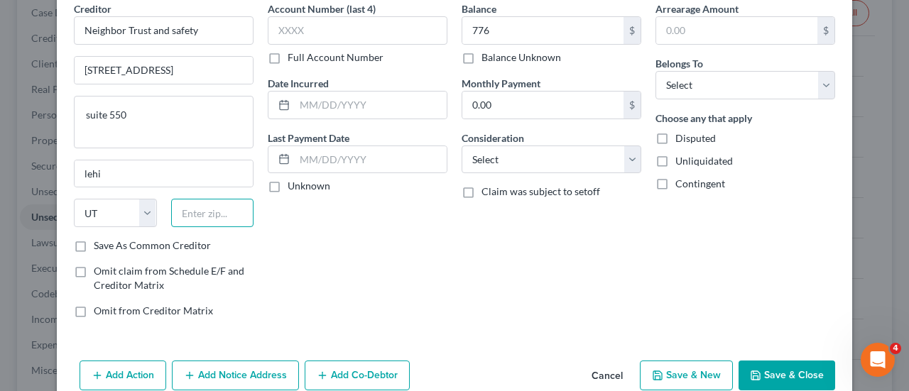
click at [210, 209] on input "text" at bounding box center [212, 213] width 83 height 28
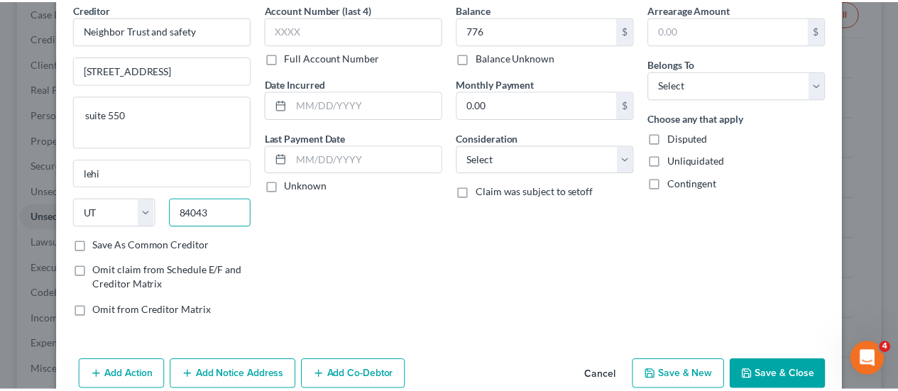
scroll to position [89, 0]
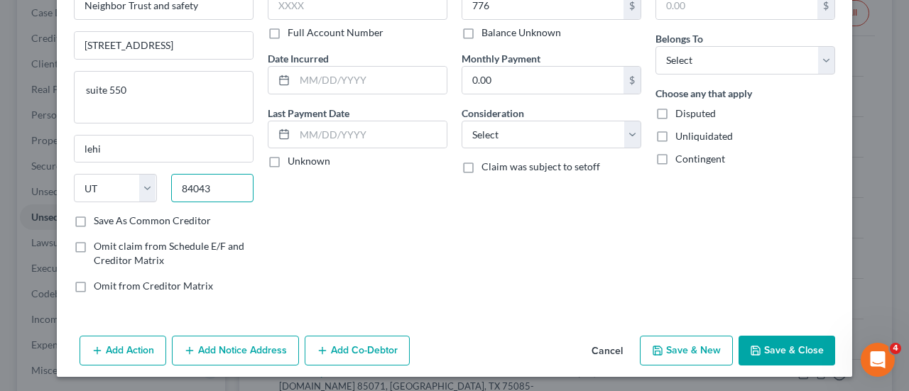
type input "84043"
click at [782, 350] on button "Save & Close" at bounding box center [786, 351] width 97 height 30
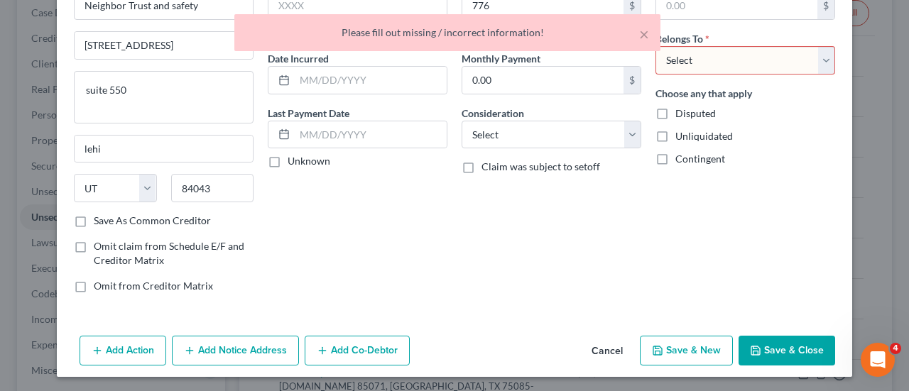
type input "Lehi"
click at [702, 61] on select "Select Debtor 1 Only Debtor 2 Only Debtor 1 And Debtor 2 Only At Least One Of T…" at bounding box center [745, 60] width 180 height 28
select select "0"
click at [655, 46] on select "Select Debtor 1 Only Debtor 2 Only Debtor 1 And Debtor 2 Only At Least One Of T…" at bounding box center [745, 60] width 180 height 28
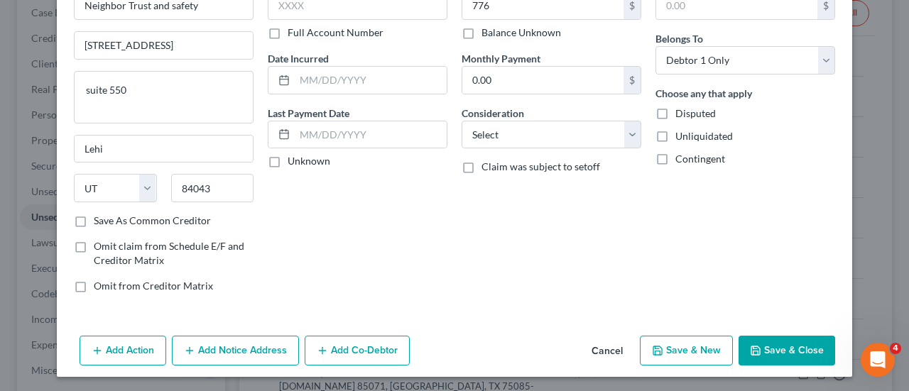
click at [761, 352] on button "Save & Close" at bounding box center [786, 351] width 97 height 30
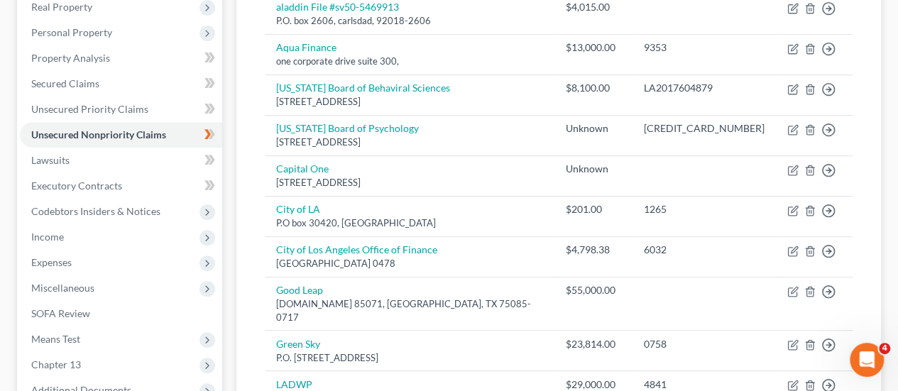
scroll to position [292, 0]
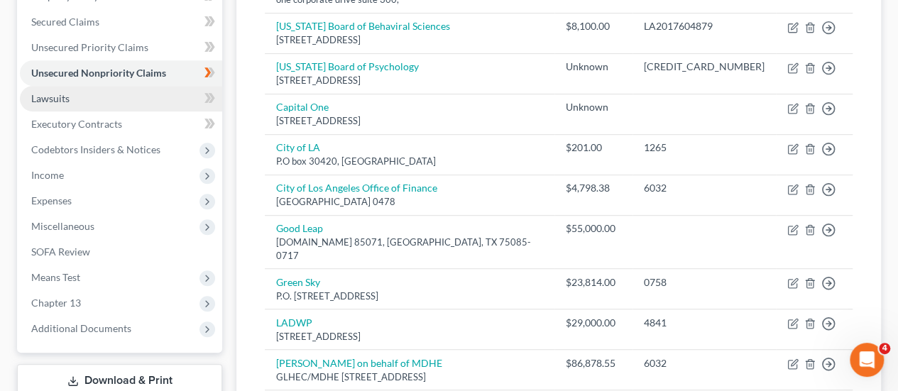
click at [89, 90] on link "Lawsuits" at bounding box center [121, 99] width 202 height 26
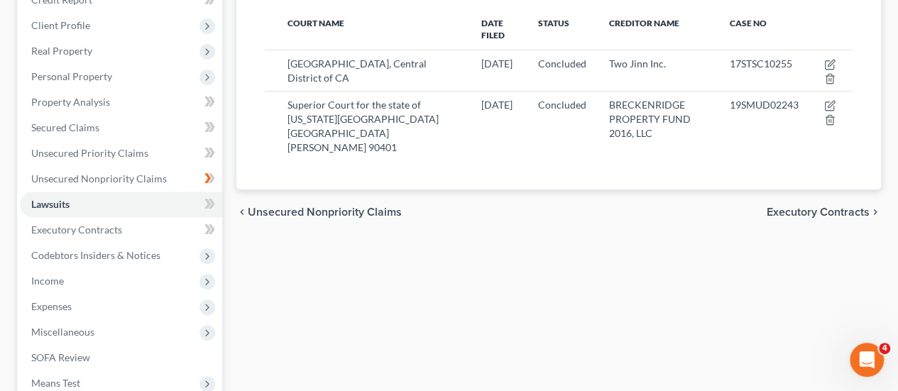
scroll to position [184, 0]
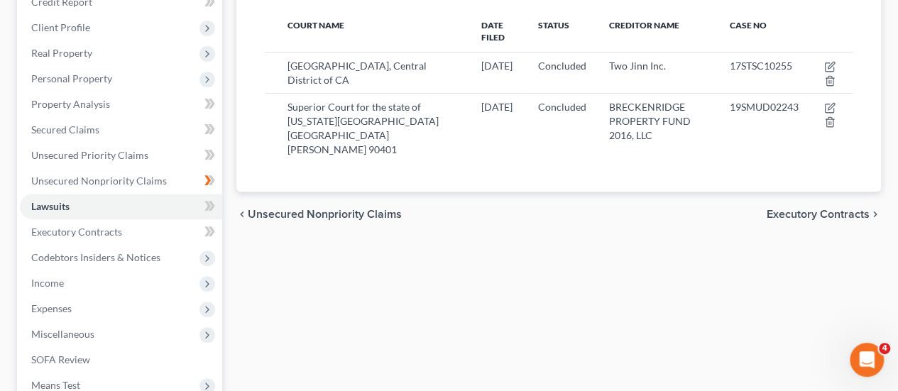
click at [429, 225] on div "Lawsuits New Lawsuit Court Name Date Filed Status Creditor Name Case No Los Ang…" at bounding box center [558, 247] width 659 height 590
click at [121, 209] on link "Lawsuits" at bounding box center [121, 207] width 202 height 26
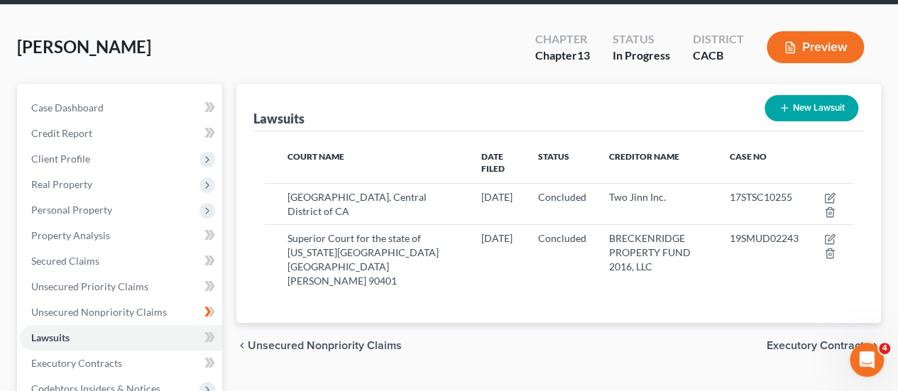
scroll to position [48, 0]
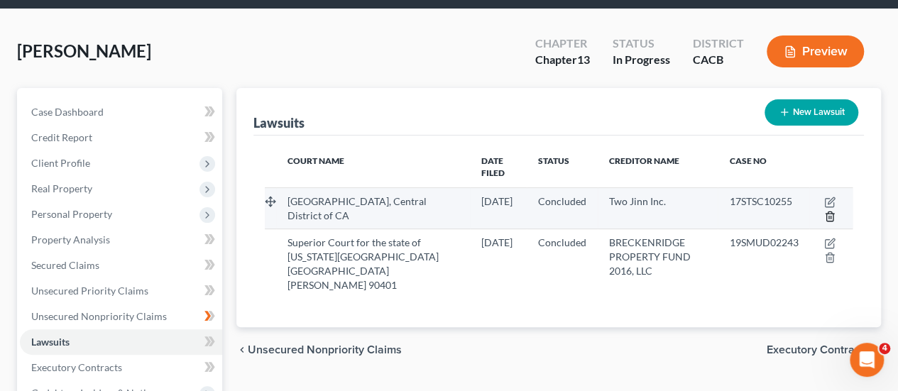
click at [830, 211] on icon "button" at bounding box center [829, 216] width 11 height 11
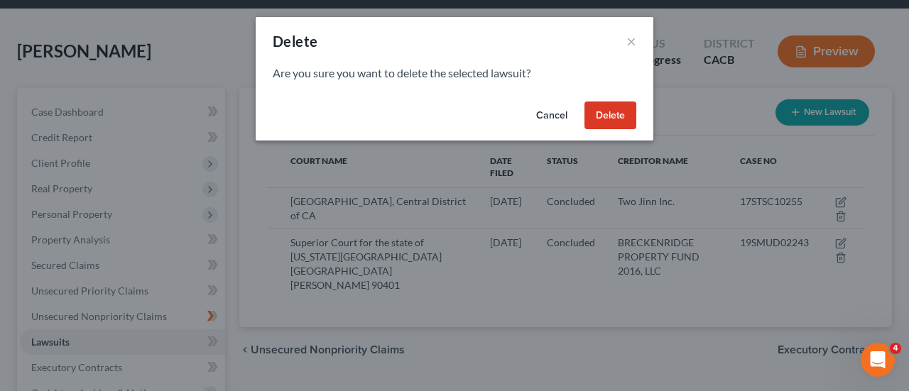
click at [604, 121] on button "Delete" at bounding box center [610, 116] width 52 height 28
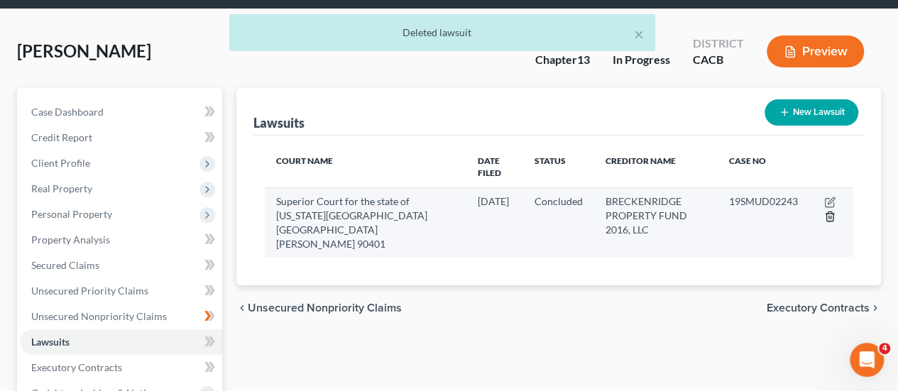
click at [826, 212] on icon "button" at bounding box center [829, 216] width 6 height 9
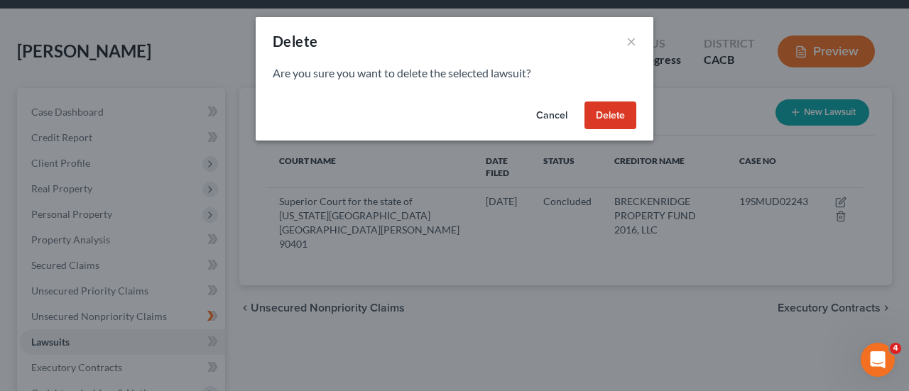
click at [604, 117] on button "Delete" at bounding box center [610, 116] width 52 height 28
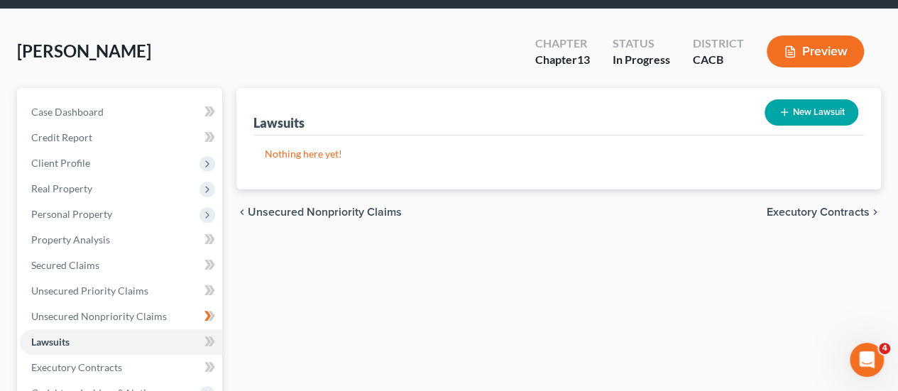
click at [223, 380] on div "Case Dashboard Payments Invoices Payments Payments Credit Report Client Profile" at bounding box center [119, 383] width 219 height 590
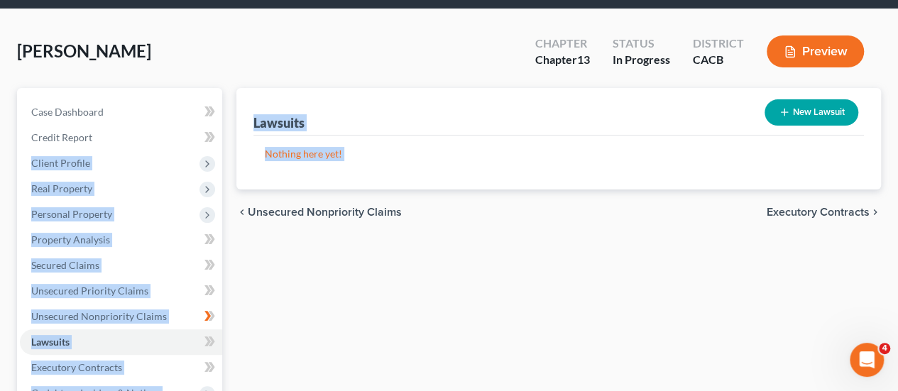
drag, startPoint x: 223, startPoint y: 147, endPoint x: 234, endPoint y: 221, distance: 74.6
click at [234, 221] on div "Petition Navigation Case Dashboard Payments Invoices Payments Payments Credit R…" at bounding box center [449, 383] width 878 height 590
click at [442, 109] on div "Lawsuits New Lawsuit" at bounding box center [558, 112] width 610 height 48
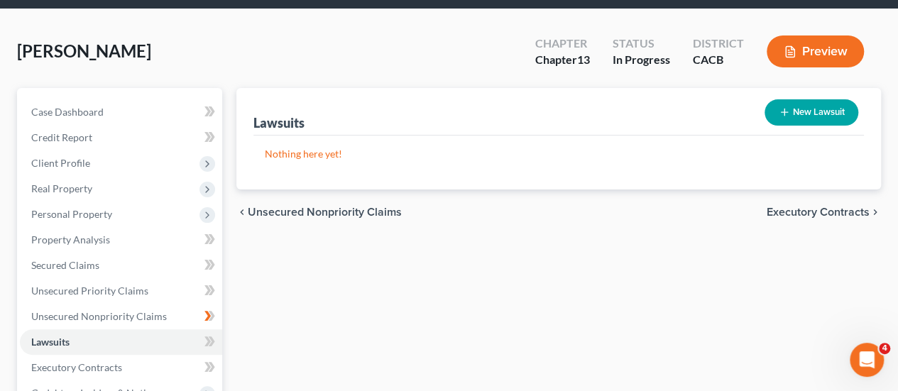
click at [442, 109] on div "Lawsuits New Lawsuit" at bounding box center [558, 112] width 610 height 48
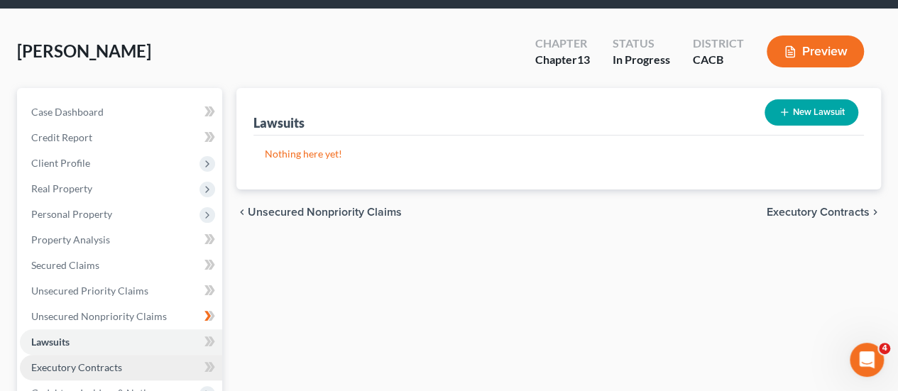
click at [78, 366] on span "Executory Contracts" at bounding box center [76, 367] width 91 height 12
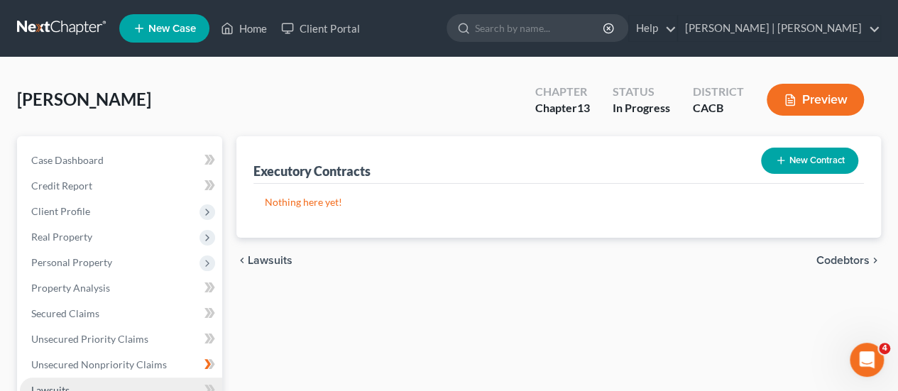
click at [27, 390] on link "Lawsuits" at bounding box center [121, 391] width 202 height 26
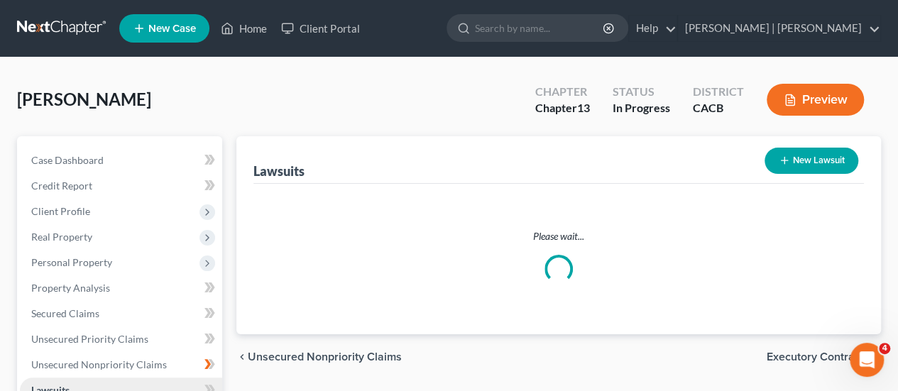
click at [27, 390] on link "Lawsuits" at bounding box center [121, 391] width 202 height 26
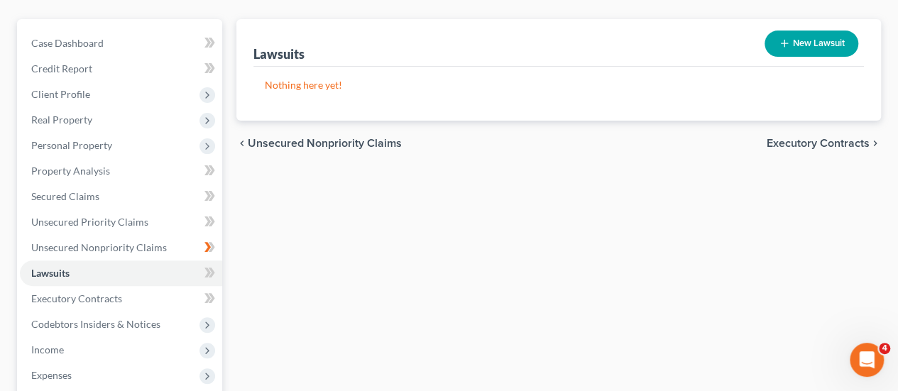
scroll to position [116, 0]
click at [838, 135] on div "chevron_left Unsecured Nonpriority Claims Executory Contracts chevron_right" at bounding box center [558, 143] width 645 height 45
click at [840, 148] on span "Executory Contracts" at bounding box center [818, 143] width 103 height 11
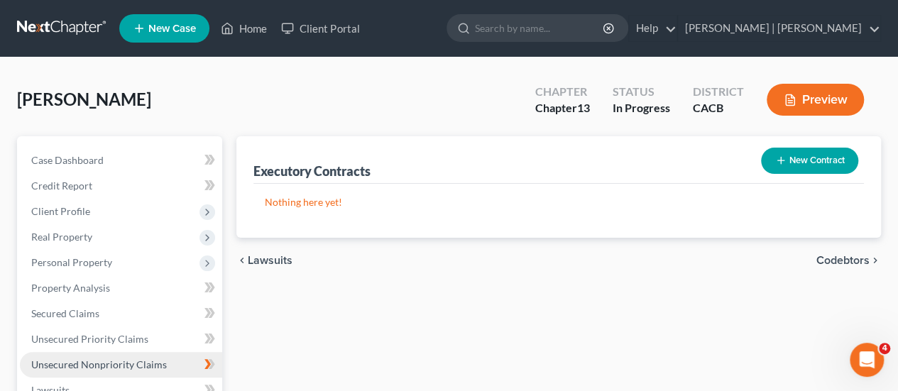
click at [112, 360] on span "Unsecured Nonpriority Claims" at bounding box center [99, 364] width 136 height 12
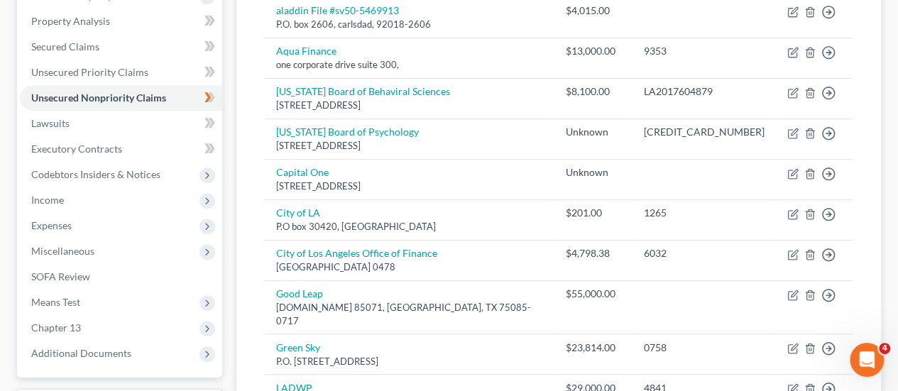
scroll to position [272, 0]
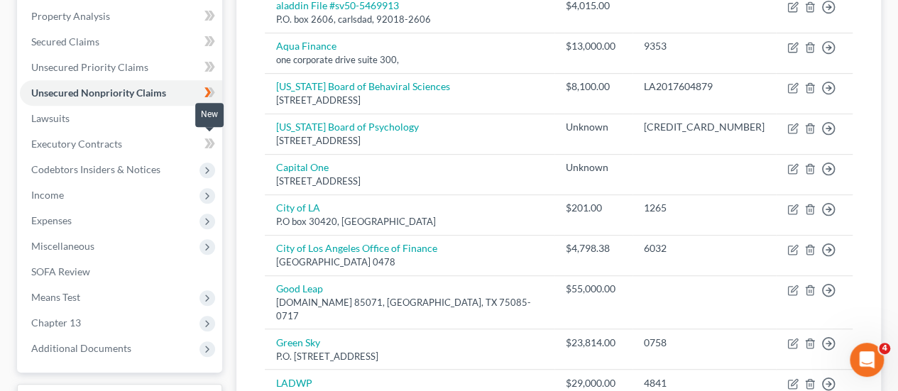
click at [206, 143] on icon at bounding box center [209, 144] width 11 height 18
click at [209, 142] on icon at bounding box center [207, 143] width 6 height 10
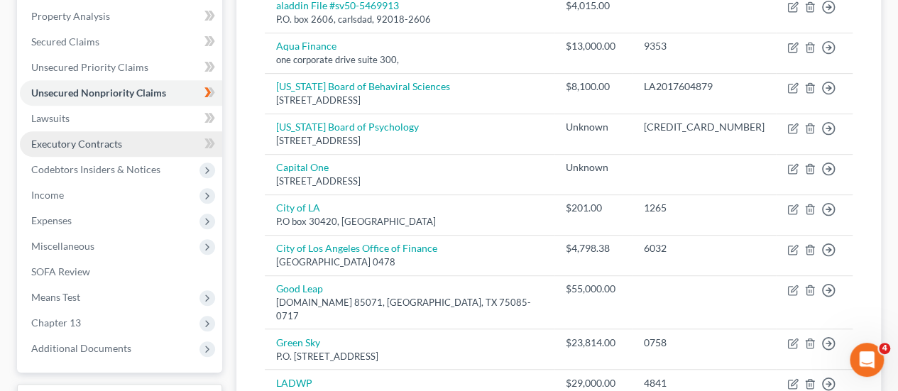
click at [106, 138] on span "Executory Contracts" at bounding box center [76, 144] width 91 height 12
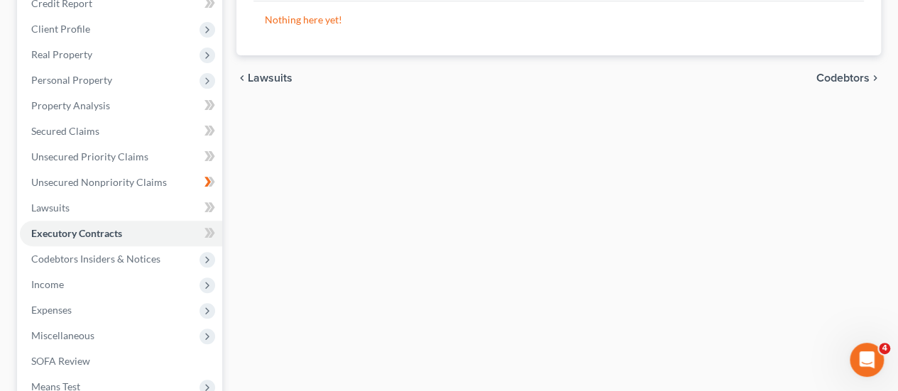
scroll to position [183, 0]
click at [894, 241] on div "Moore, Adrianne Upgraded Chapter Chapter 13 Status In Progress District CACB Pr…" at bounding box center [449, 222] width 898 height 697
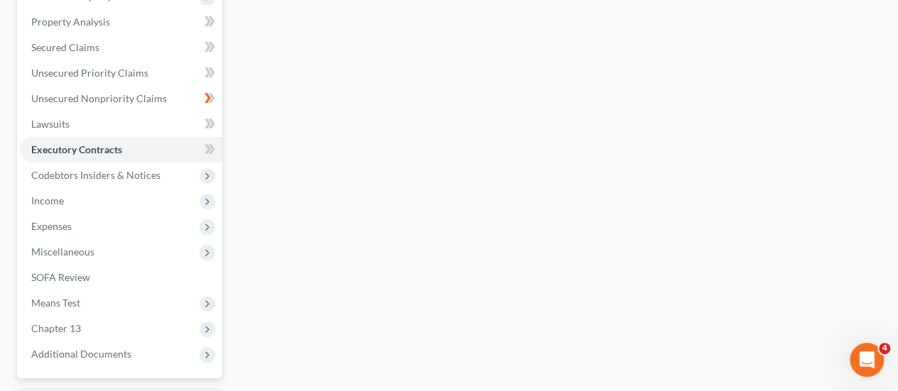
scroll to position [273, 0]
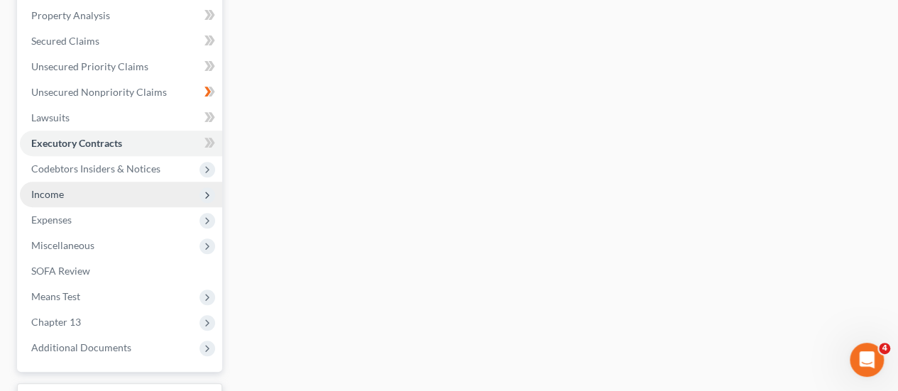
click at [132, 199] on span "Income" at bounding box center [121, 195] width 202 height 26
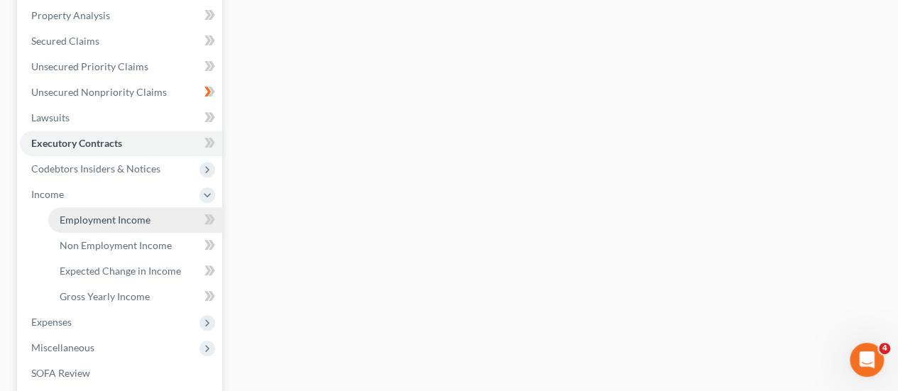
click at [133, 214] on span "Employment Income" at bounding box center [105, 220] width 91 height 12
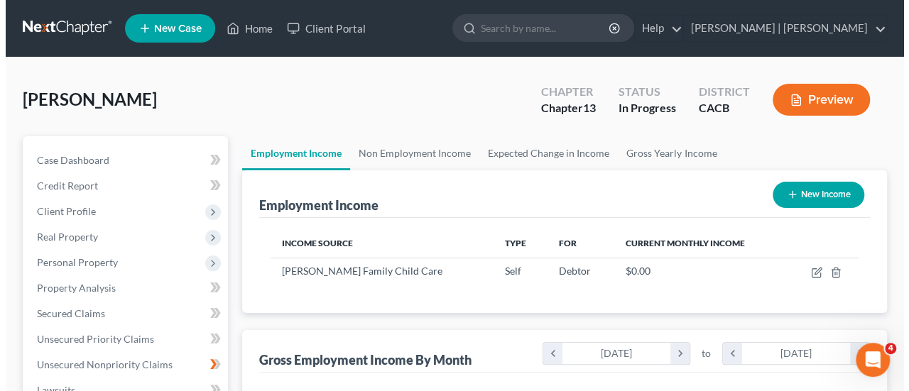
scroll to position [253, 359]
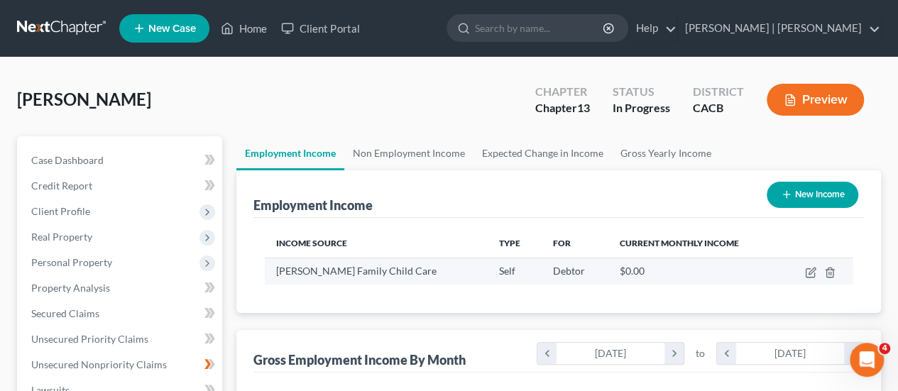
click at [345, 266] on span "Moore Family Child Care" at bounding box center [356, 271] width 160 height 12
click at [809, 273] on icon "button" at bounding box center [812, 271] width 6 height 6
select select "1"
select select "4"
select select "1"
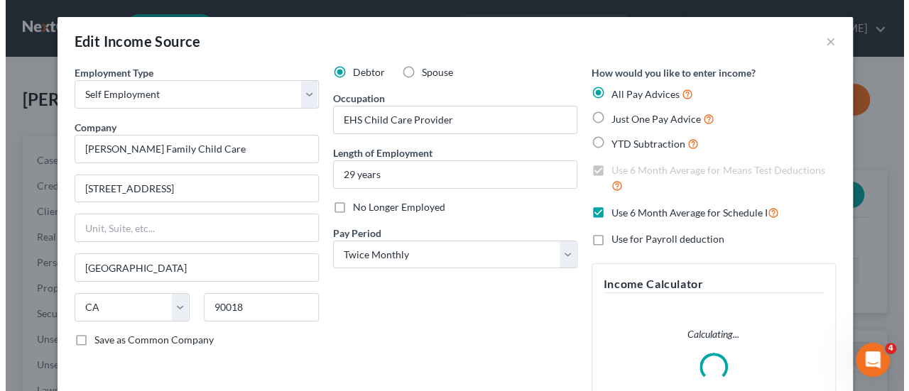
scroll to position [253, 363]
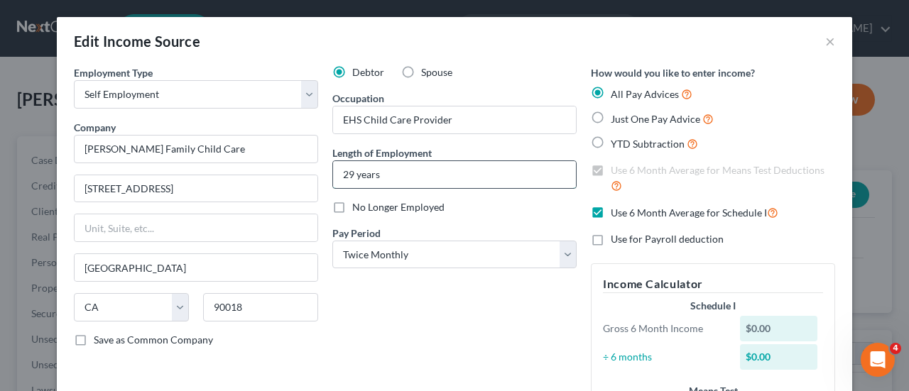
click at [352, 170] on input "29 years" at bounding box center [454, 174] width 243 height 27
type input "37 years"
click at [559, 253] on select "Select Monthly Twice Monthly Every Other Week Weekly" at bounding box center [454, 255] width 244 height 28
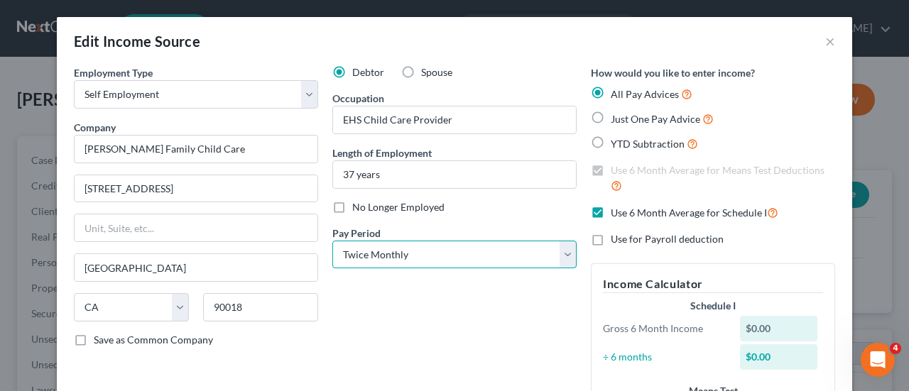
select select "0"
click at [332, 241] on select "Select Monthly Twice Monthly Every Other Week Weekly" at bounding box center [454, 255] width 244 height 28
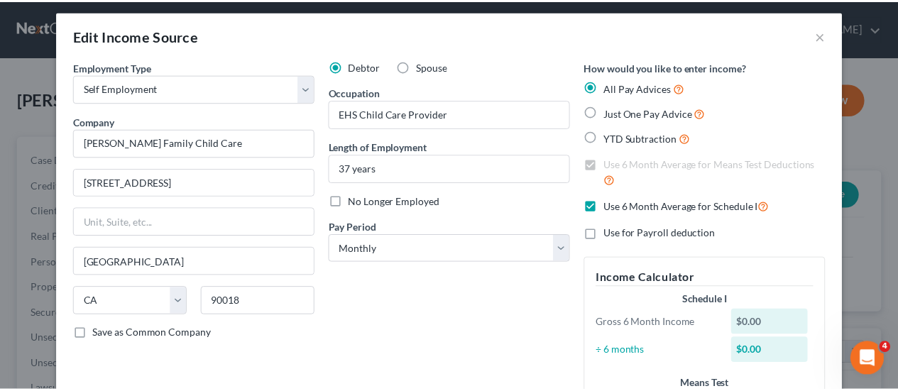
scroll to position [0, 0]
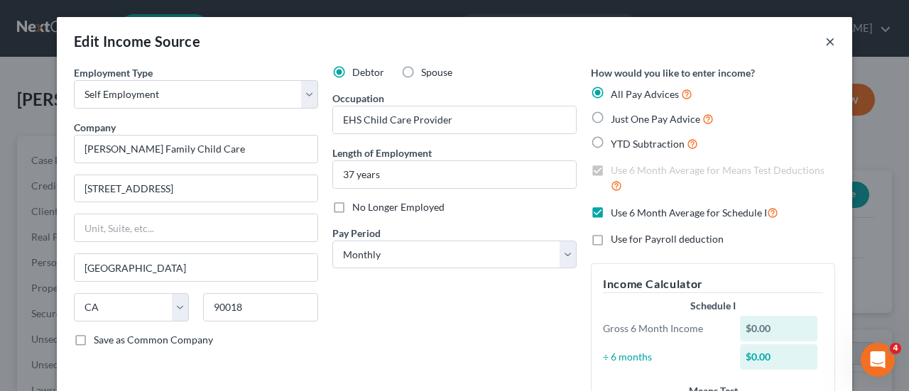
click at [825, 43] on button "×" at bounding box center [830, 41] width 10 height 17
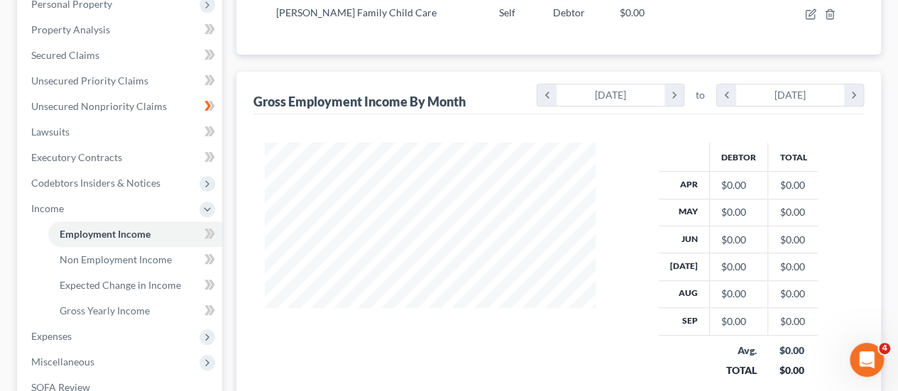
scroll to position [288, 0]
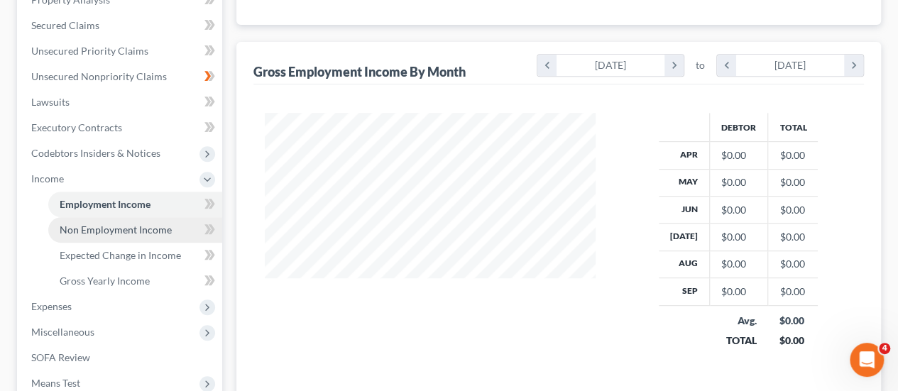
click at [84, 229] on span "Non Employment Income" at bounding box center [116, 230] width 112 height 12
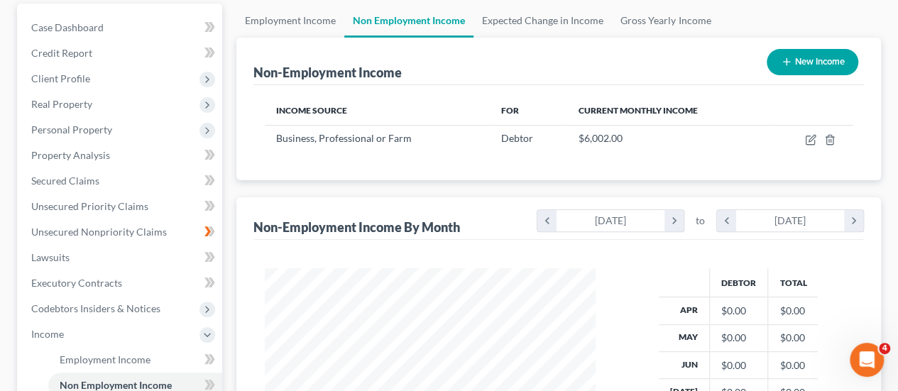
scroll to position [169, 0]
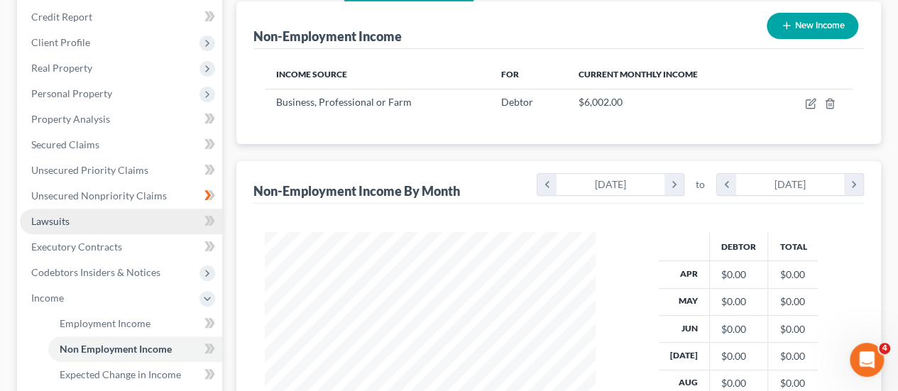
click at [69, 229] on link "Lawsuits" at bounding box center [121, 222] width 202 height 26
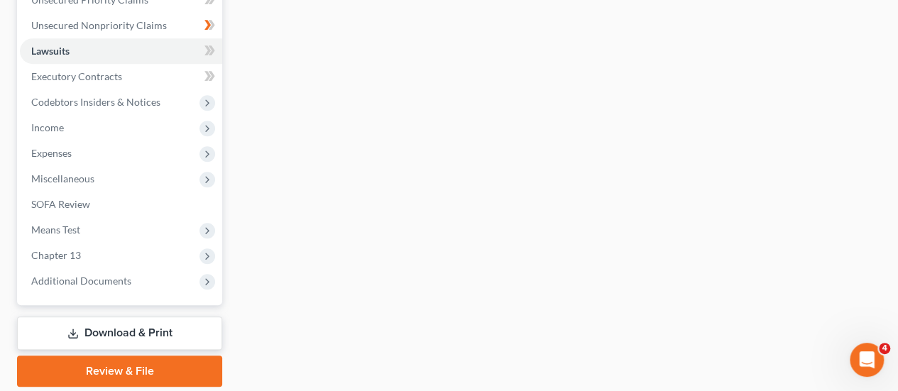
scroll to position [341, 0]
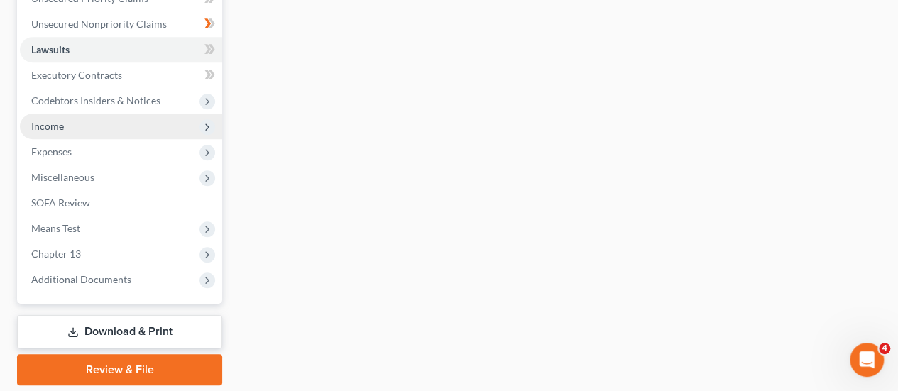
click at [153, 126] on span "Income" at bounding box center [121, 127] width 202 height 26
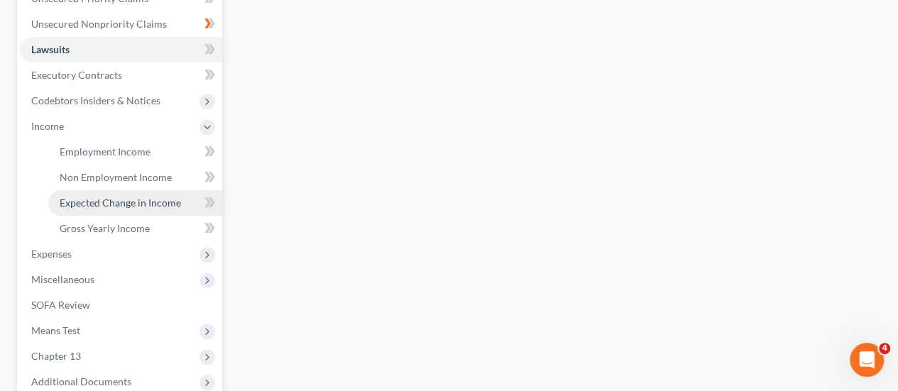
click at [145, 199] on span "Expected Change in Income" at bounding box center [120, 203] width 121 height 12
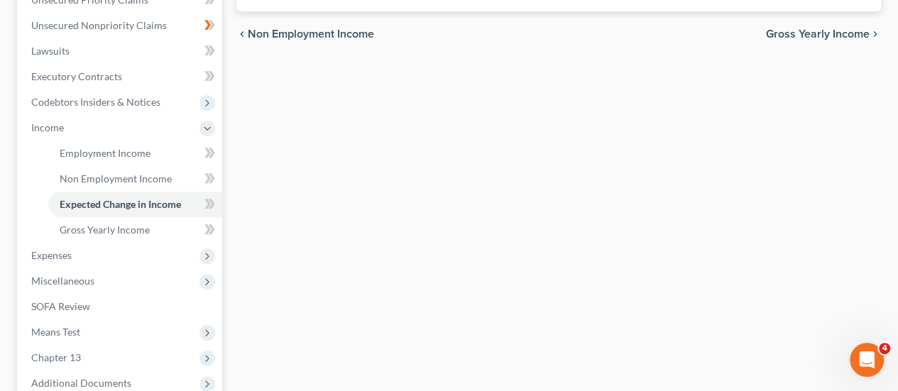
scroll to position [341, 0]
click at [202, 225] on span at bounding box center [209, 229] width 25 height 21
click at [213, 227] on icon at bounding box center [212, 228] width 6 height 10
click at [812, 30] on span "Gross Yearly Income" at bounding box center [818, 32] width 104 height 11
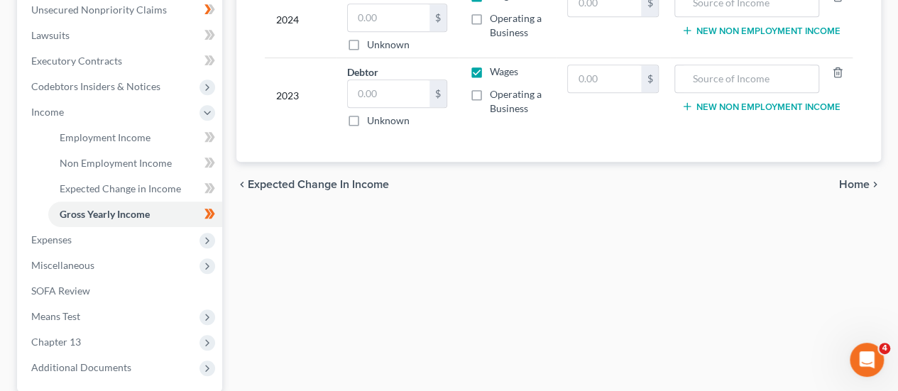
scroll to position [387, 0]
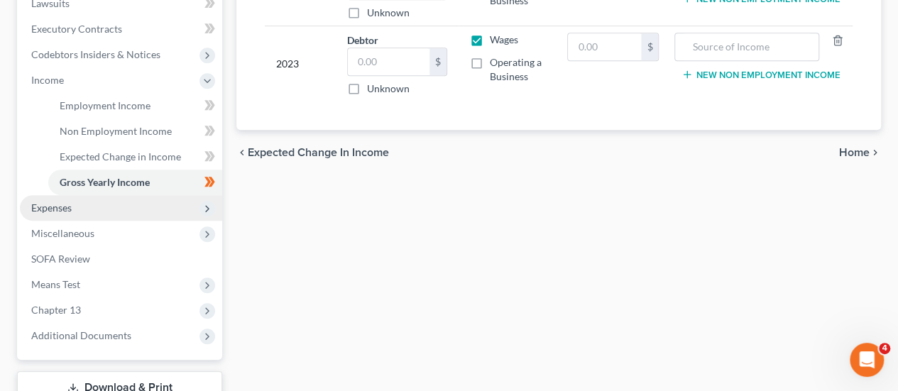
click at [209, 213] on icon at bounding box center [207, 208] width 11 height 11
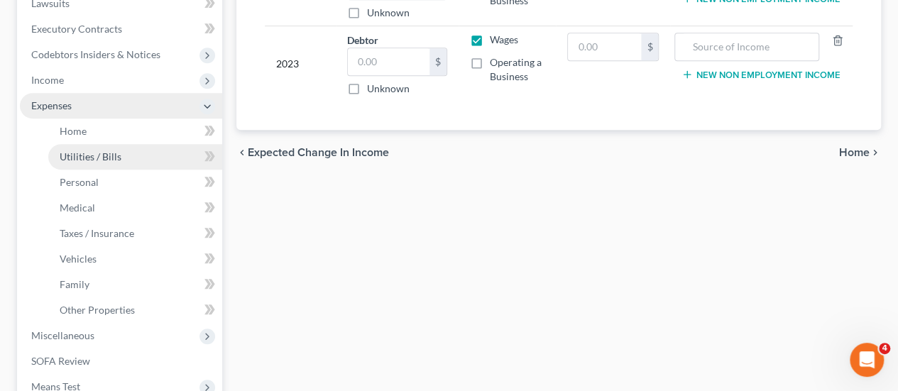
click at [132, 155] on link "Utilities / Bills" at bounding box center [135, 157] width 174 height 26
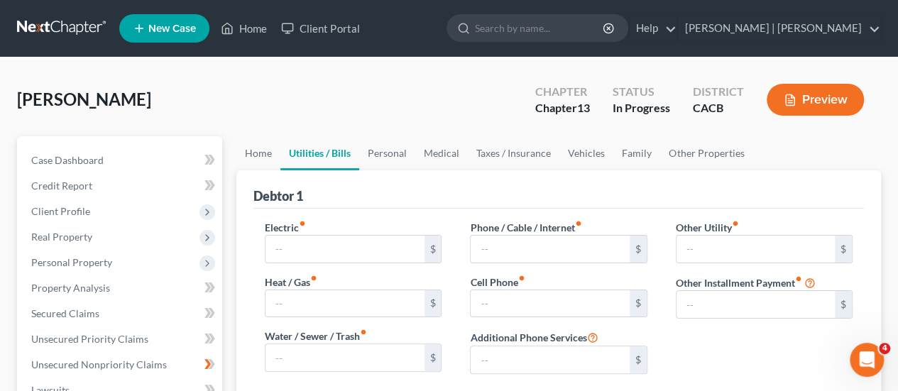
type input "375.00"
type input "110.00"
type input "300.00"
type input "255.00"
type input "175.00"
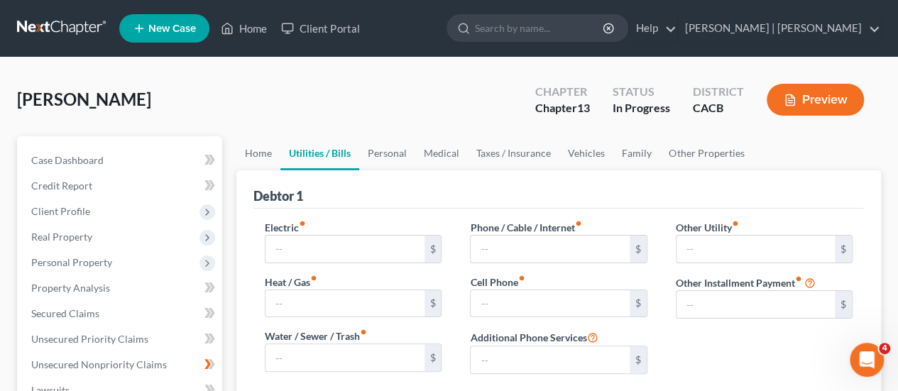
type input "20.00"
type input "0.00"
type input "107.98"
type input "Furniture Lease/Loan"
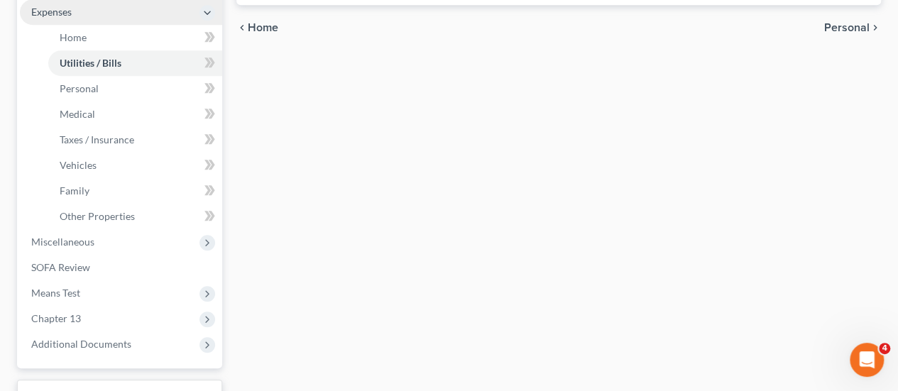
scroll to position [491, 0]
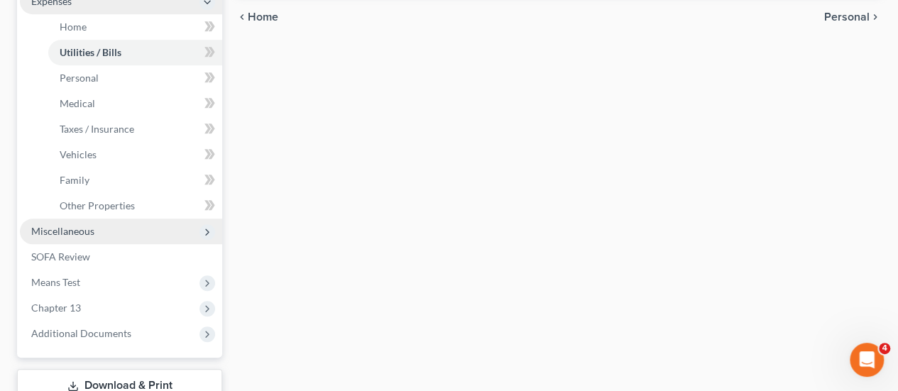
click at [109, 236] on span "Miscellaneous" at bounding box center [121, 232] width 202 height 26
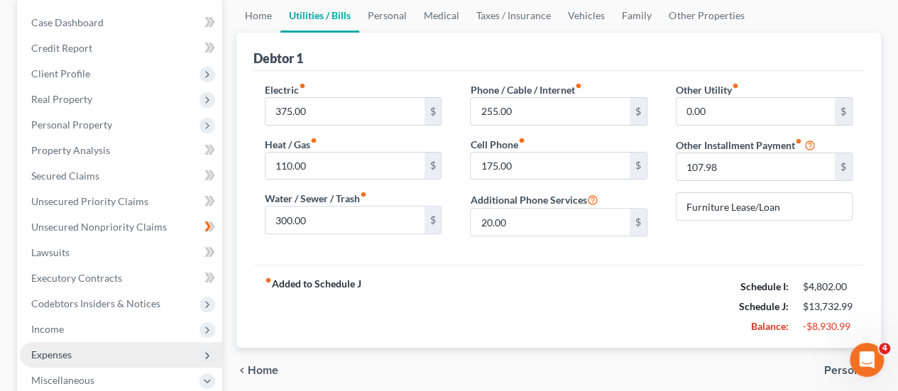
scroll to position [0, 0]
